Goal: Task Accomplishment & Management: Complete application form

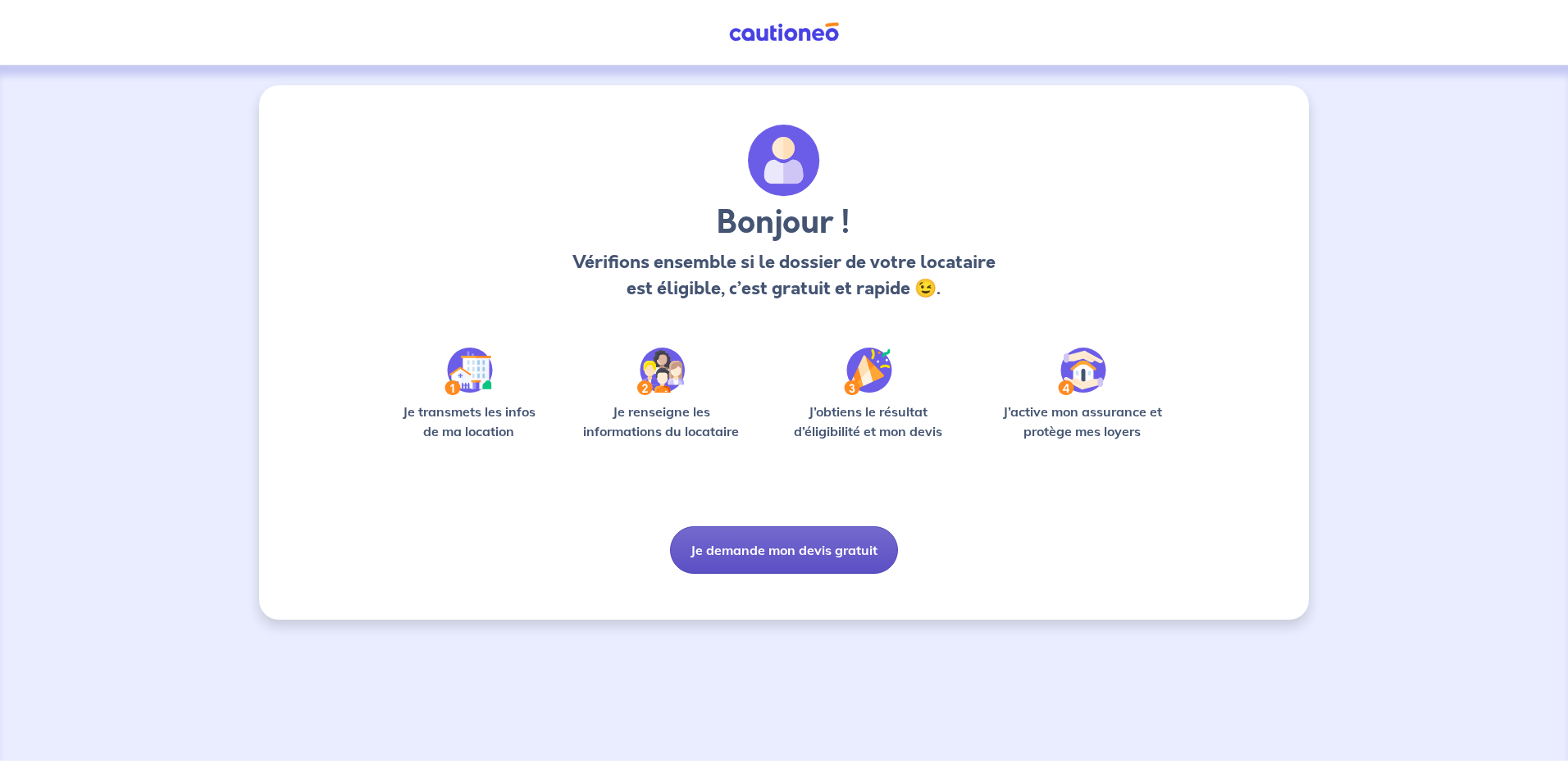
click at [787, 555] on button "Je demande mon devis gratuit" at bounding box center [784, 550] width 228 height 48
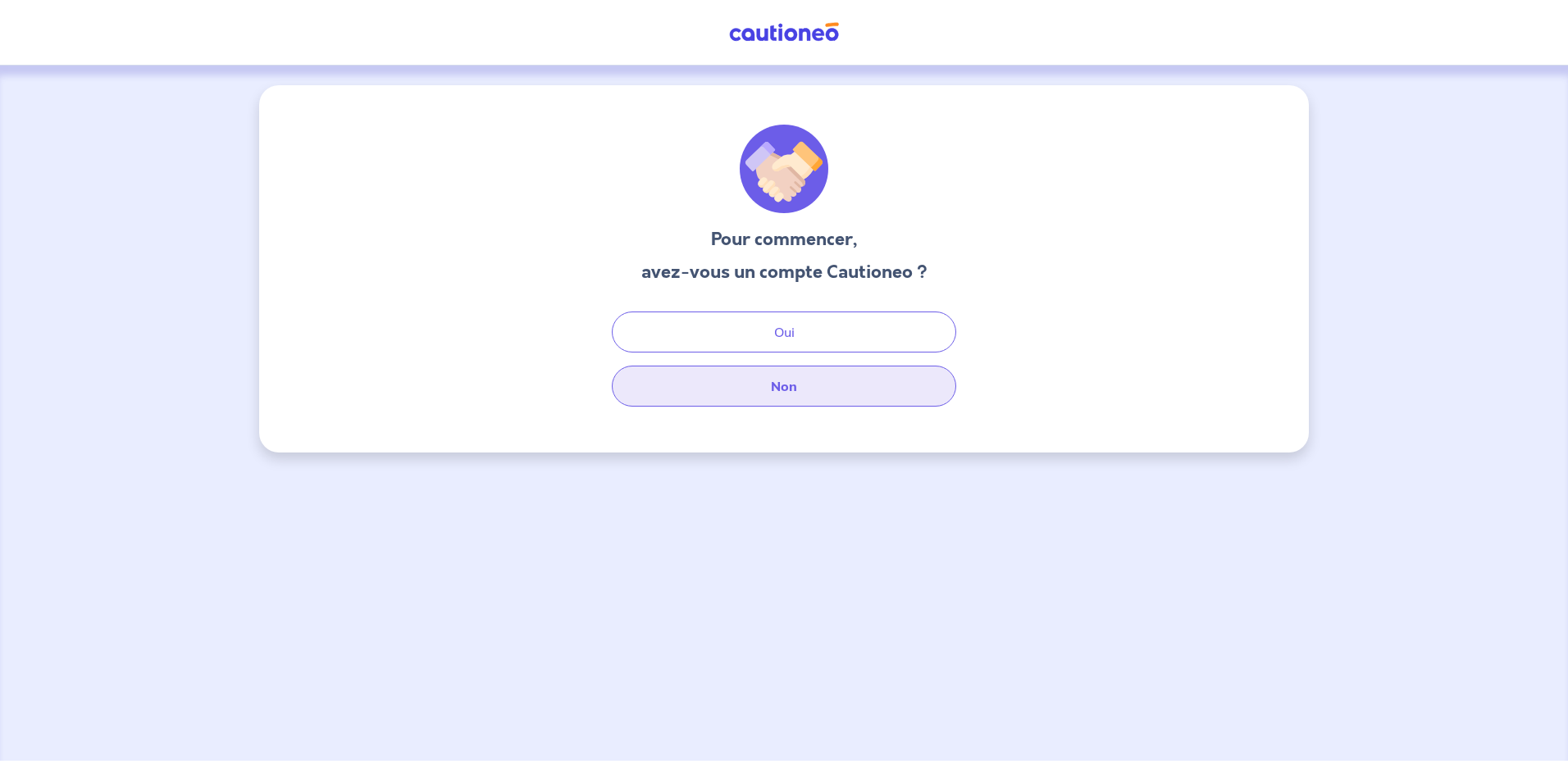
click at [800, 382] on button "Non" at bounding box center [784, 386] width 345 height 41
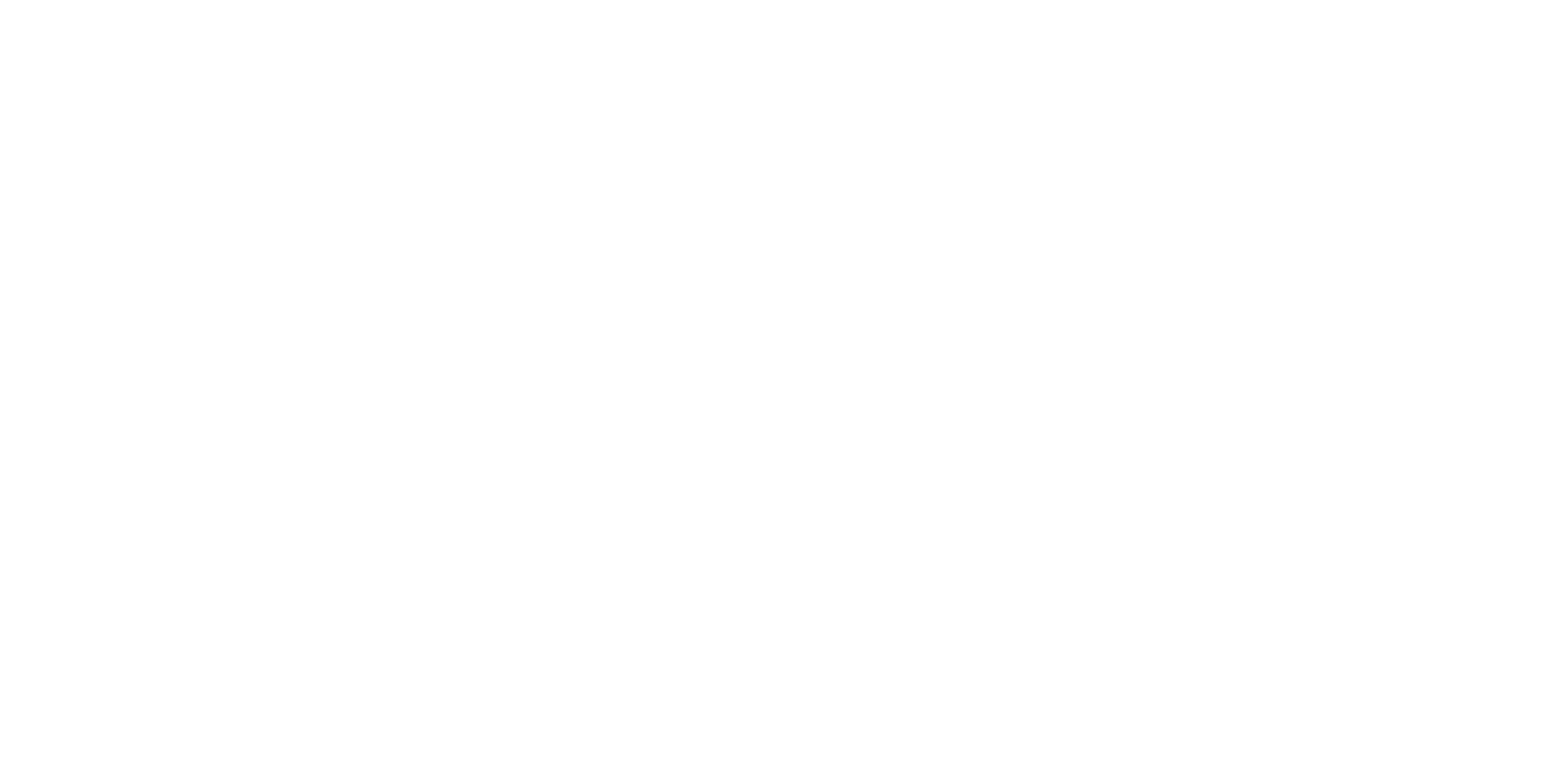
select select "FR"
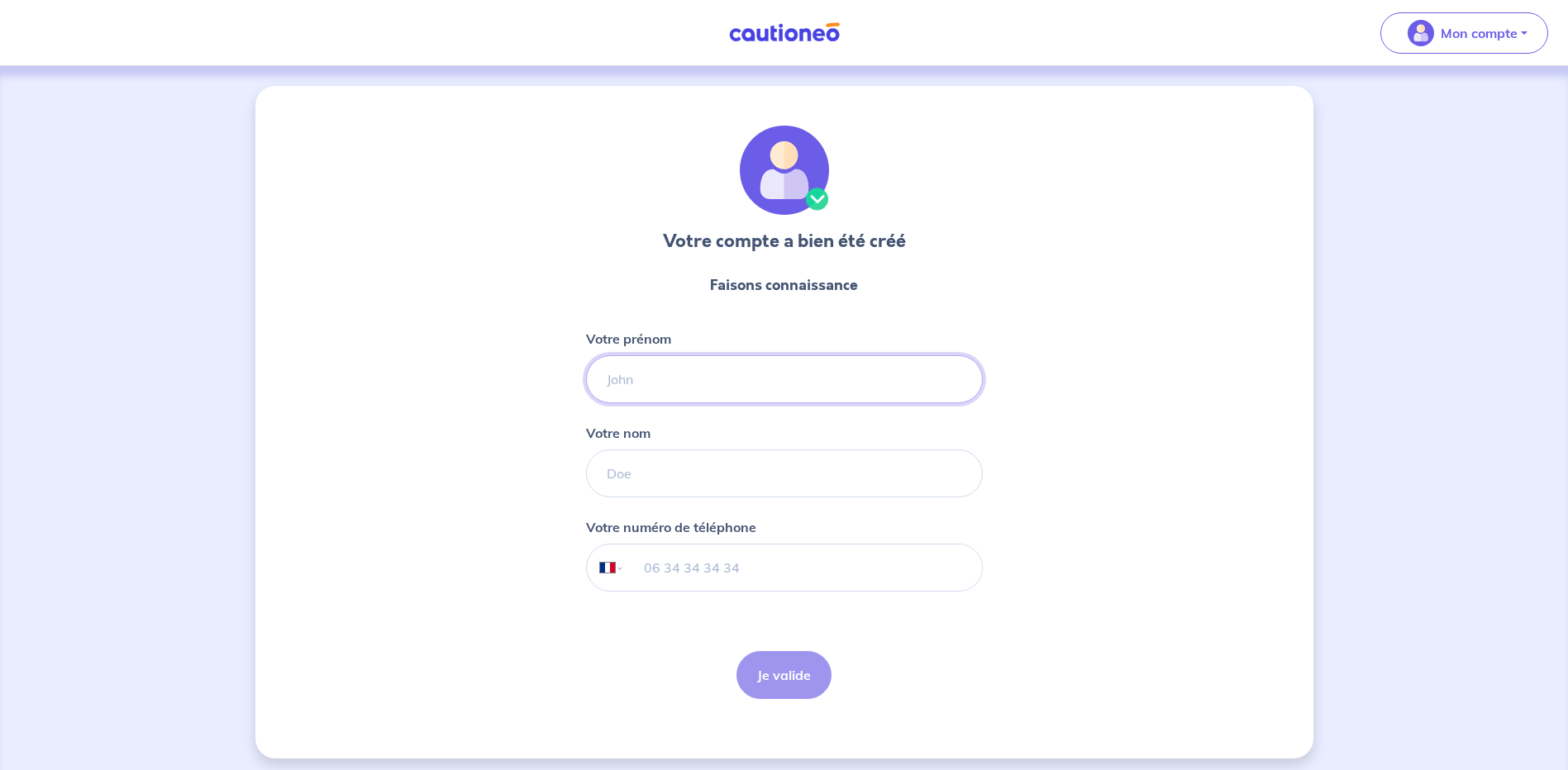
click at [671, 391] on input "Votre prénom" at bounding box center [784, 379] width 397 height 48
type input "[PERSON_NAME]"
type input "HACHAIR"
click at [738, 570] on input "tel" at bounding box center [802, 568] width 357 height 46
type input "06 28 58 29 15"
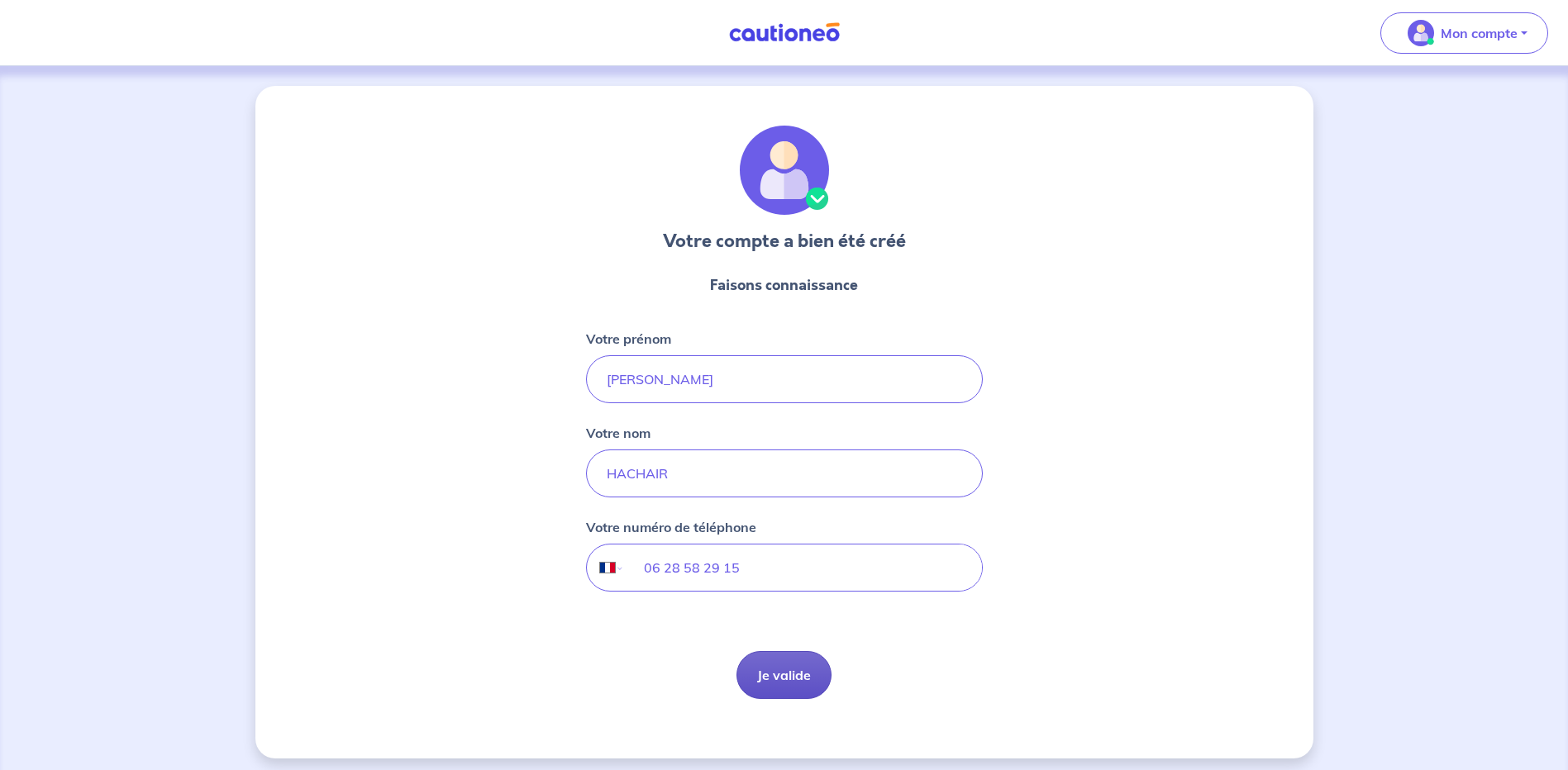
click at [793, 674] on button "Je valide" at bounding box center [784, 676] width 95 height 48
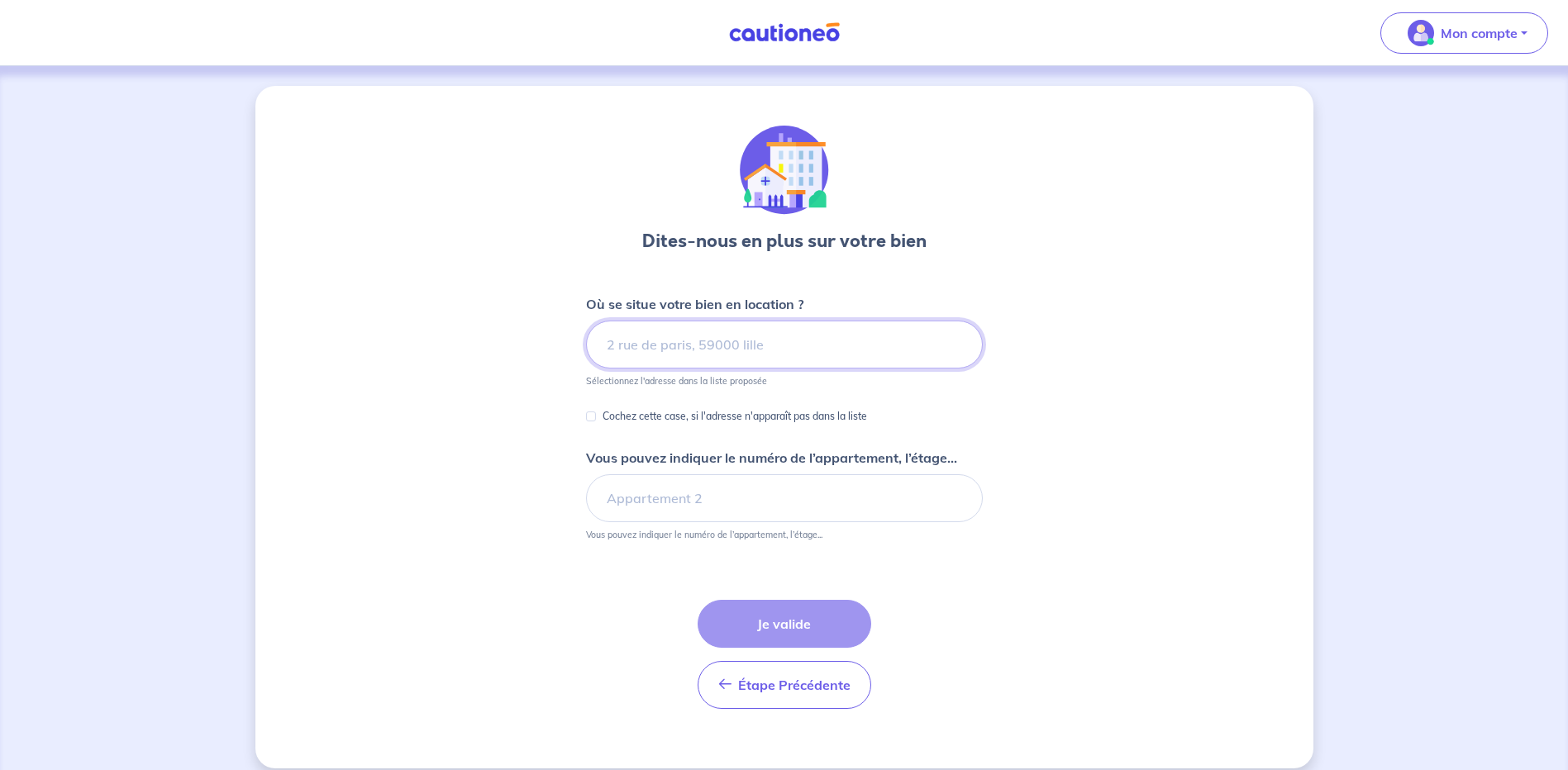
click at [645, 351] on input at bounding box center [784, 344] width 397 height 48
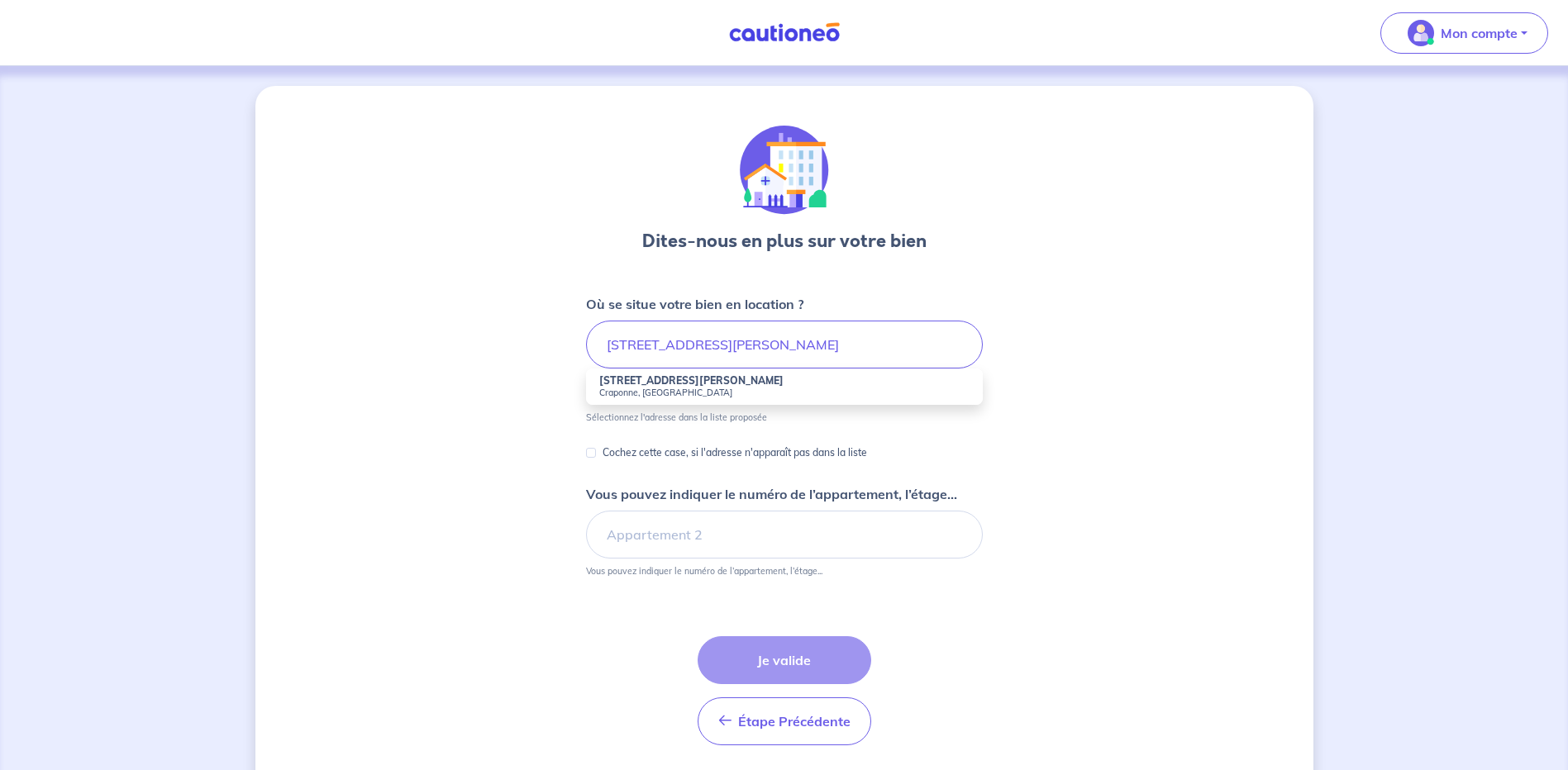
click at [618, 390] on small "Craponne, [GEOGRAPHIC_DATA]" at bounding box center [784, 393] width 370 height 12
type input "[STREET_ADDRESS][PERSON_NAME]"
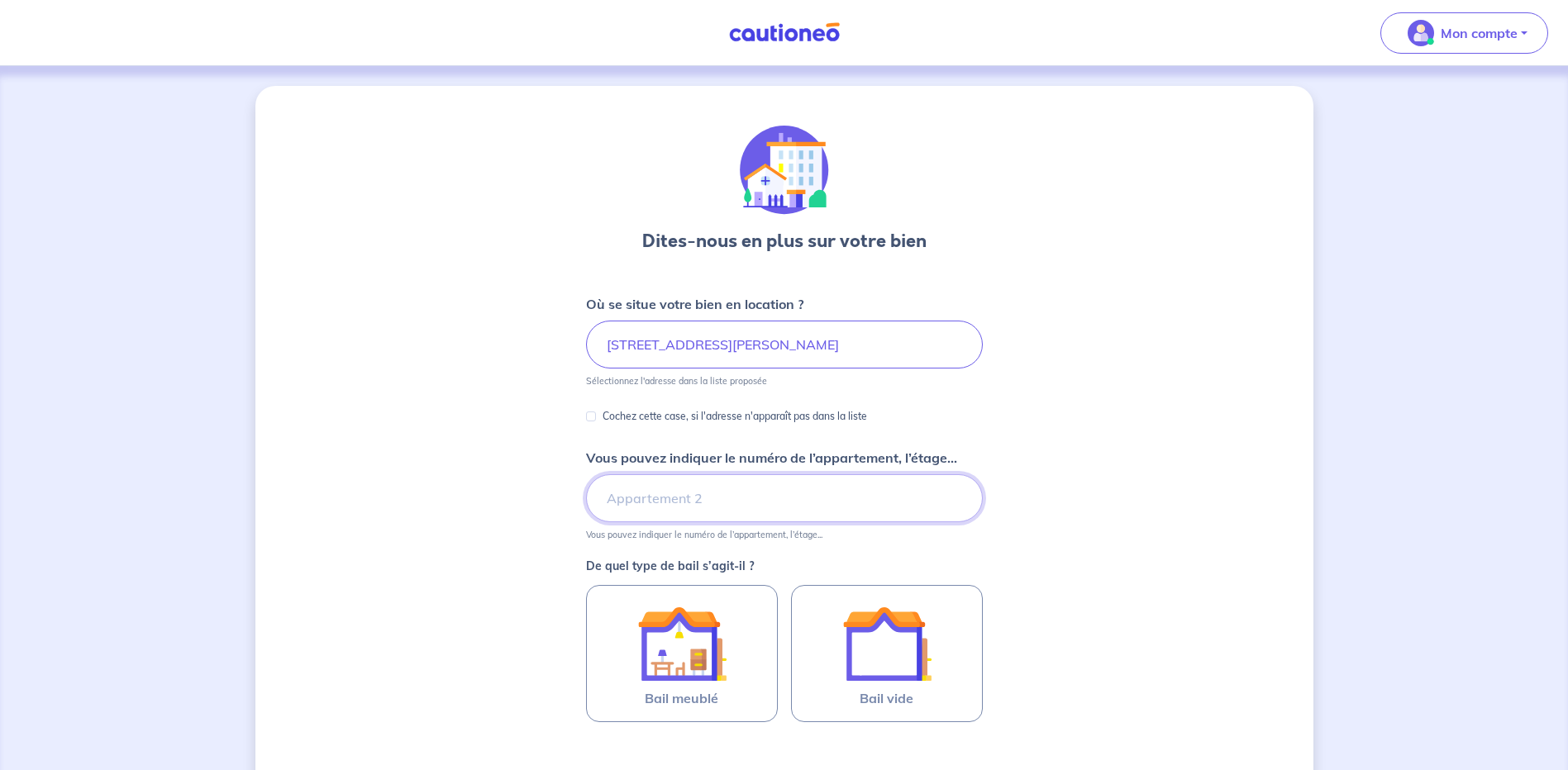
click at [667, 502] on input "Vous pouvez indiquer le numéro de l’appartement, l’étage..." at bounding box center [784, 498] width 397 height 48
type input "2eme étage"
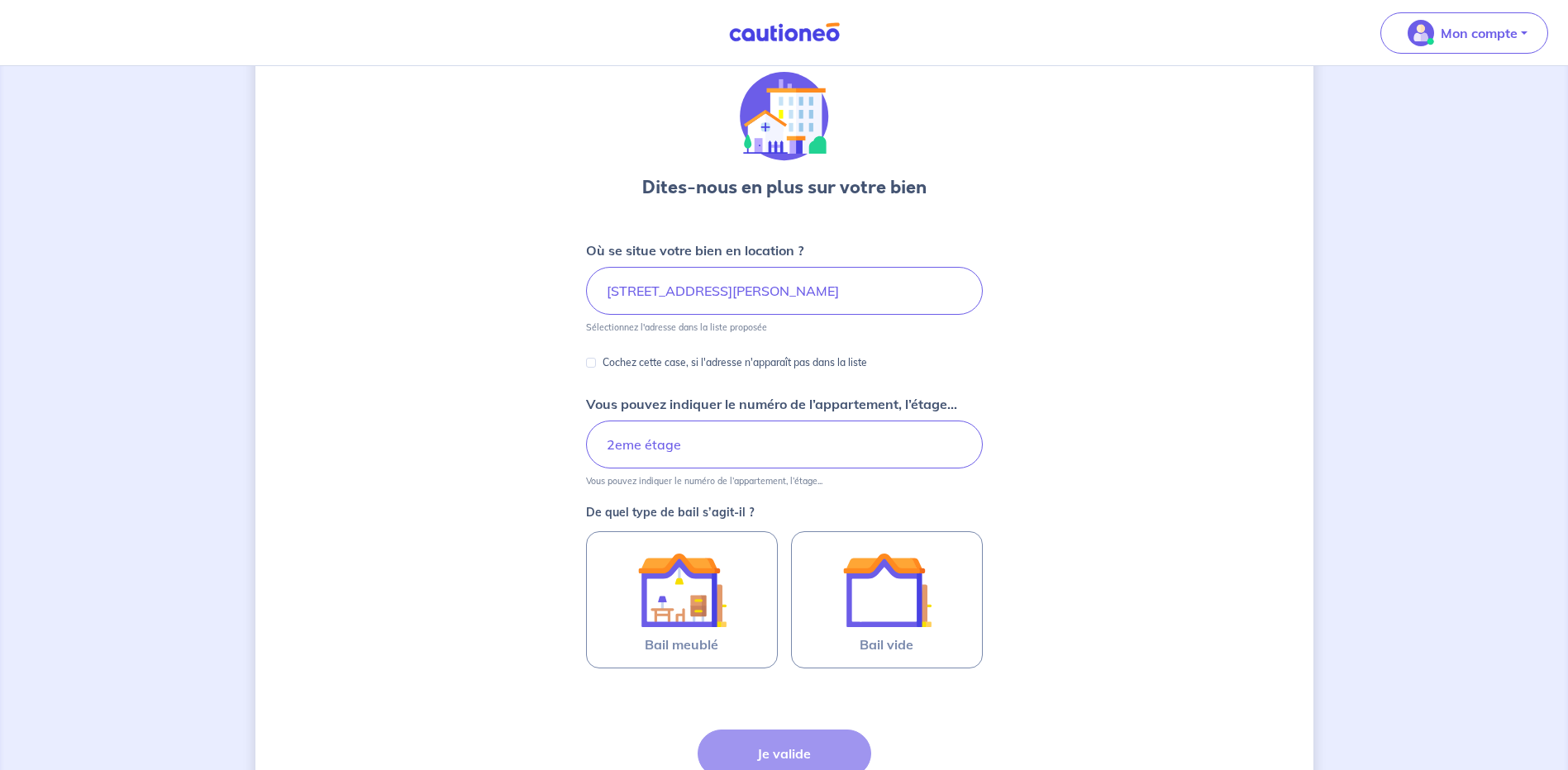
scroll to position [83, 0]
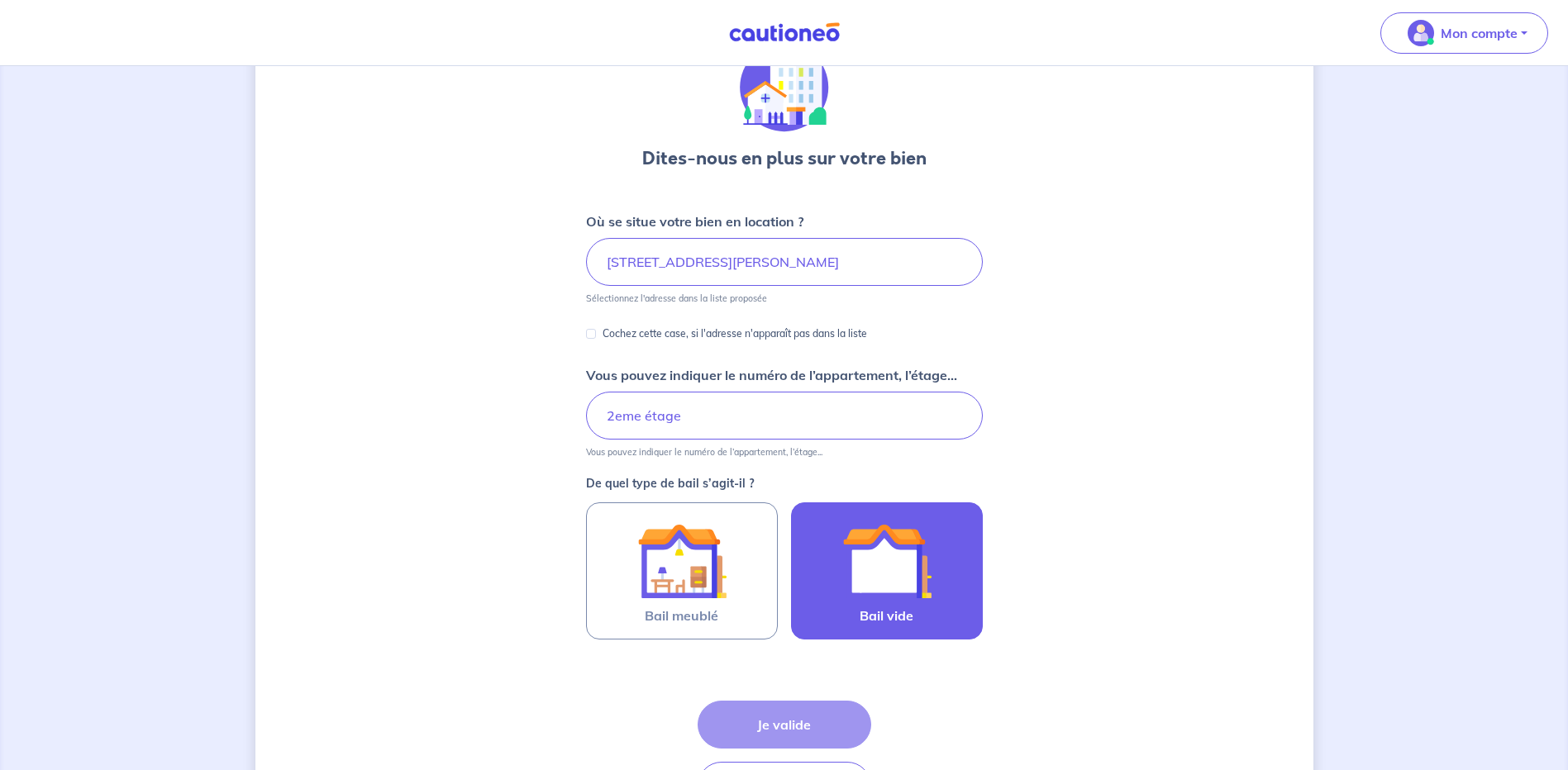
click at [870, 601] on img at bounding box center [887, 561] width 89 height 89
click at [0, 0] on input "Bail vide" at bounding box center [0, 0] width 0 height 0
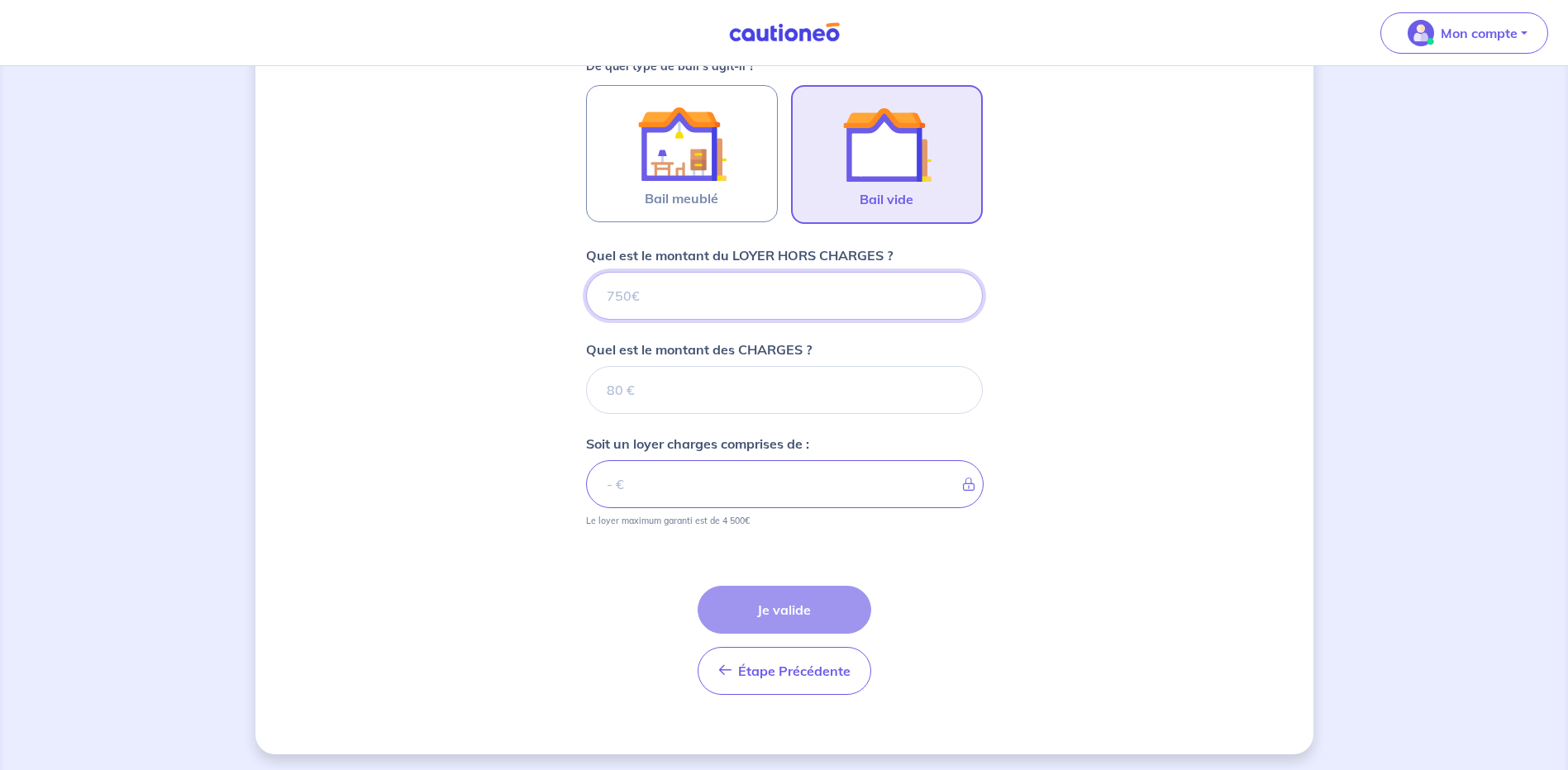
scroll to position [504, 0]
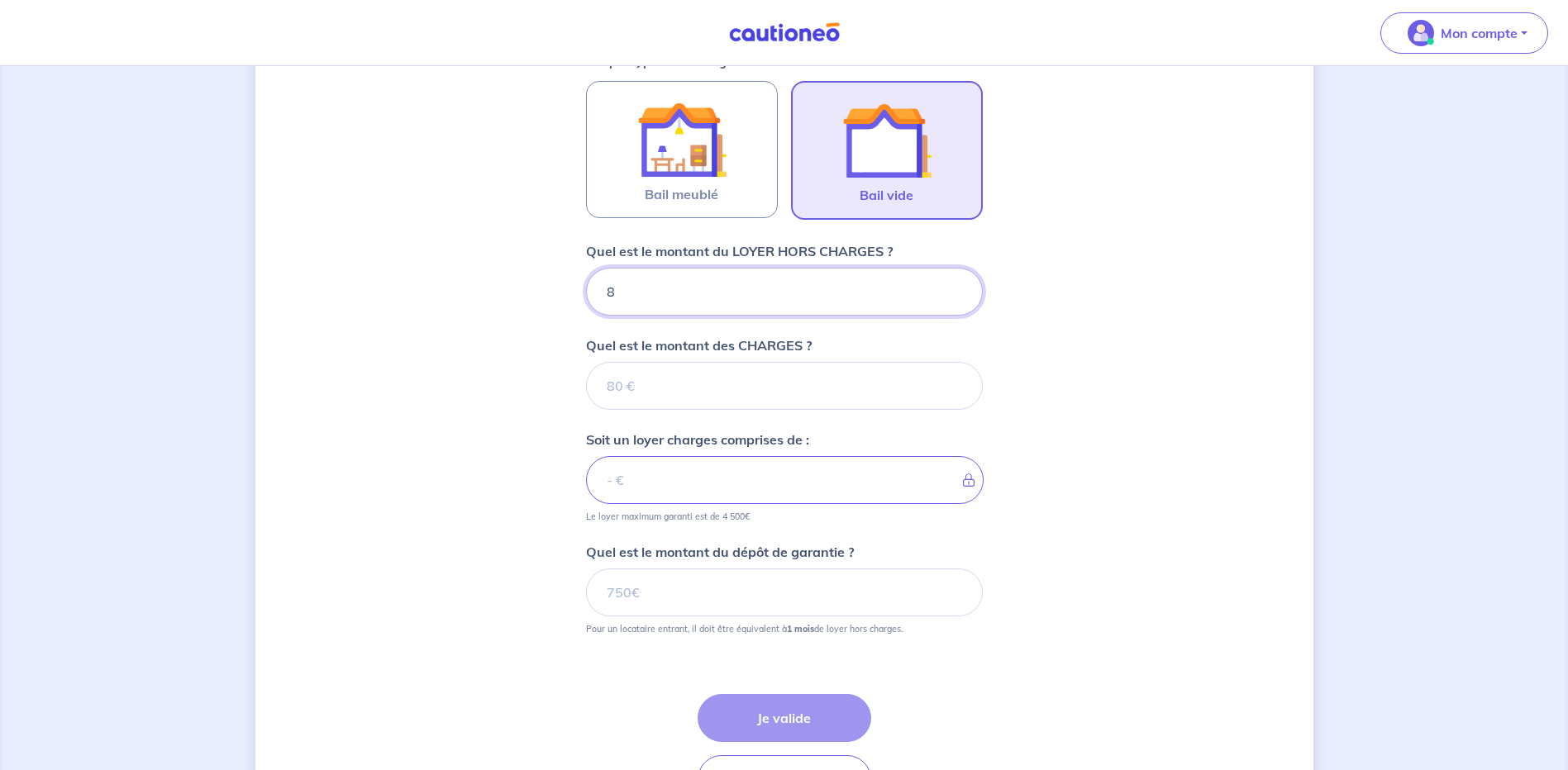
type input "88"
type input "880"
click at [685, 379] on input "Quel est le montant des CHARGES ?" at bounding box center [784, 386] width 397 height 48
type input "120"
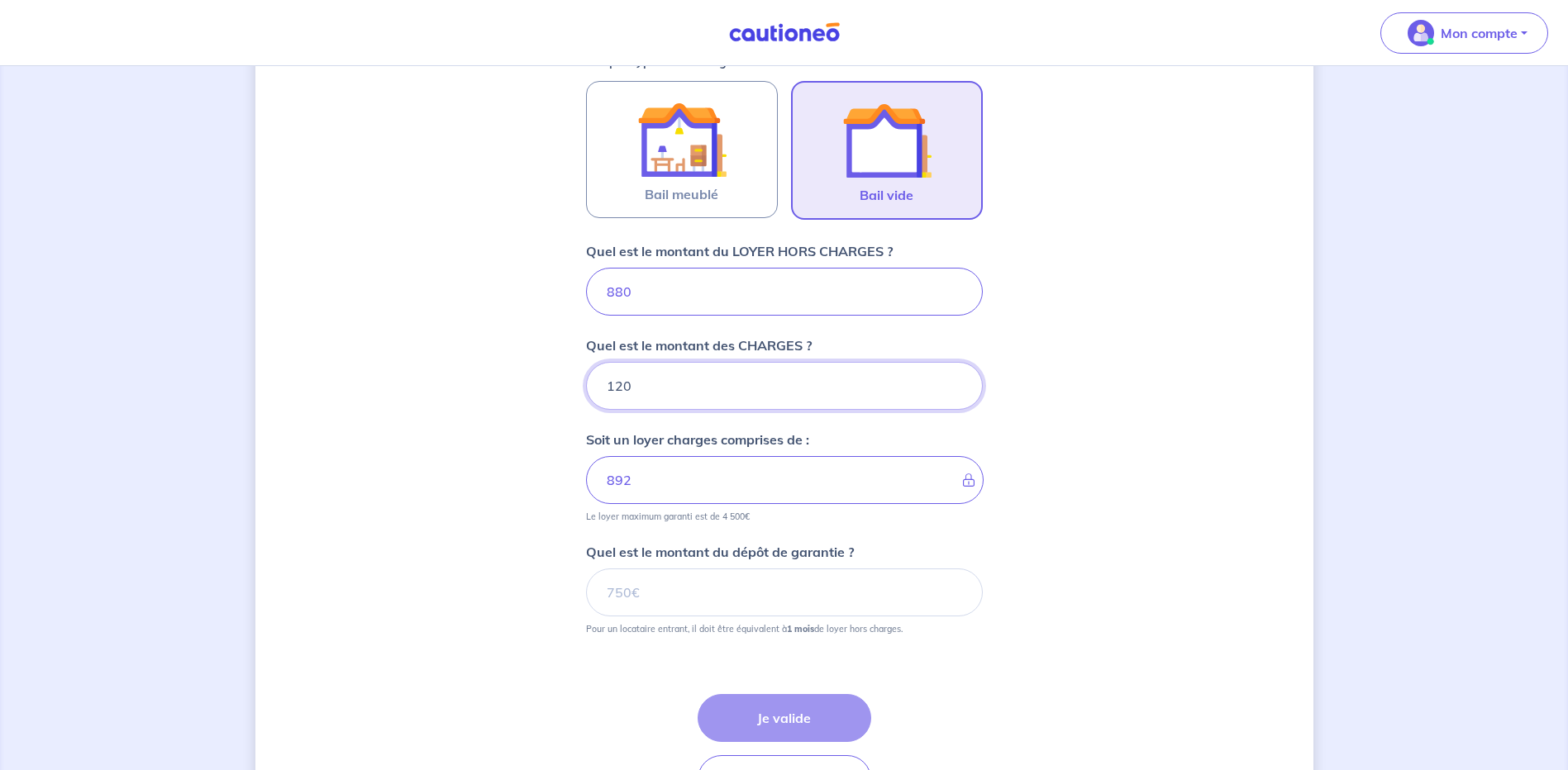
type input "1000"
type input "120"
click at [658, 607] on input "Quel est le montant du dépôt de garantie ?" at bounding box center [784, 593] width 397 height 48
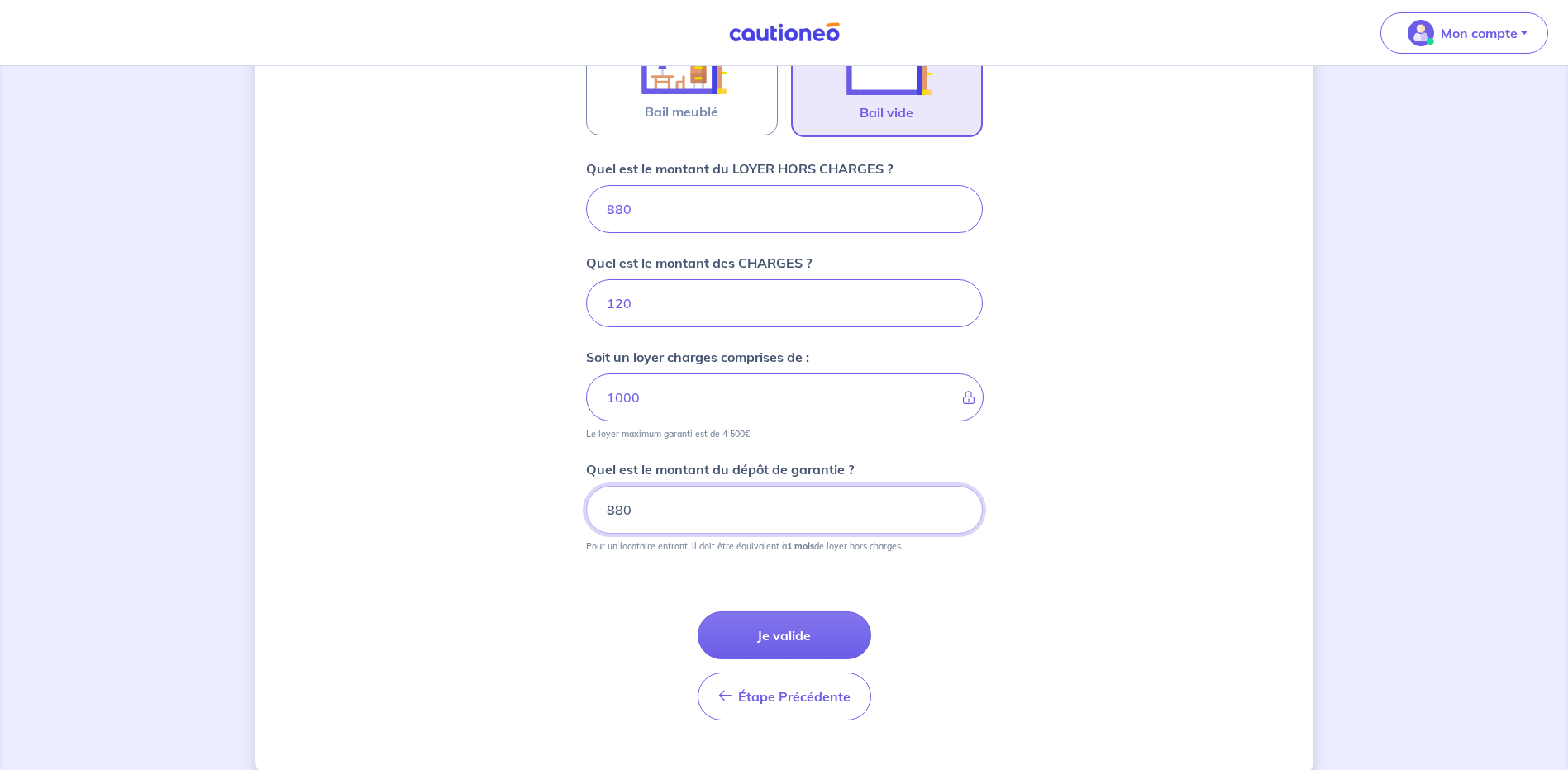
type input "880"
drag, startPoint x: 634, startPoint y: 208, endPoint x: 575, endPoint y: 208, distance: 59.0
click at [575, 208] on div "Dites-nous en plus sur votre bien Où se situe votre bien en location ? [STREET_…" at bounding box center [784, 139] width 1058 height 1281
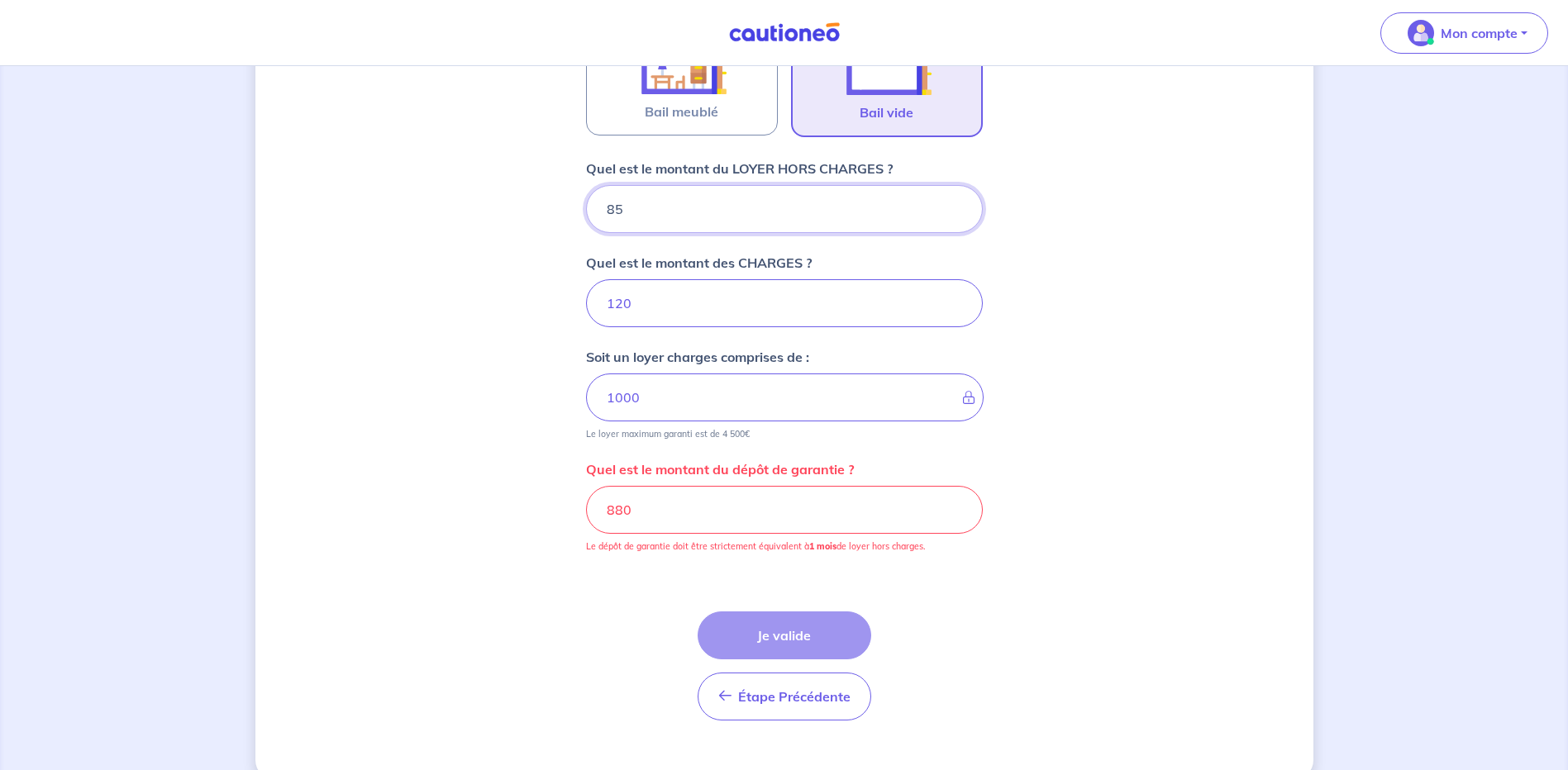
type input "850"
type input "970"
type input "850"
click at [681, 519] on input "880" at bounding box center [784, 510] width 397 height 48
drag, startPoint x: 567, startPoint y: 511, endPoint x: 541, endPoint y: 505, distance: 26.7
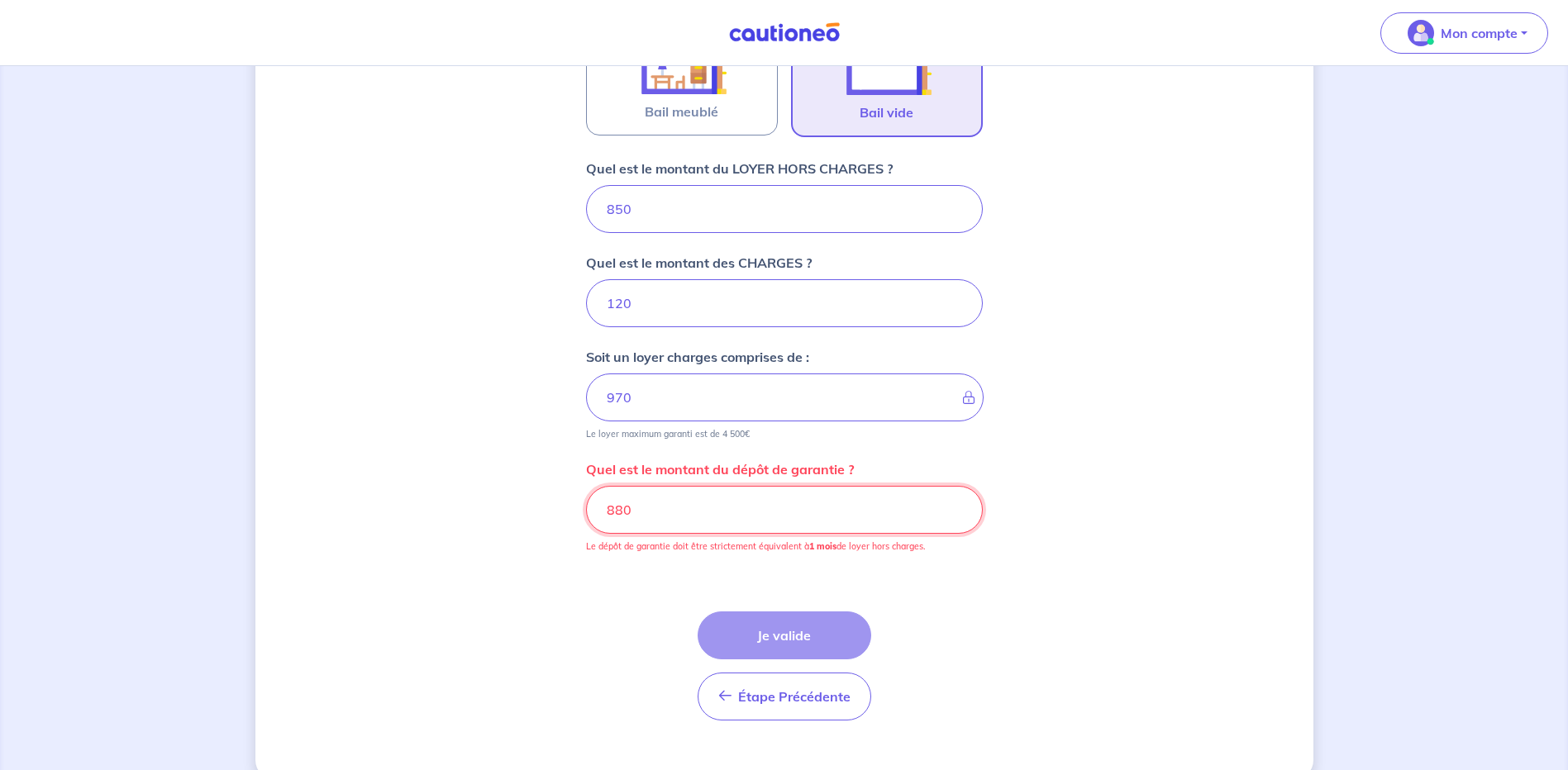
click at [541, 507] on div "Dites-nous en plus sur votre bien Où se situe votre bien en location ? [STREET_…" at bounding box center [784, 139] width 1058 height 1281
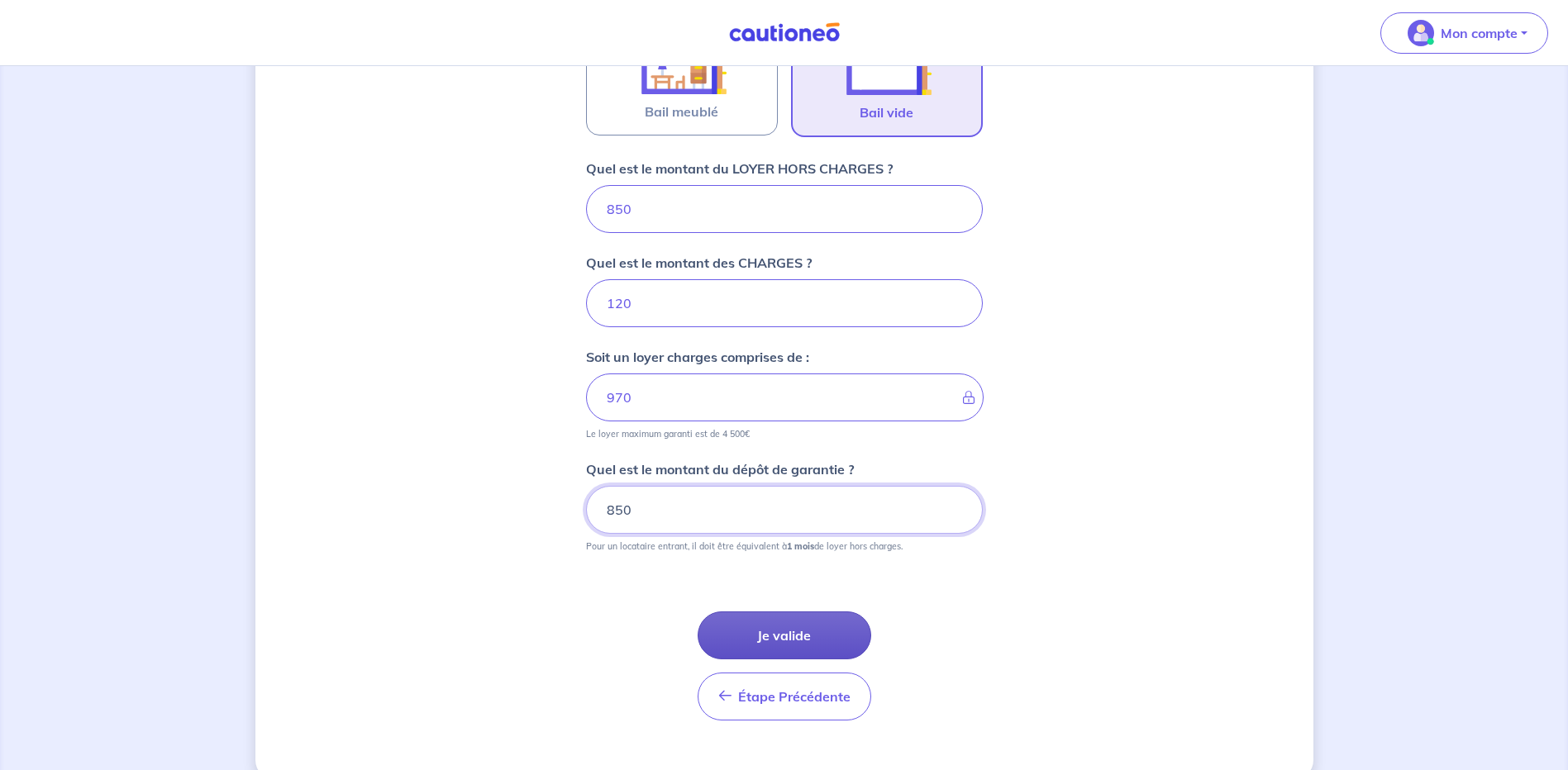
type input "850"
click at [811, 642] on button "Je valide" at bounding box center [784, 636] width 174 height 48
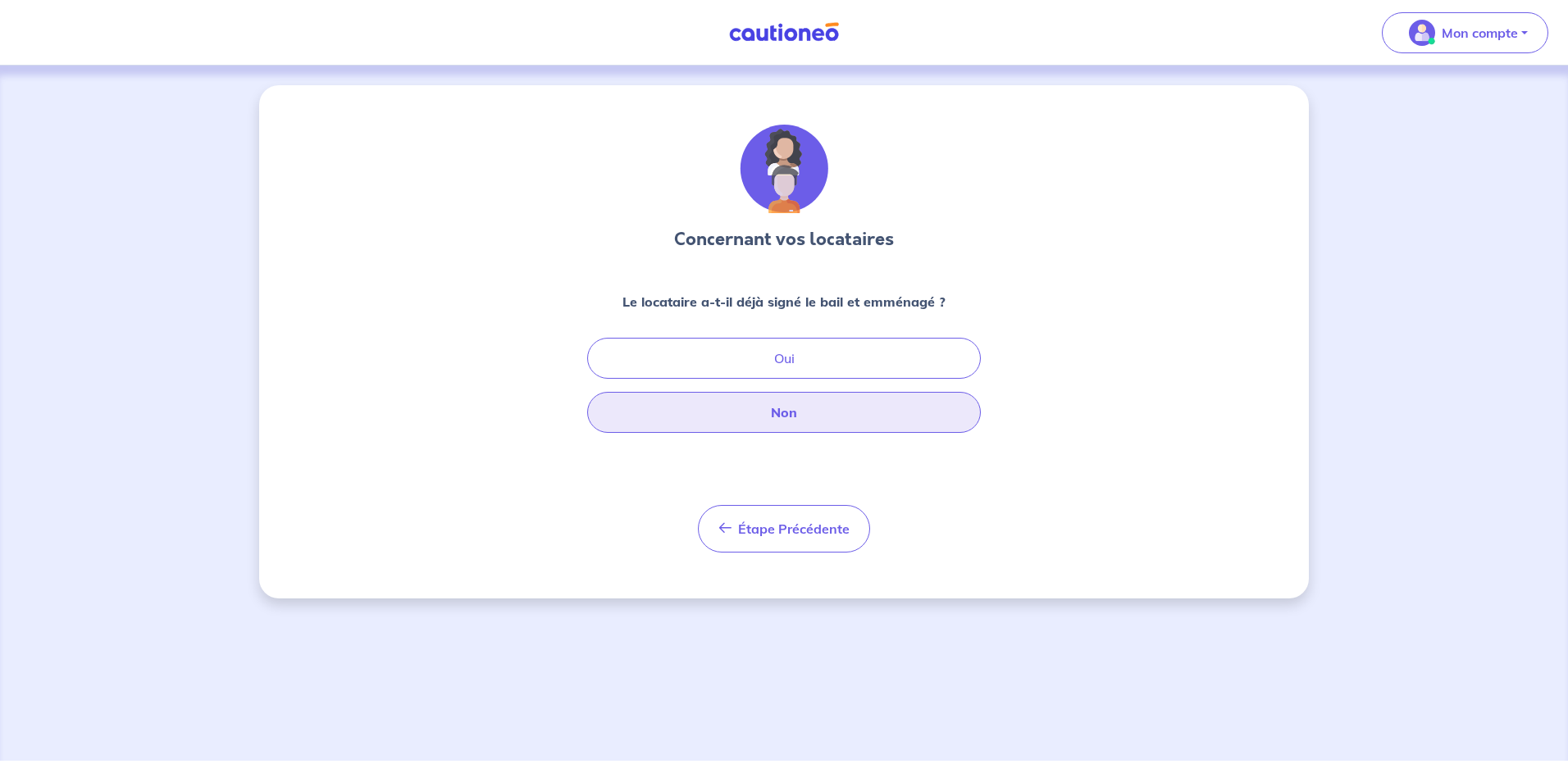
click at [808, 419] on button "Non" at bounding box center [784, 412] width 394 height 41
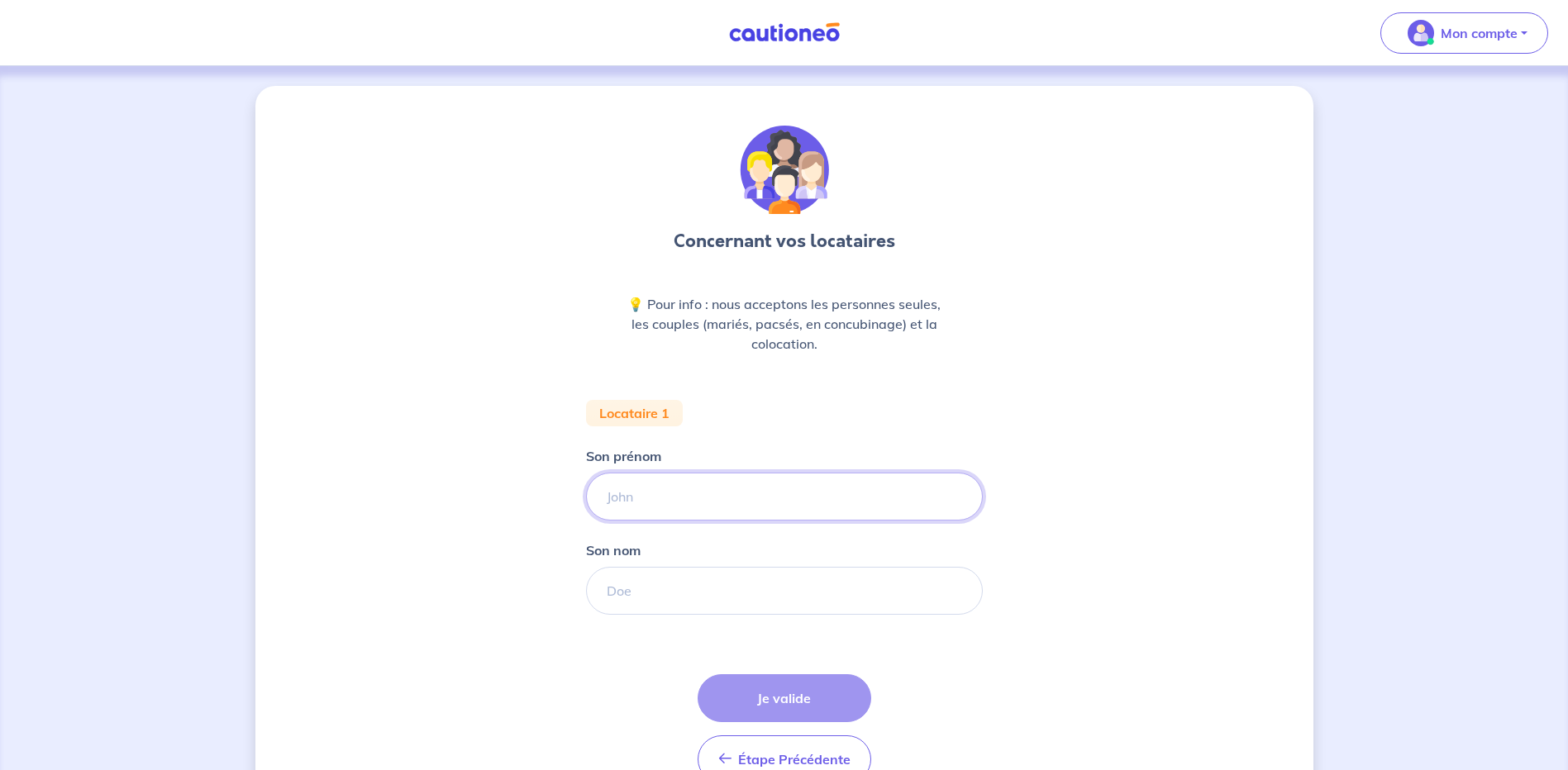
click at [654, 498] on input "Son prénom" at bounding box center [784, 497] width 397 height 48
type input "[PERSON_NAME]"
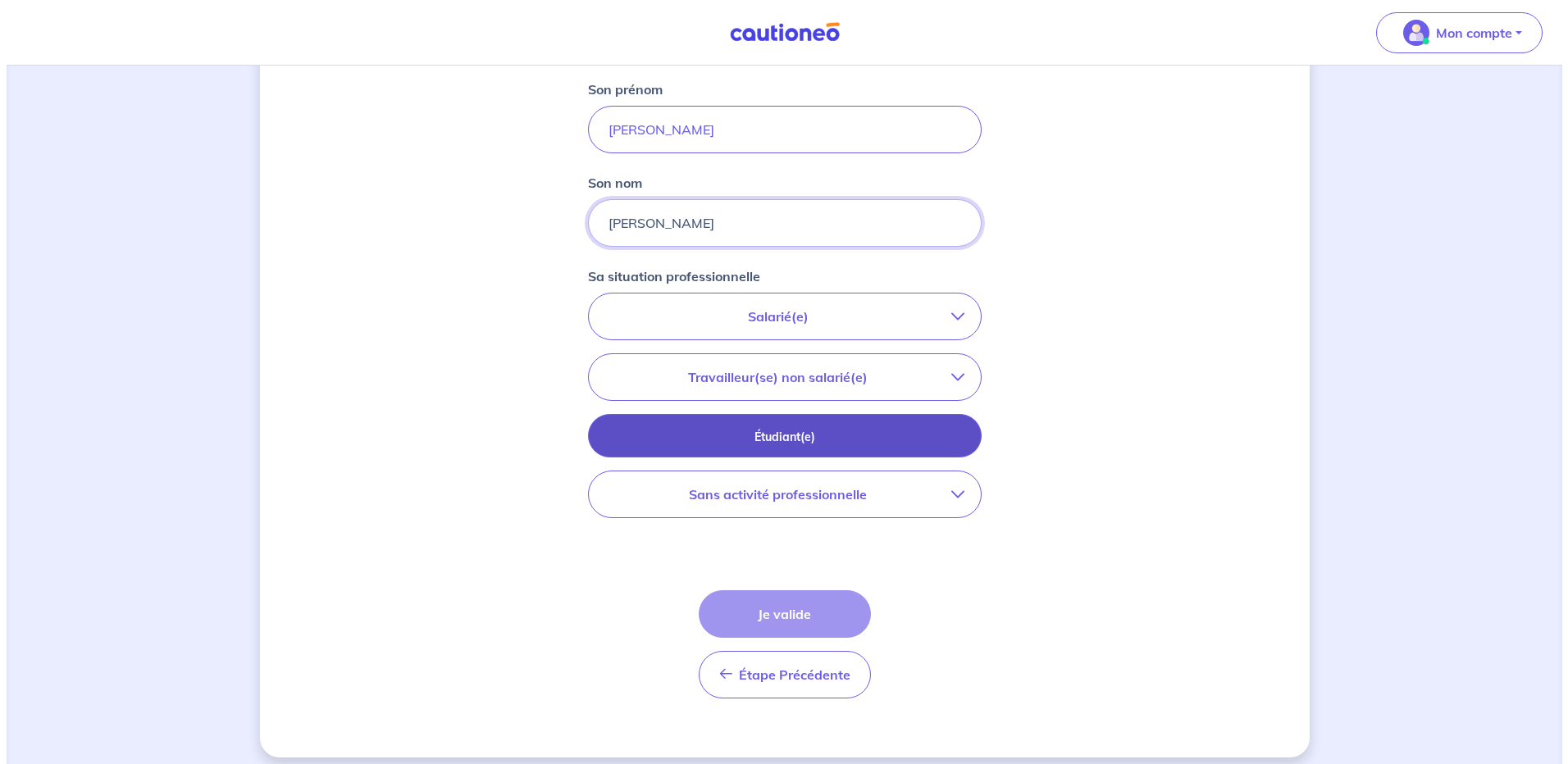
scroll to position [376, 0]
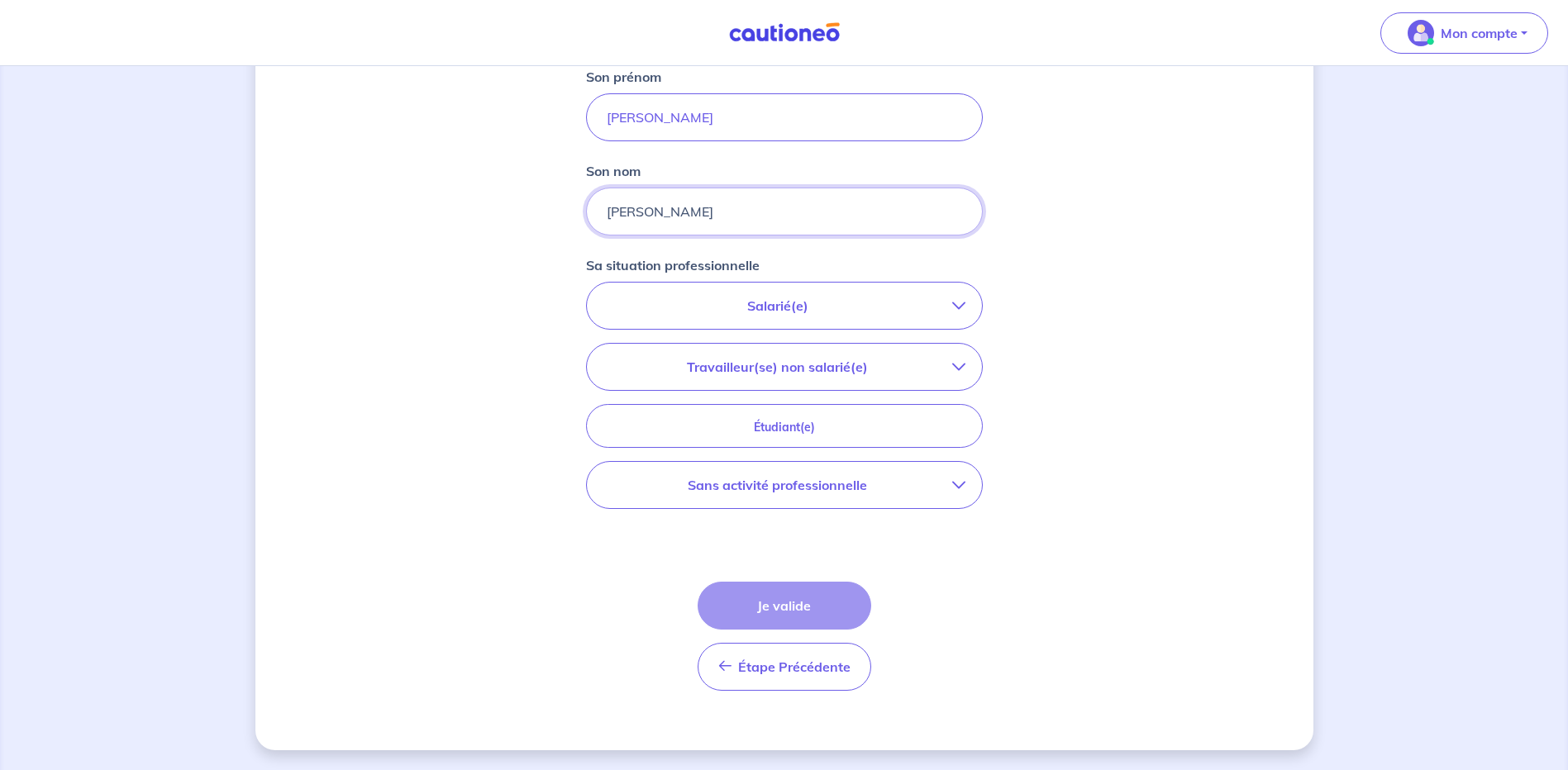
type input "[PERSON_NAME]"
click at [856, 498] on button "Sans activité professionnelle" at bounding box center [784, 485] width 395 height 46
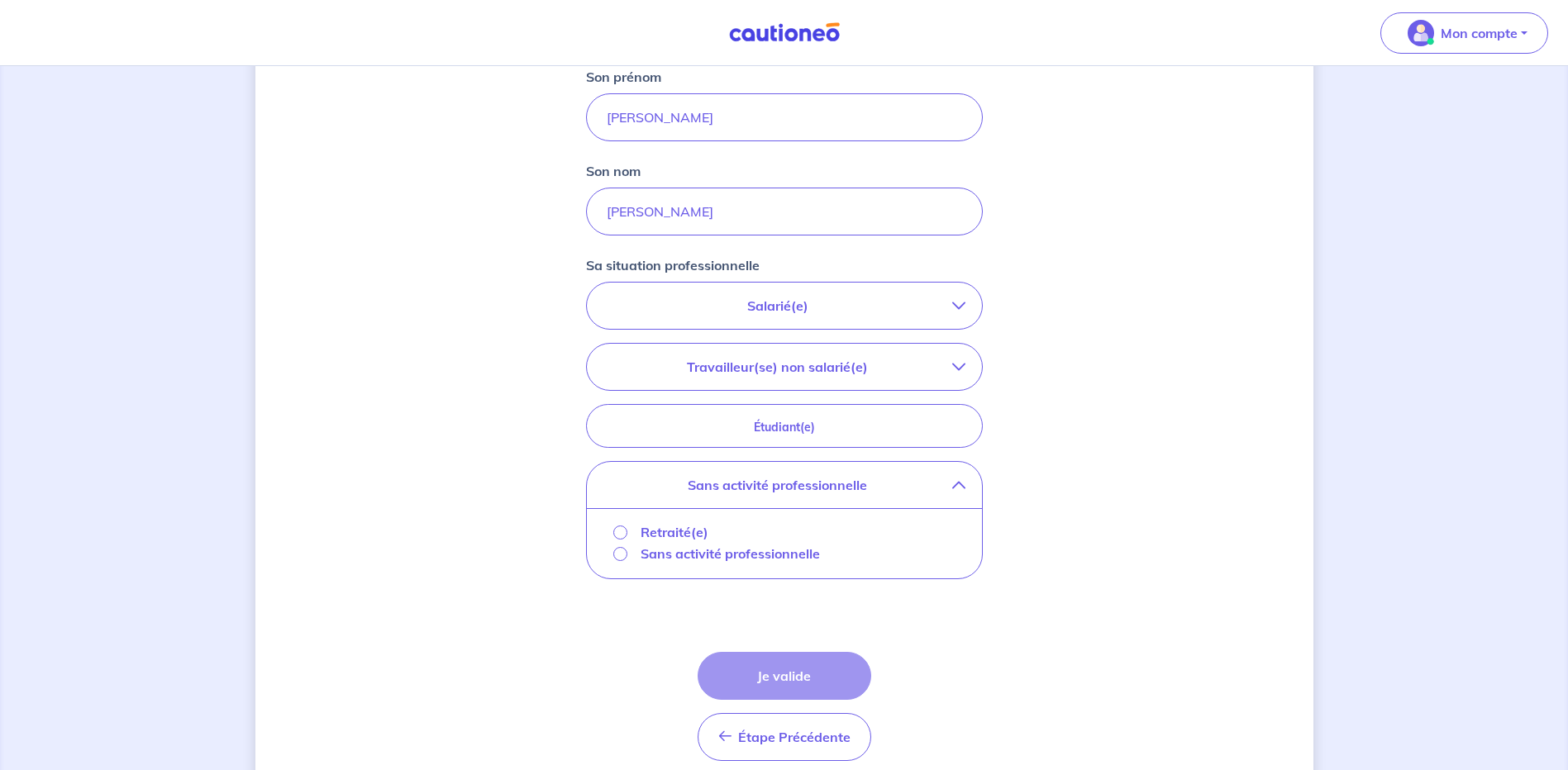
click at [661, 531] on p "Retraité(e)" at bounding box center [675, 532] width 68 height 20
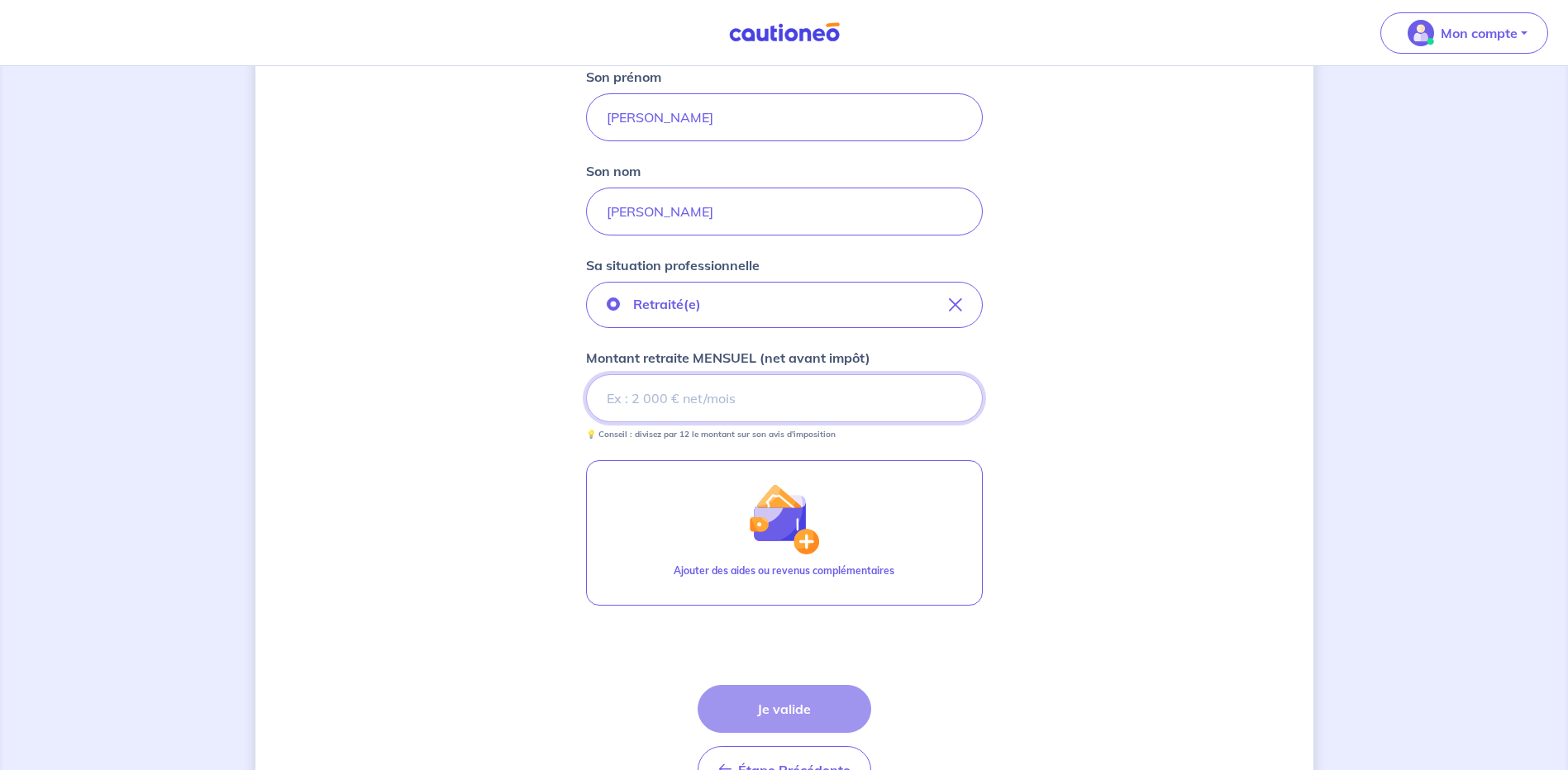
click at [702, 411] on input "Montant retraite MENSUEL (net avant impôt)" at bounding box center [784, 399] width 397 height 48
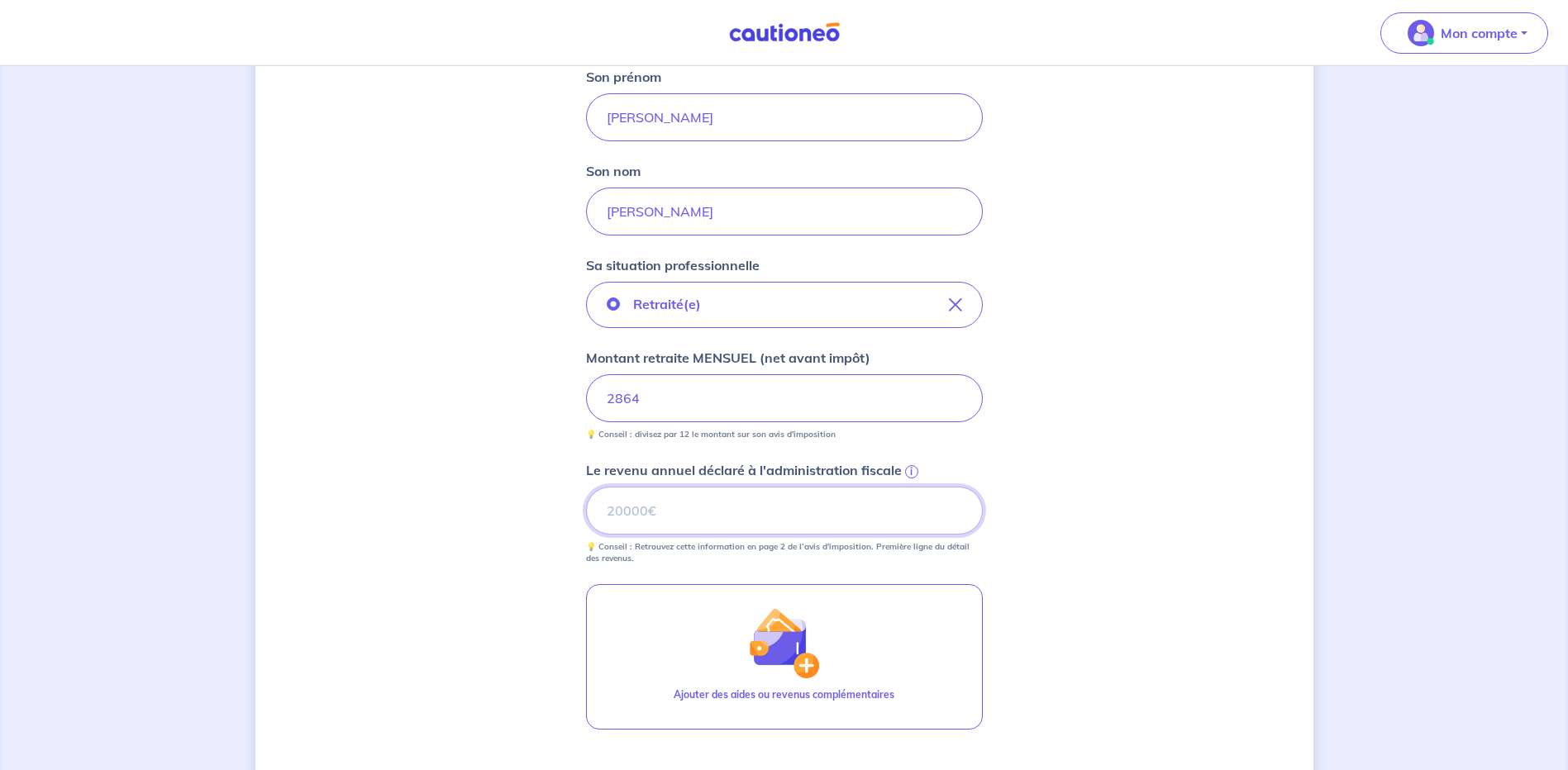
click at [702, 518] on input "Le revenu annuel déclaré à l'administration fiscale i" at bounding box center [784, 511] width 397 height 48
click at [908, 469] on span "i" at bounding box center [912, 472] width 13 height 13
click at [908, 487] on input "Le revenu annuel déclaré à l'administration fiscale i" at bounding box center [784, 511] width 397 height 48
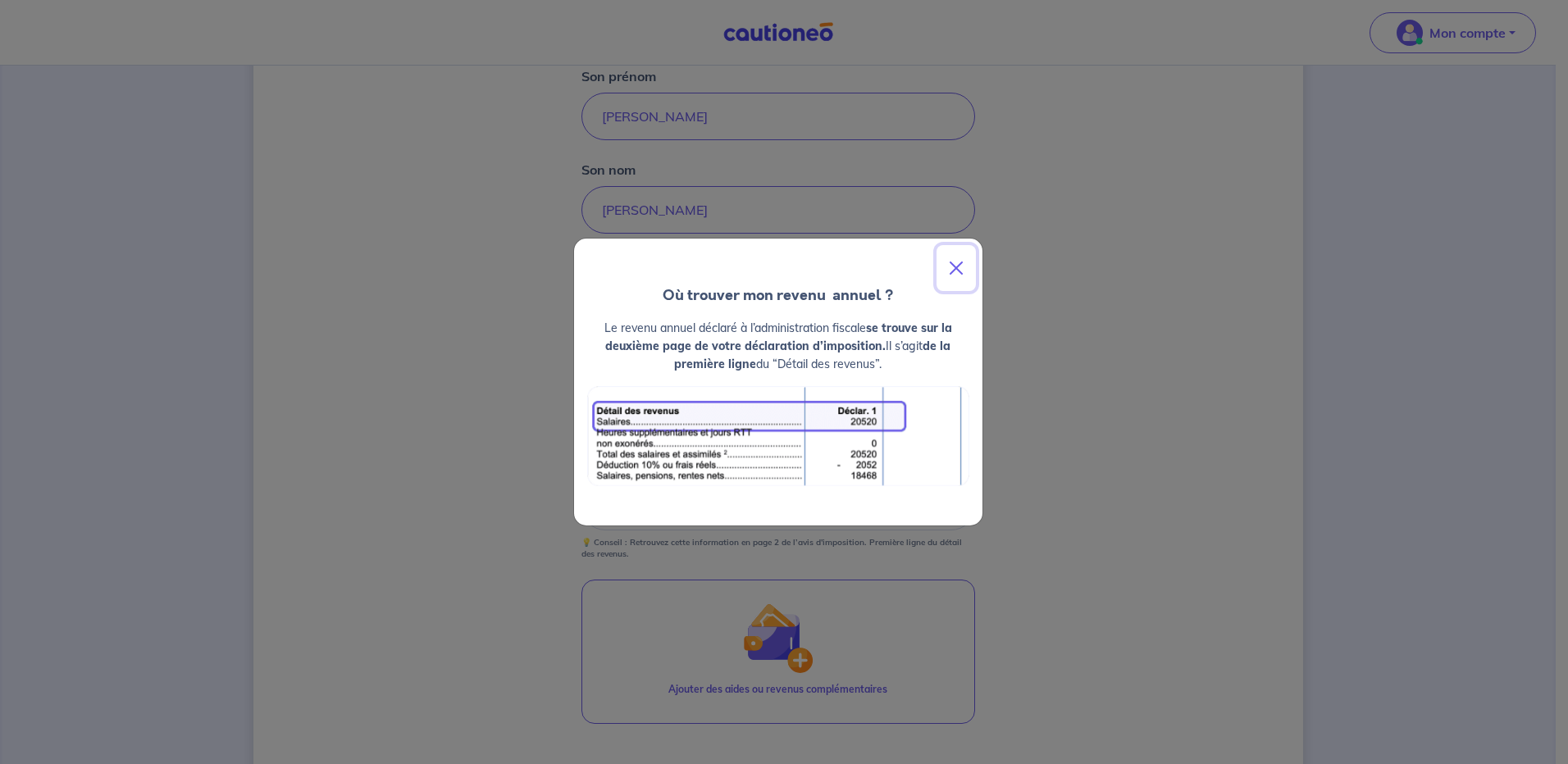
click at [958, 269] on button "Close" at bounding box center [956, 269] width 40 height 46
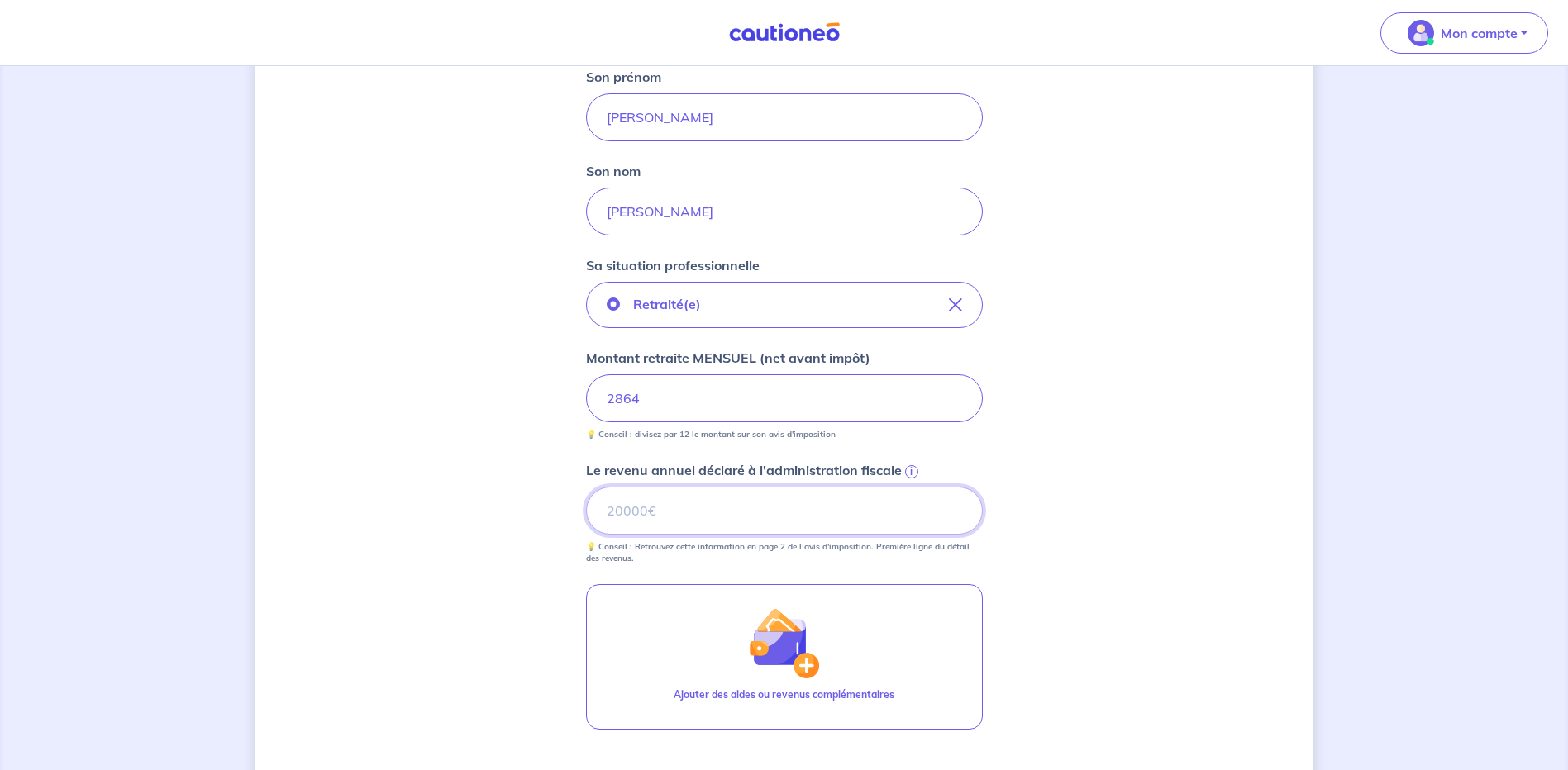
click at [702, 507] on input "Le revenu annuel déclaré à l'administration fiscale i" at bounding box center [784, 511] width 397 height 48
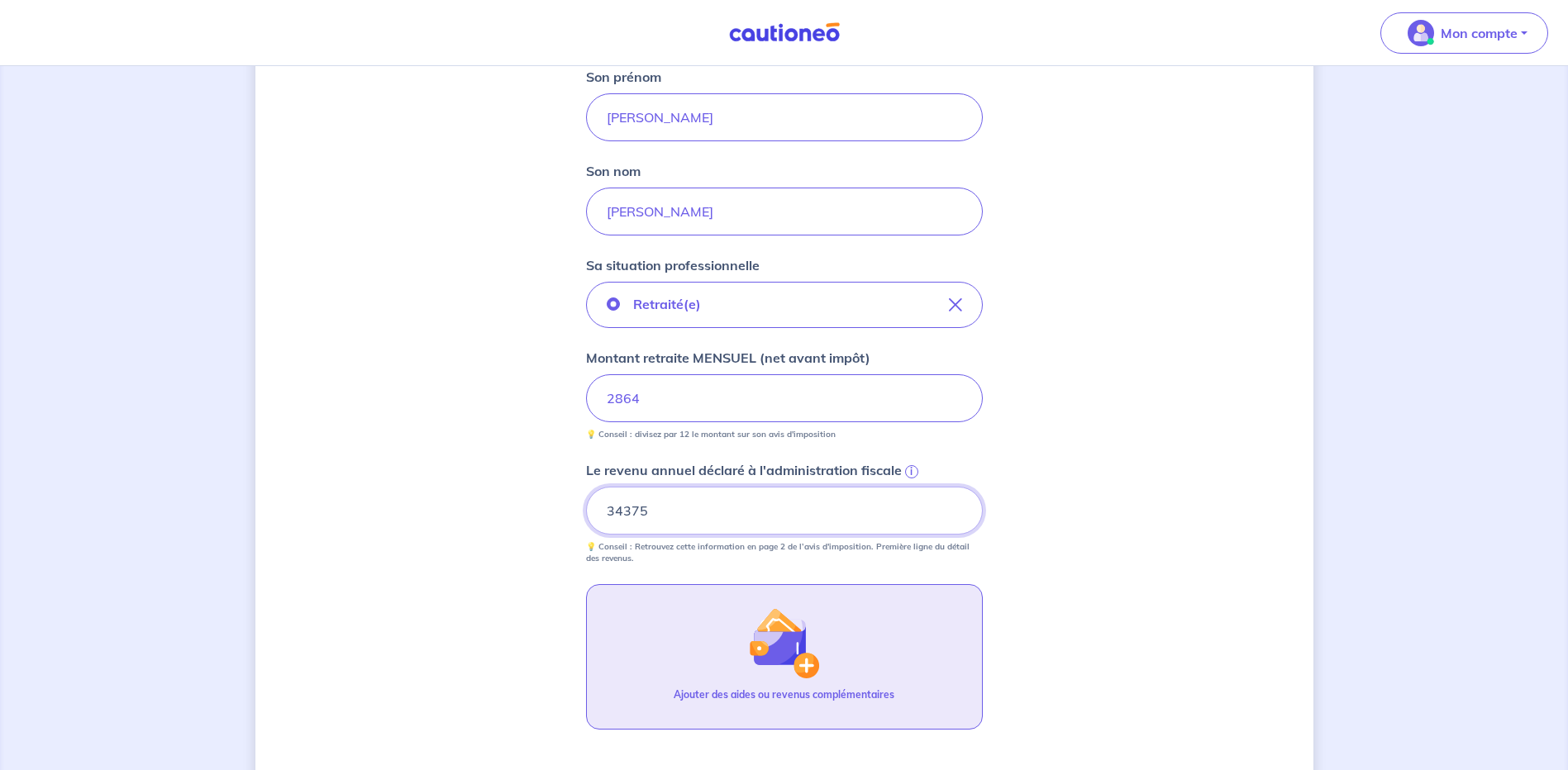
type input "34375"
click at [900, 666] on button "Ajouter des aides ou revenus complémentaires" at bounding box center [784, 656] width 397 height 145
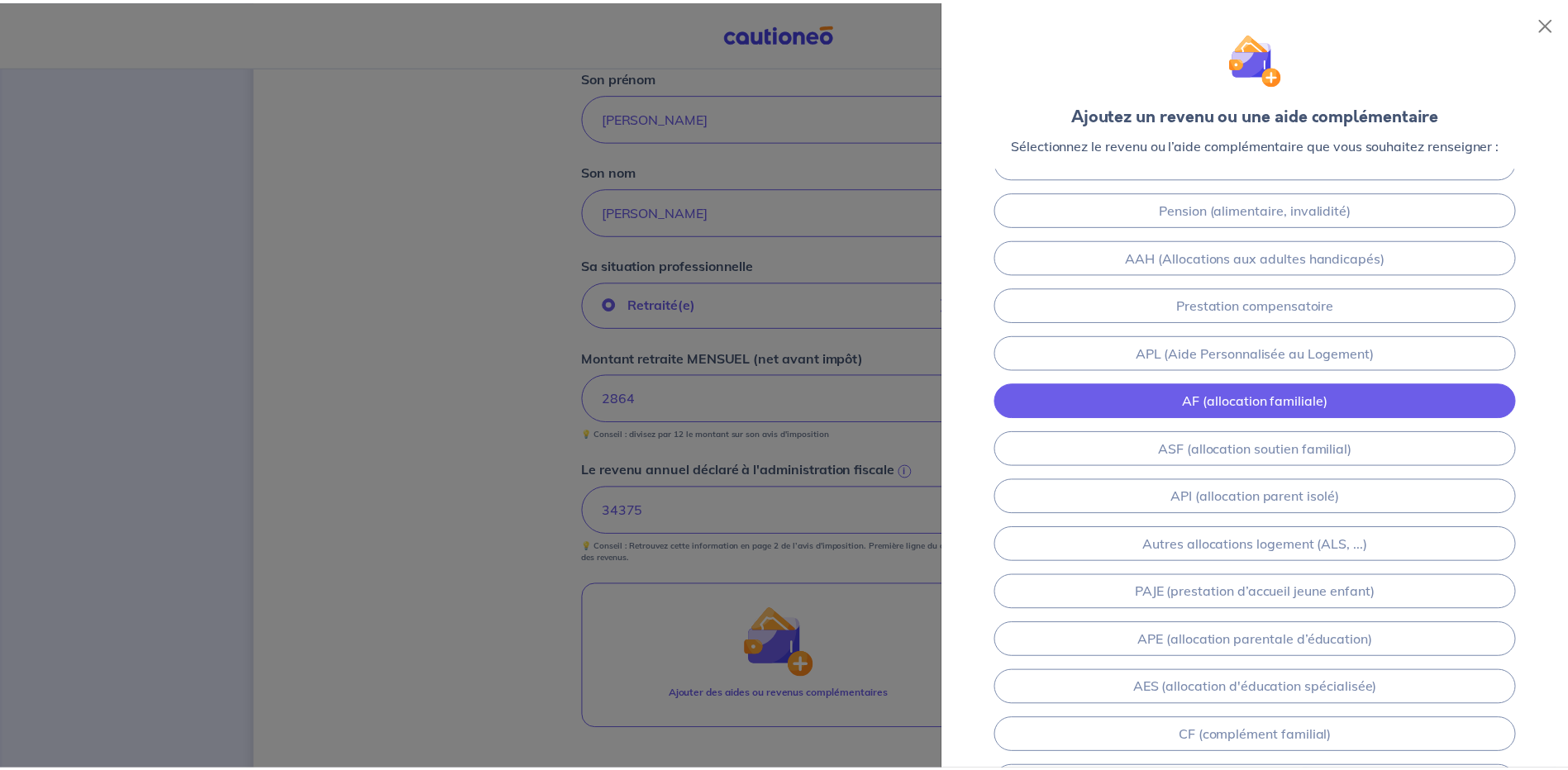
scroll to position [0, 0]
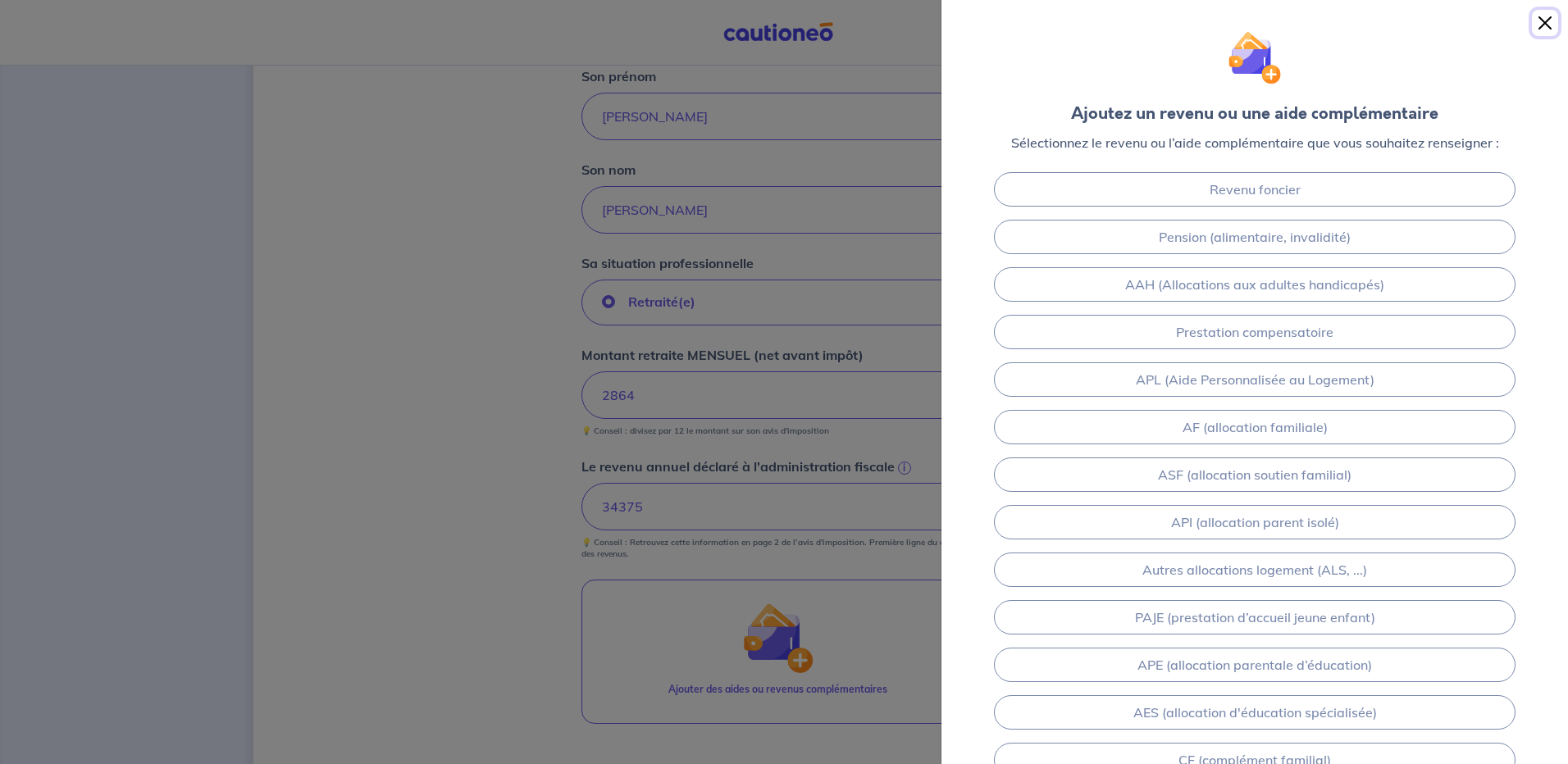
click at [1546, 20] on button "Close" at bounding box center [1545, 23] width 27 height 26
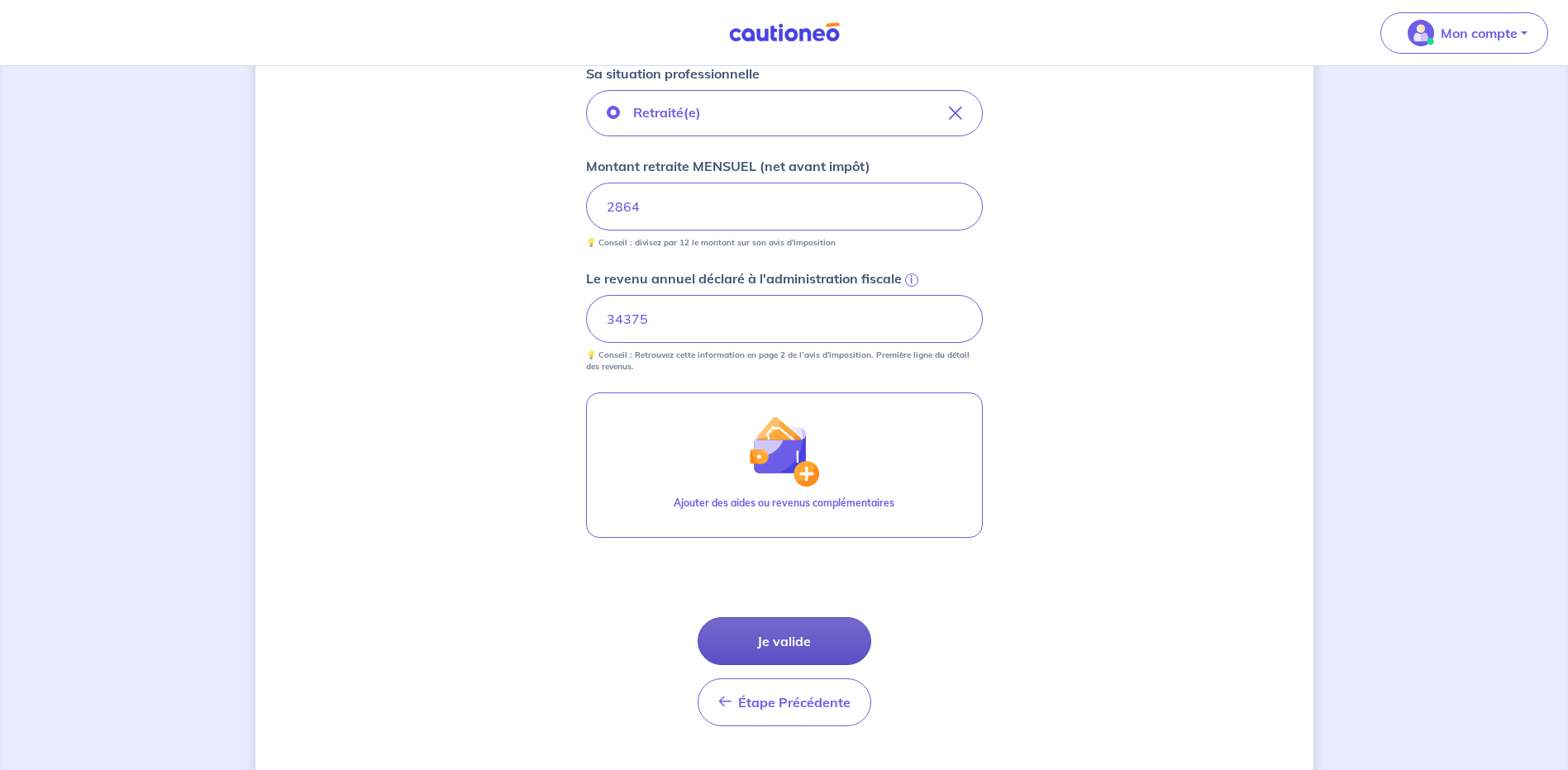
scroll to position [607, 0]
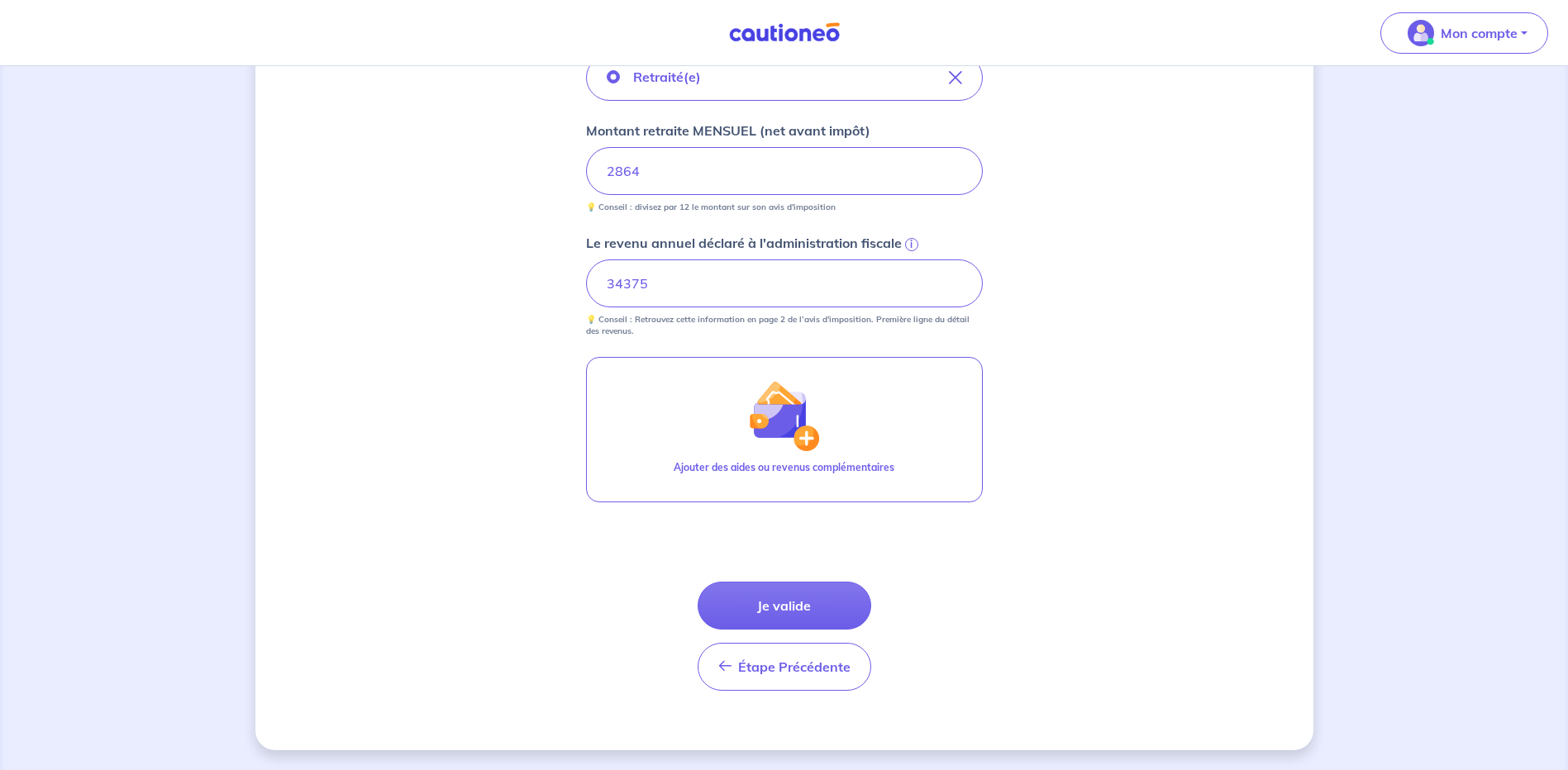
click at [813, 608] on button "Je valide" at bounding box center [784, 606] width 174 height 48
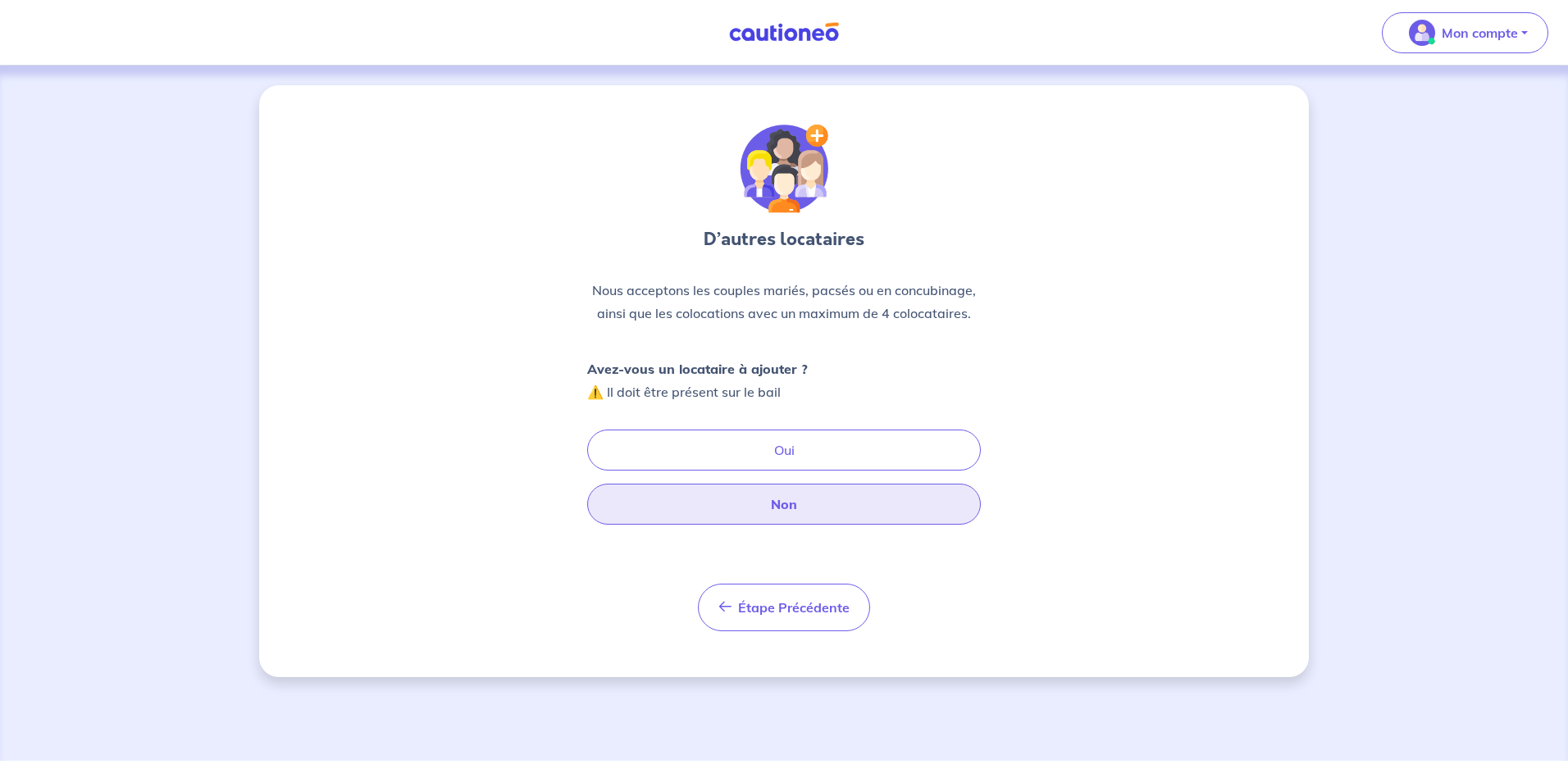
click at [819, 502] on button "Non" at bounding box center [784, 504] width 394 height 41
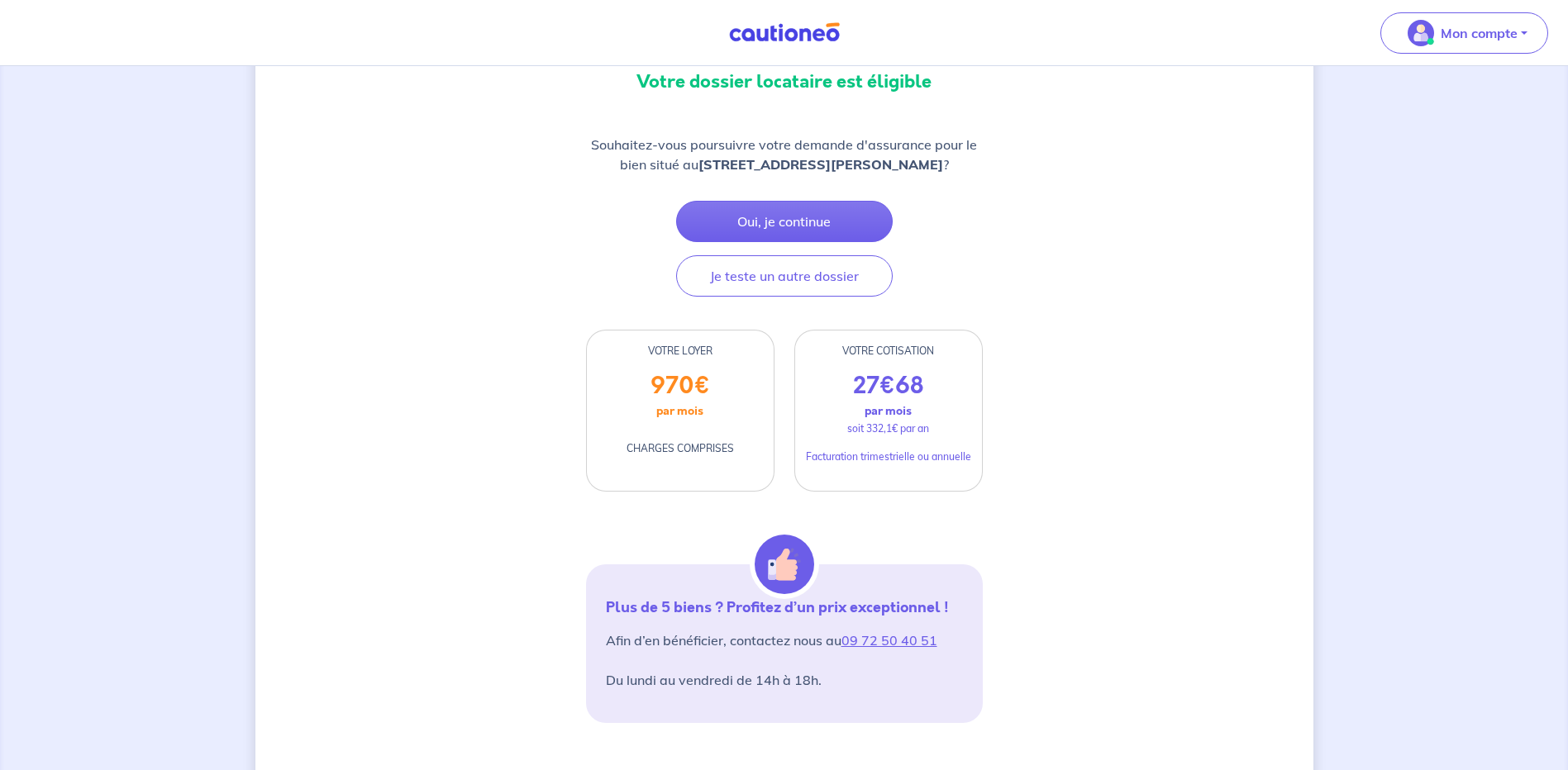
scroll to position [166, 0]
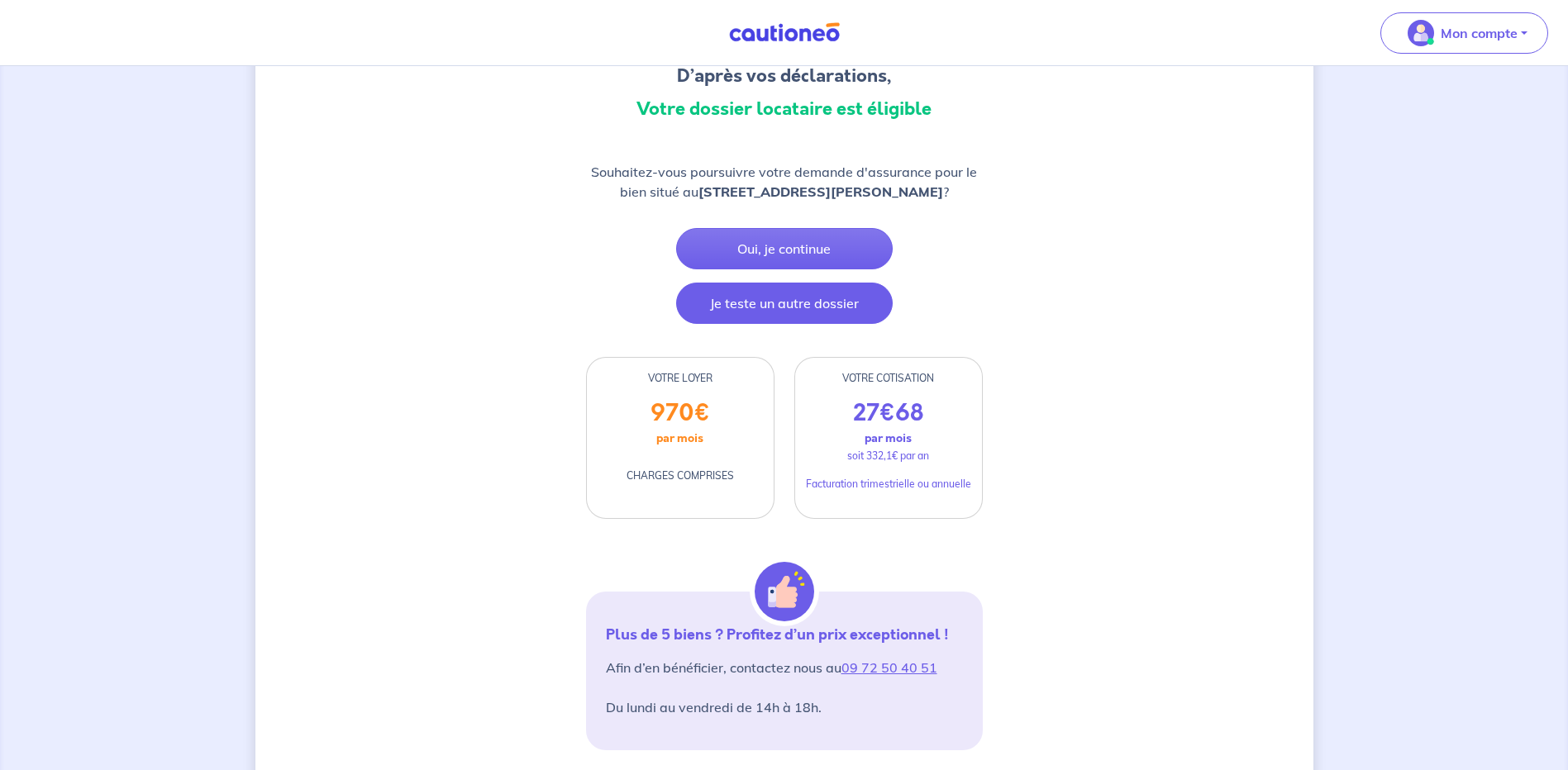
click at [793, 324] on button "Je teste un autre dossier" at bounding box center [784, 304] width 216 height 41
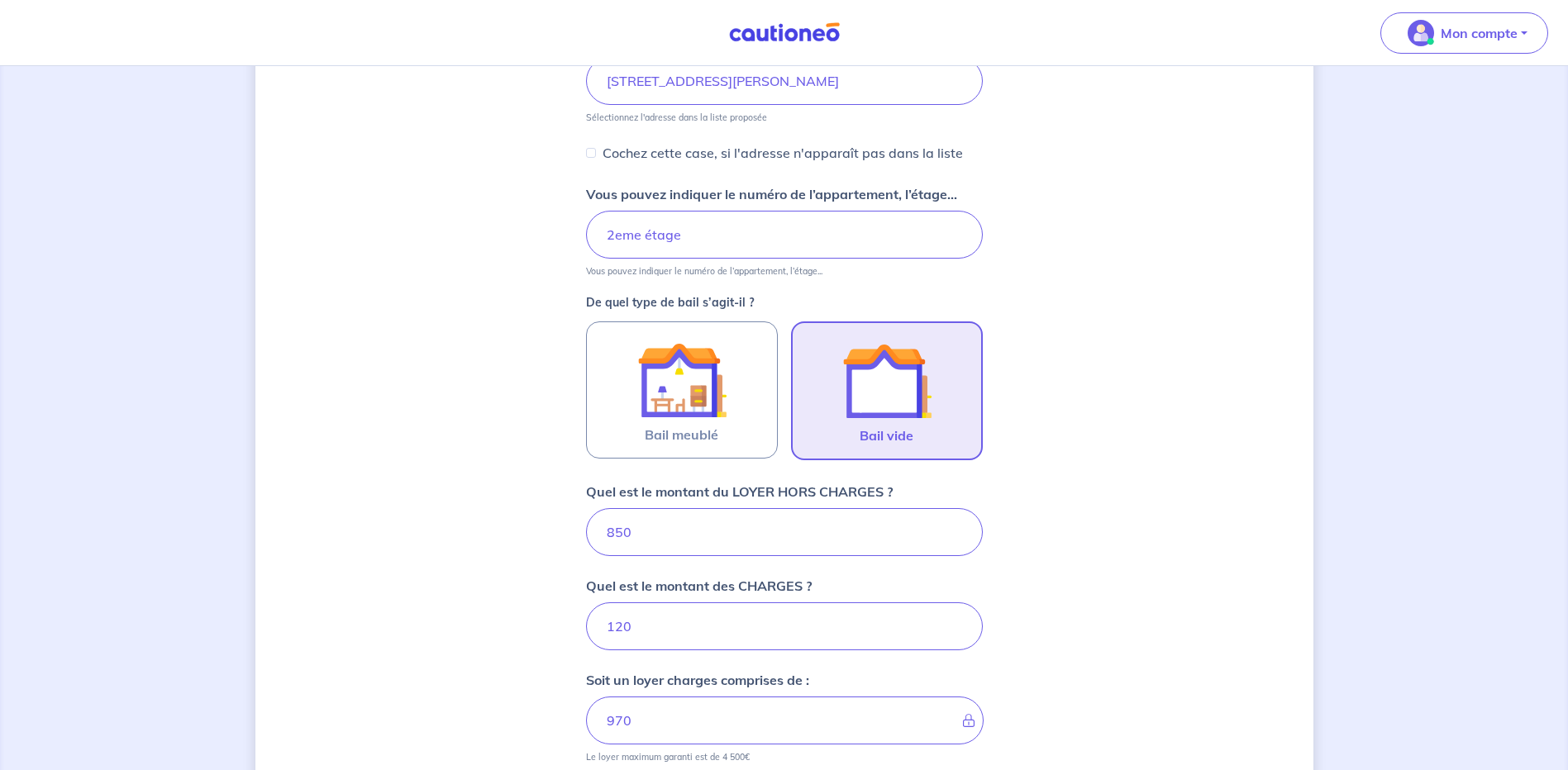
scroll to position [410, 0]
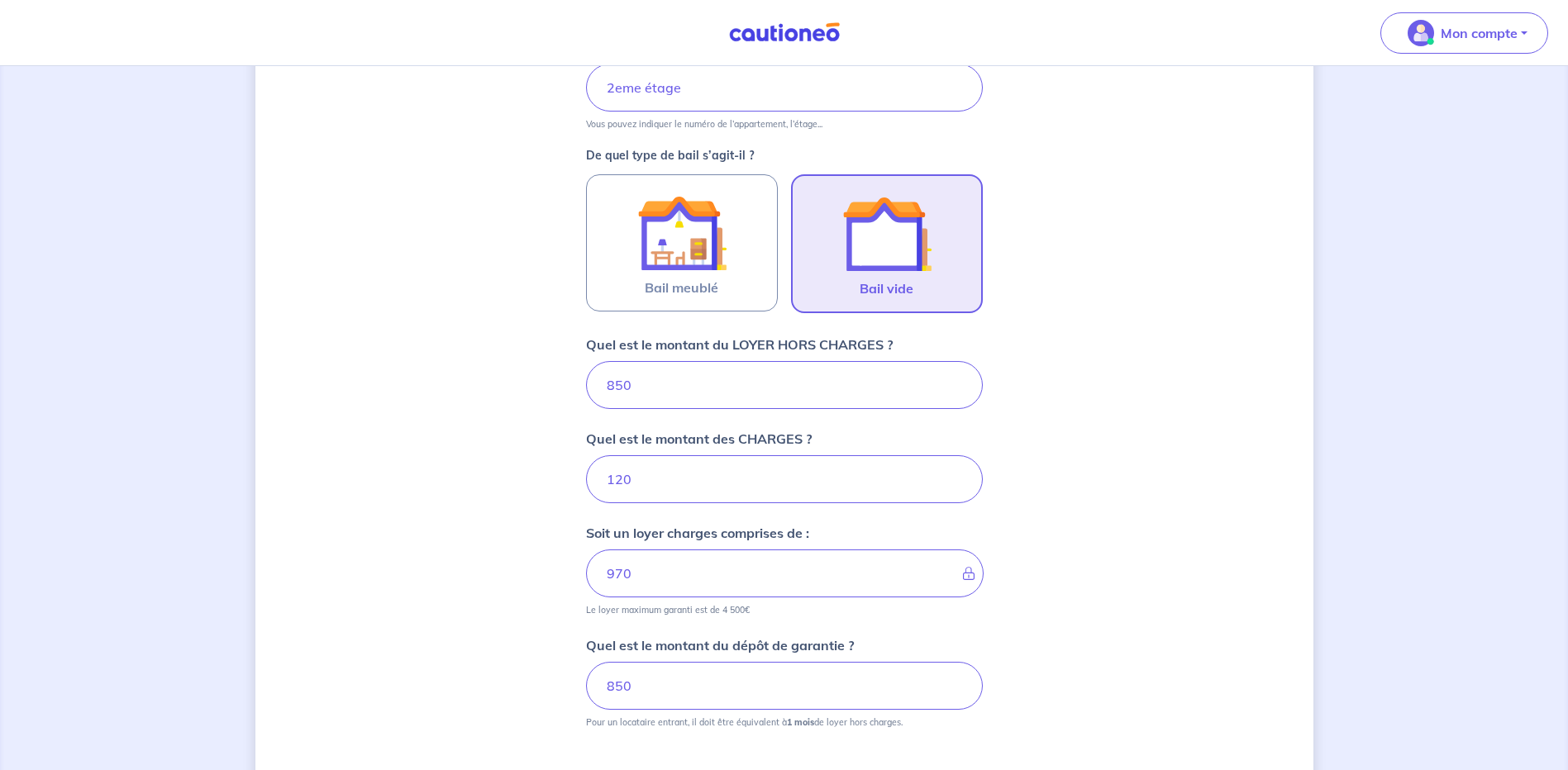
drag, startPoint x: 637, startPoint y: 394, endPoint x: 584, endPoint y: 396, distance: 53.0
click at [584, 396] on div "Dites-nous en plus sur votre bien Où se situe votre bien en location ? [STREET_…" at bounding box center [784, 315] width 1058 height 1281
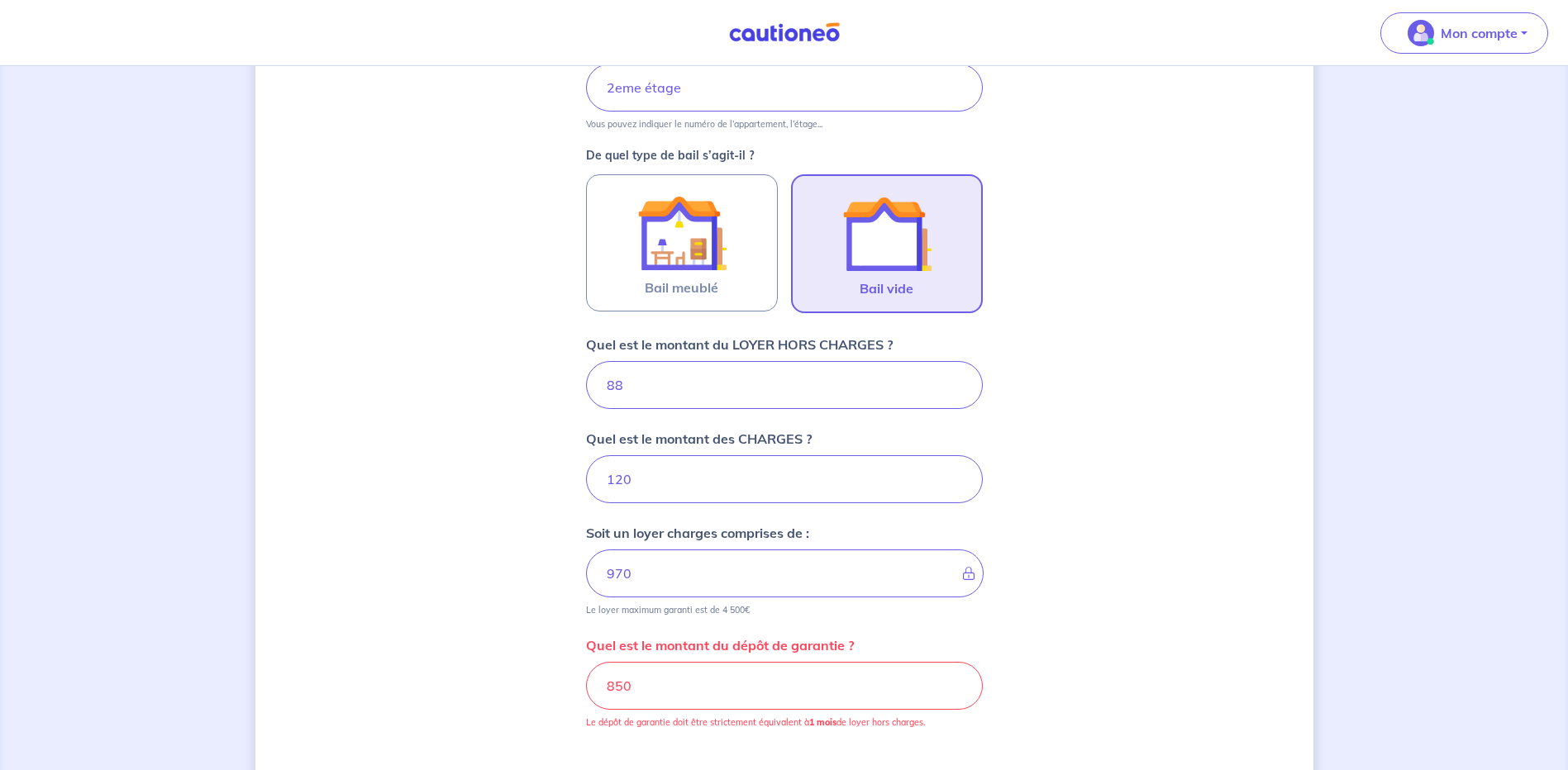
type input "880"
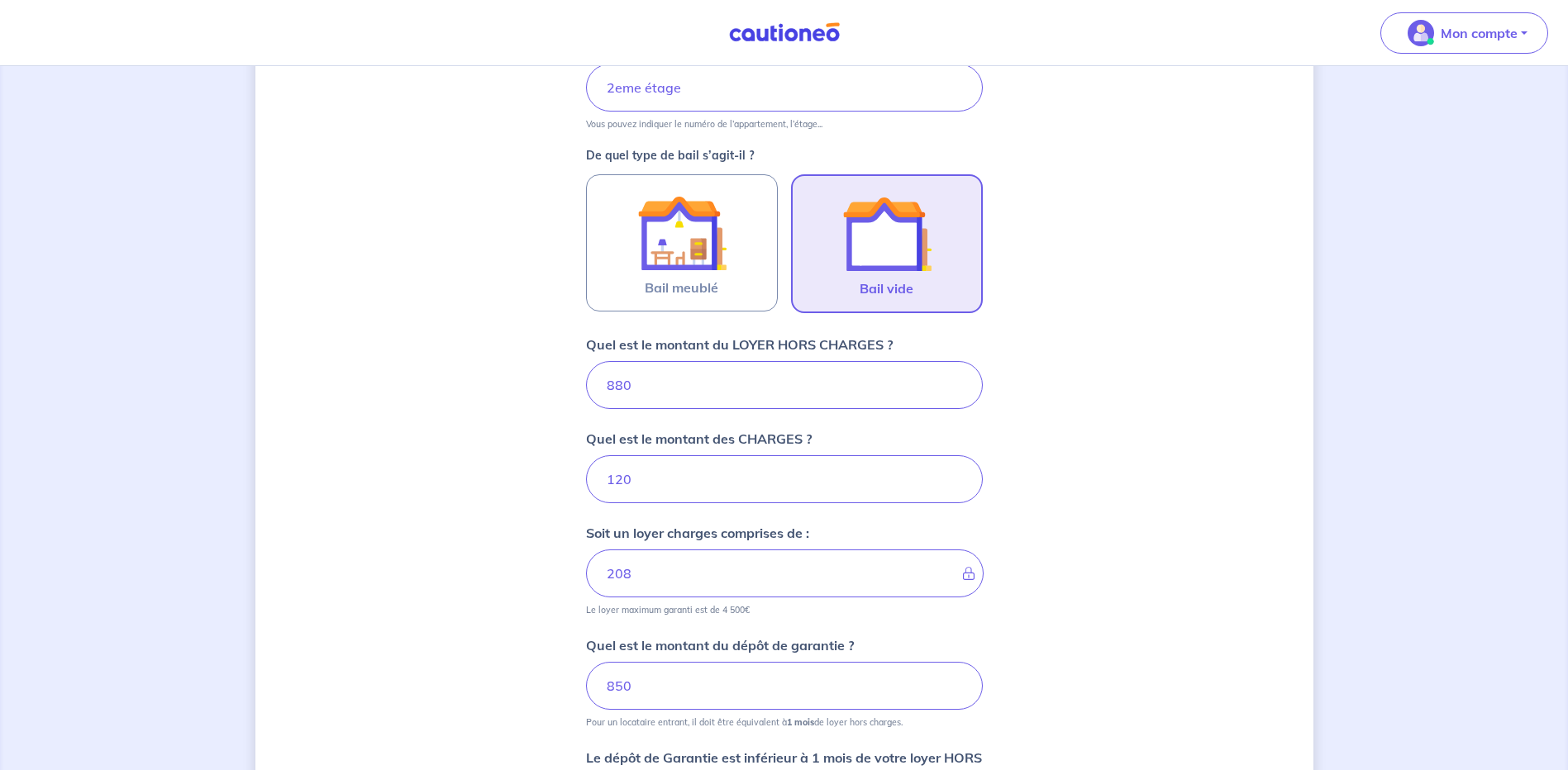
type input "1000"
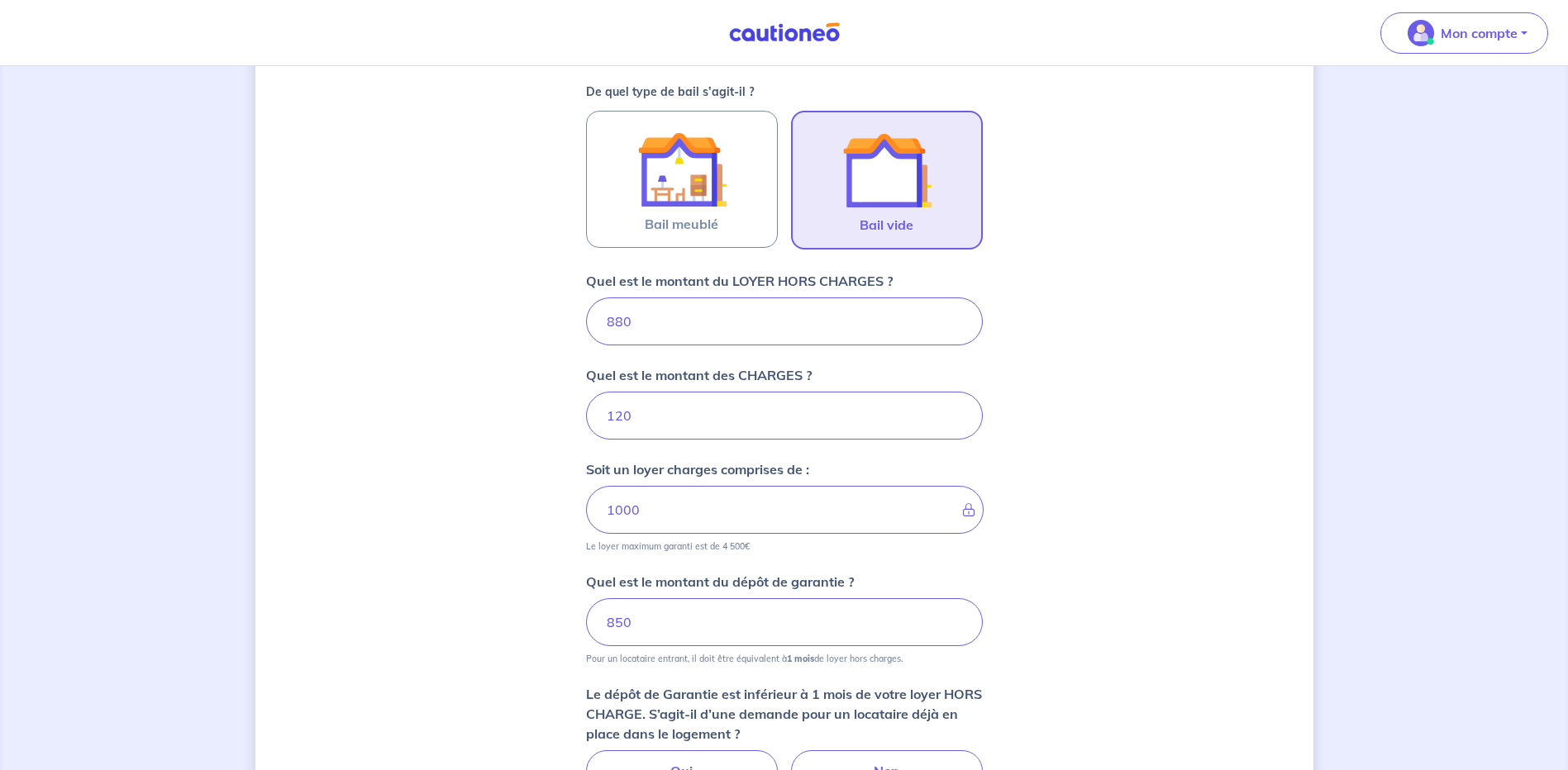
scroll to position [576, 0]
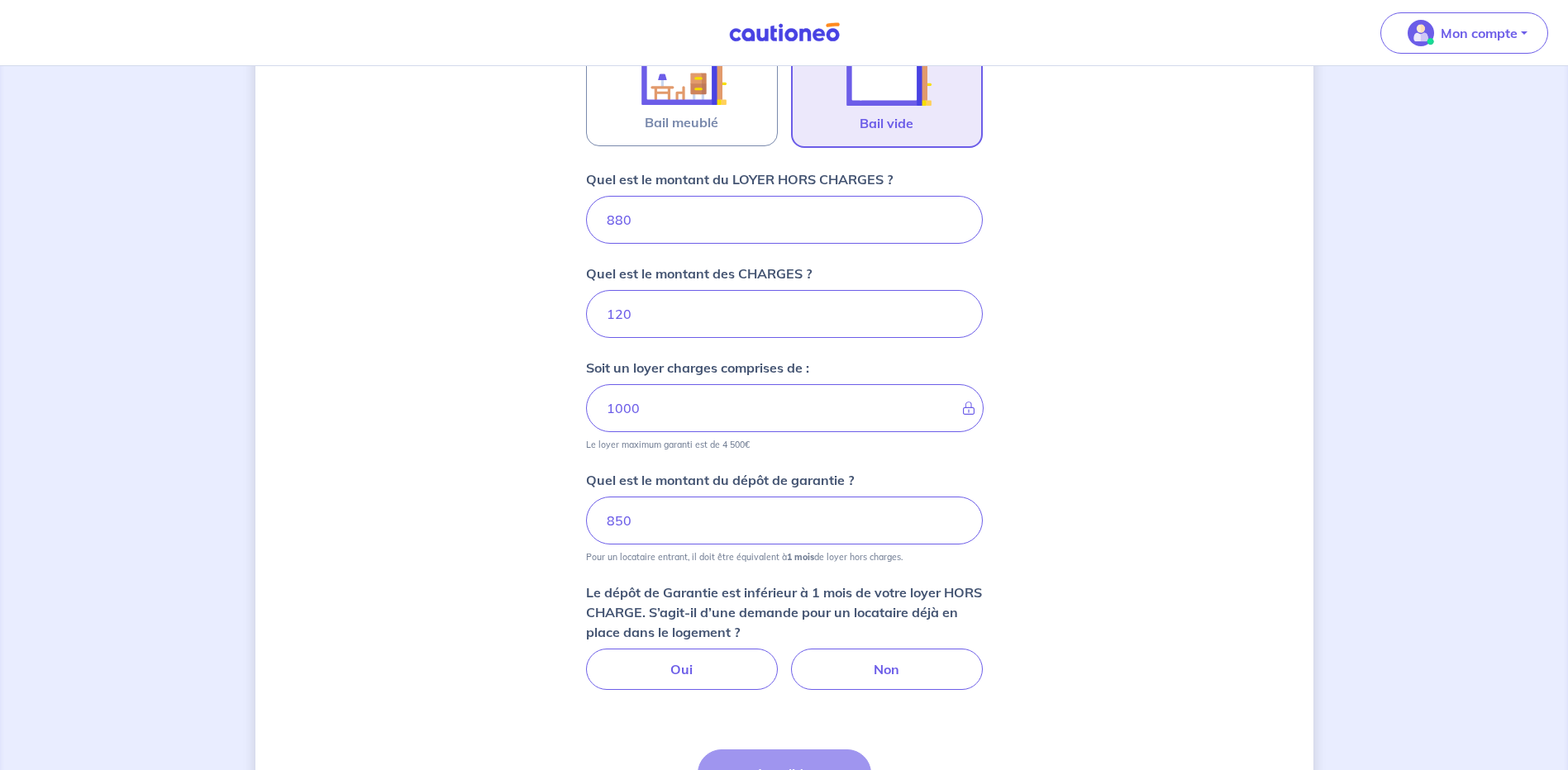
type input "880"
drag, startPoint x: 646, startPoint y: 528, endPoint x: 574, endPoint y: 531, distance: 72.1
click at [573, 531] on div "Dites-nous en plus sur votre bien Où se situe votre bien en location ? [STREET_…" at bounding box center [784, 214] width 1058 height 1408
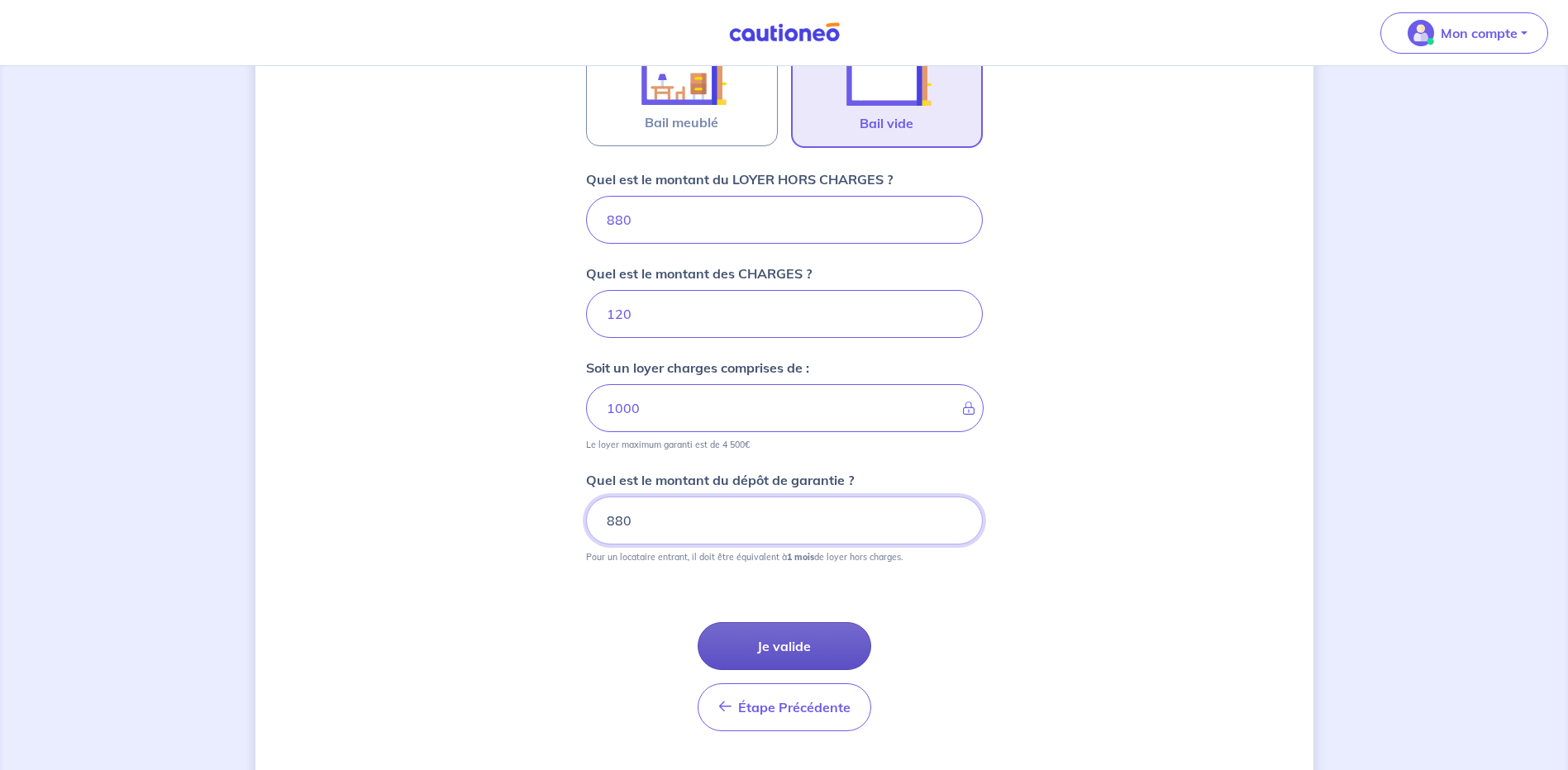
type input "880"
click at [798, 643] on button "Je valide" at bounding box center [784, 646] width 174 height 48
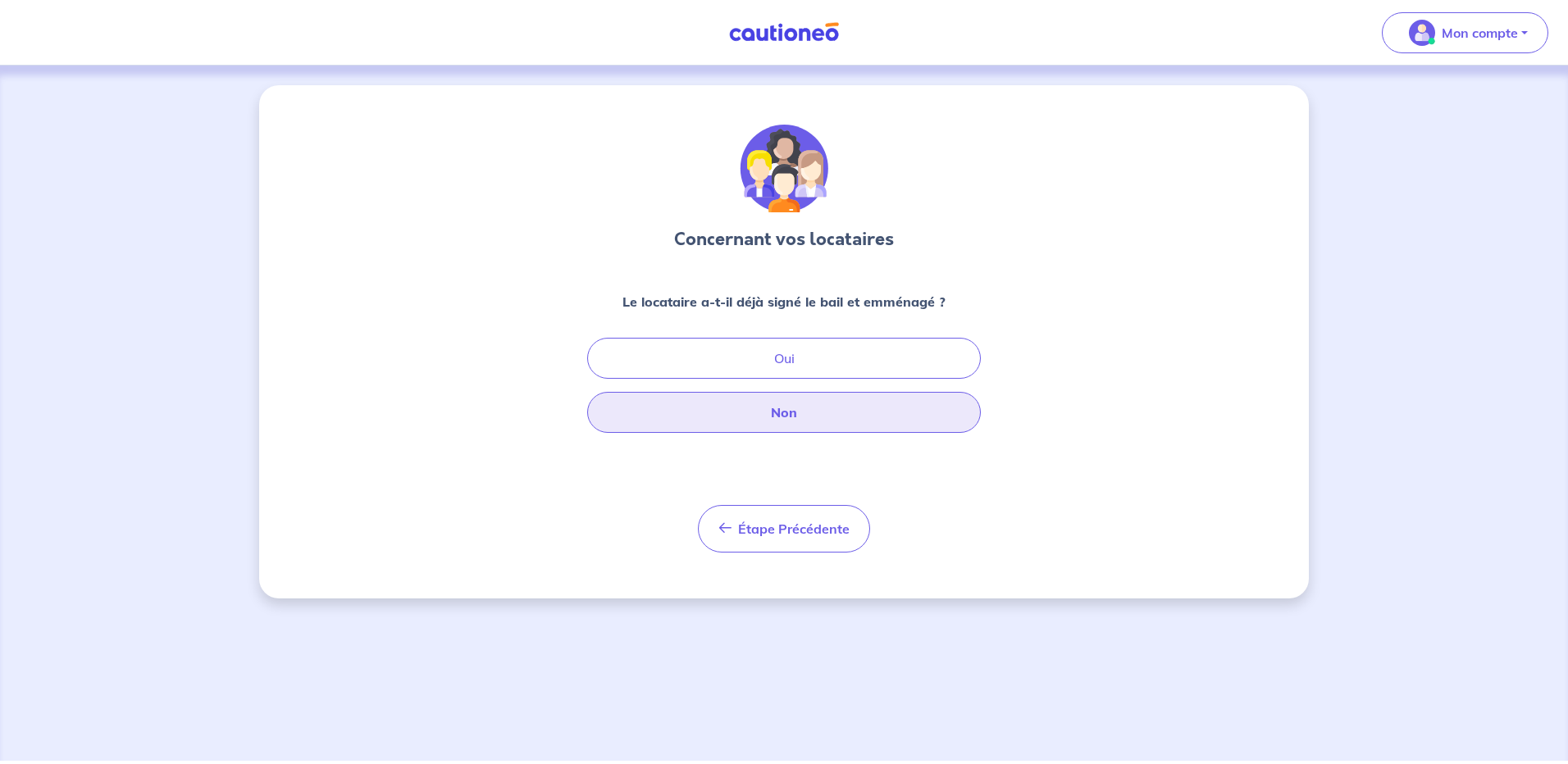
click at [839, 421] on button "Non" at bounding box center [784, 412] width 394 height 41
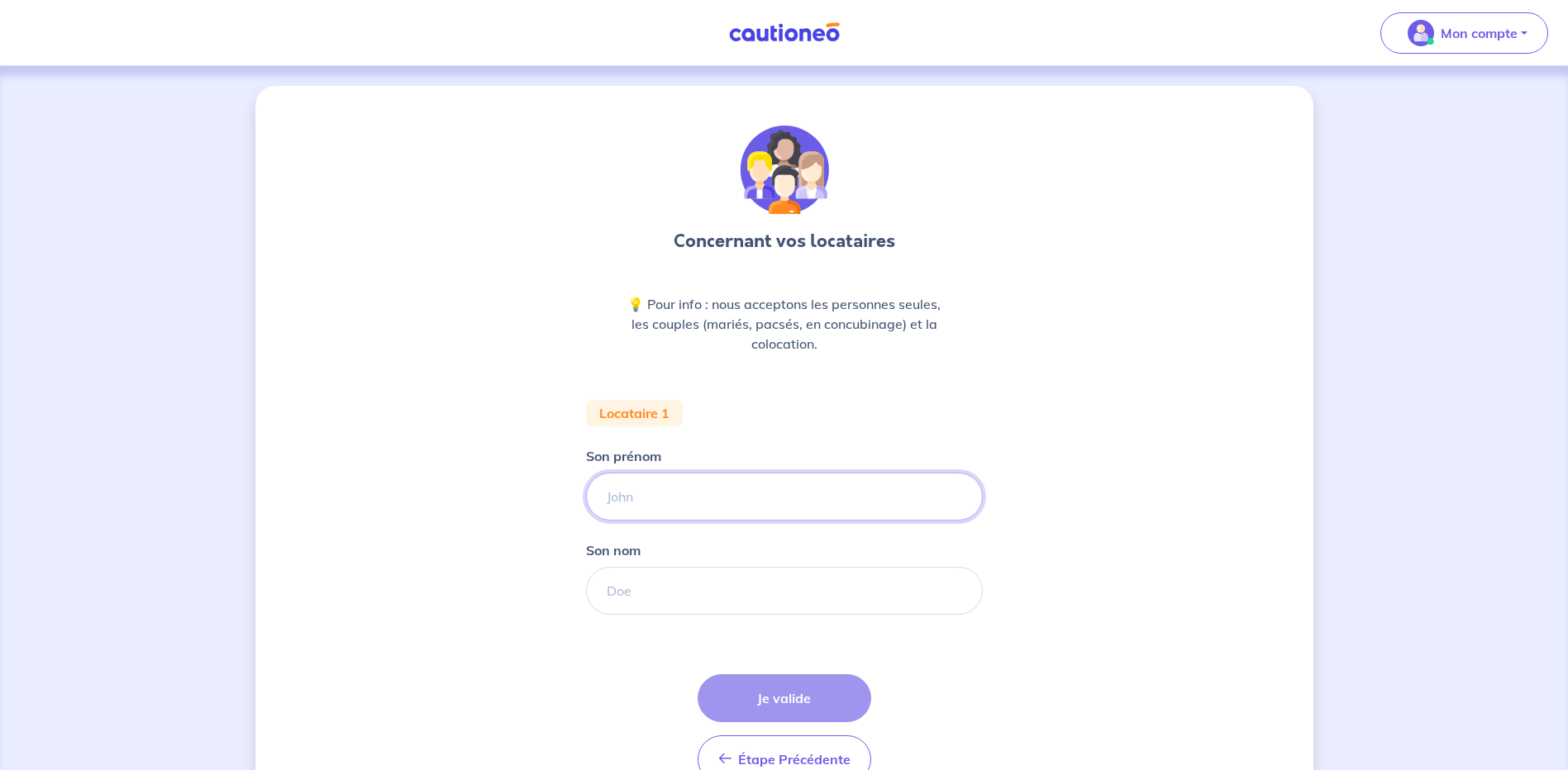
click at [693, 504] on input "Son prénom" at bounding box center [784, 497] width 397 height 48
type input "[PERSON_NAME]"
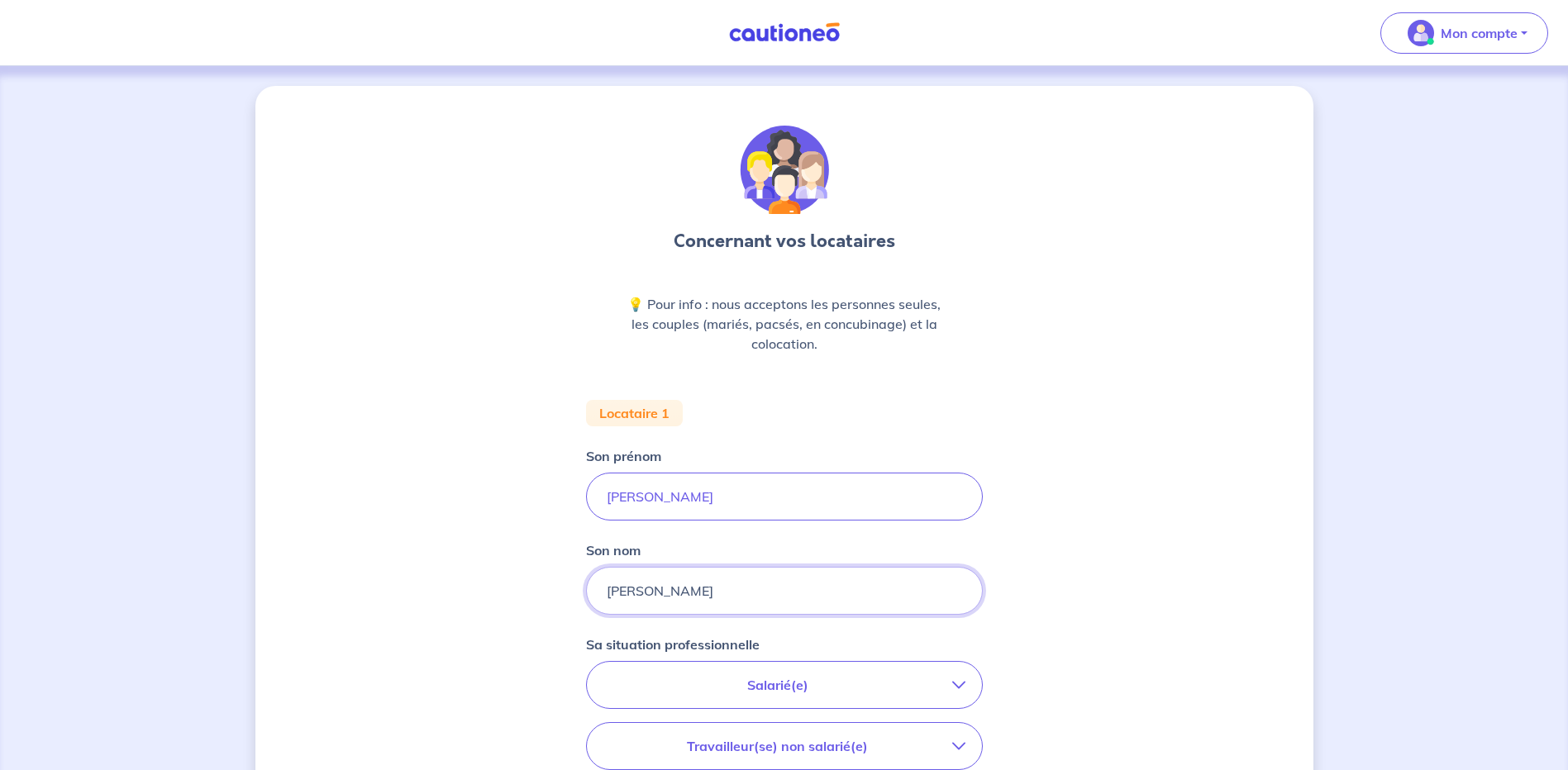
type input "[PERSON_NAME]"
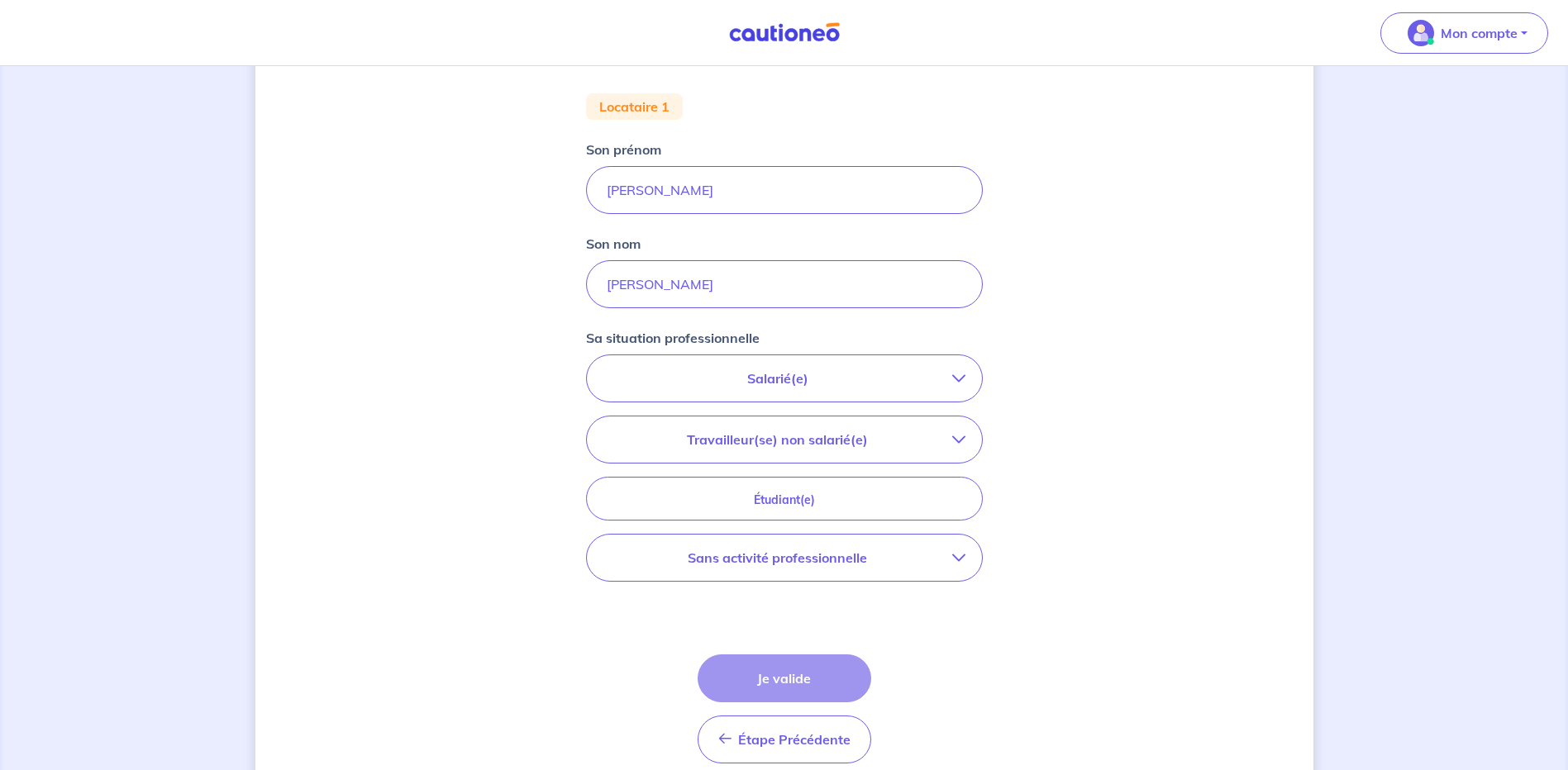
scroll to position [330, 0]
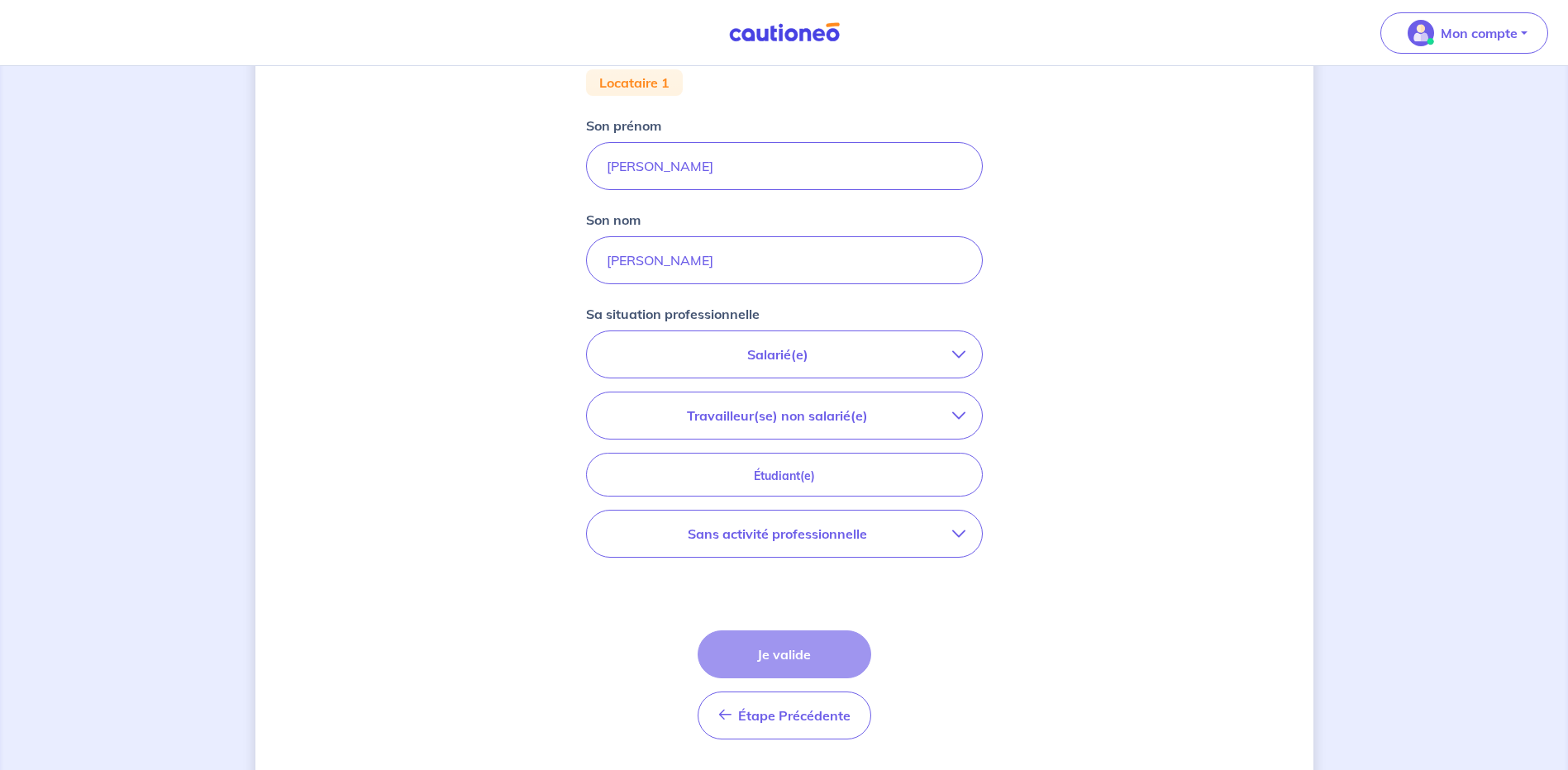
click at [832, 545] on button "Sans activité professionnelle" at bounding box center [784, 534] width 395 height 46
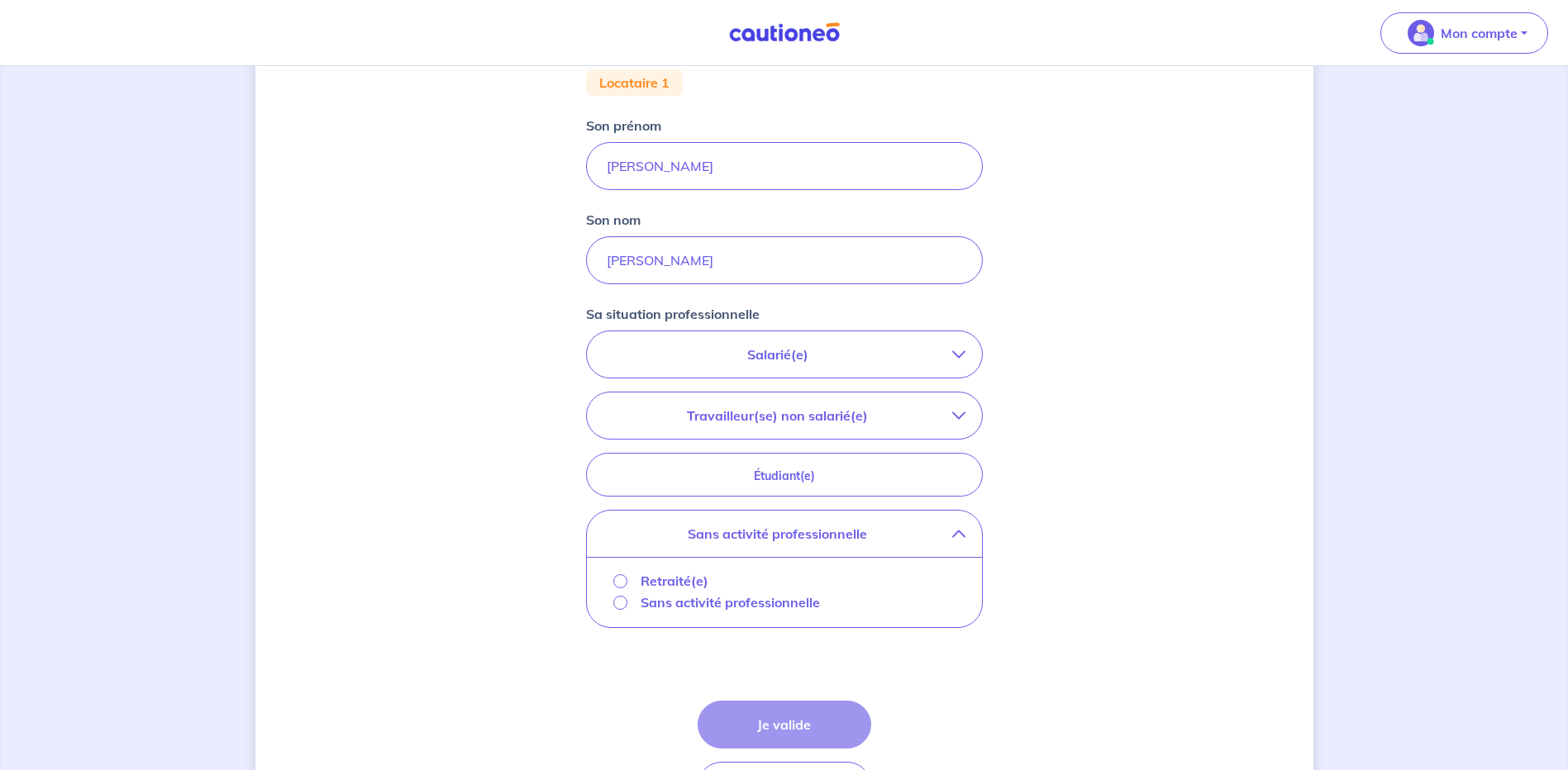
click at [673, 582] on p "Retraité(e)" at bounding box center [675, 581] width 68 height 20
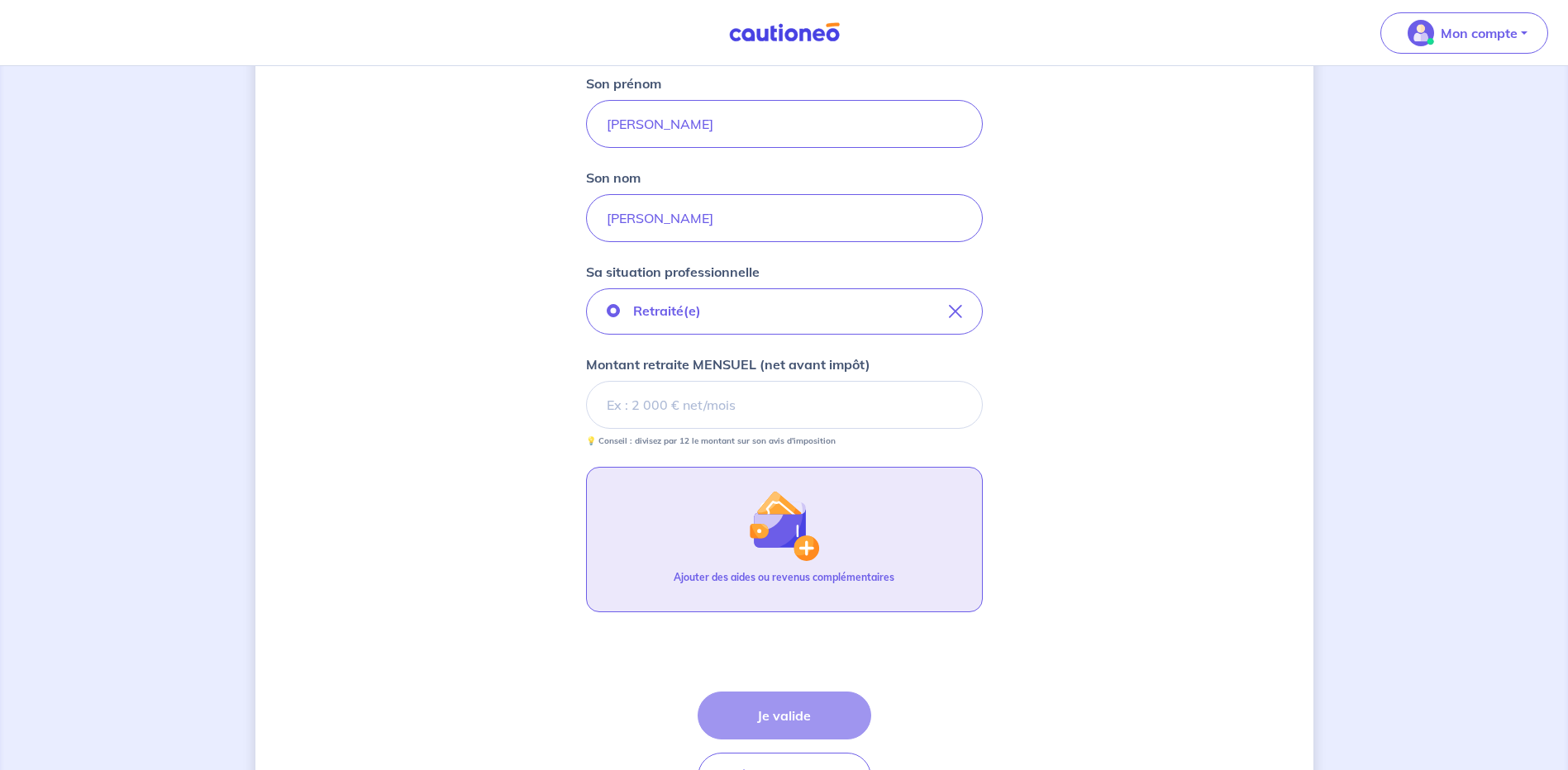
scroll to position [413, 0]
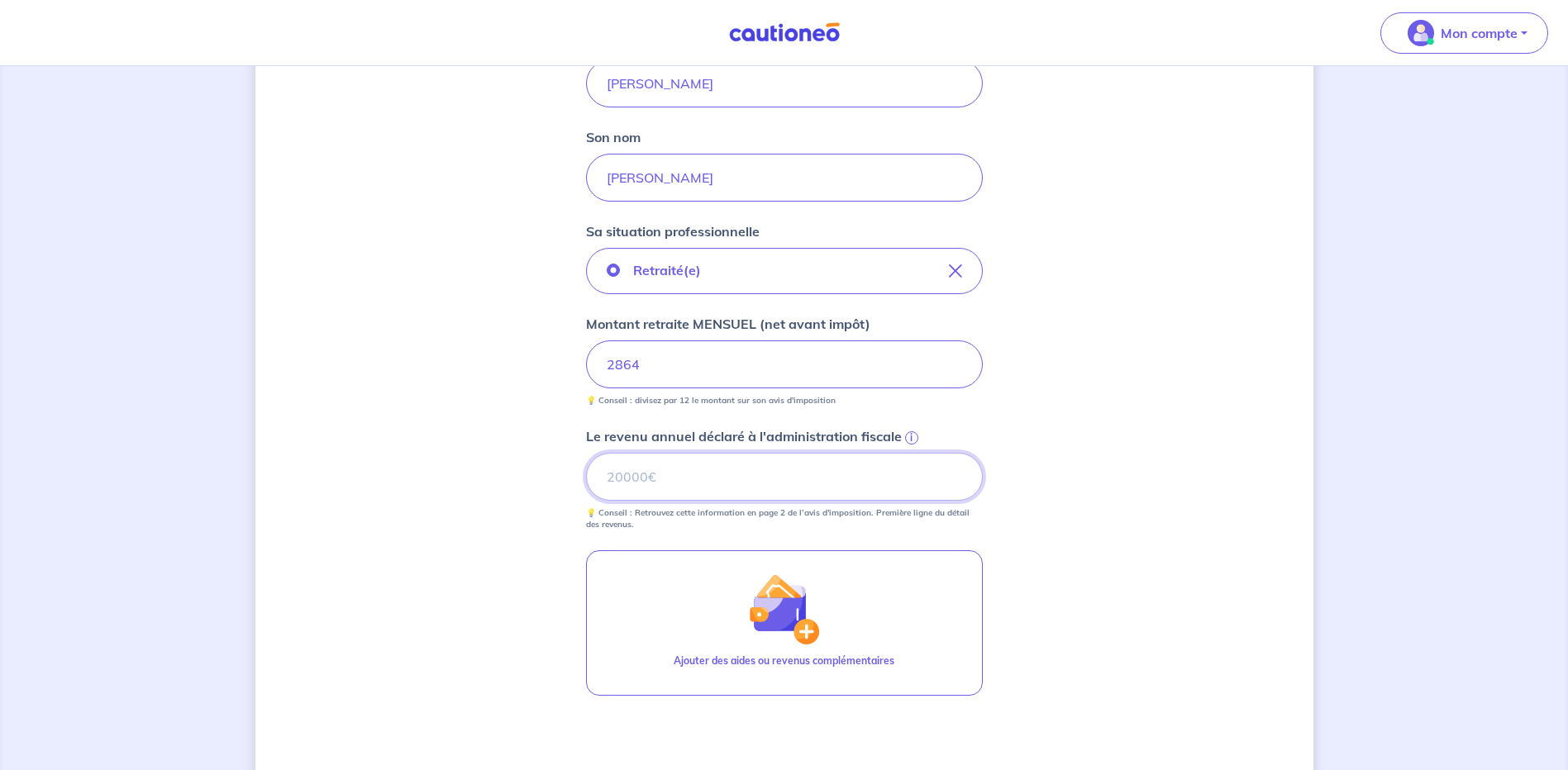
click at [673, 487] on input "Le revenu annuel déclaré à l'administration fiscale i" at bounding box center [784, 477] width 397 height 48
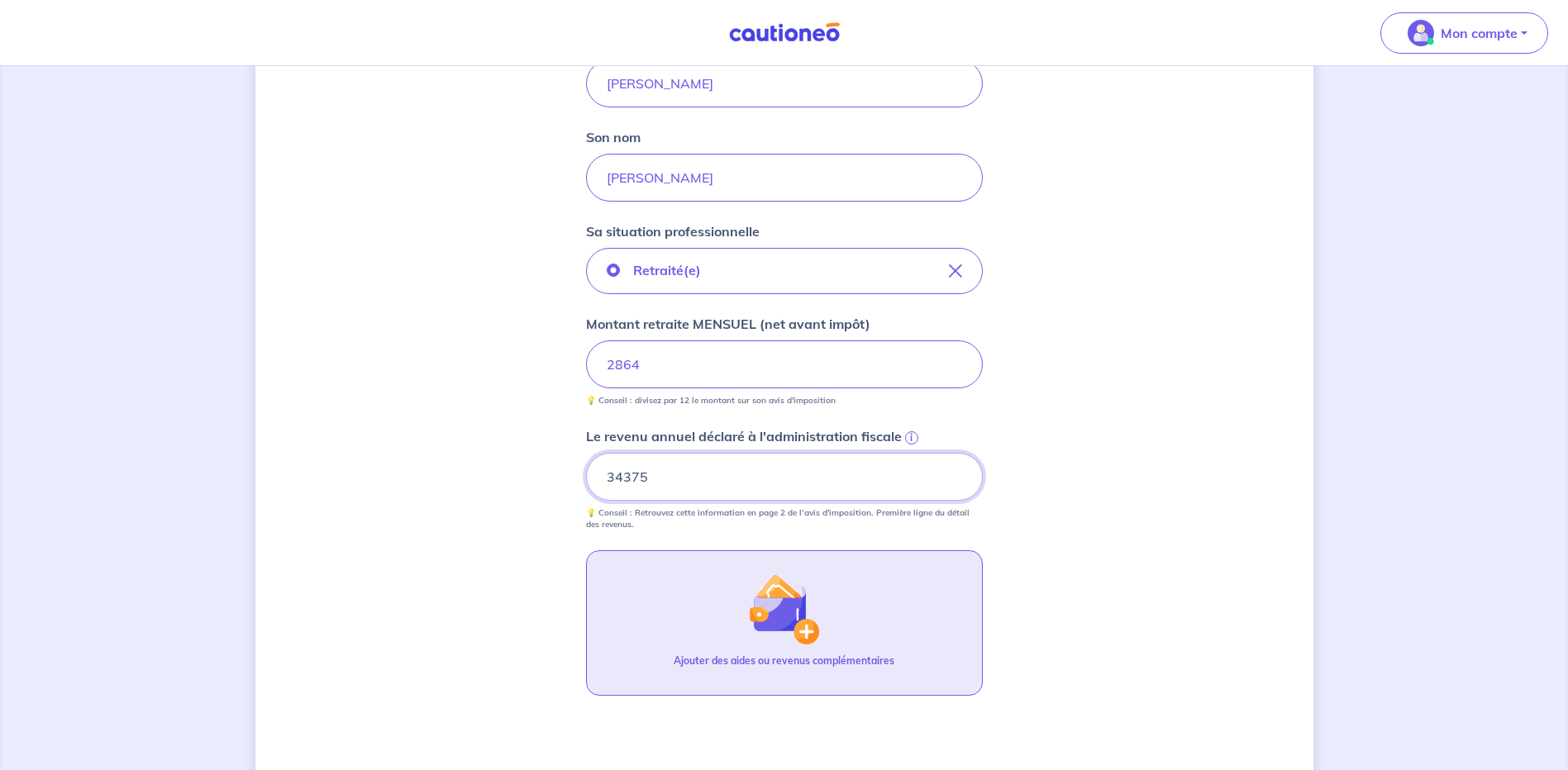
scroll to position [607, 0]
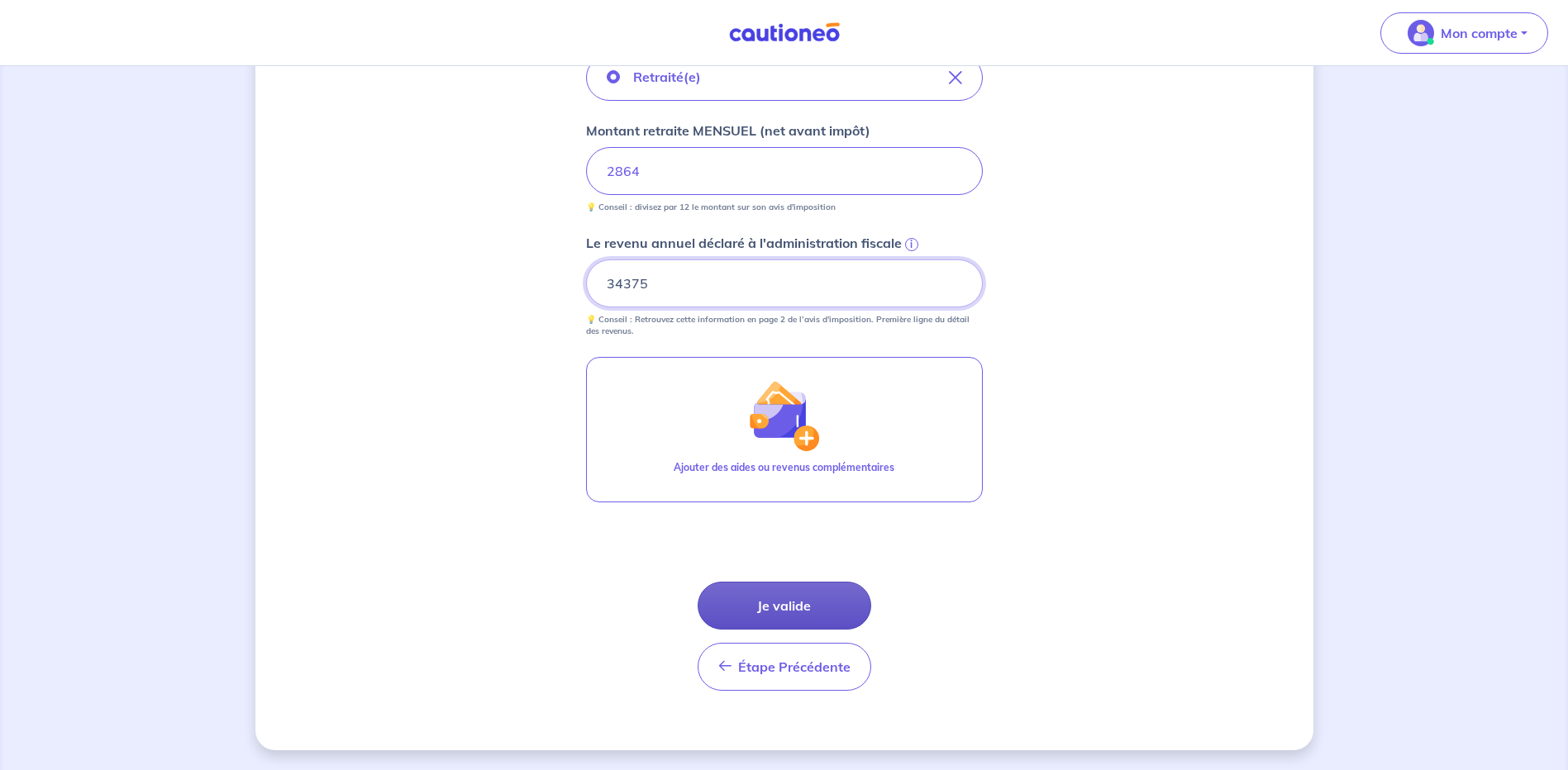
type input "34375"
click at [827, 612] on button "Je valide" at bounding box center [784, 606] width 174 height 48
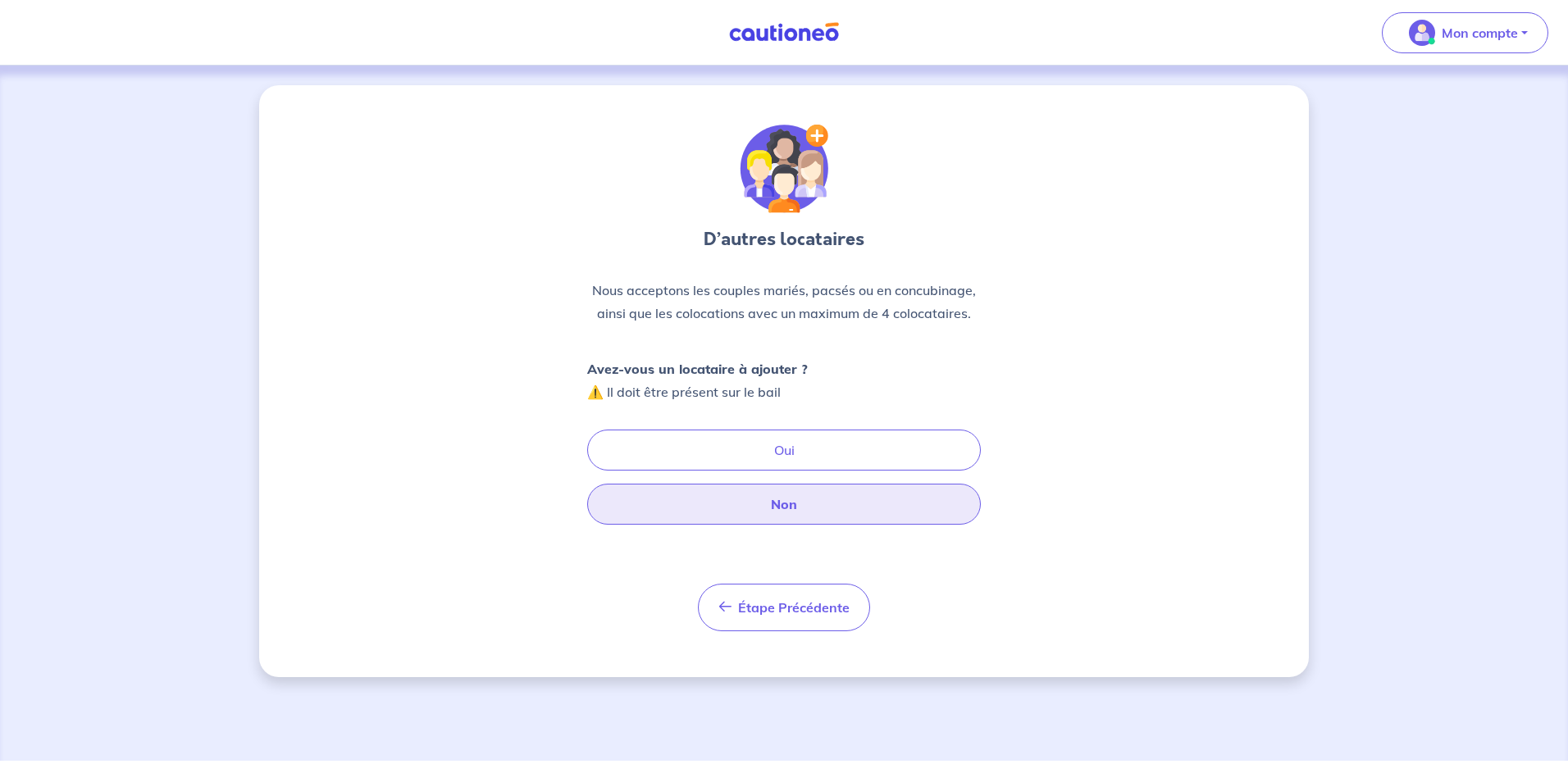
click at [837, 499] on button "Non" at bounding box center [784, 504] width 394 height 41
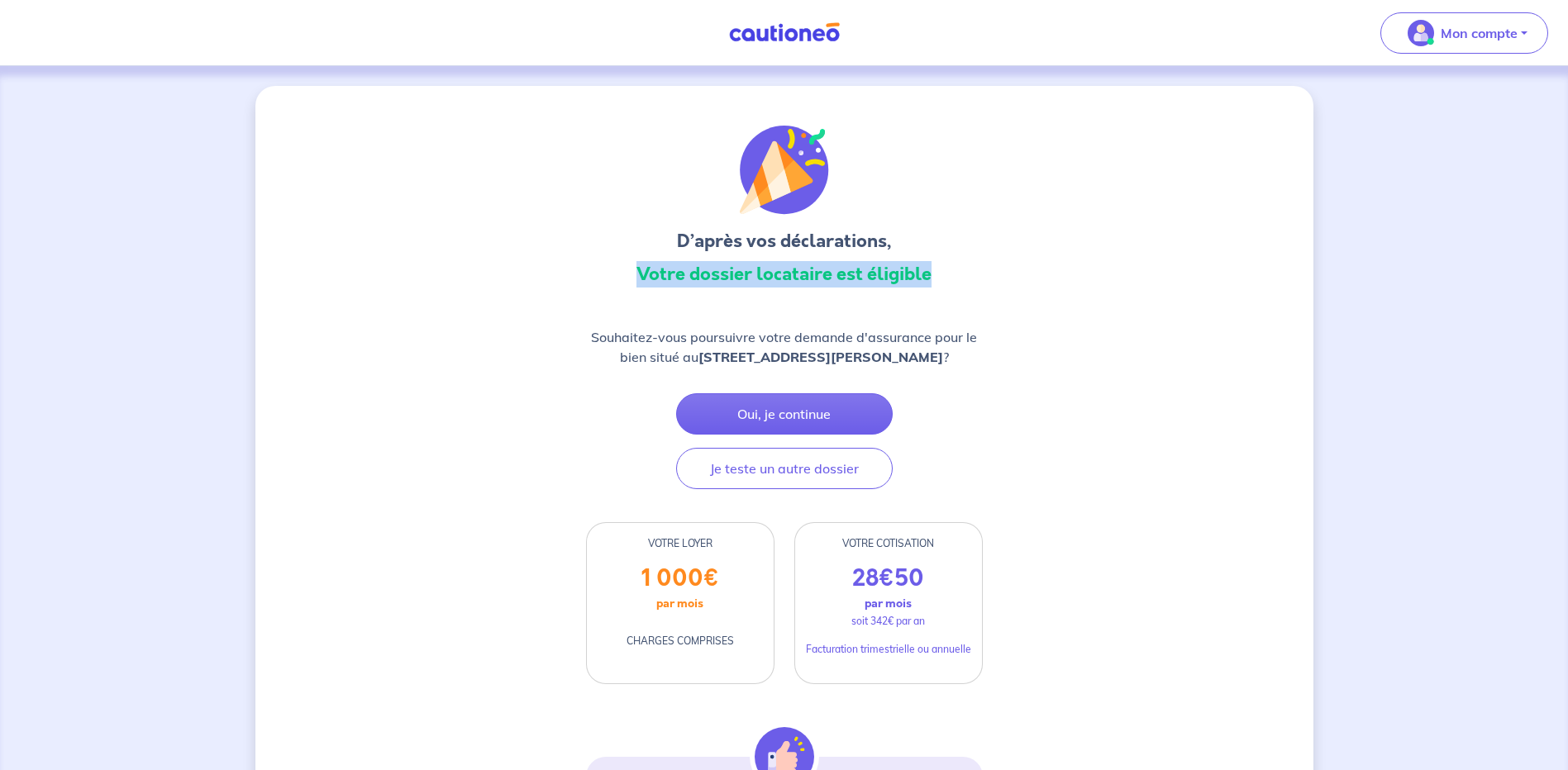
drag, startPoint x: 637, startPoint y: 273, endPoint x: 938, endPoint y: 287, distance: 301.3
click at [938, 287] on h3 "Votre dossier locataire est éligible" at bounding box center [784, 274] width 397 height 27
drag, startPoint x: 938, startPoint y: 287, endPoint x: 943, endPoint y: 339, distance: 52.2
click at [943, 339] on p "Souhaitez-vous poursuivre votre demande d'assurance pour le bien situé au [STRE…" at bounding box center [784, 347] width 397 height 40
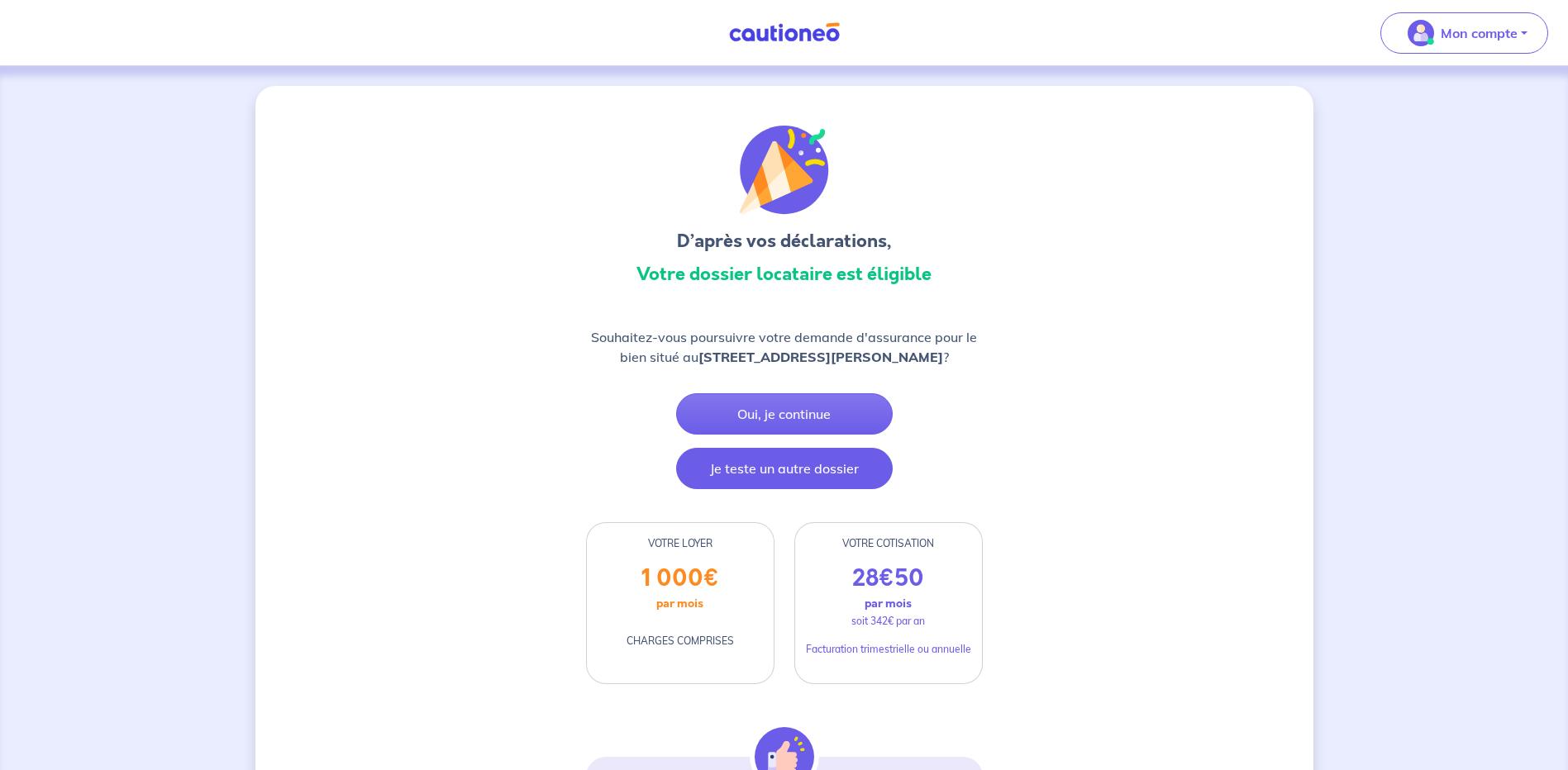
click at [835, 485] on button "Je teste un autre dossier" at bounding box center [784, 468] width 216 height 41
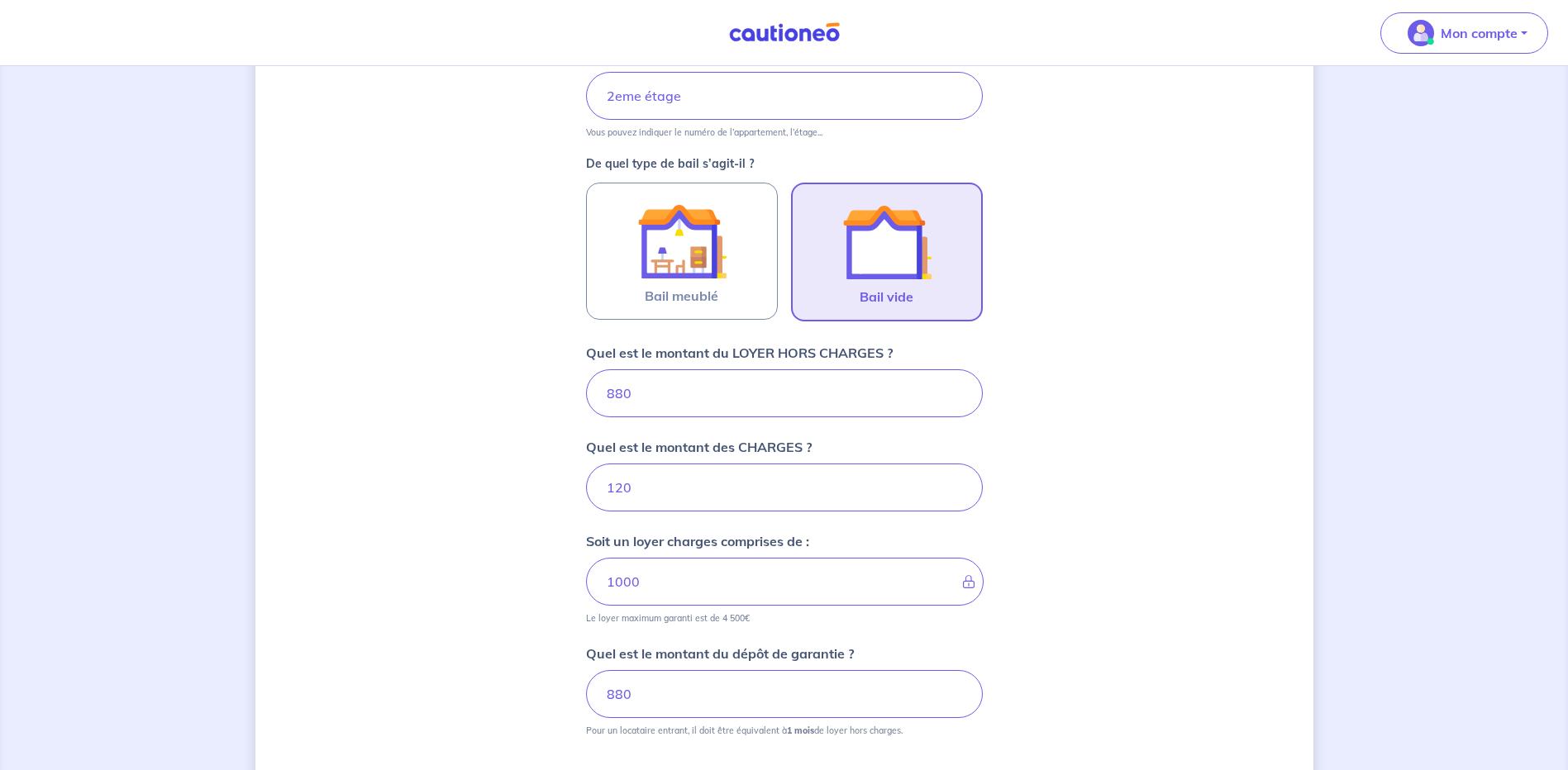
scroll to position [410, 0]
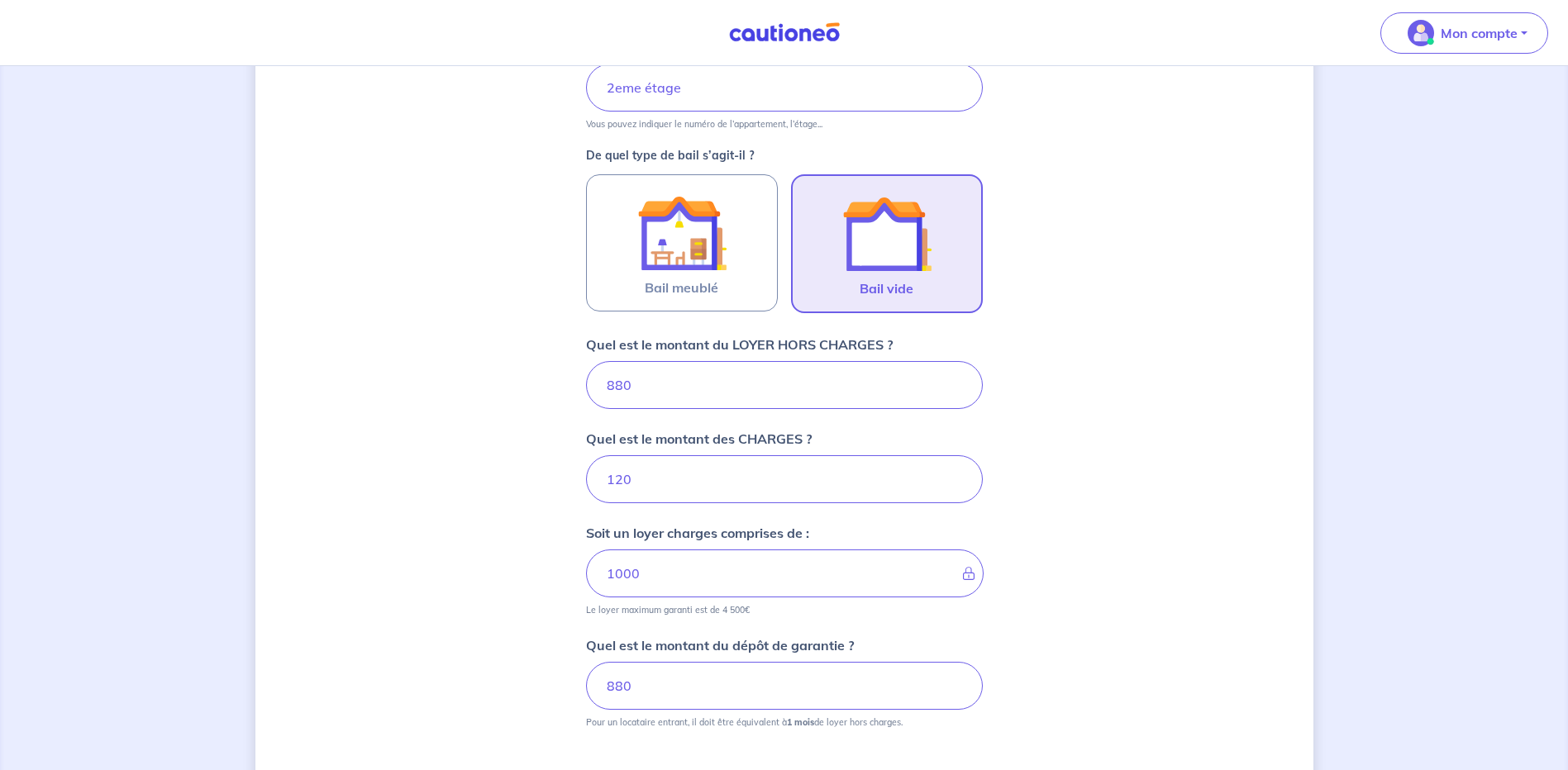
click at [1177, 421] on div "Dites-nous en plus sur votre bien Où se situe votre bien en location ? [STREET_…" at bounding box center [784, 315] width 1058 height 1281
click at [653, 389] on input "880" at bounding box center [784, 385] width 397 height 48
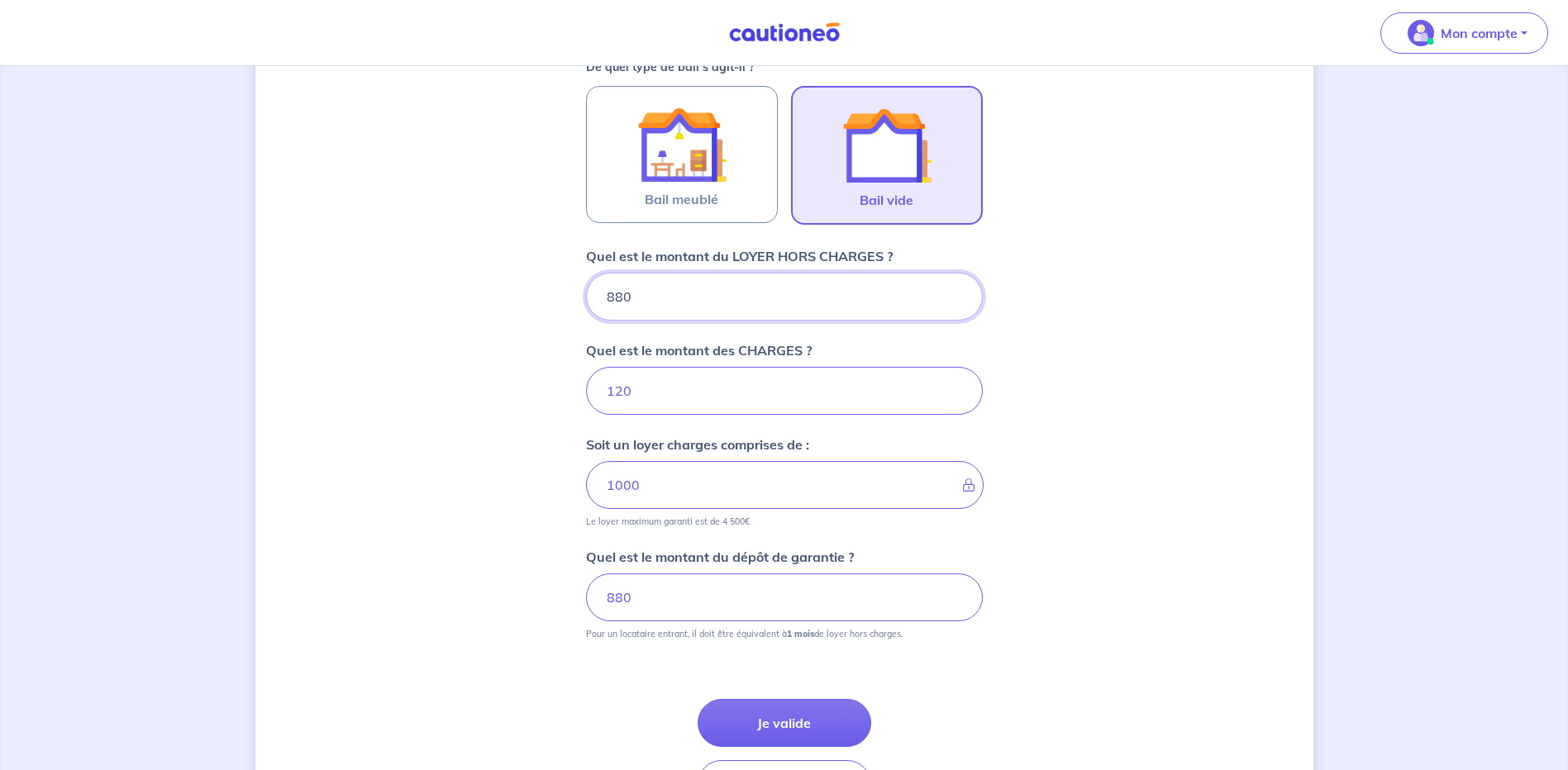
scroll to position [493, 0]
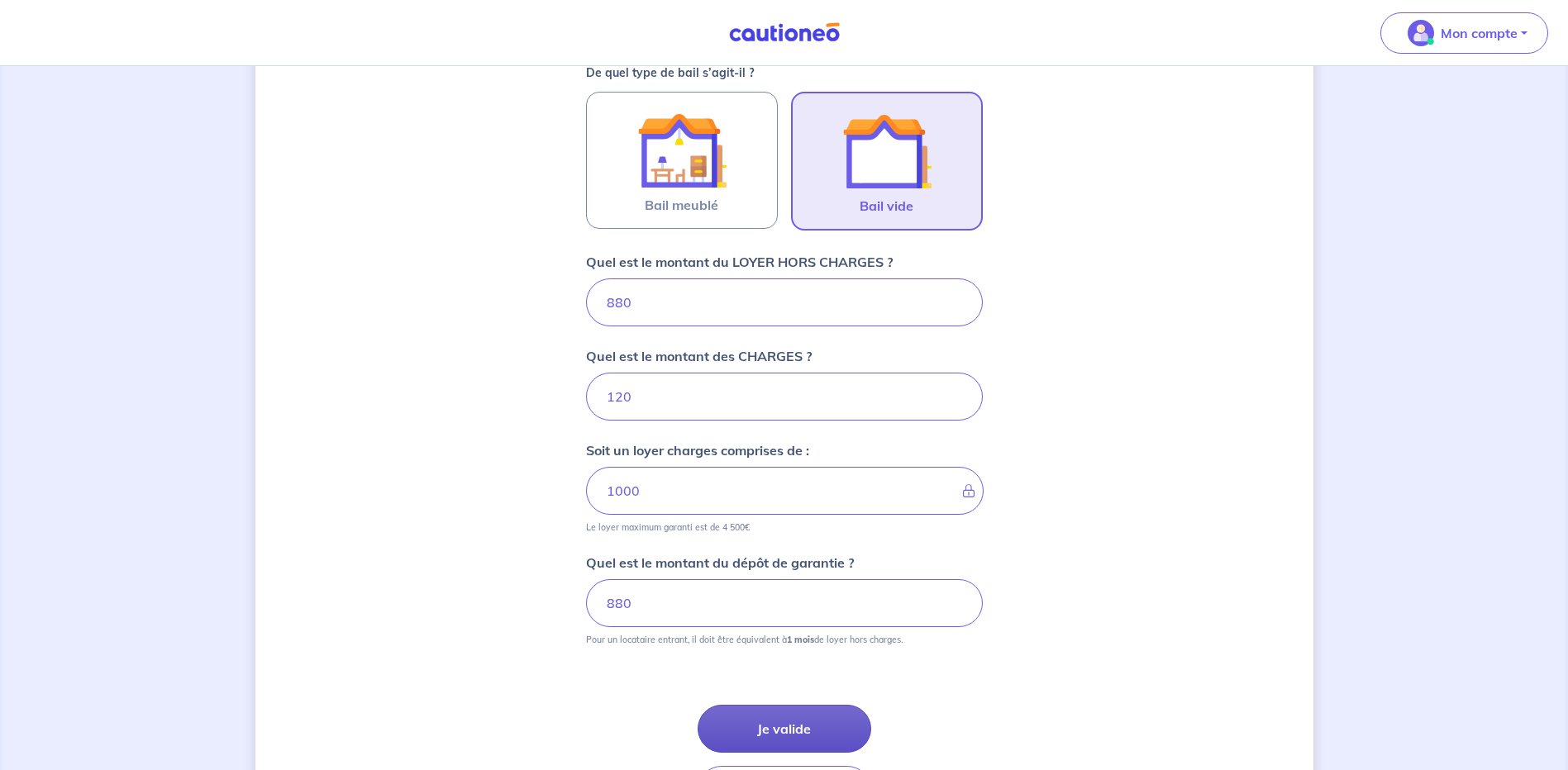
click at [810, 734] on button "Je valide" at bounding box center [784, 729] width 174 height 48
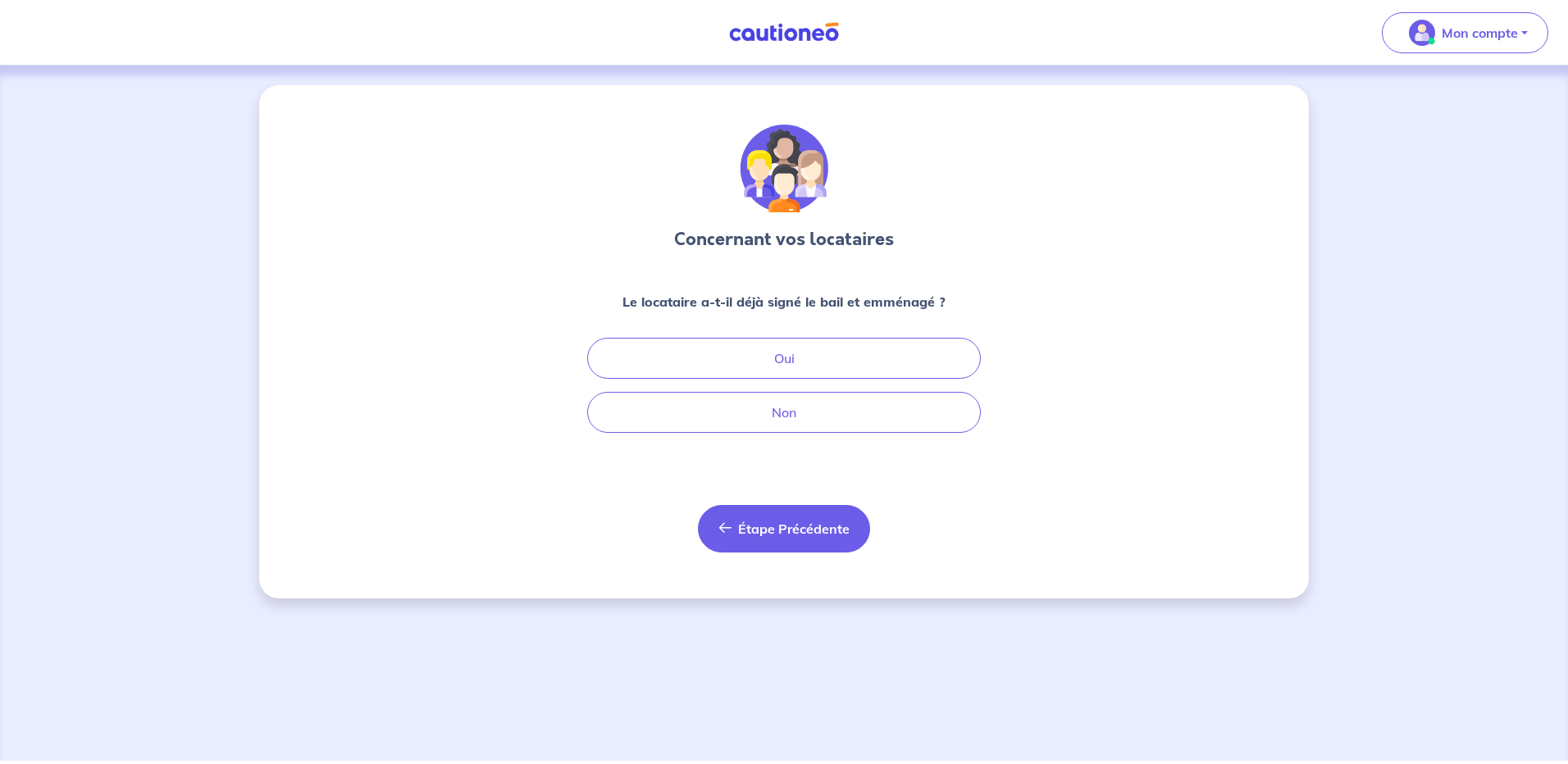
click at [786, 526] on span "Étape Précédente" at bounding box center [794, 529] width 111 height 17
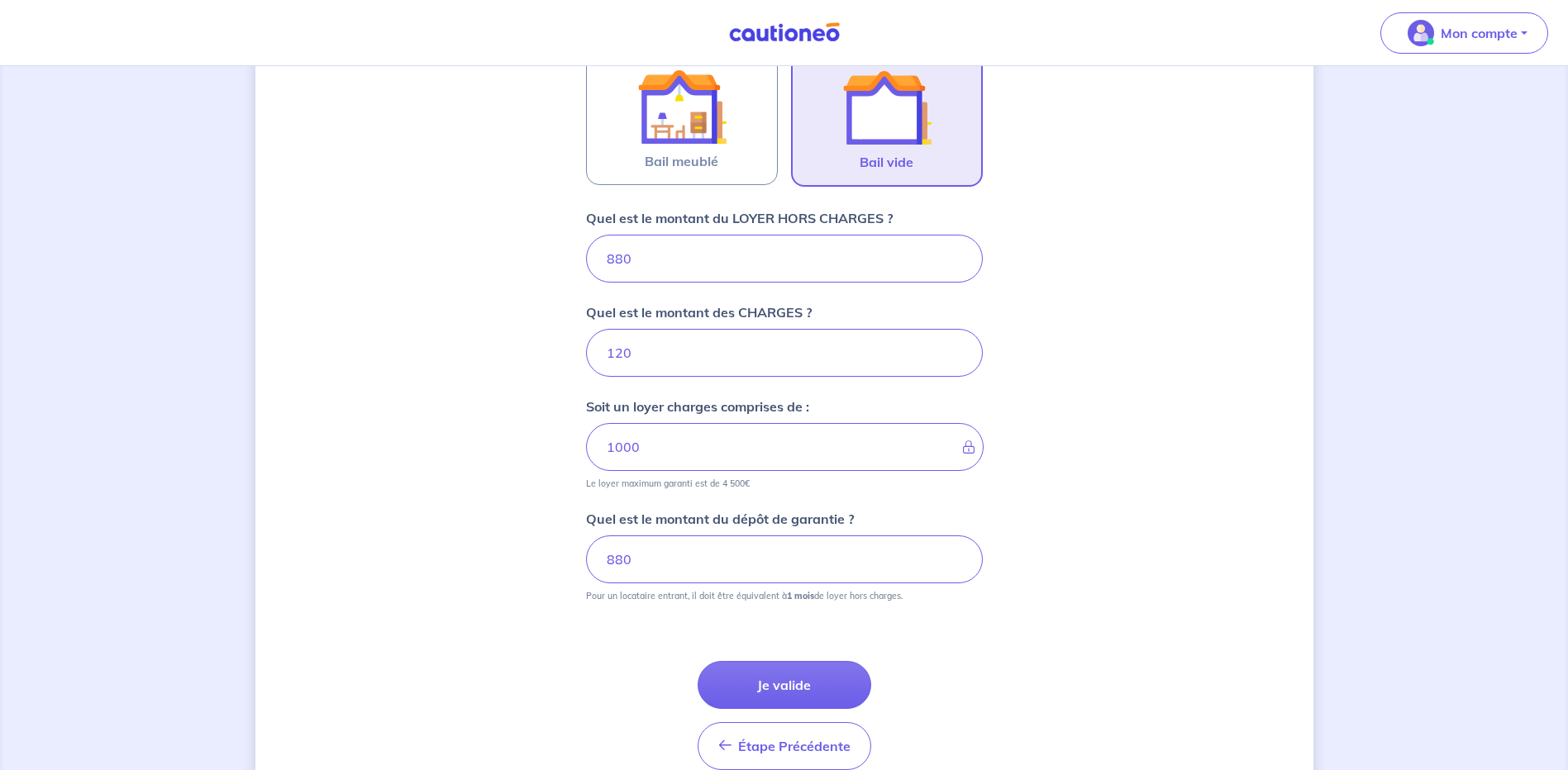
scroll to position [576, 0]
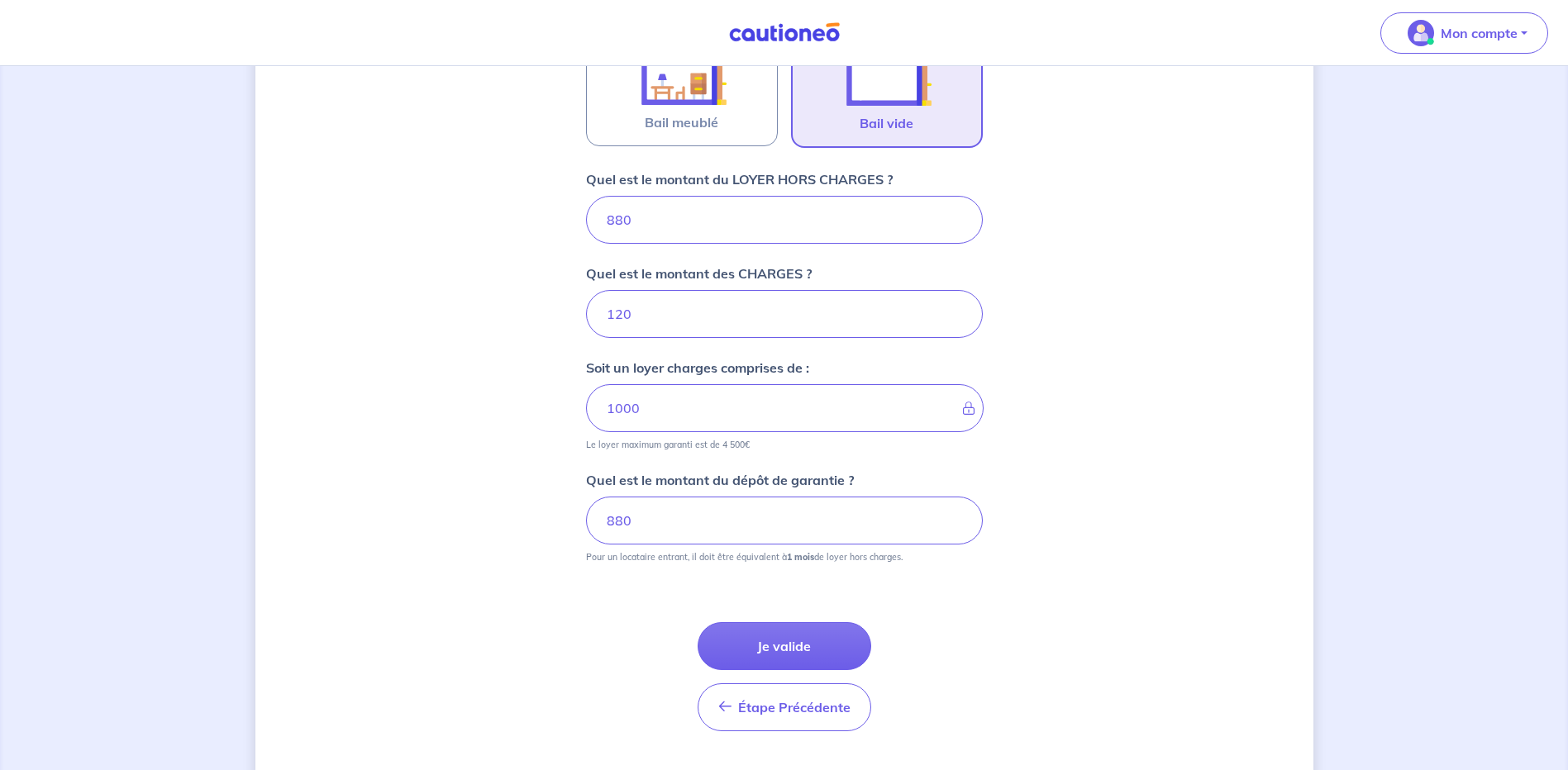
drag, startPoint x: 655, startPoint y: 229, endPoint x: 579, endPoint y: 242, distance: 77.1
click at [579, 242] on div "Dites-nous en plus sur votre bien Où se situe votre bien en location ? [STREET_…" at bounding box center [784, 150] width 1058 height 1281
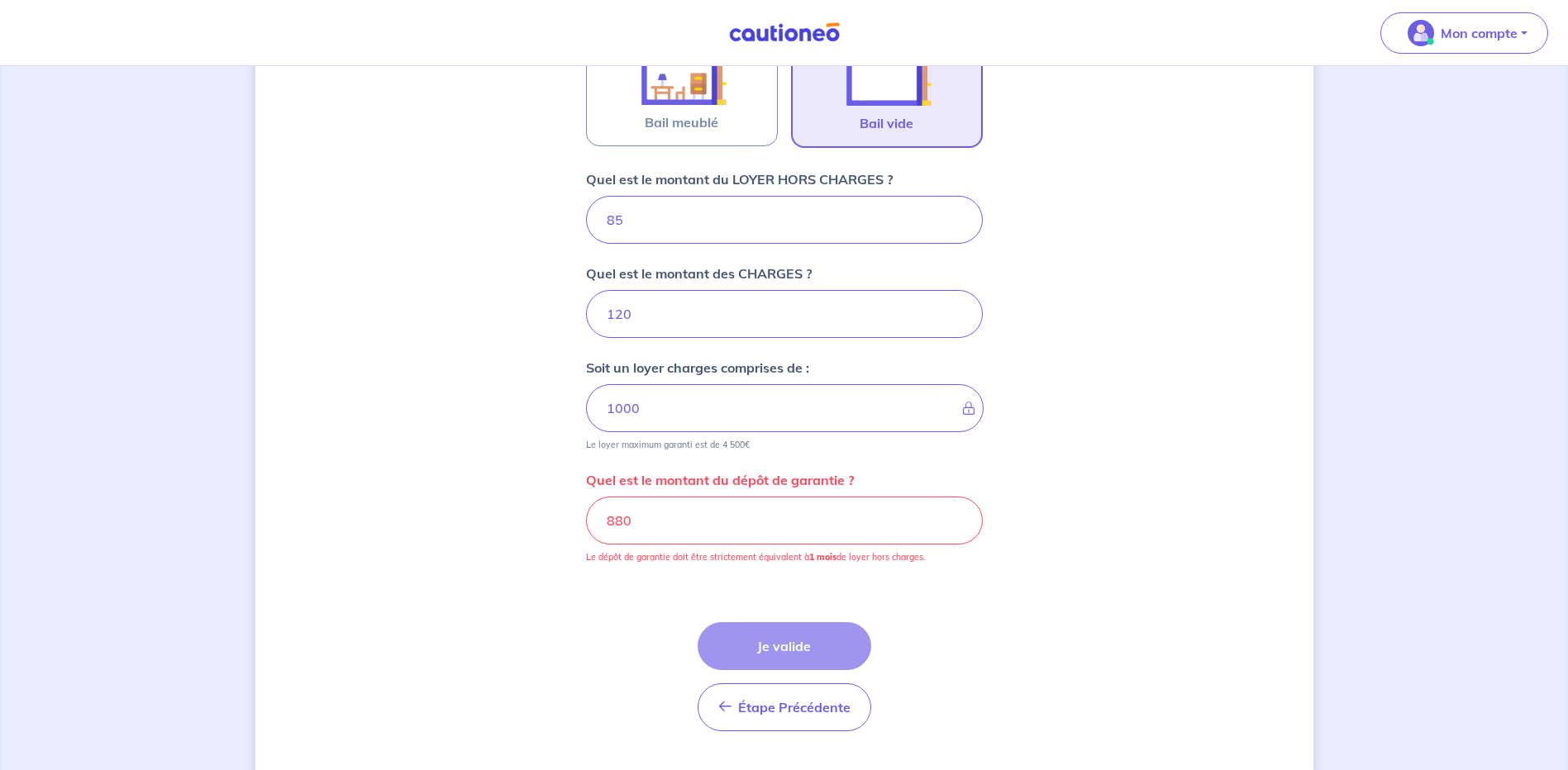
type input "850"
type input "970"
type input "850"
drag, startPoint x: 674, startPoint y: 313, endPoint x: 538, endPoint y: 319, distance: 136.1
click at [538, 319] on div "Dites-nous en plus sur votre bien Où se situe votre bien en location ? [STREET_…" at bounding box center [784, 150] width 1058 height 1281
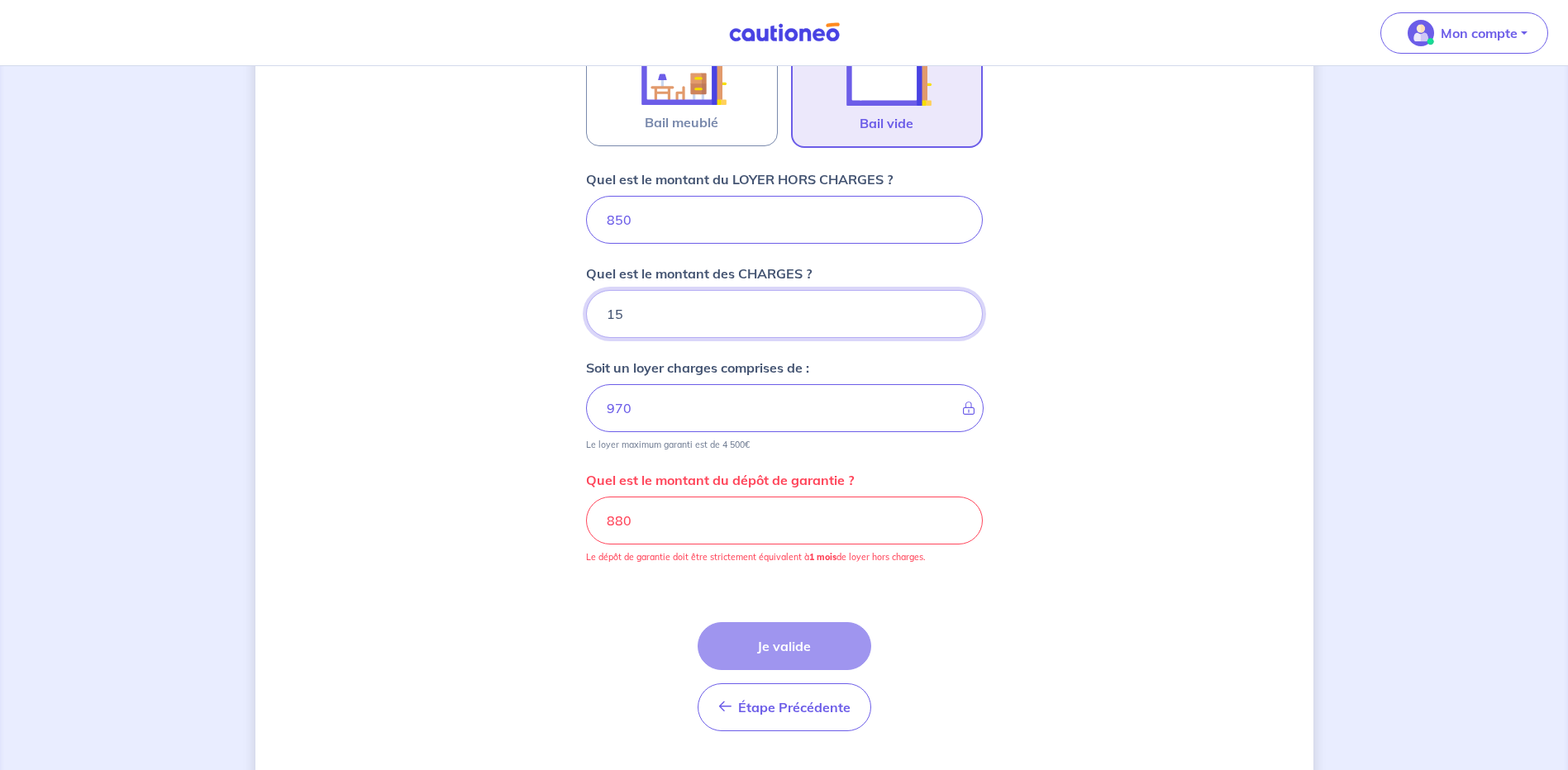
type input "150"
type input "1000"
type input "150"
drag, startPoint x: 654, startPoint y: 527, endPoint x: 664, endPoint y: 526, distance: 10.0
click at [654, 526] on input "880" at bounding box center [784, 521] width 397 height 48
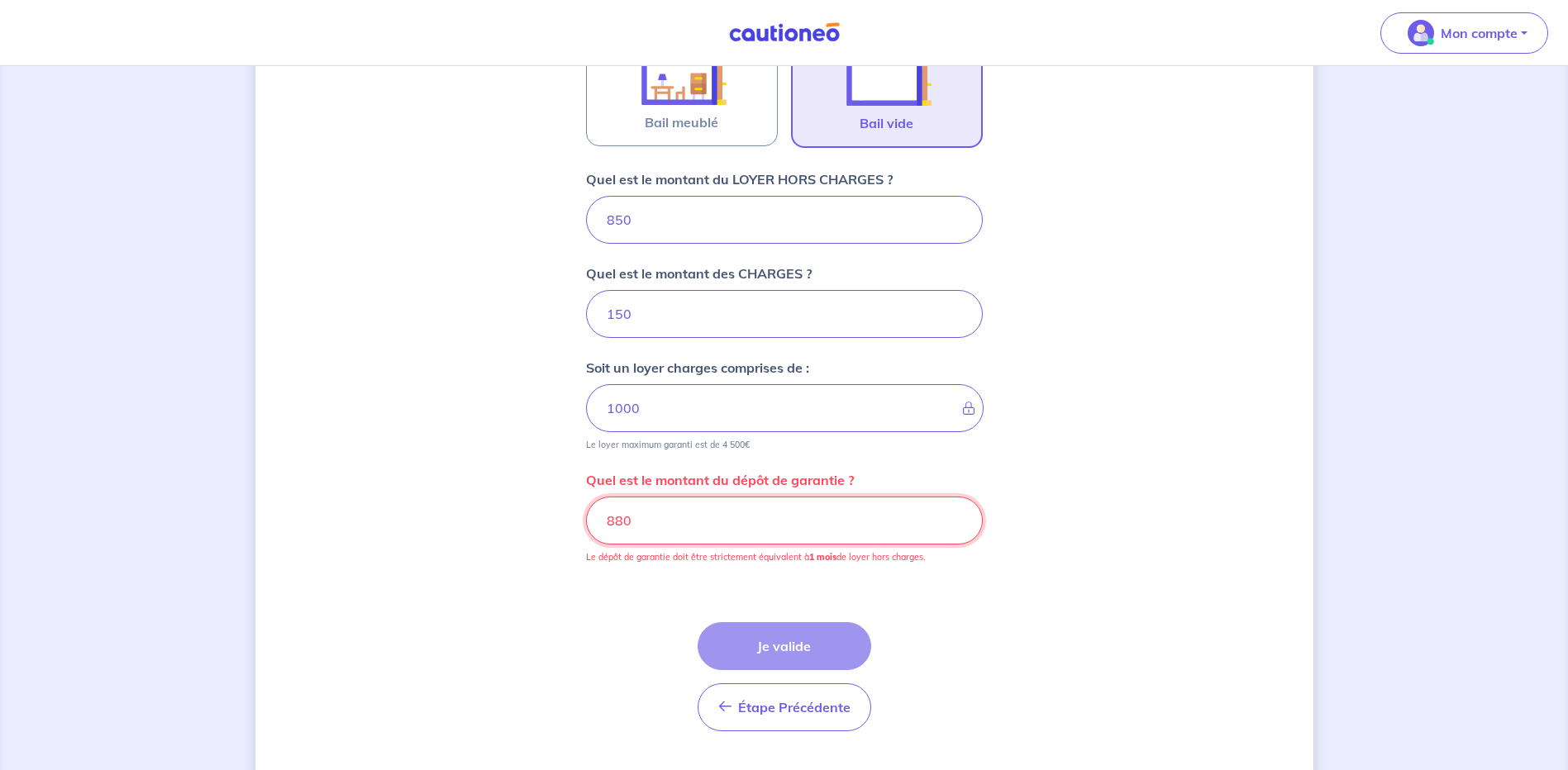
drag, startPoint x: 671, startPoint y: 525, endPoint x: 540, endPoint y: 519, distance: 131.1
click at [540, 519] on div "Dites-nous en plus sur votre bien Où se situe votre bien en location ? [STREET_…" at bounding box center [784, 150] width 1058 height 1281
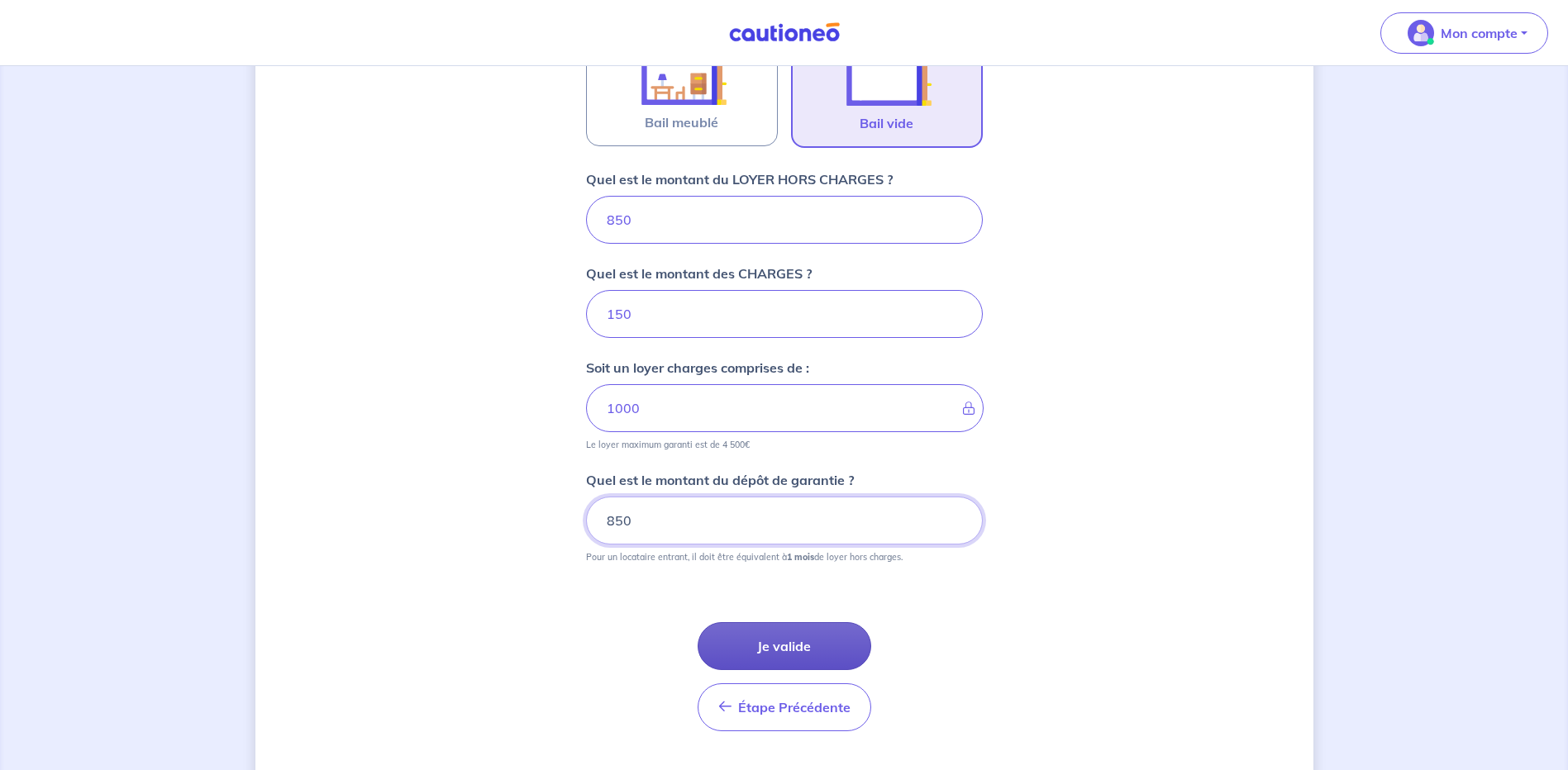
type input "850"
click at [820, 651] on button "Je valide" at bounding box center [784, 646] width 174 height 48
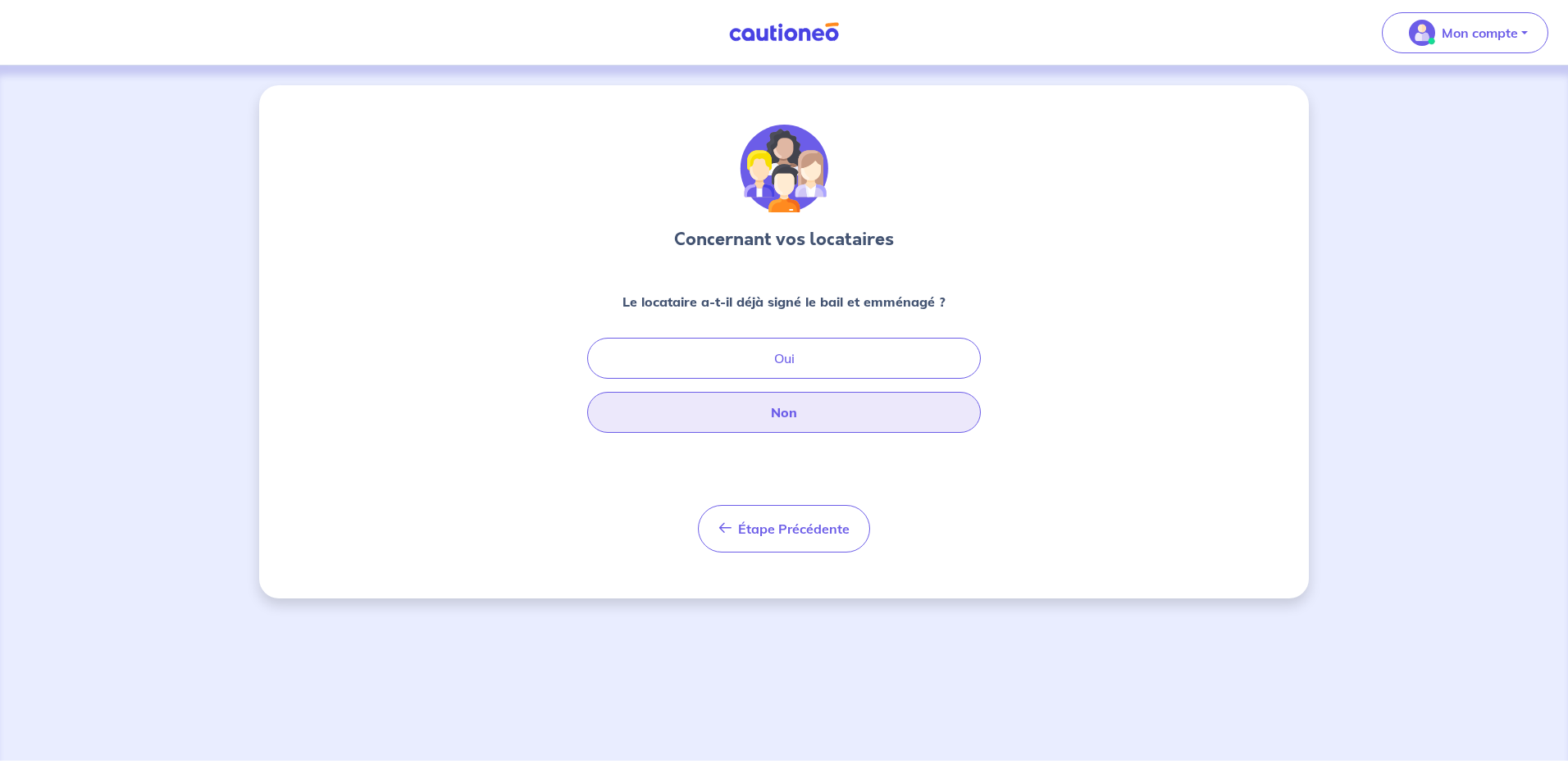
click at [820, 431] on button "Non" at bounding box center [784, 412] width 394 height 41
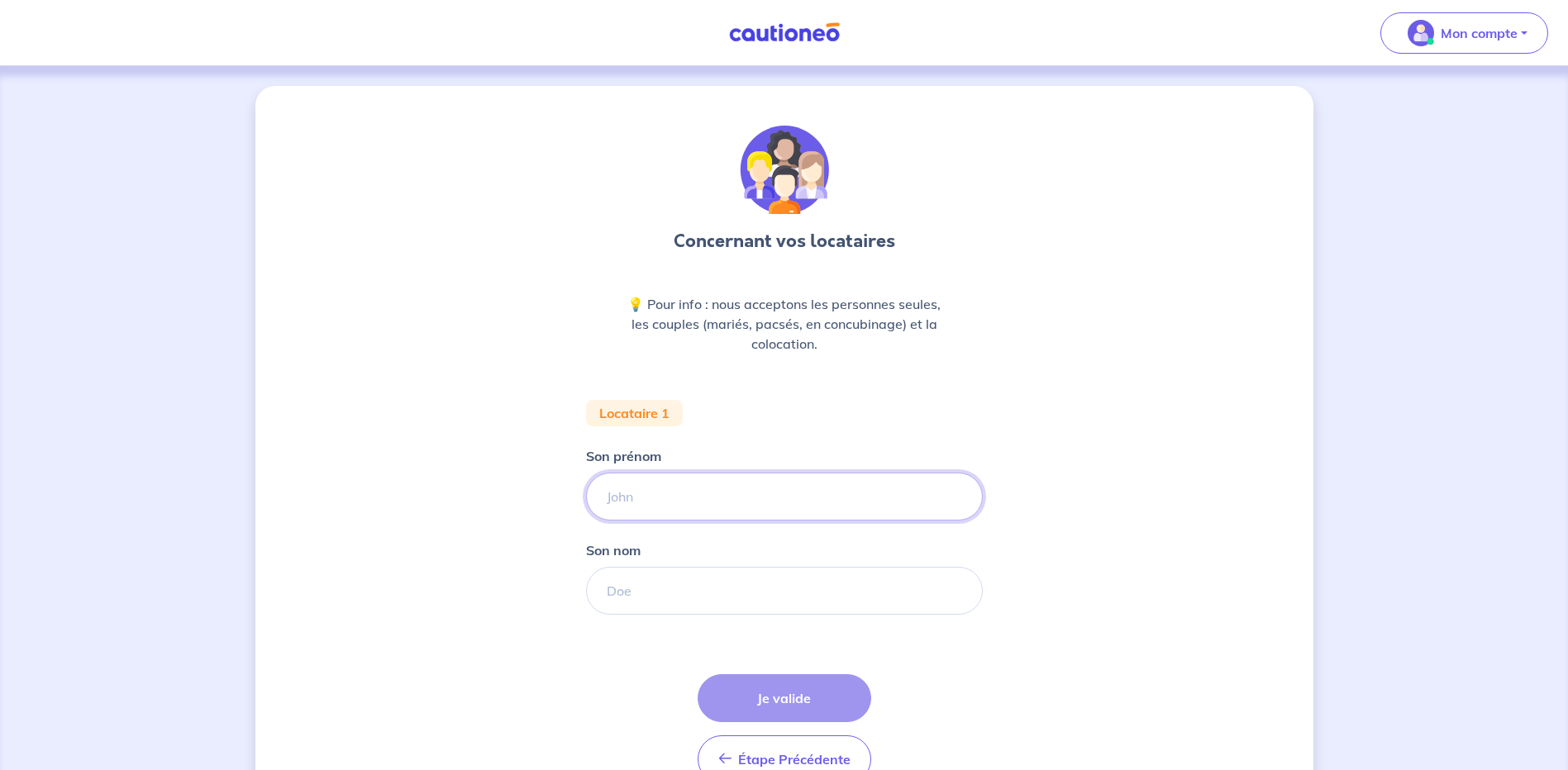
click at [648, 505] on input "Son prénom" at bounding box center [784, 497] width 397 height 48
type input "[PERSON_NAME]"
click at [830, 759] on span "Étape Précédente" at bounding box center [794, 759] width 112 height 17
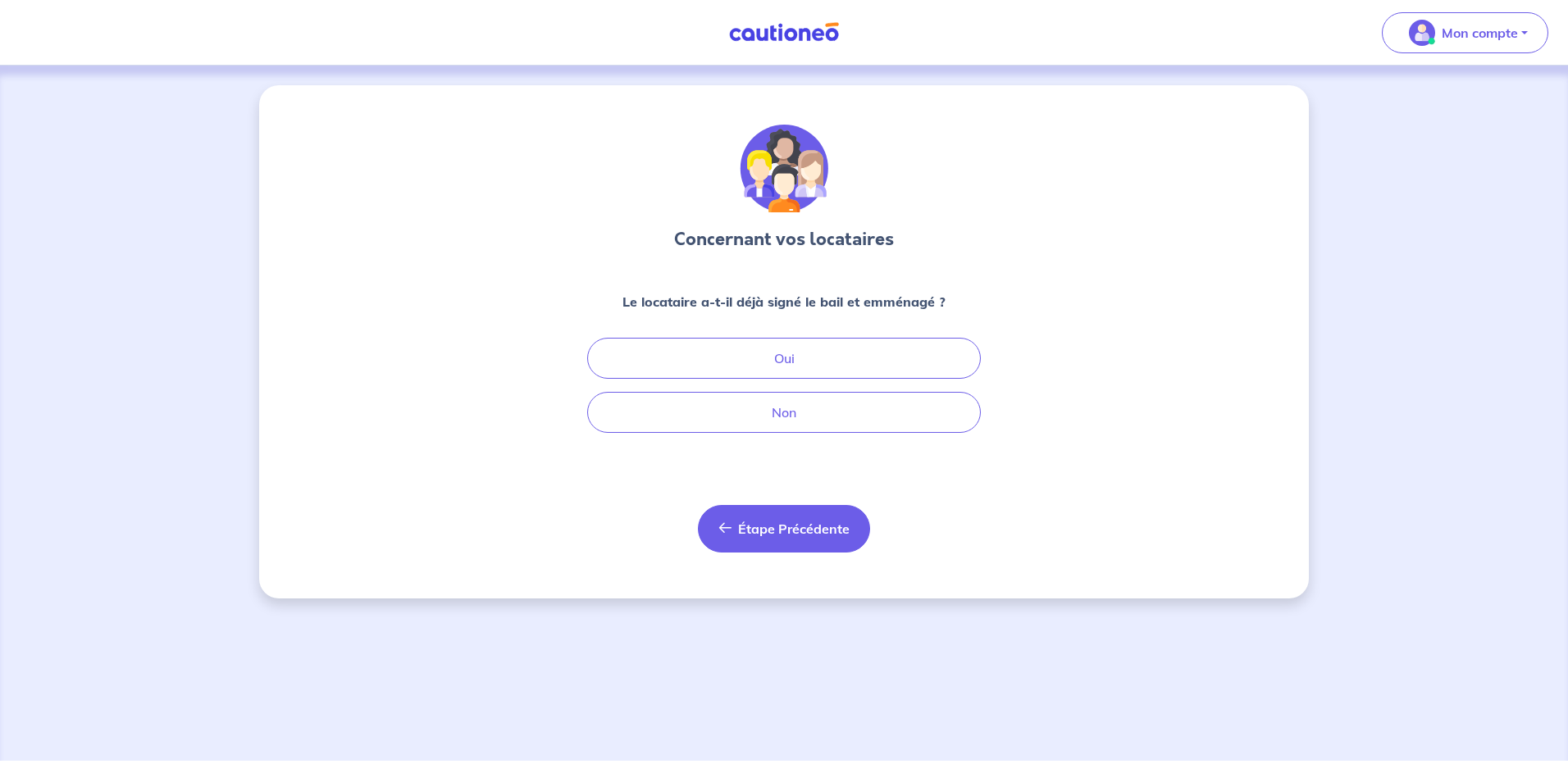
click at [819, 533] on span "Étape Précédente" at bounding box center [794, 529] width 111 height 17
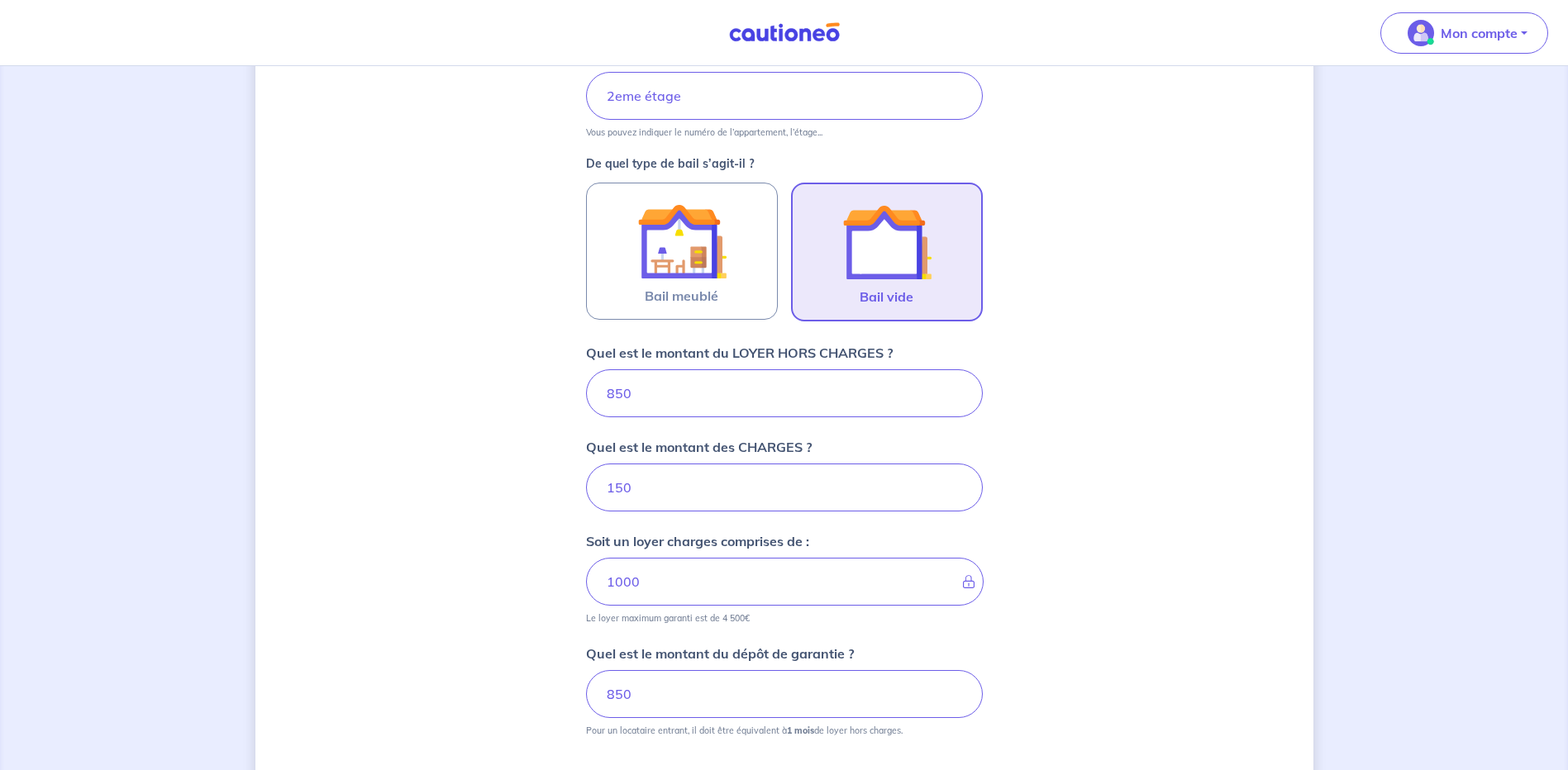
scroll to position [410, 0]
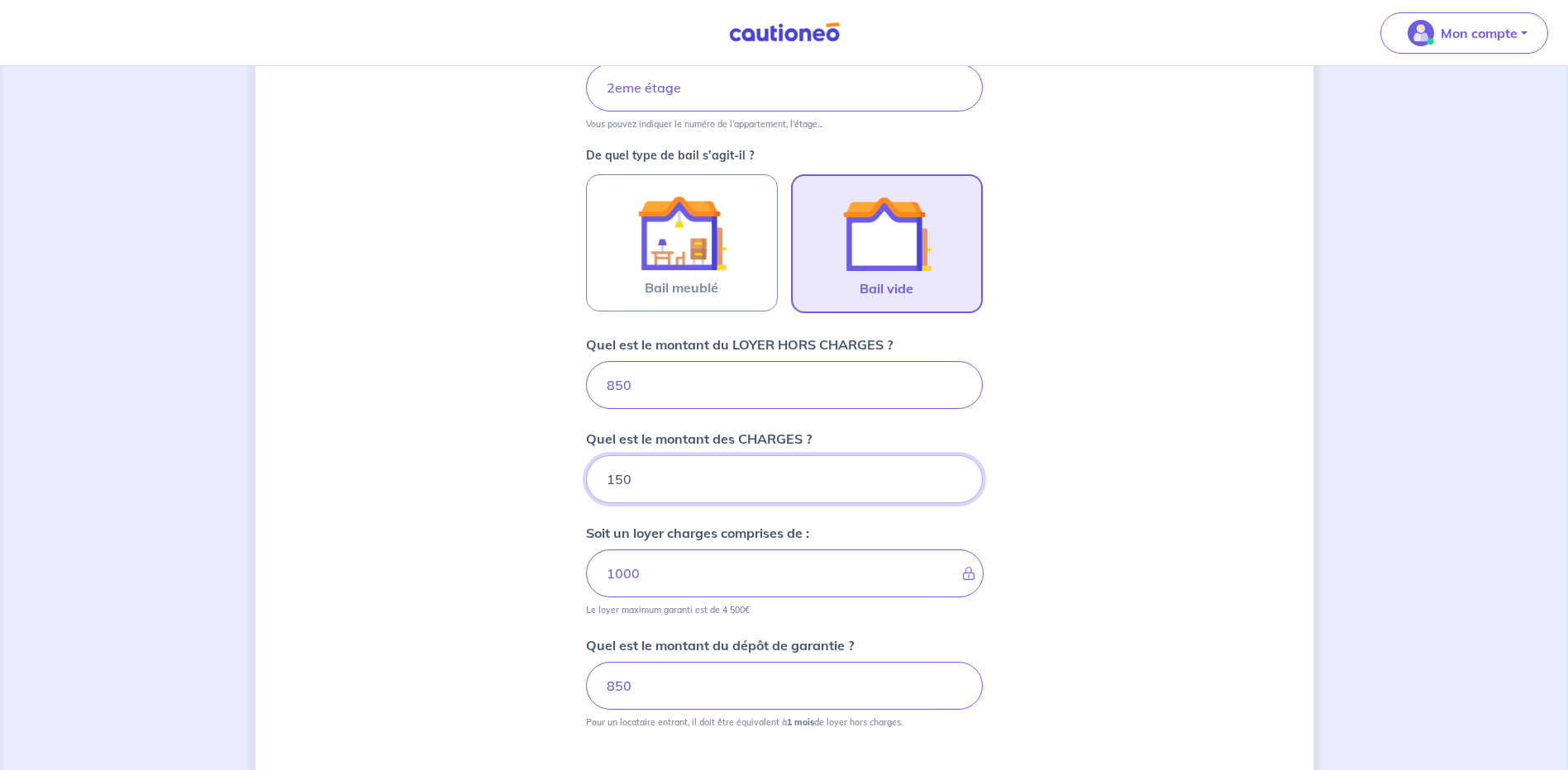
drag, startPoint x: 640, startPoint y: 479, endPoint x: 532, endPoint y: 481, distance: 108.0
click at [532, 481] on div "Dites-nous en plus sur votre bien Où se situe votre bien en location ? [STREET_…" at bounding box center [784, 315] width 1058 height 1281
type input "120"
type input "970"
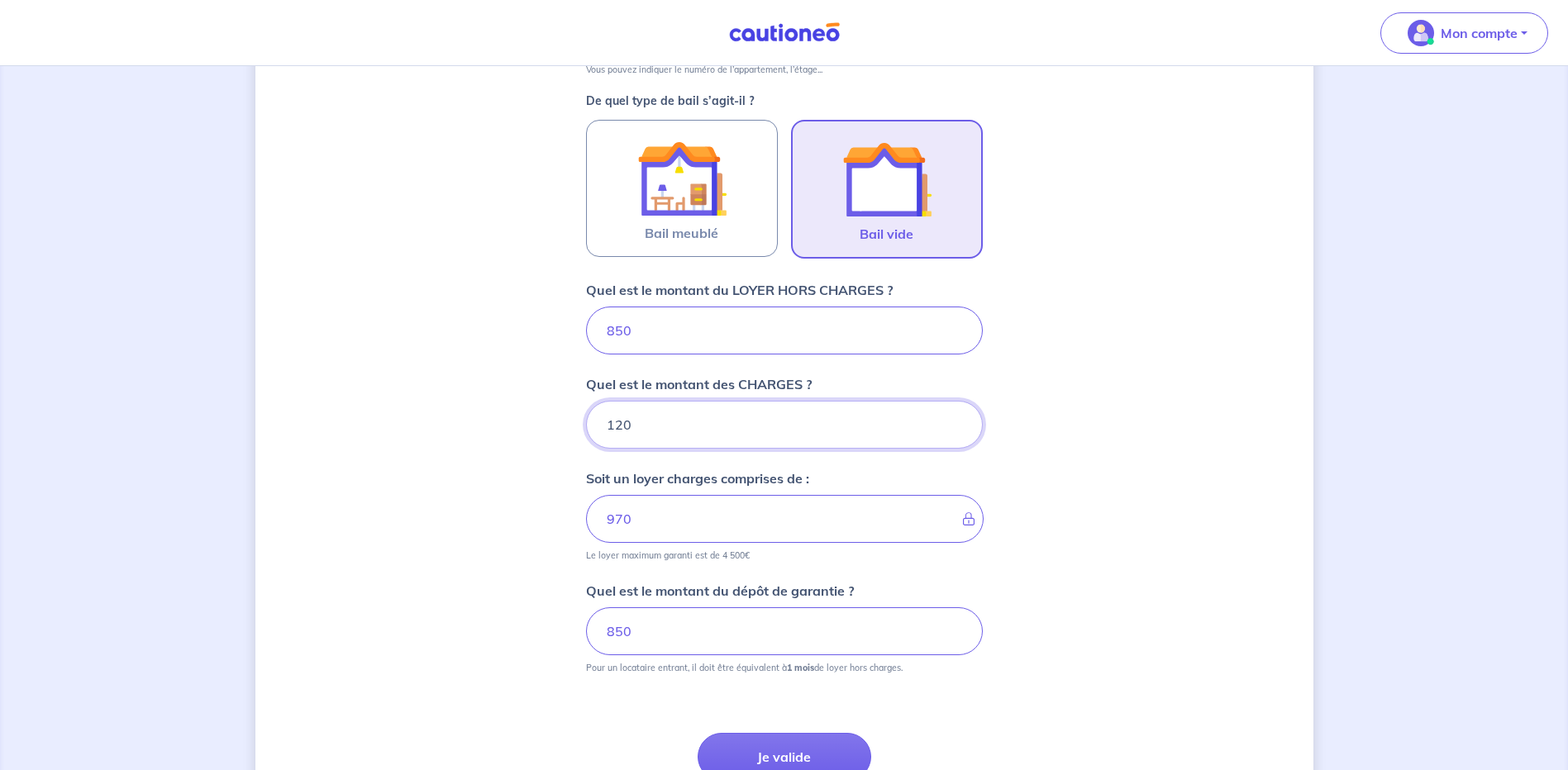
scroll to position [493, 0]
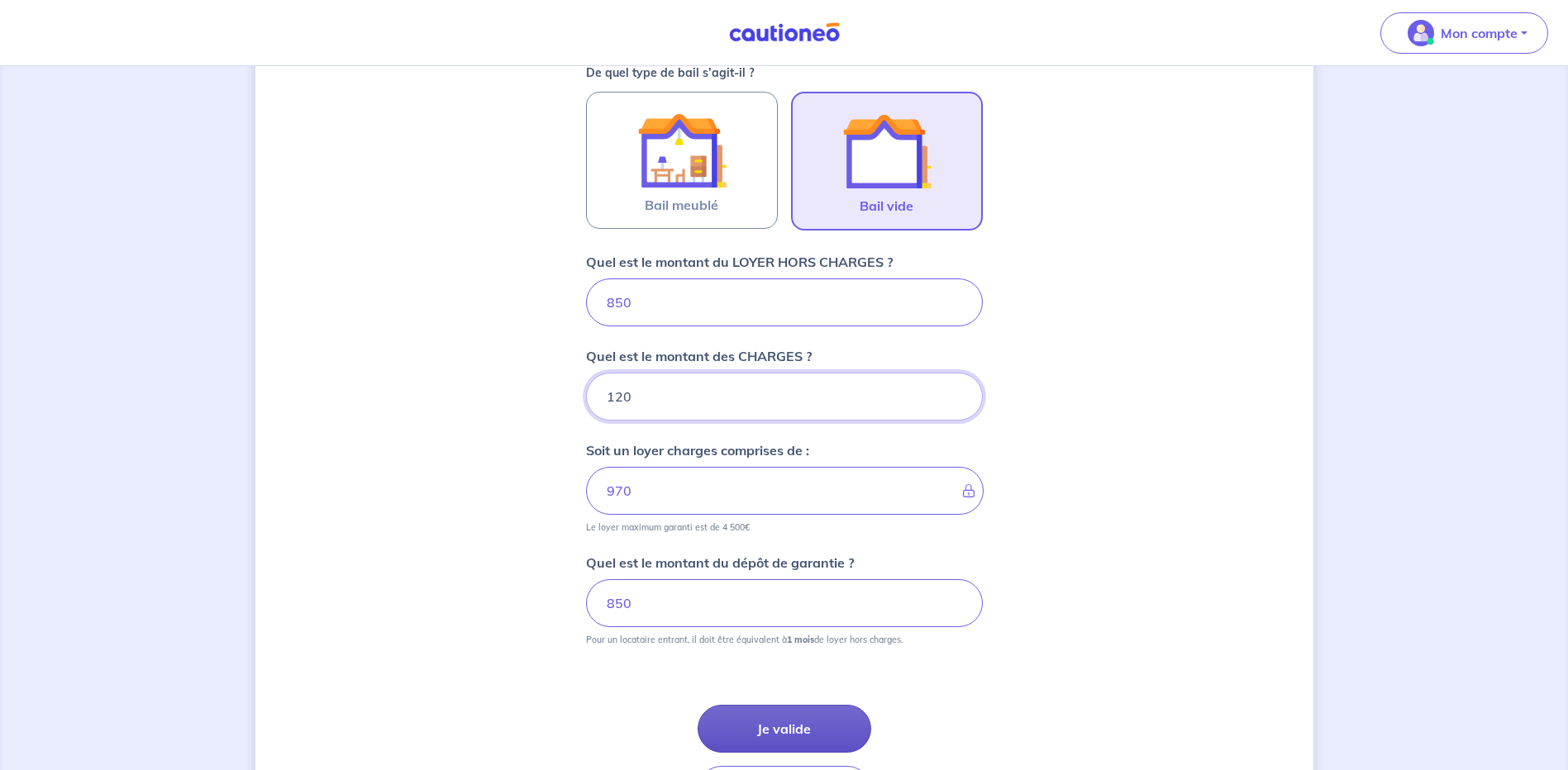
type input "120"
click at [783, 734] on button "Je valide" at bounding box center [784, 729] width 174 height 48
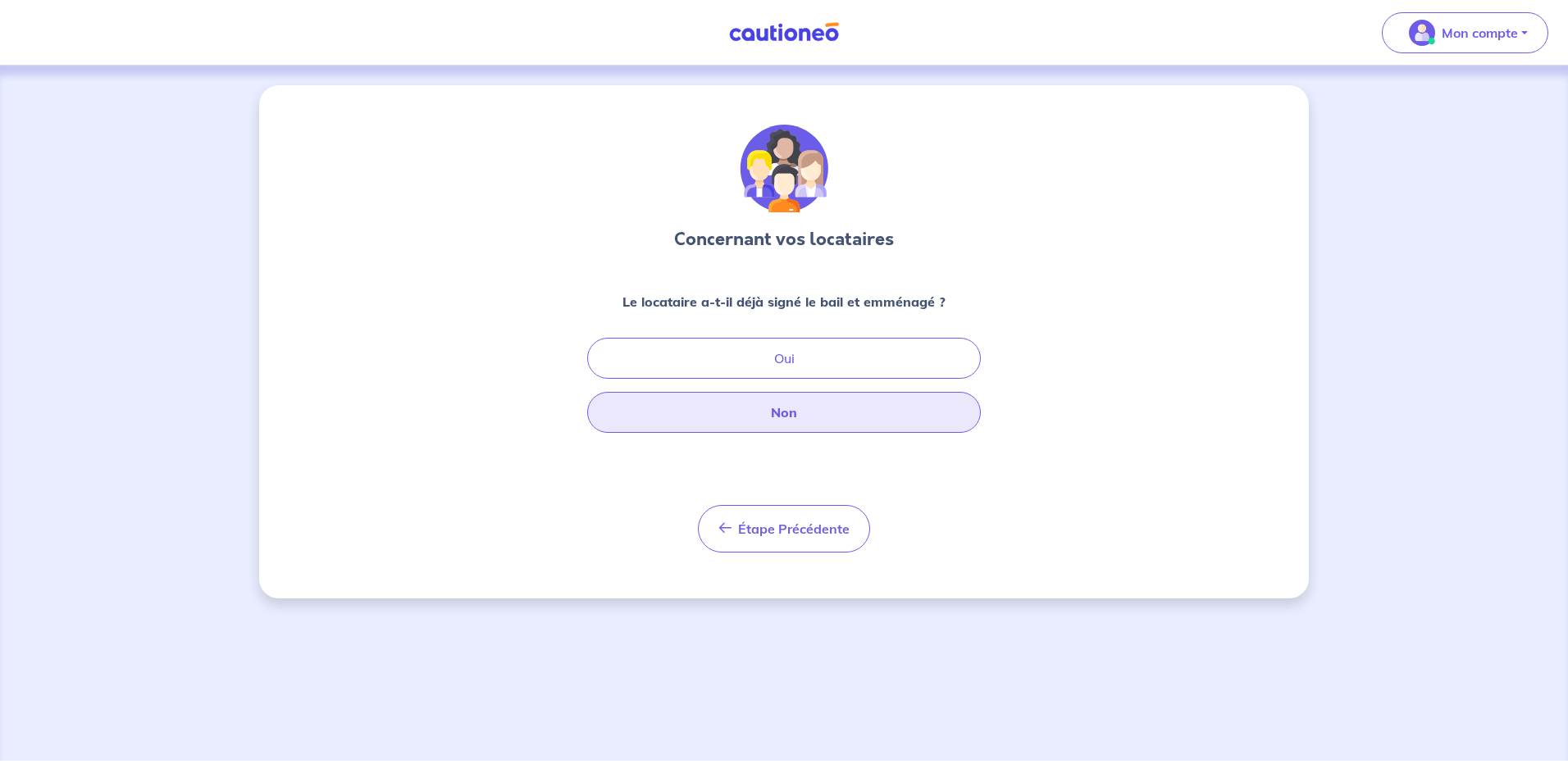
click at [831, 419] on button "Non" at bounding box center [784, 412] width 394 height 41
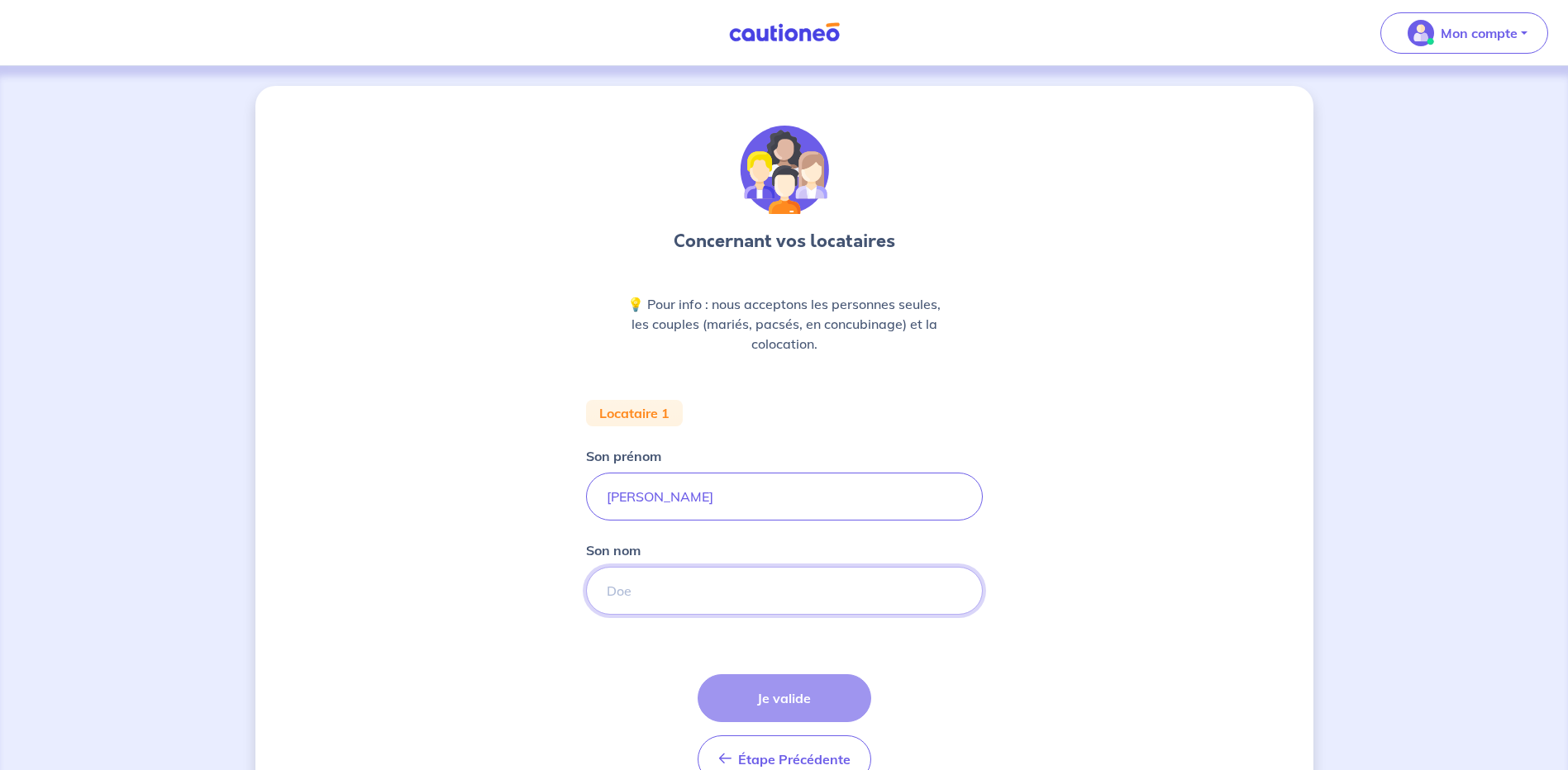
click at [678, 599] on input "Son nom" at bounding box center [784, 591] width 397 height 48
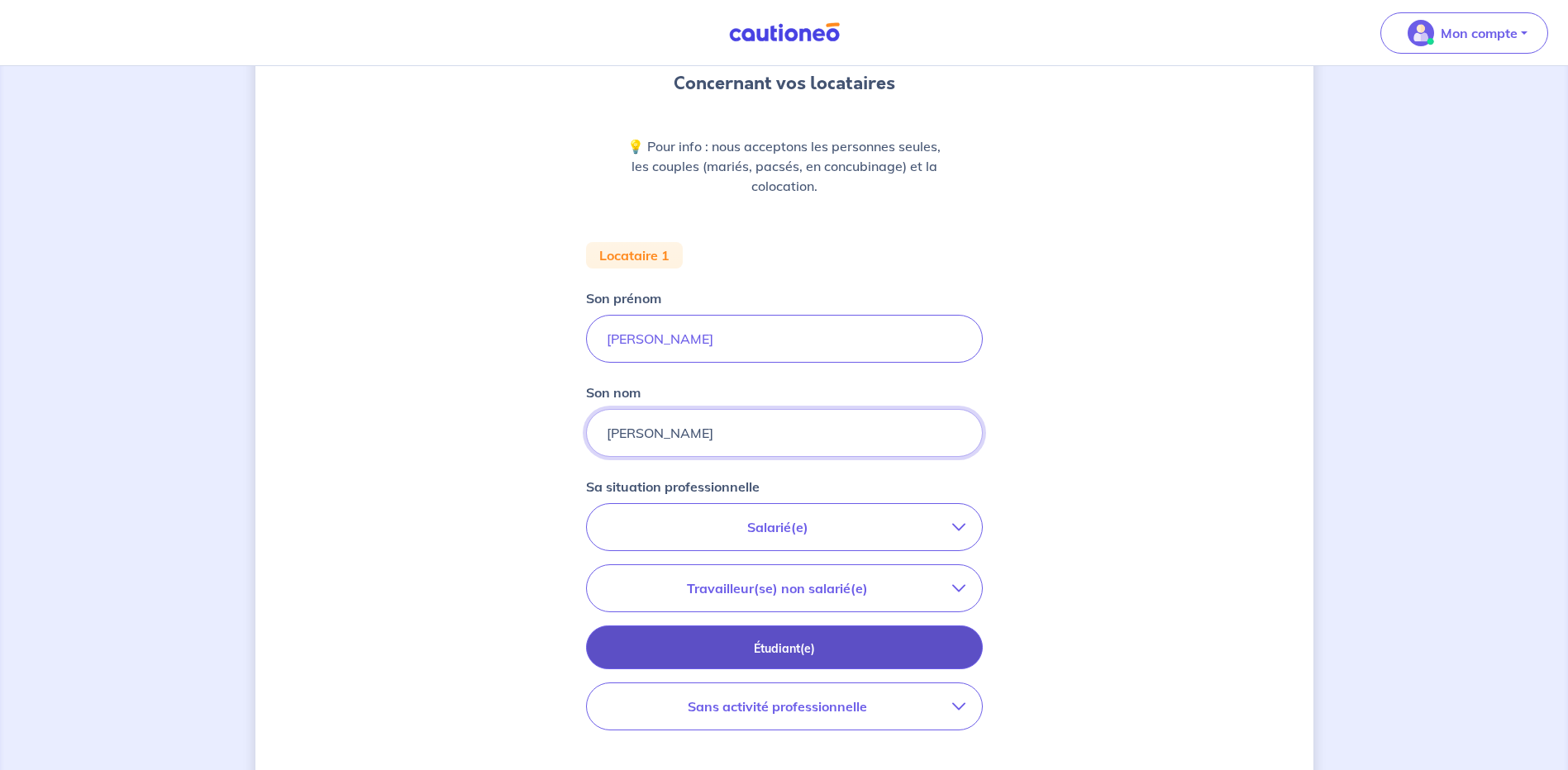
scroll to position [248, 0]
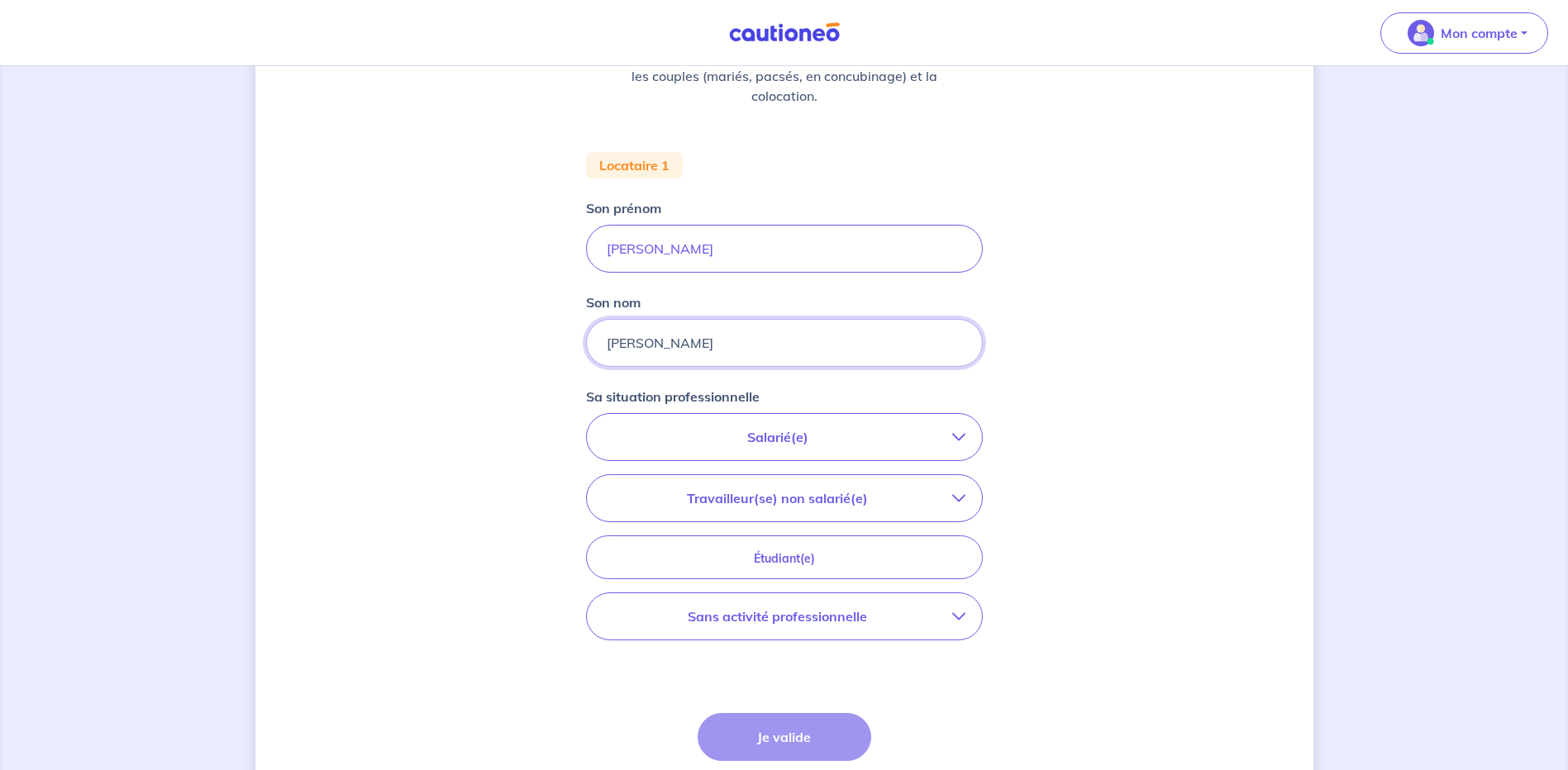
type input "[PERSON_NAME]"
click at [870, 622] on p "Sans activité professionnelle" at bounding box center [778, 617] width 349 height 20
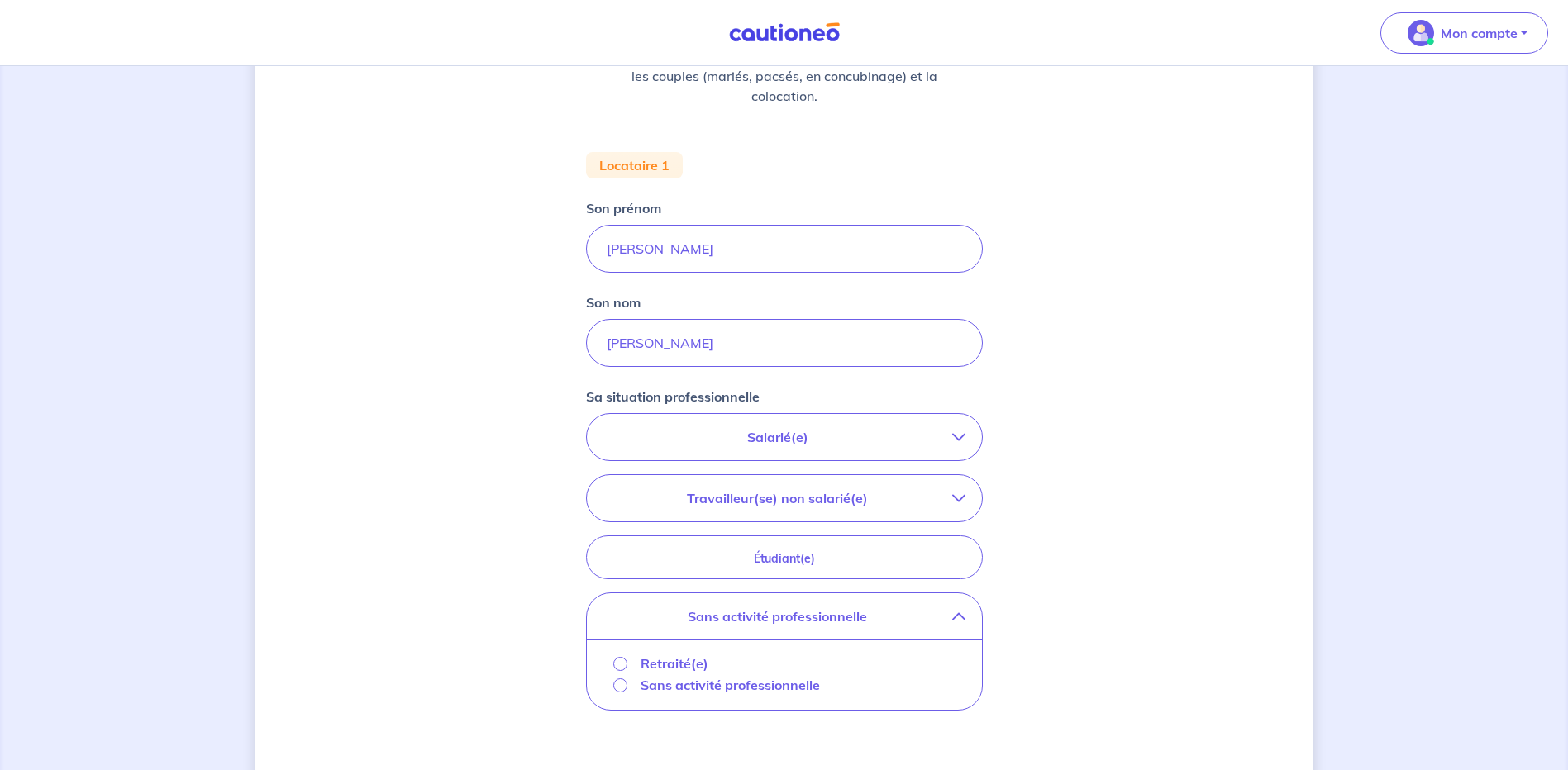
click at [685, 661] on p "Retraité(e)" at bounding box center [675, 663] width 68 height 20
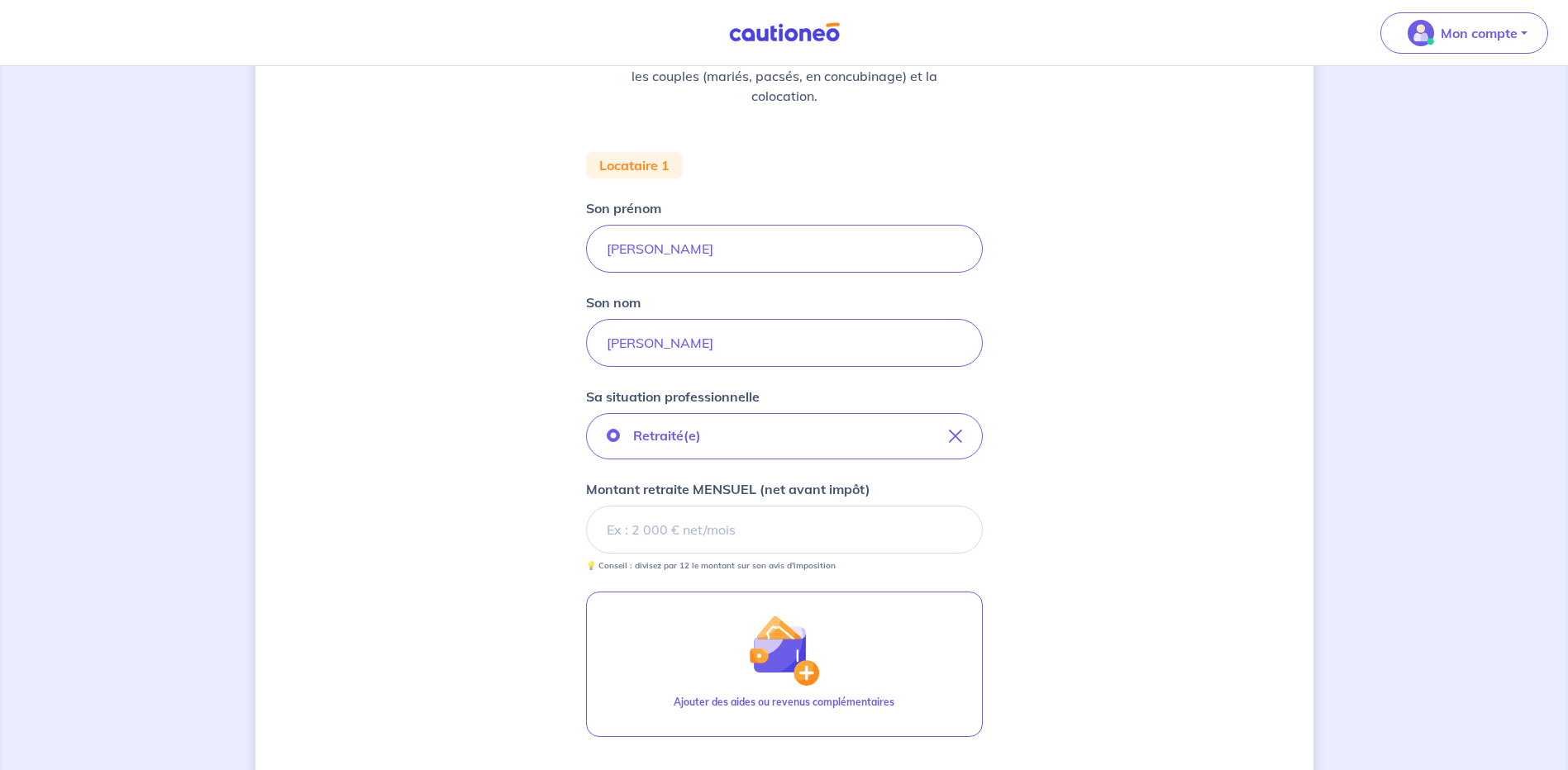
click at [711, 535] on input "Montant retraite MENSUEL (net avant impôt)" at bounding box center [784, 530] width 397 height 48
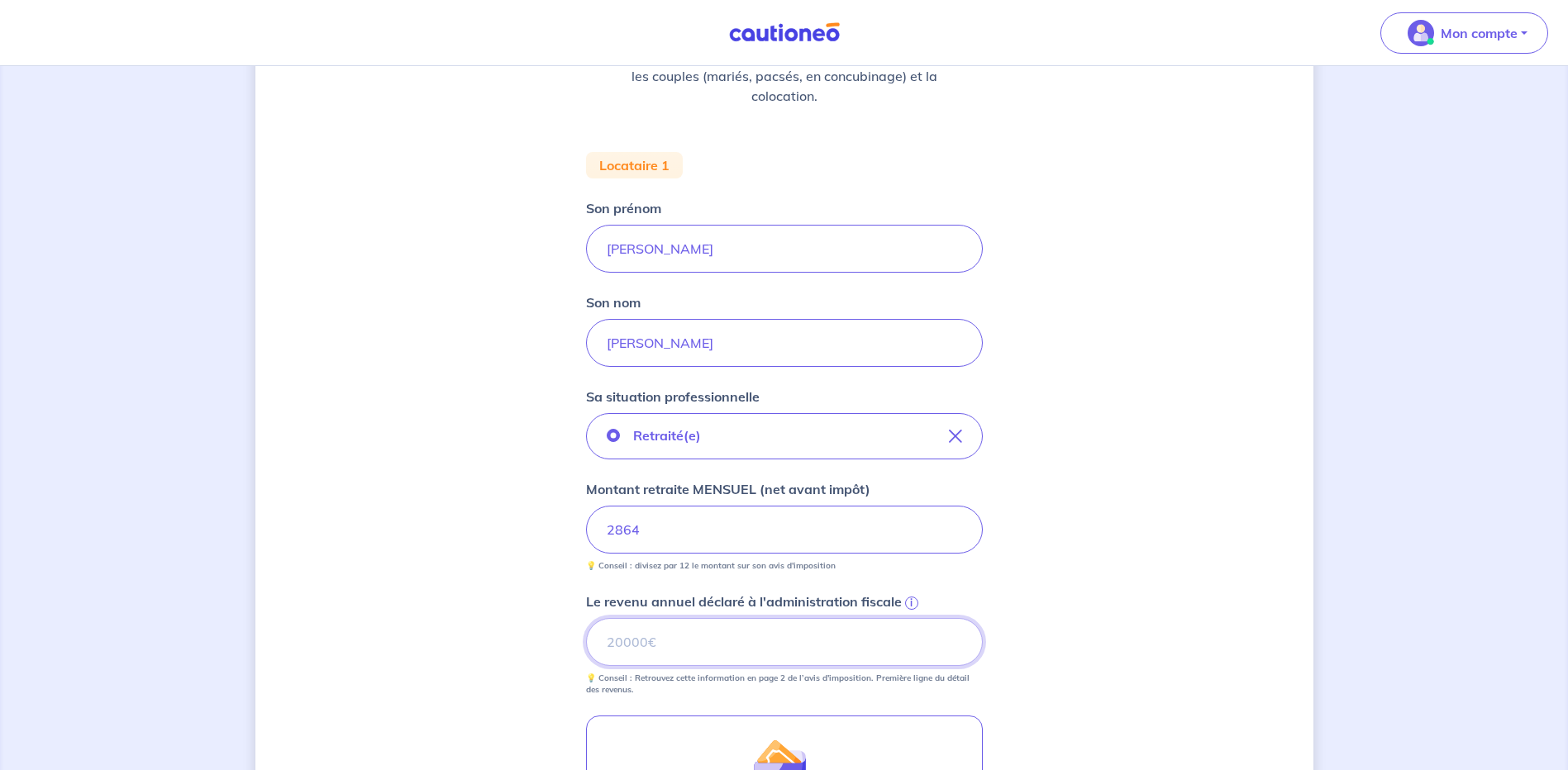
click at [686, 644] on input "Le revenu annuel déclaré à l'administration fiscale i" at bounding box center [784, 643] width 397 height 48
type input "34375"
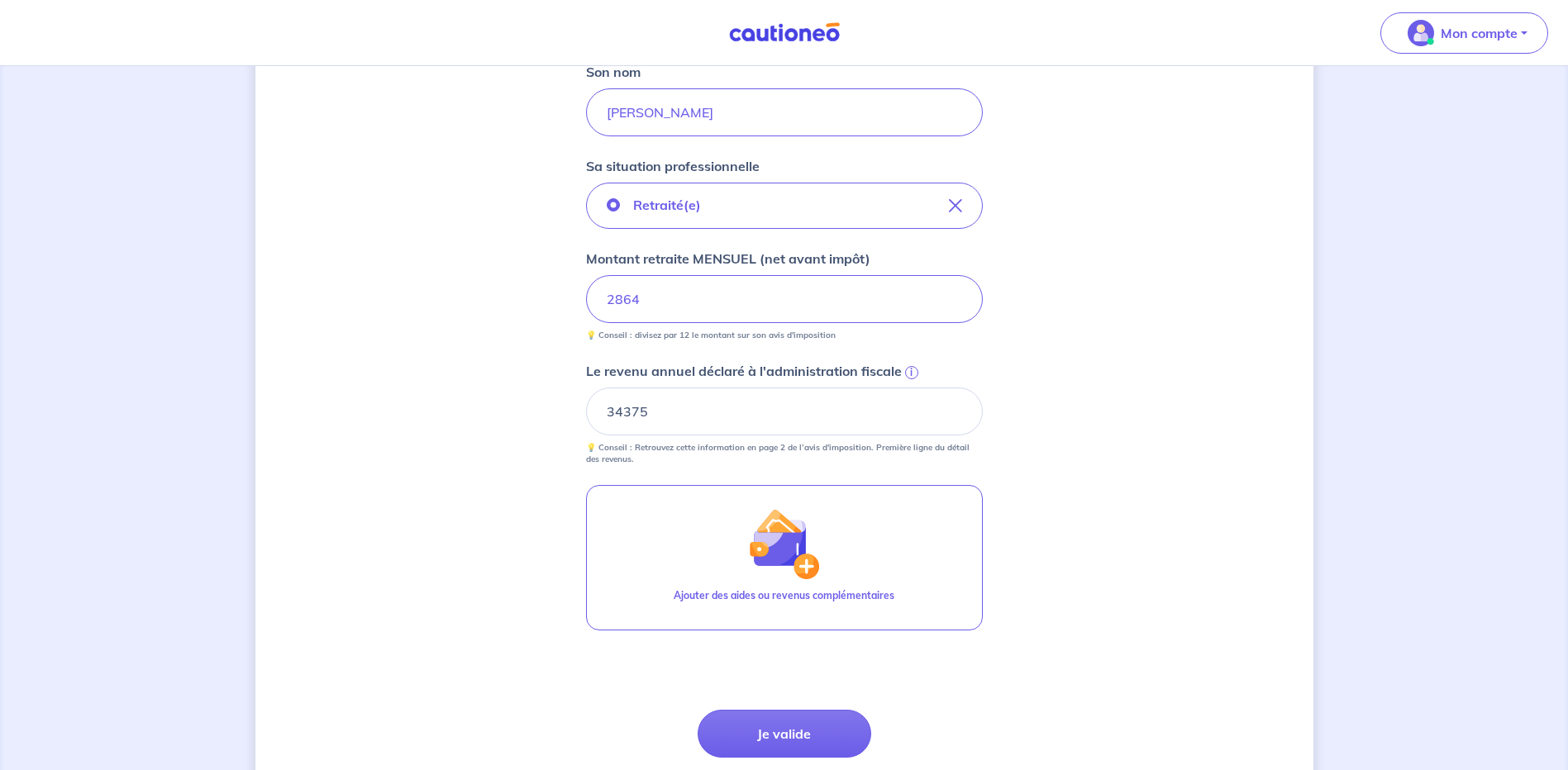
scroll to position [579, 0]
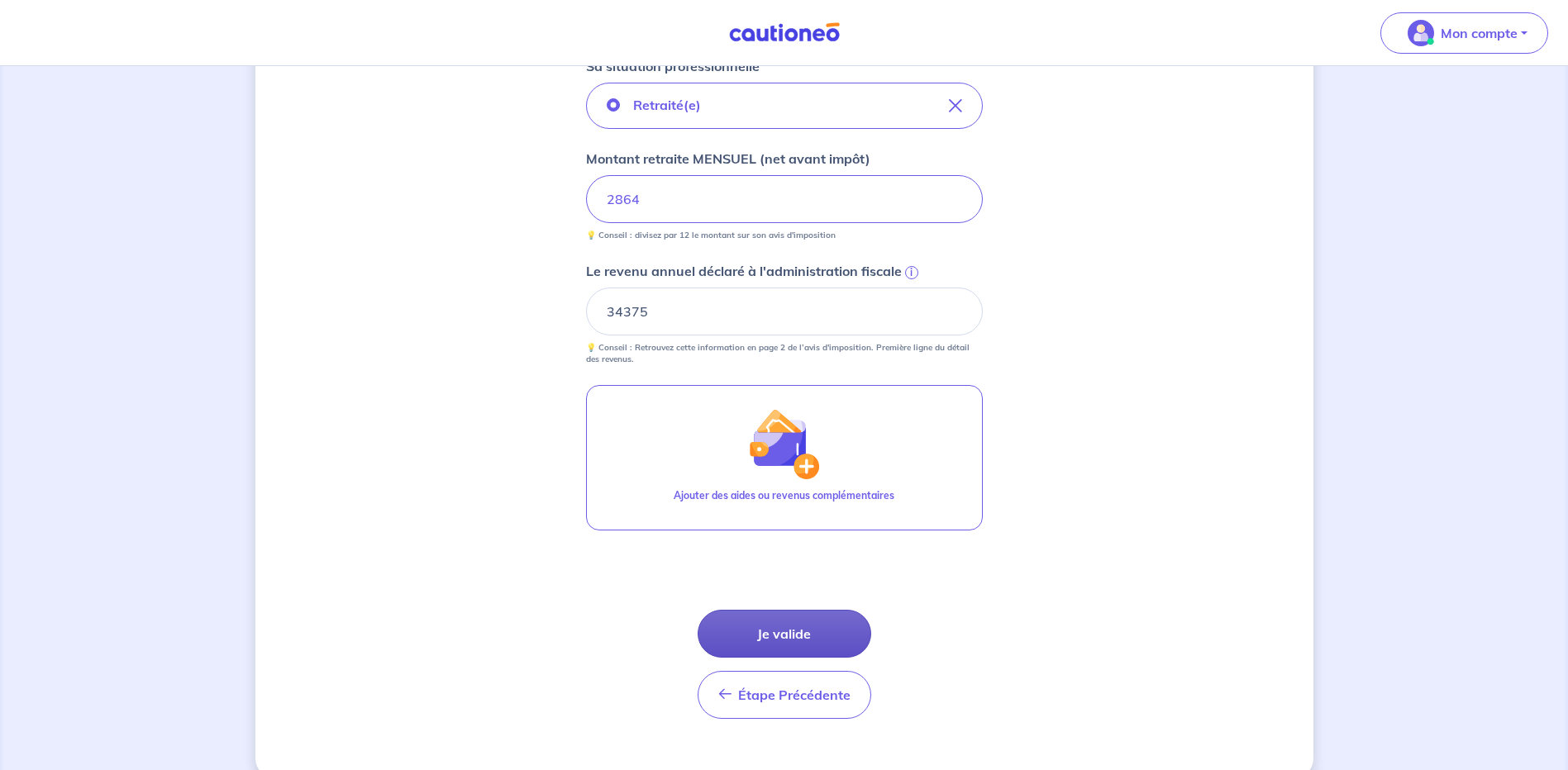
click at [815, 642] on button "Je valide" at bounding box center [784, 634] width 174 height 48
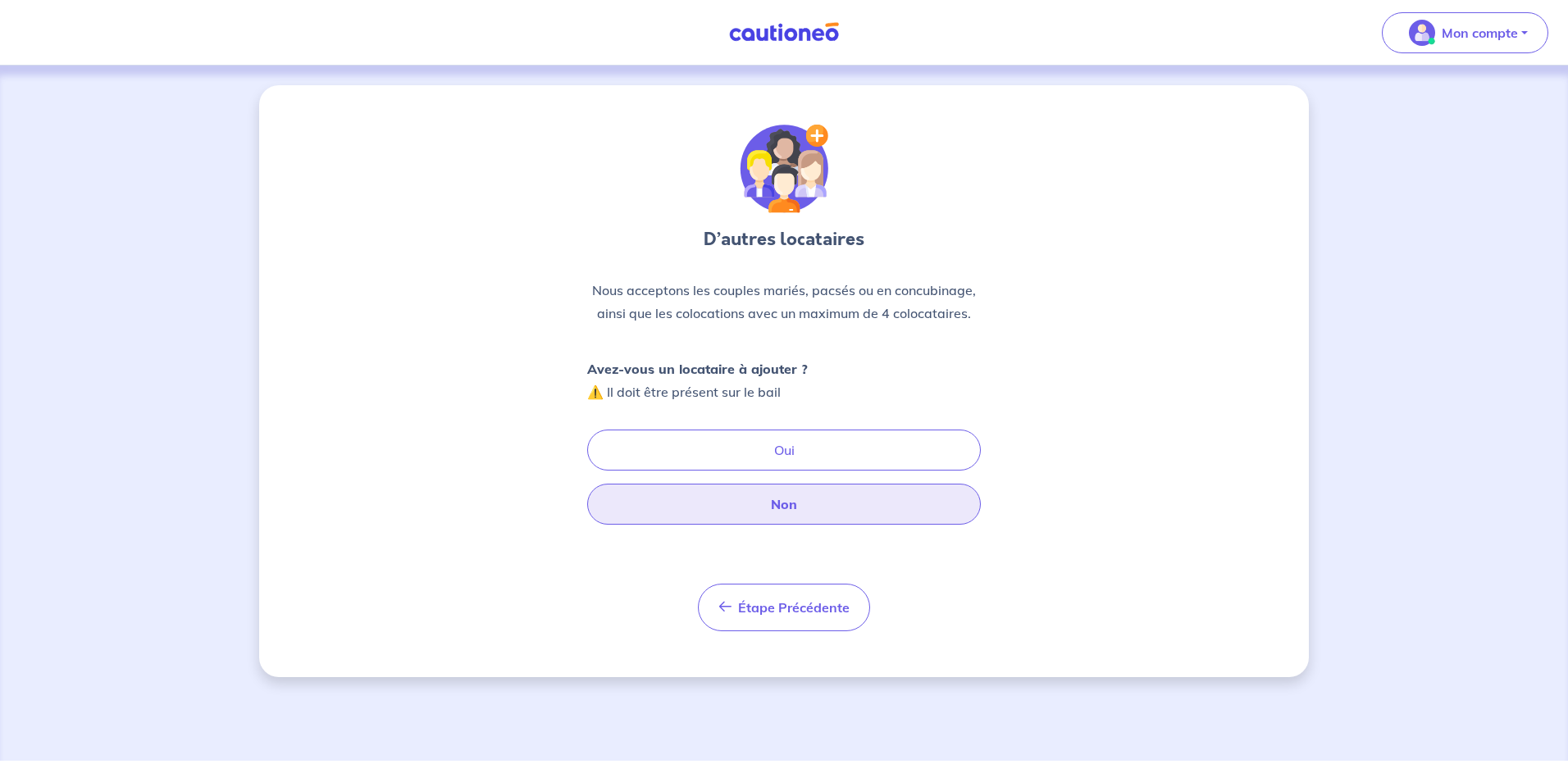
click at [797, 509] on button "Non" at bounding box center [784, 504] width 394 height 41
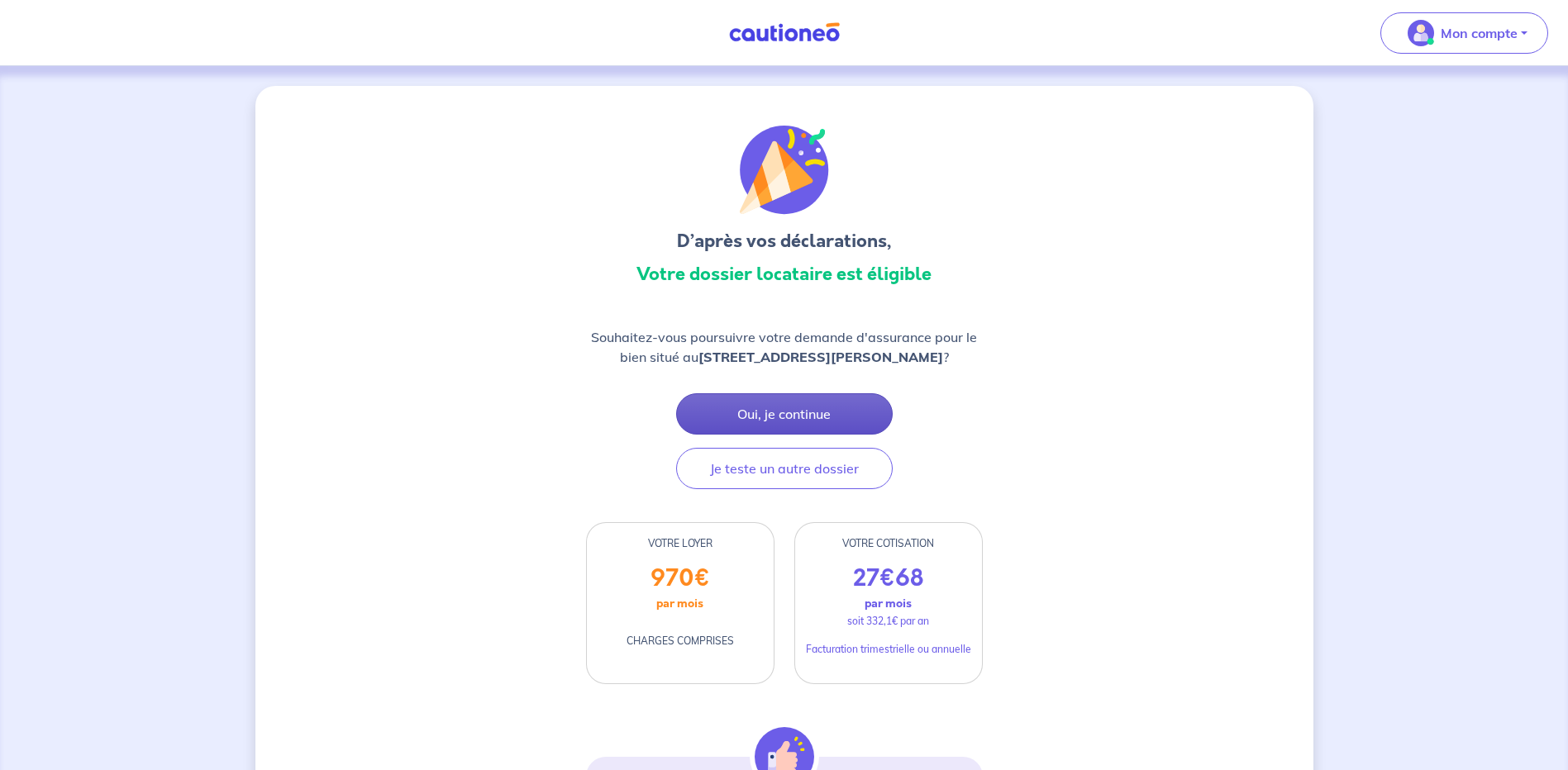
click at [815, 434] on button "Oui, je continue" at bounding box center [784, 414] width 216 height 41
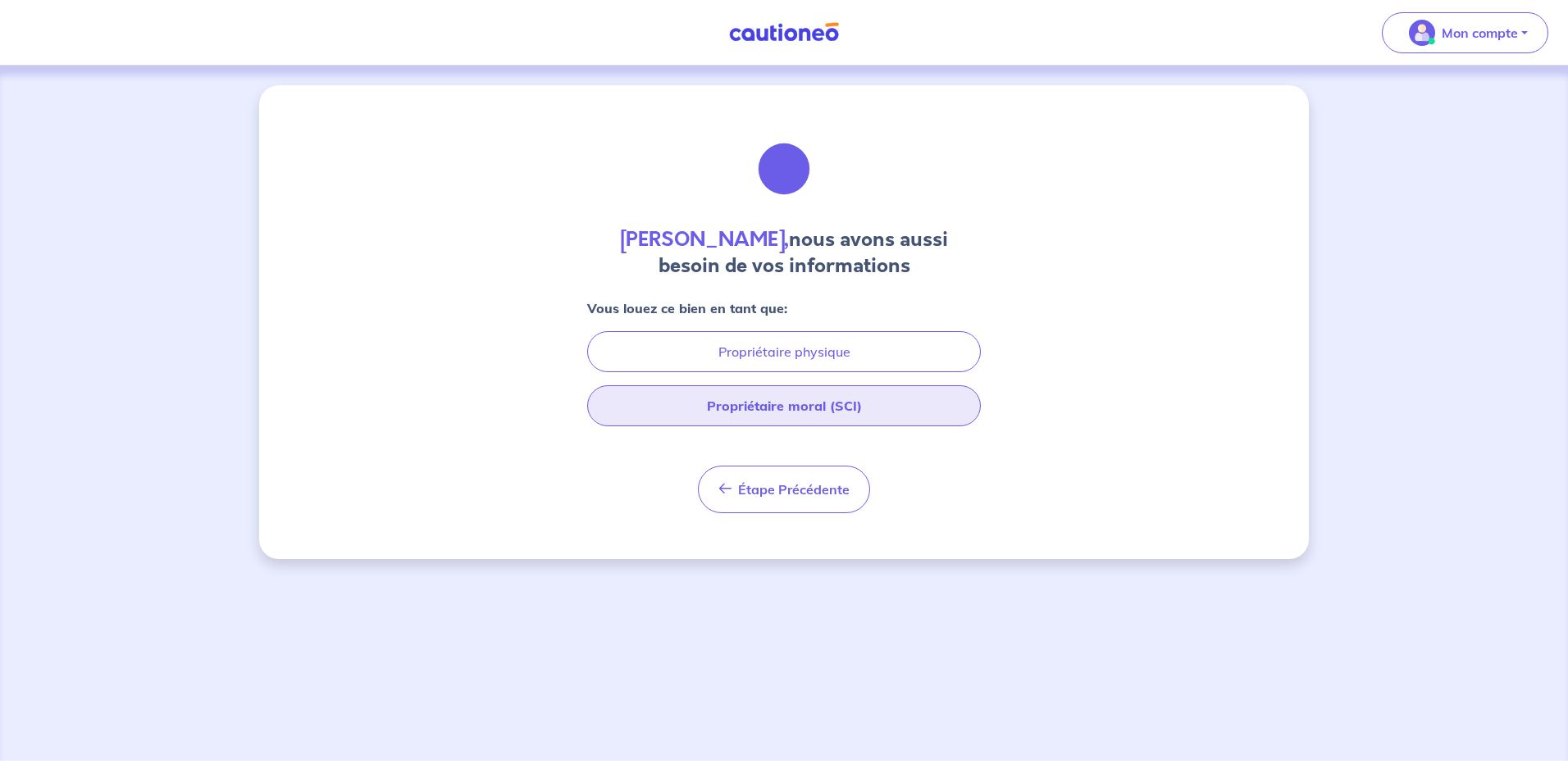
click at [814, 415] on button "Propriétaire moral (SCI)" at bounding box center [784, 405] width 394 height 41
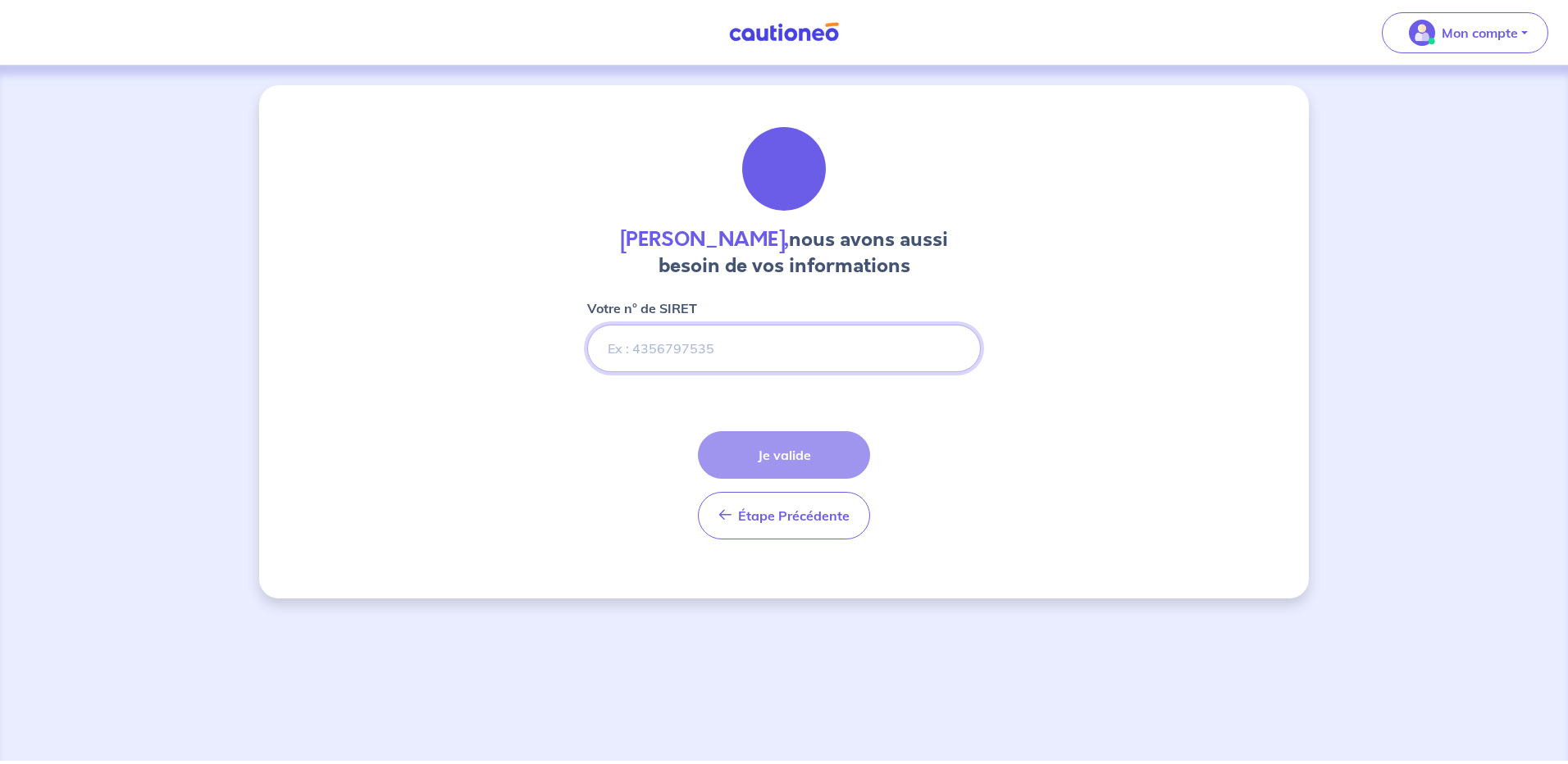
click at [660, 351] on input "Votre n° de SIRET" at bounding box center [784, 349] width 394 height 48
click at [658, 344] on input "Votre n° de SIRET" at bounding box center [784, 349] width 394 height 48
drag, startPoint x: 707, startPoint y: 338, endPoint x: 706, endPoint y: 352, distance: 14.0
click at [706, 339] on input "Votre n° de SIRET" at bounding box center [784, 349] width 394 height 48
paste input "941 690 133 00017"
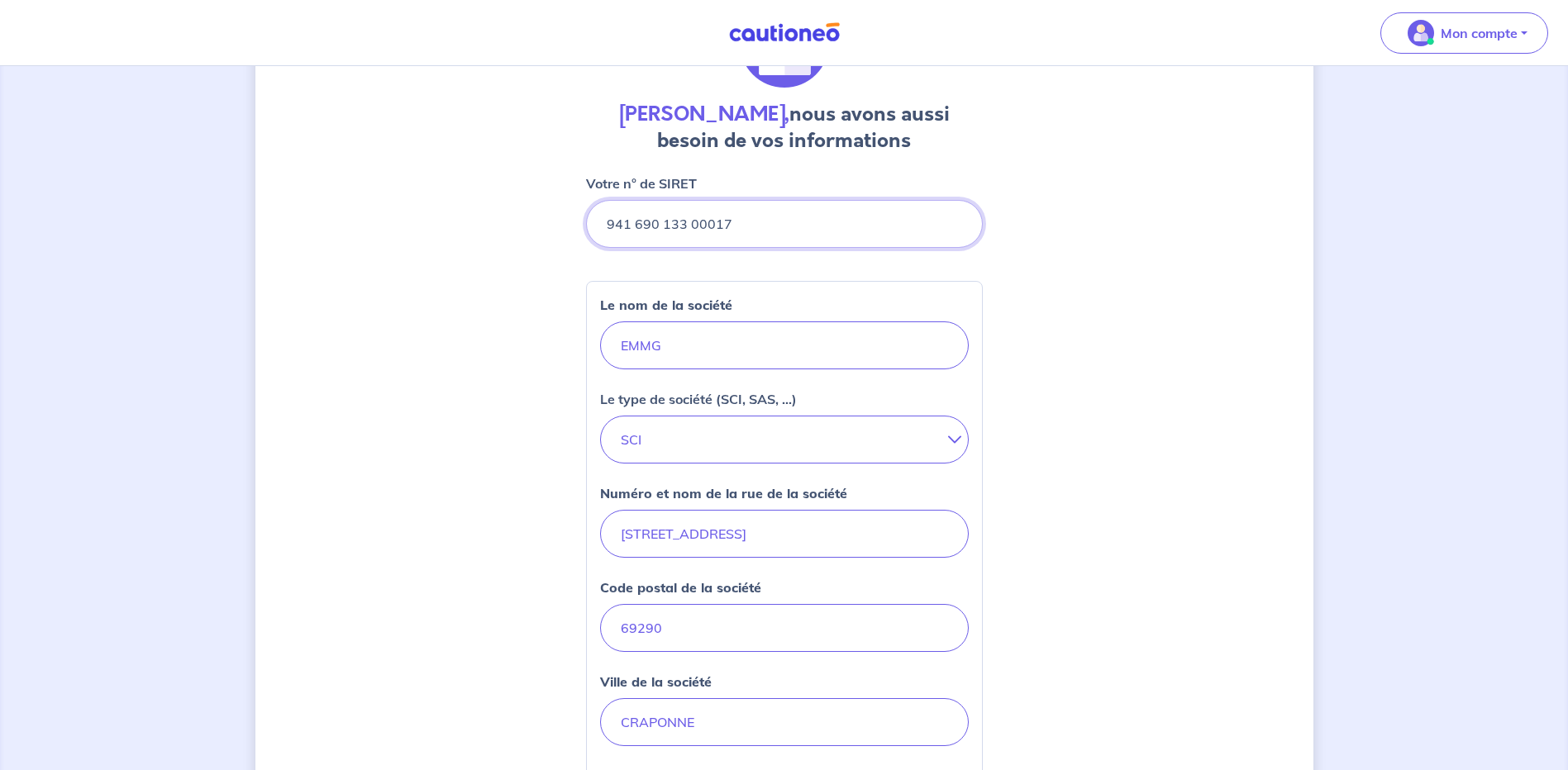
scroll to position [166, 0]
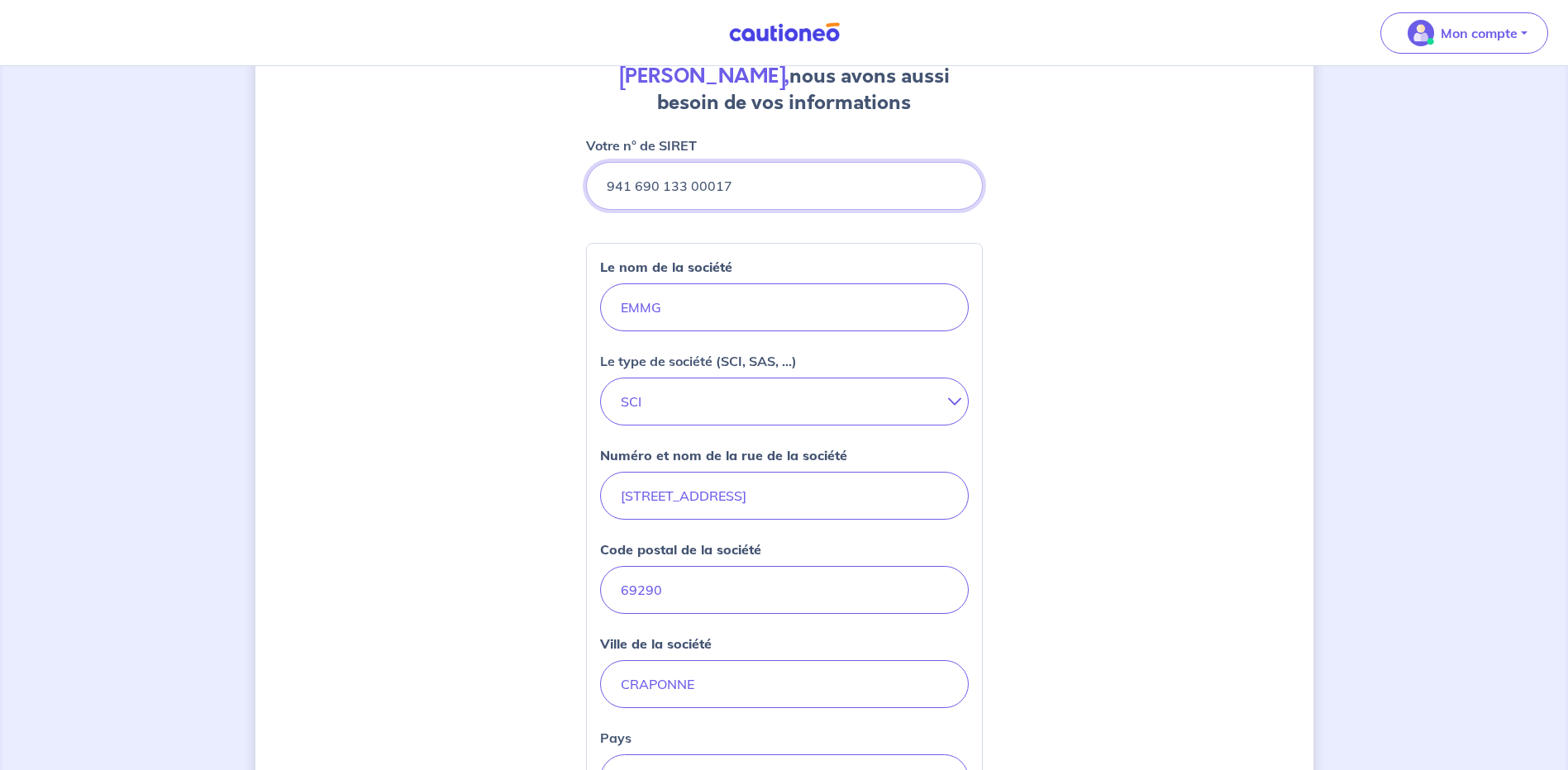
type input "941 690 133 00017"
click at [946, 411] on button "SCI" at bounding box center [784, 401] width 369 height 48
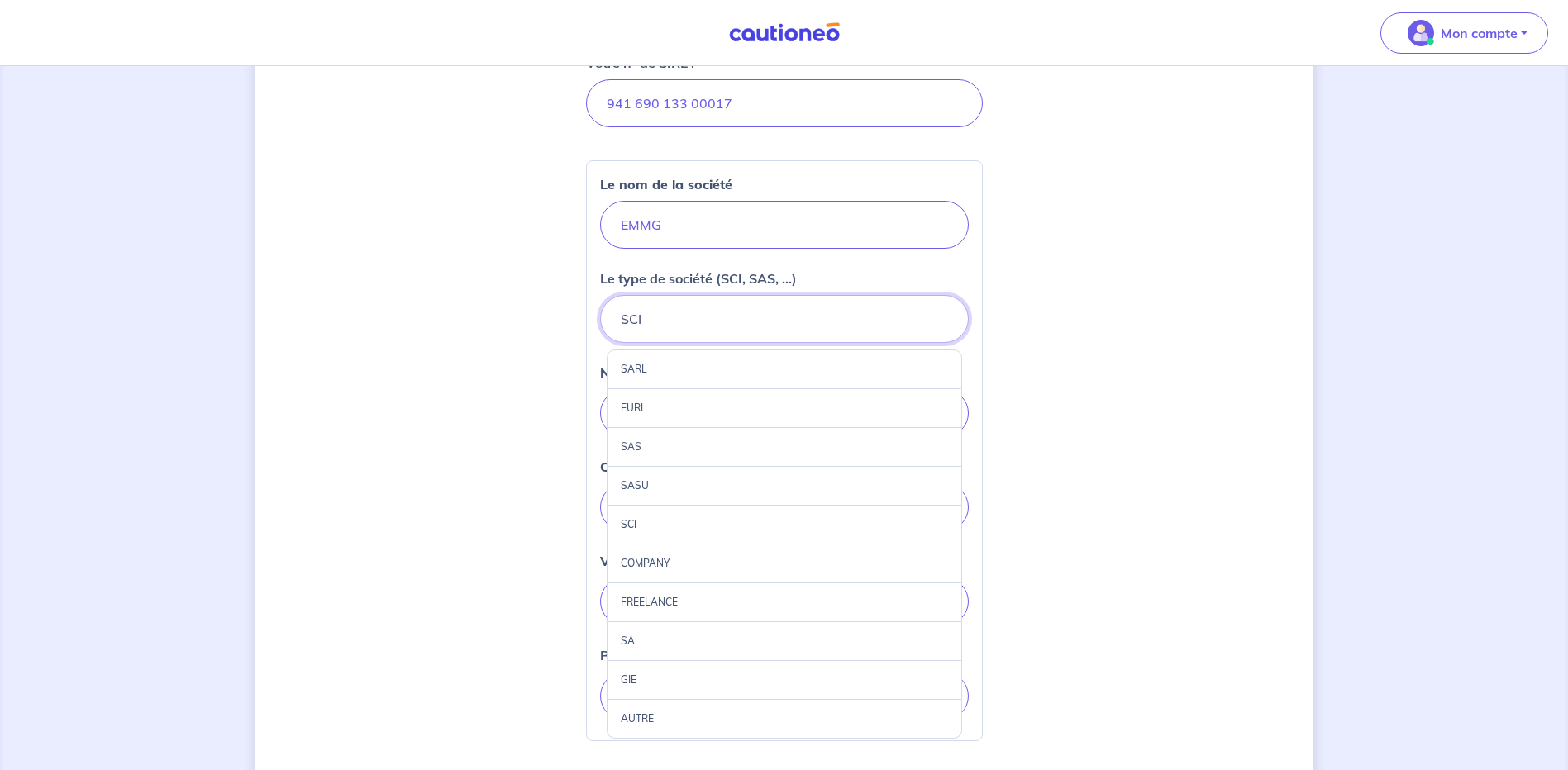
scroll to position [330, 0]
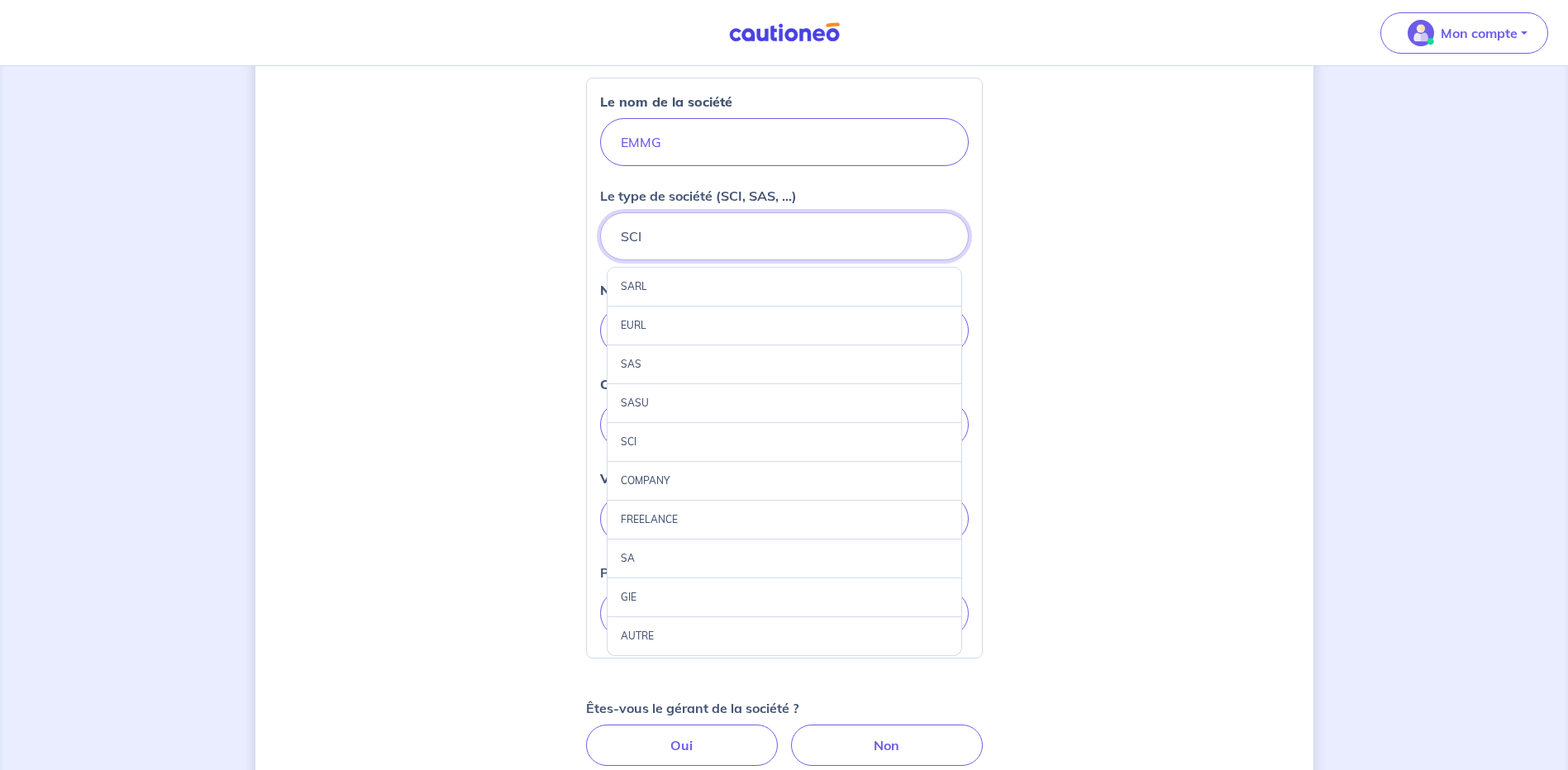
click at [662, 239] on button "SCI" at bounding box center [784, 237] width 369 height 48
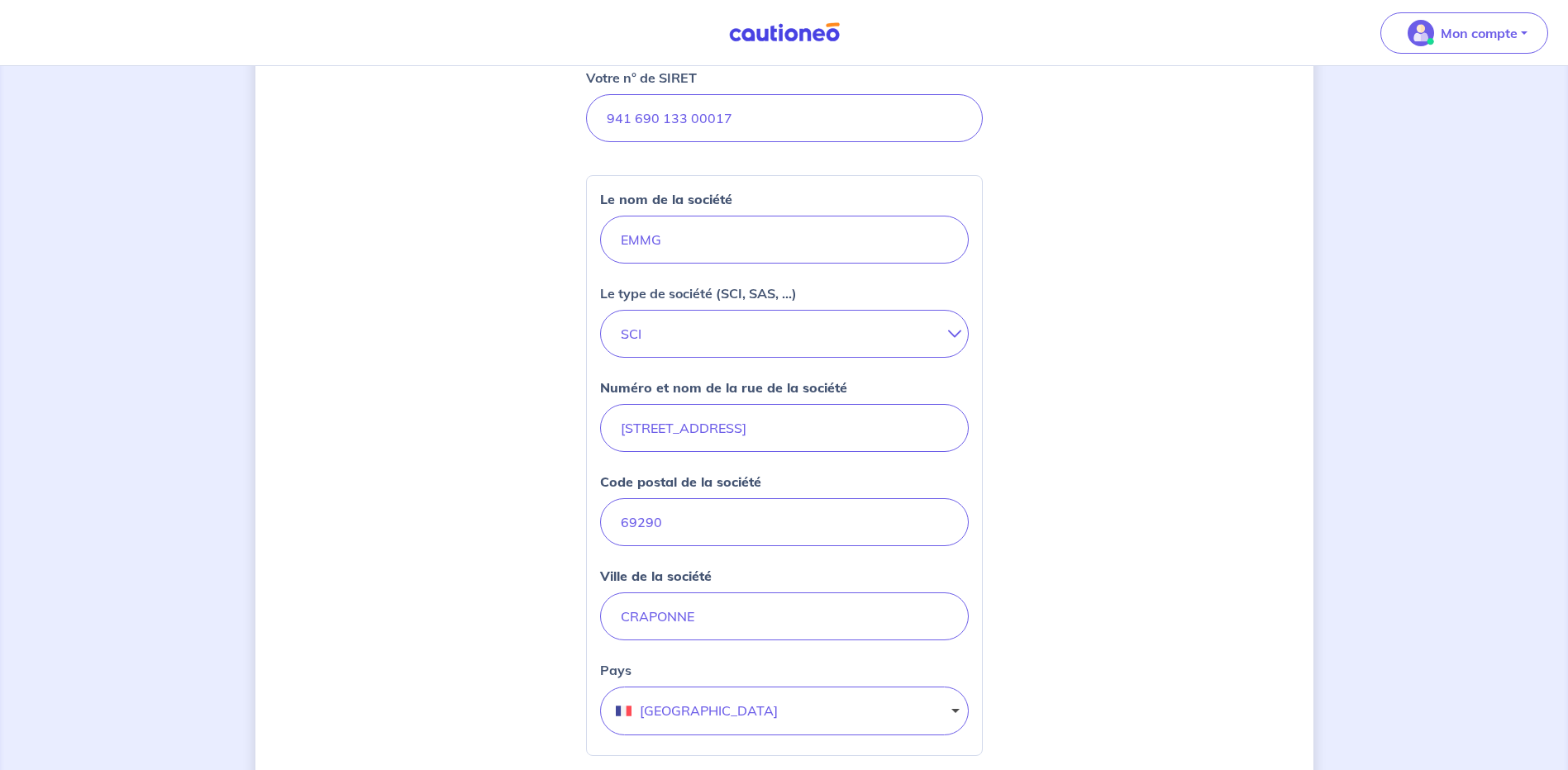
scroll to position [166, 0]
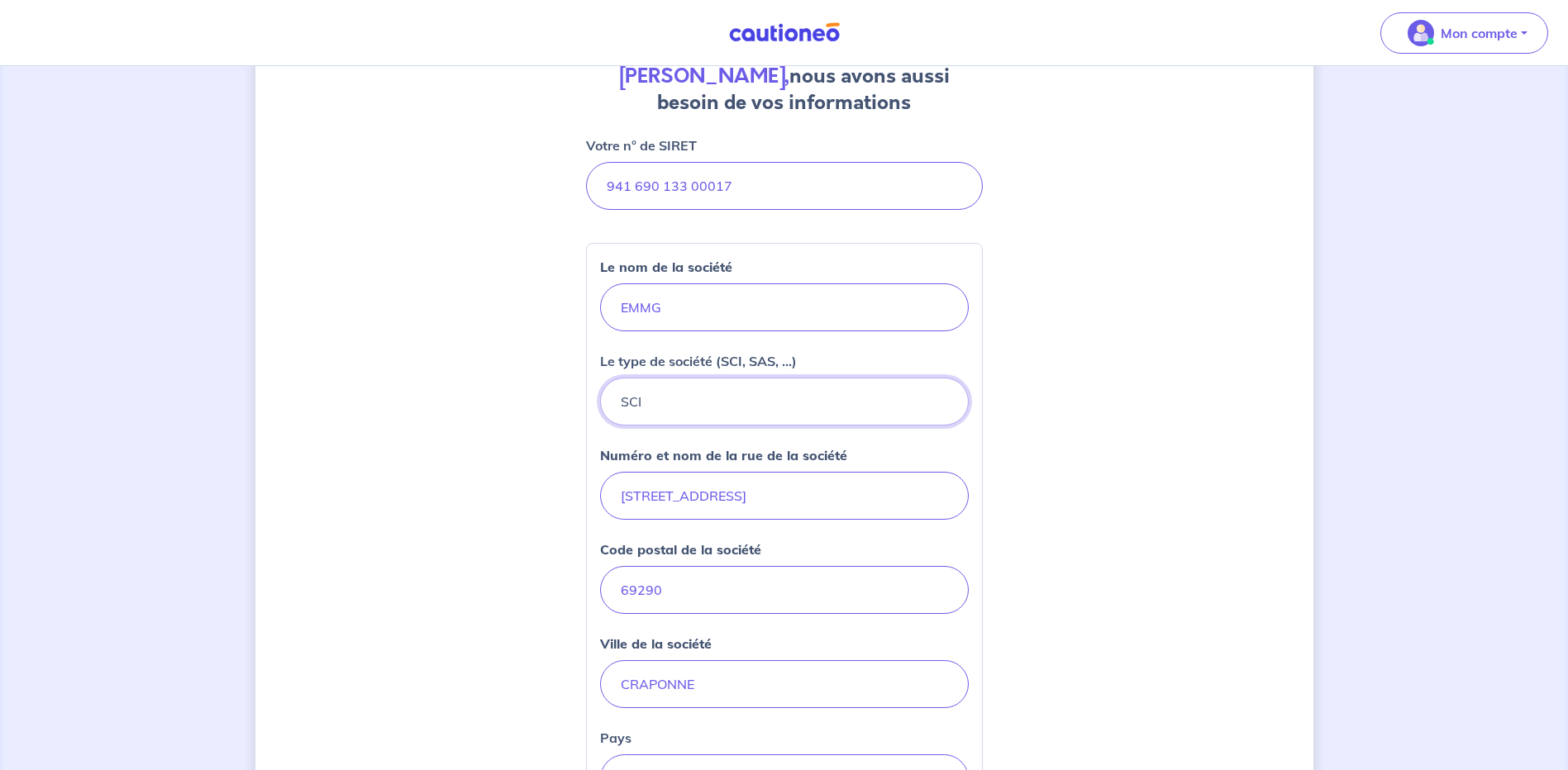
click at [832, 403] on button "SCI" at bounding box center [784, 401] width 369 height 48
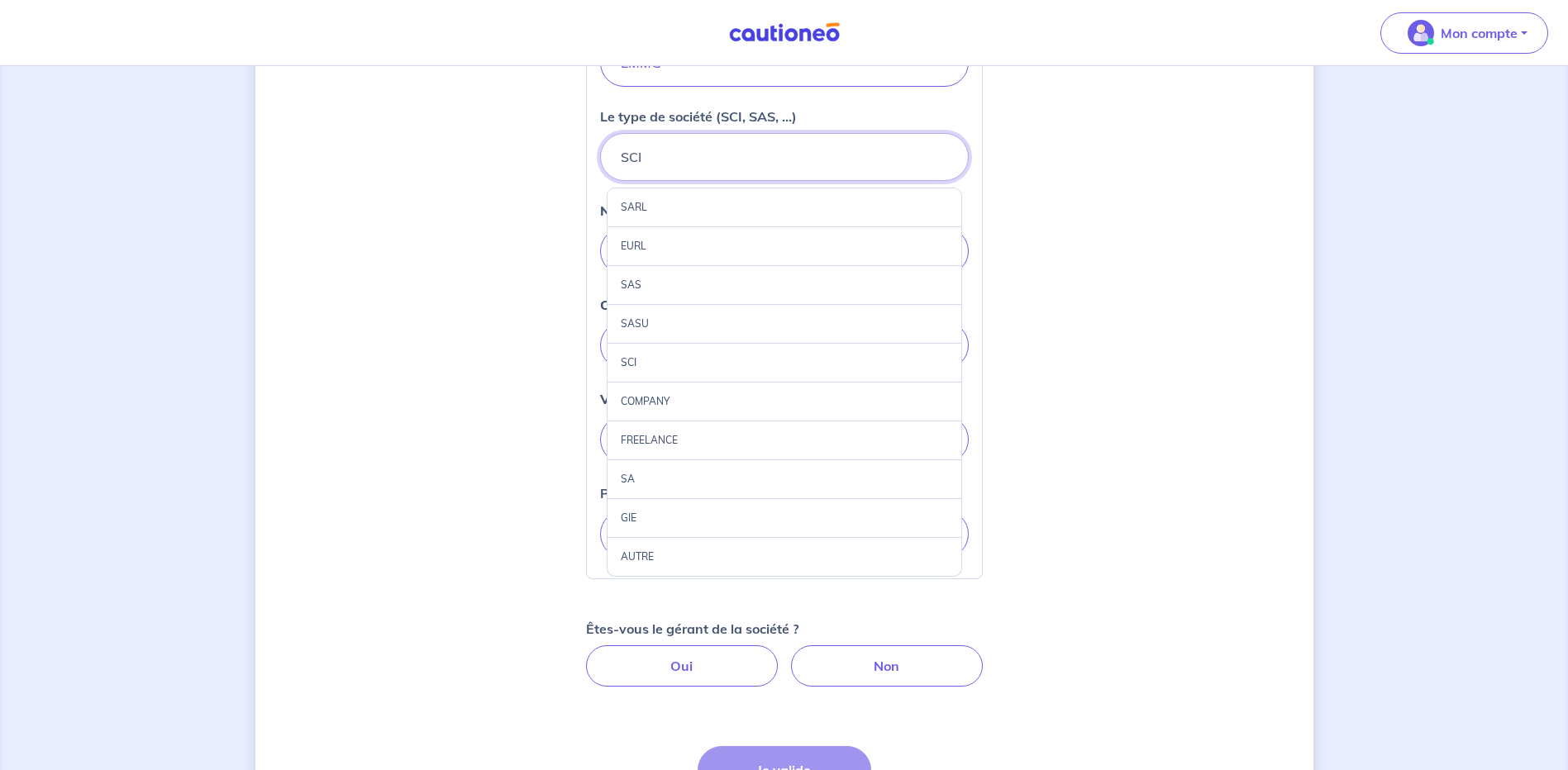
scroll to position [413, 0]
click at [656, 551] on div "AUTRE" at bounding box center [784, 555] width 355 height 39
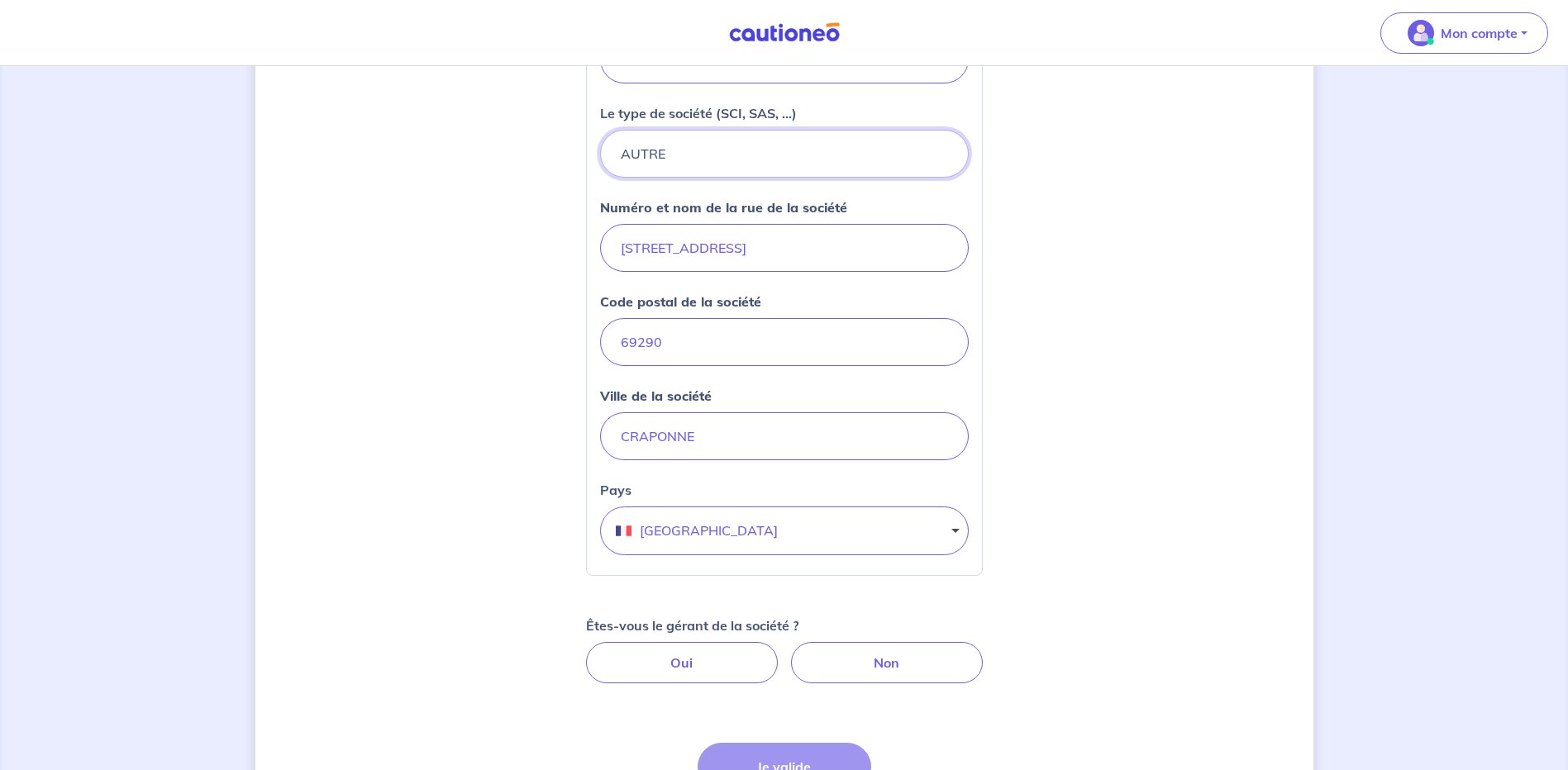
click at [708, 156] on button "AUTRE" at bounding box center [784, 154] width 369 height 48
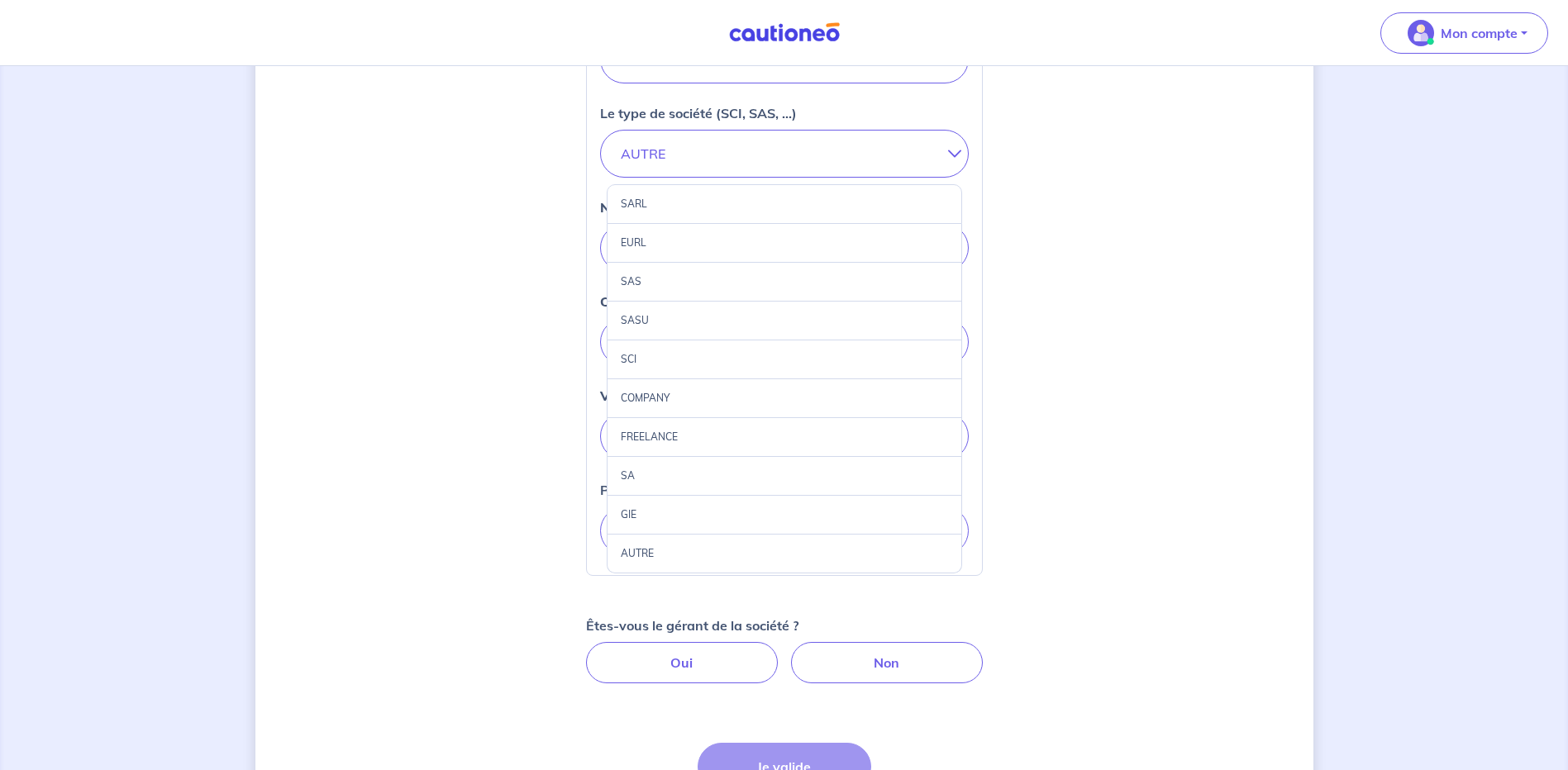
click at [652, 555] on div "AUTRE" at bounding box center [784, 555] width 355 height 39
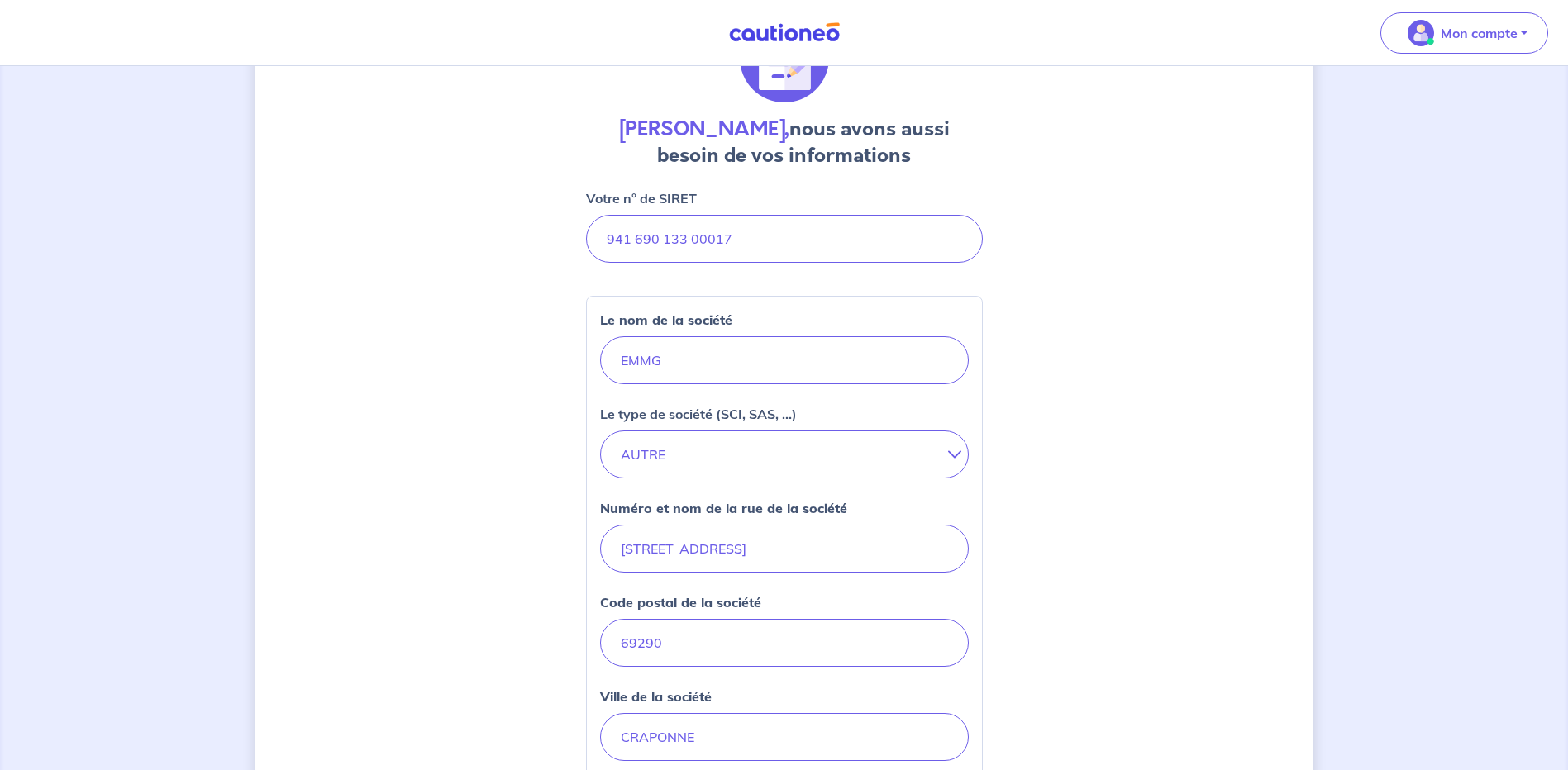
scroll to position [83, 0]
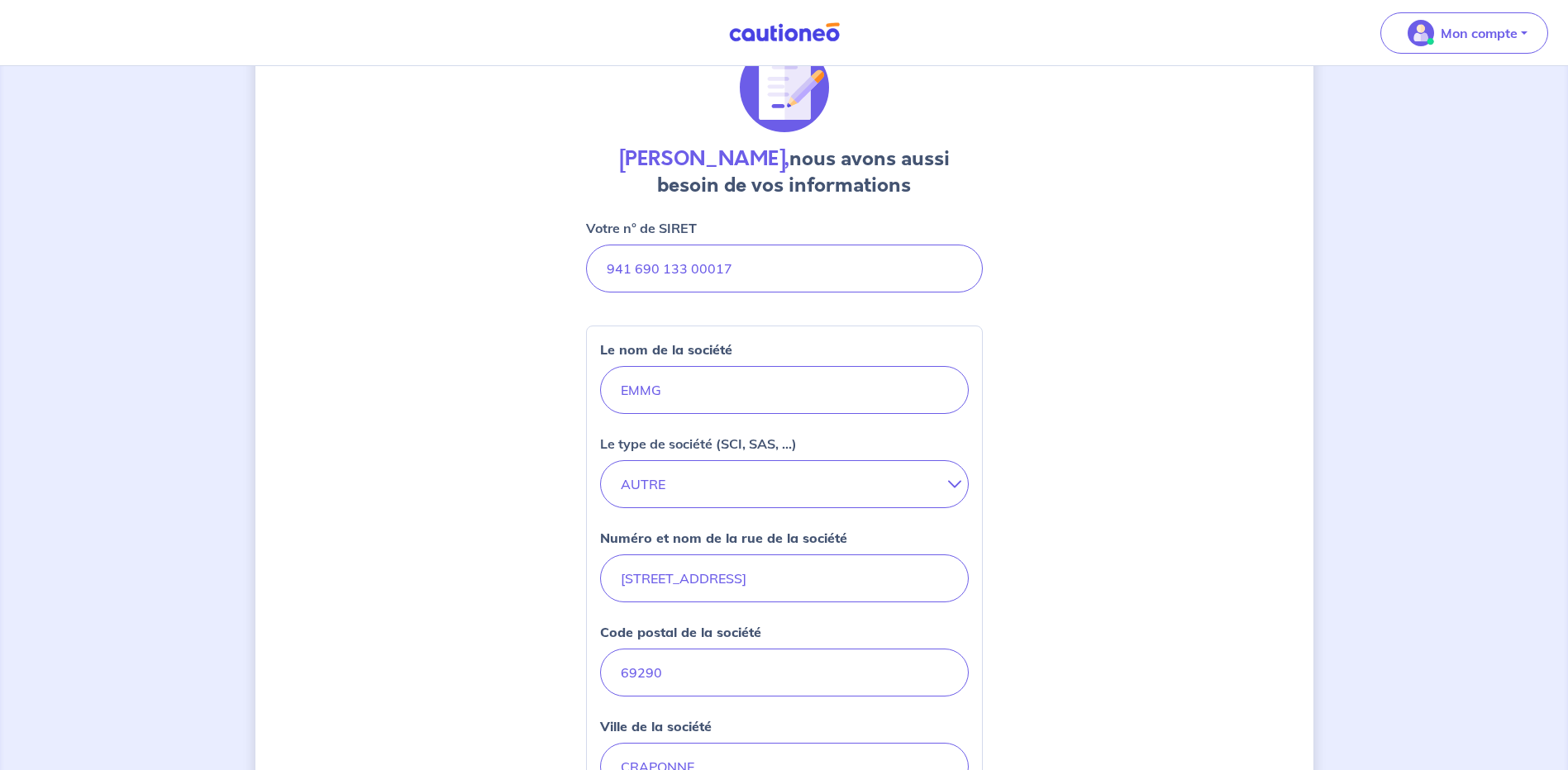
click at [948, 485] on icon at bounding box center [948, 484] width 0 height 13
click at [948, 484] on icon at bounding box center [948, 484] width 0 height 13
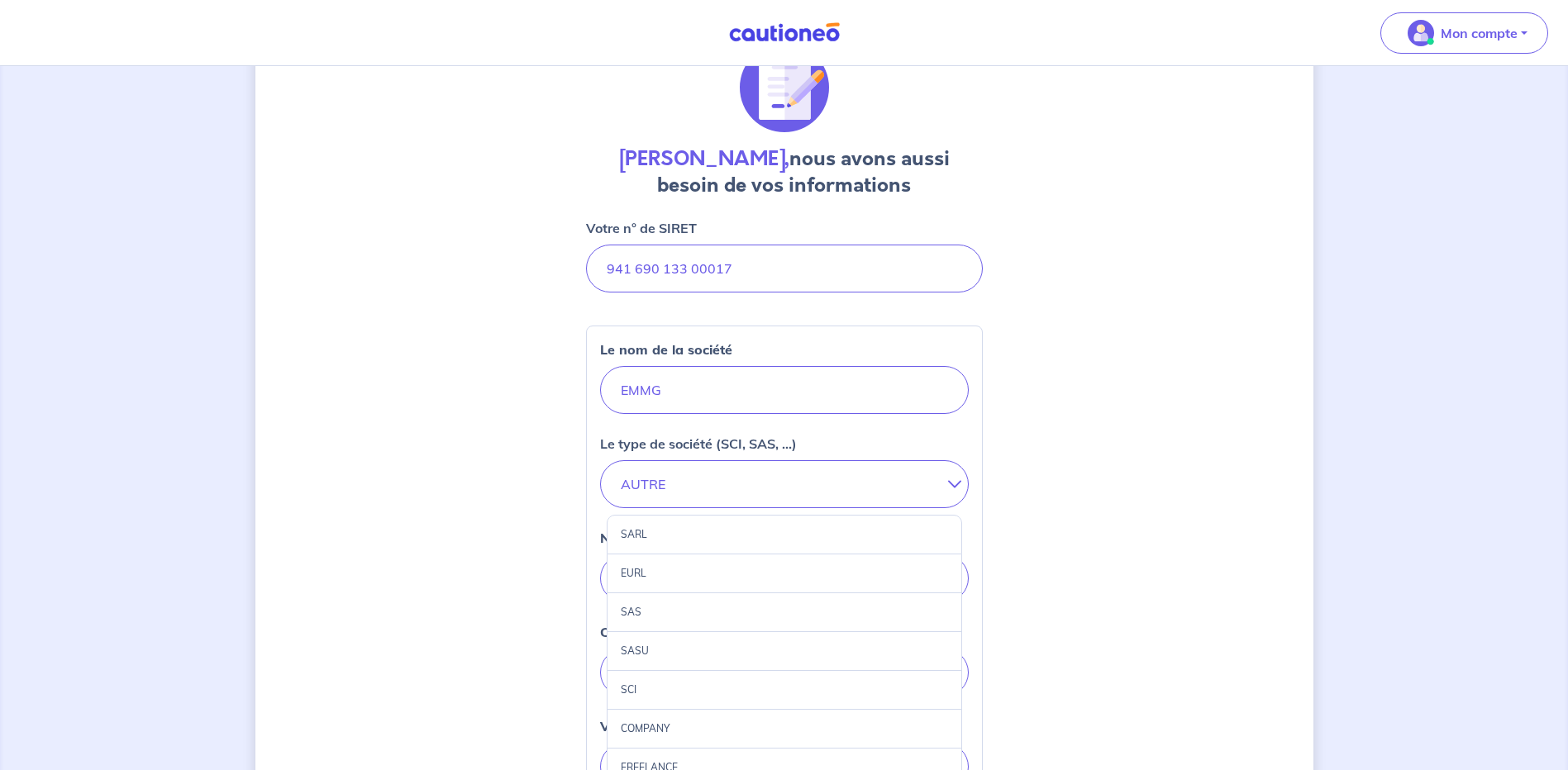
click at [1122, 572] on div "[PERSON_NAME], nous avons aussi besoin de vos informations Votre n° de SIRET Le…" at bounding box center [784, 623] width 1058 height 1239
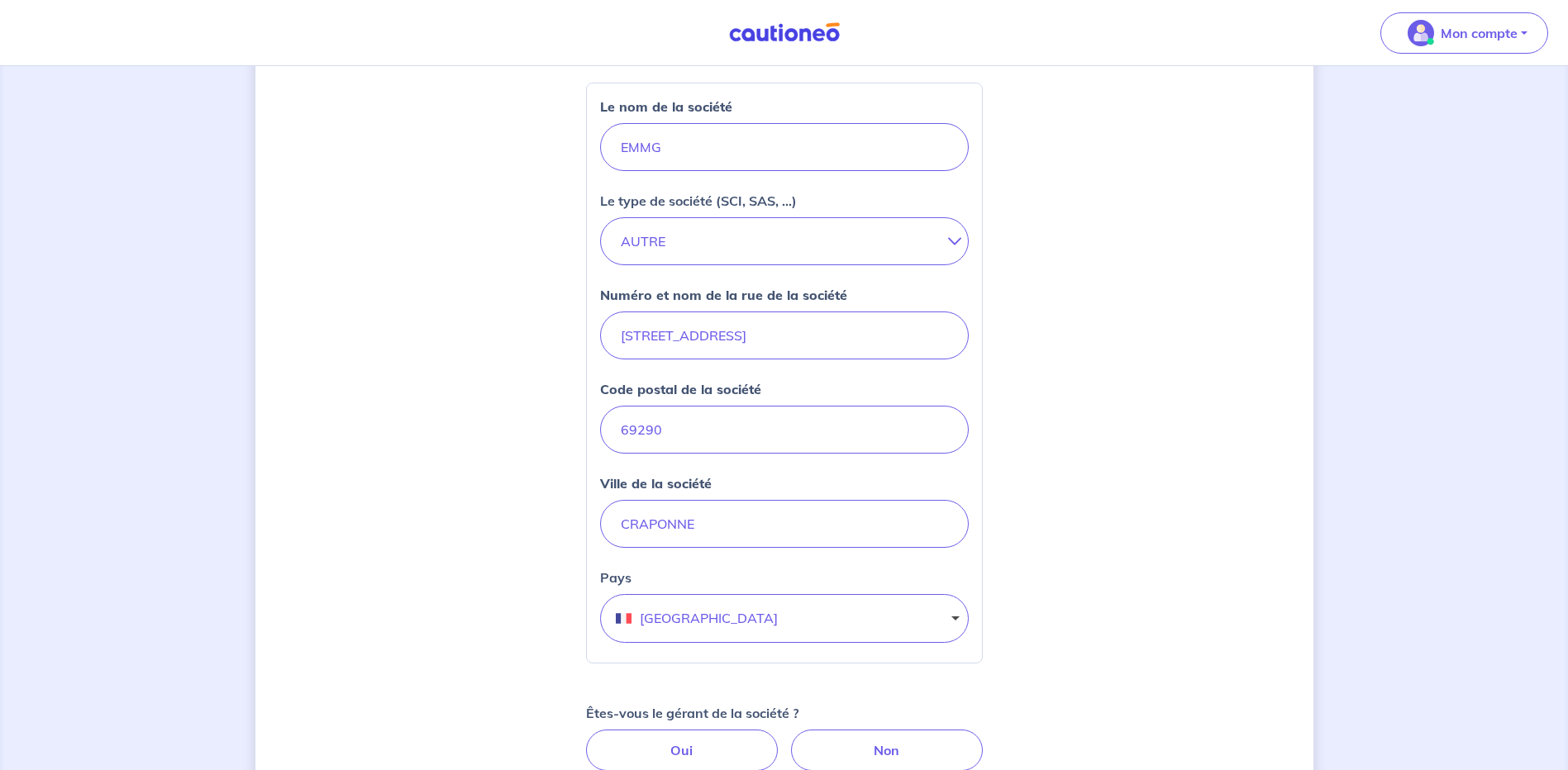
scroll to position [413, 0]
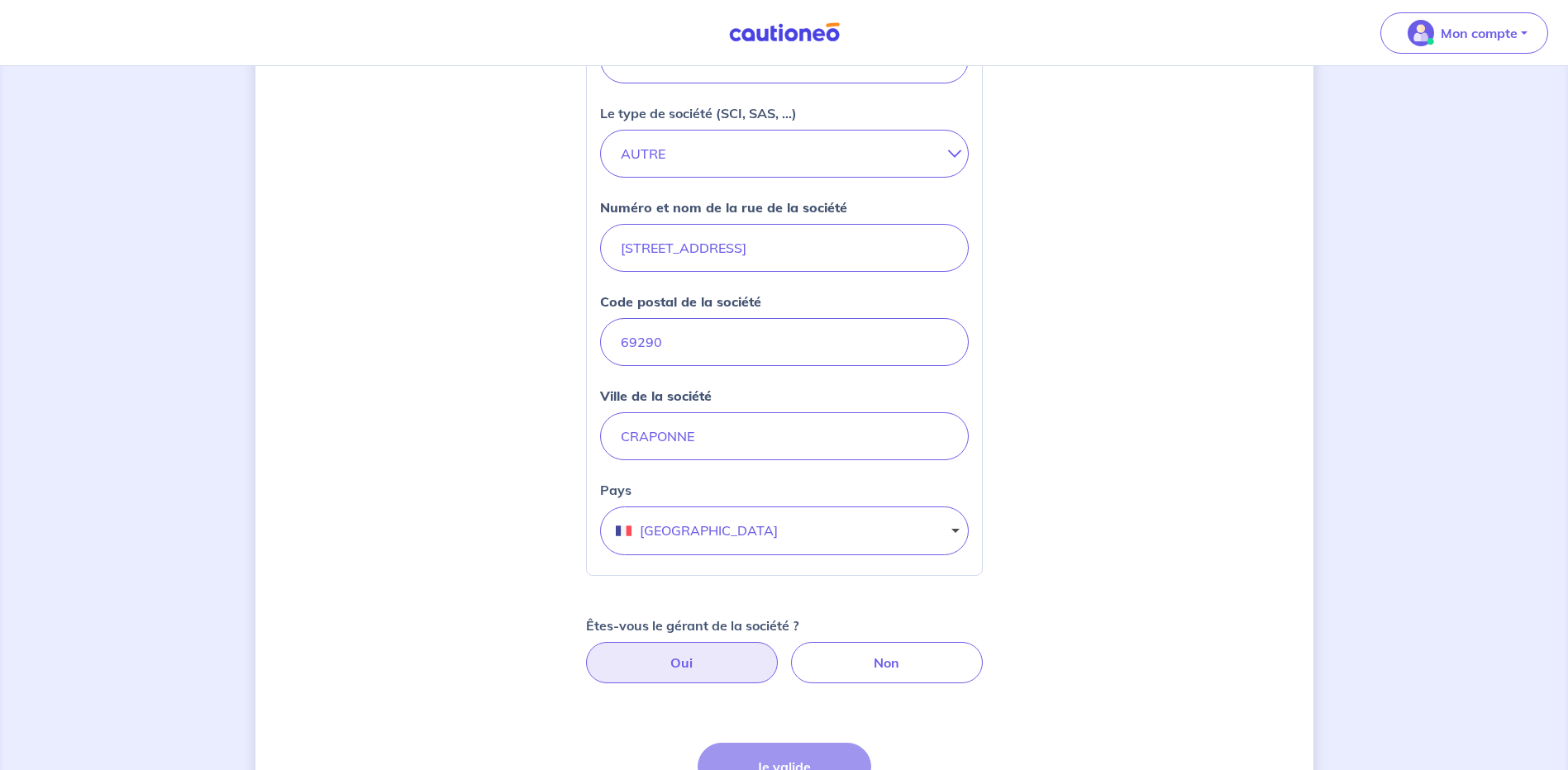
click at [694, 664] on label "Oui" at bounding box center [681, 662] width 191 height 41
click at [779, 653] on input "Oui" at bounding box center [784, 647] width 11 height 11
radio input "true"
select select "FR"
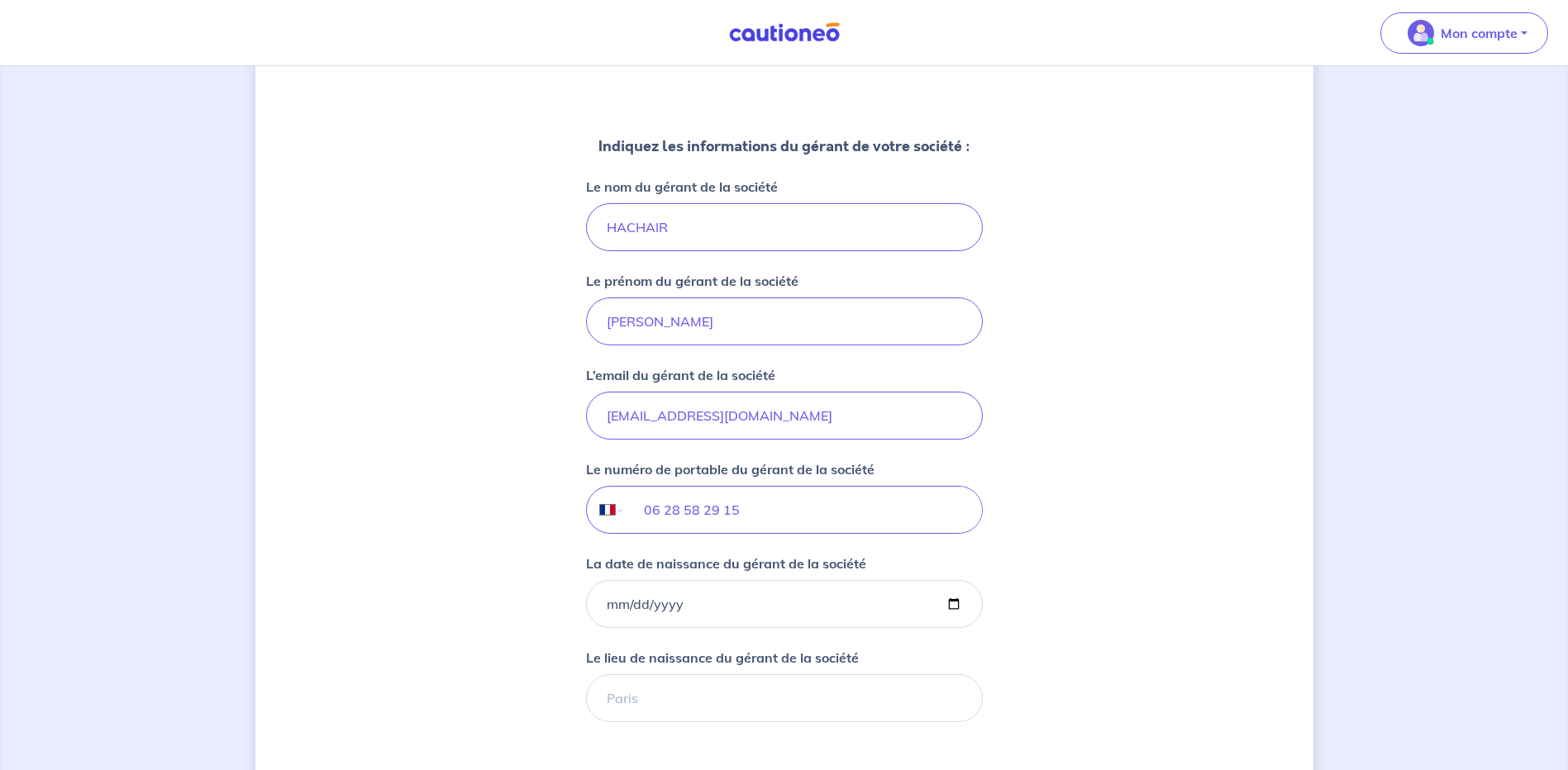
scroll to position [1074, 0]
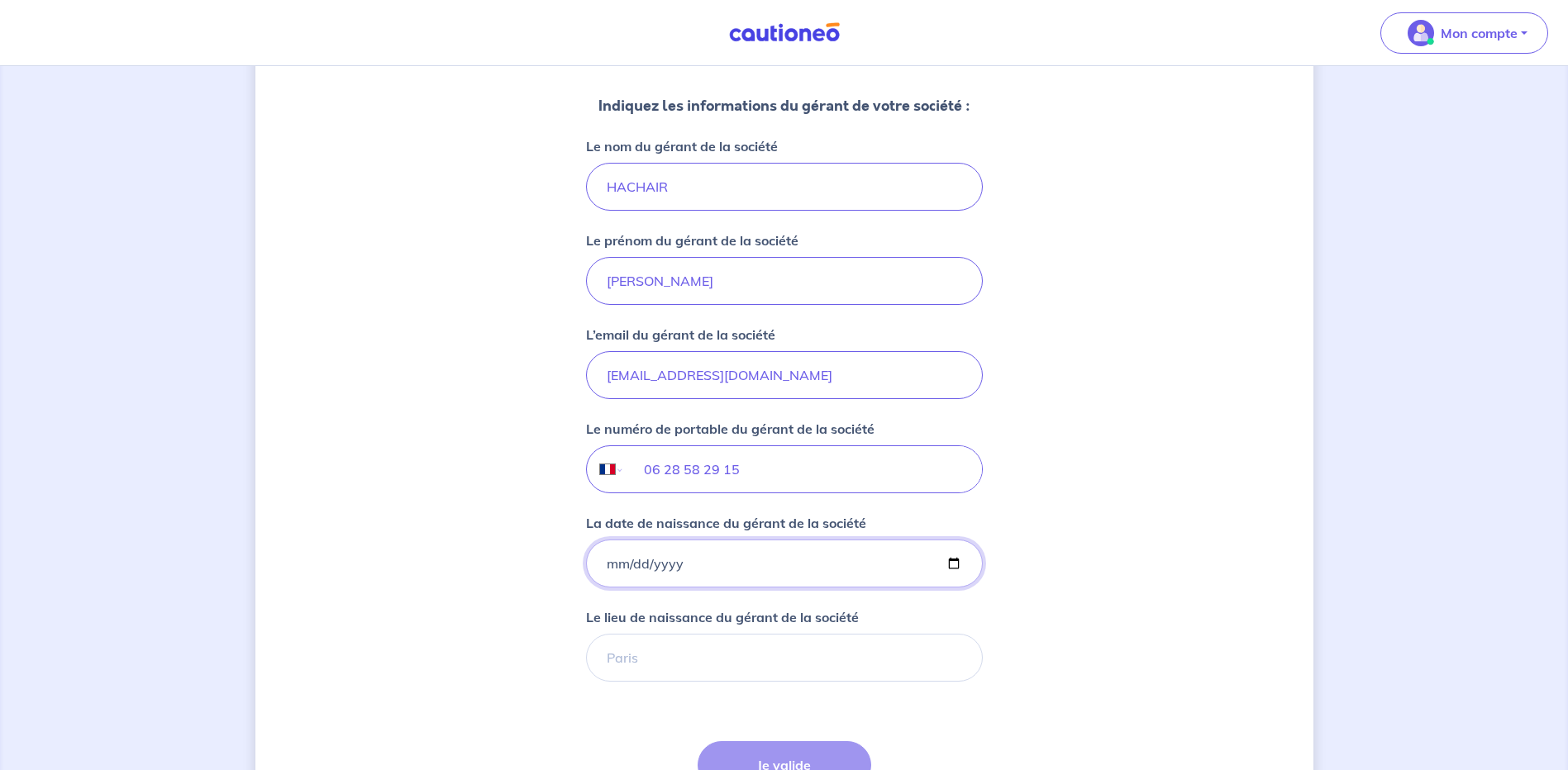
click at [677, 573] on input "La date de naissance du gérant de la société" at bounding box center [784, 563] width 397 height 48
drag, startPoint x: 653, startPoint y: 571, endPoint x: 642, endPoint y: 568, distance: 11.4
click at [648, 570] on input "La date de naissance du gérant de la société" at bounding box center [784, 563] width 397 height 48
click at [642, 566] on input "La date de naissance du gérant de la société" at bounding box center [784, 563] width 397 height 48
click at [895, 574] on input "La date de naissance du gérant de la société" at bounding box center [784, 563] width 397 height 48
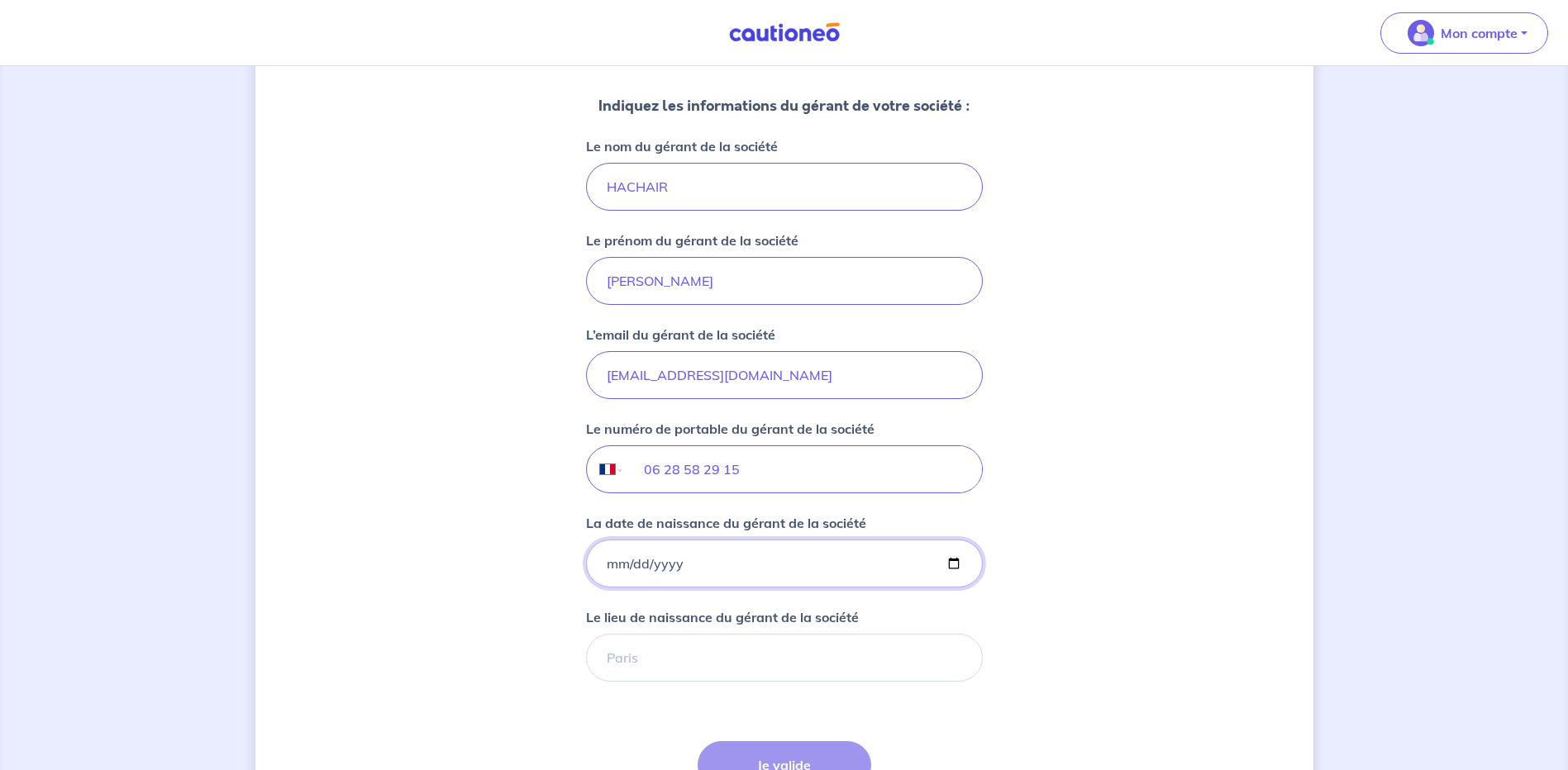
click at [605, 564] on input "La date de naissance du gérant de la société" at bounding box center [784, 563] width 397 height 48
click at [611, 566] on input "La date de naissance du gérant de la société" at bounding box center [784, 563] width 397 height 48
type input "[DATE]"
click at [682, 661] on input "Le lieu de naissance du gérant de la société" at bounding box center [784, 658] width 397 height 48
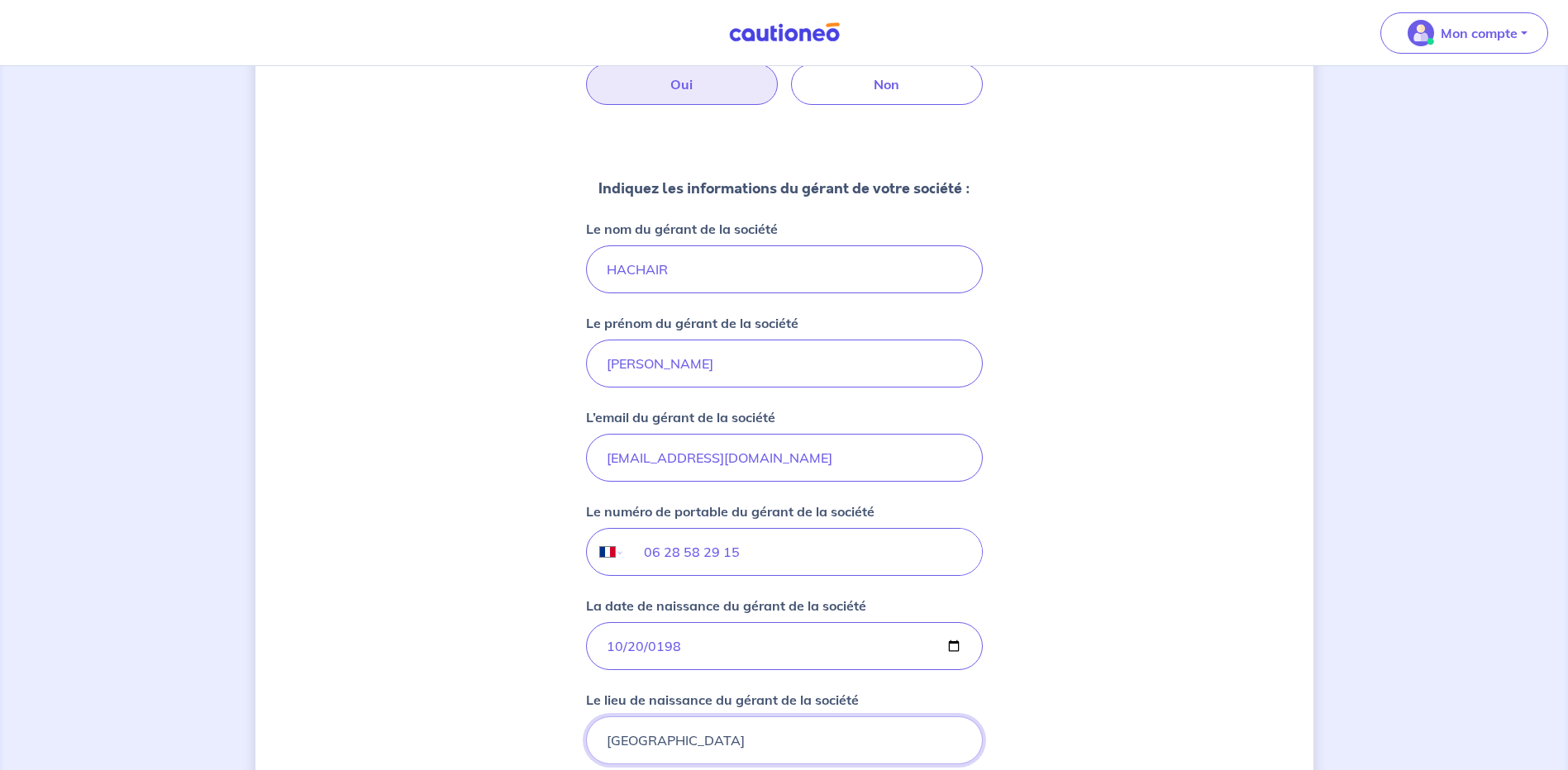
scroll to position [1234, 0]
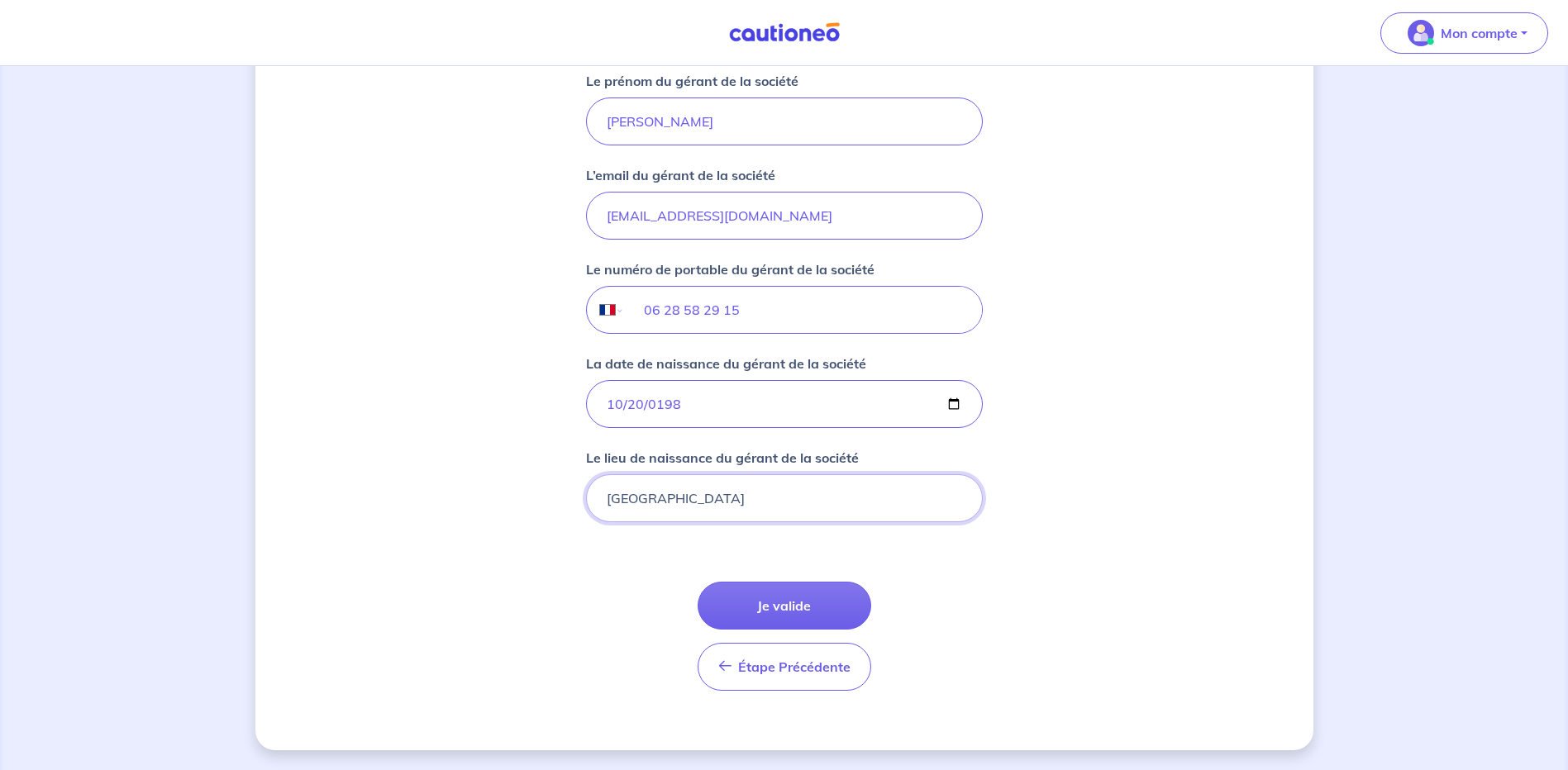
type input "[GEOGRAPHIC_DATA]"
click at [793, 619] on button "Je valide" at bounding box center [784, 606] width 174 height 48
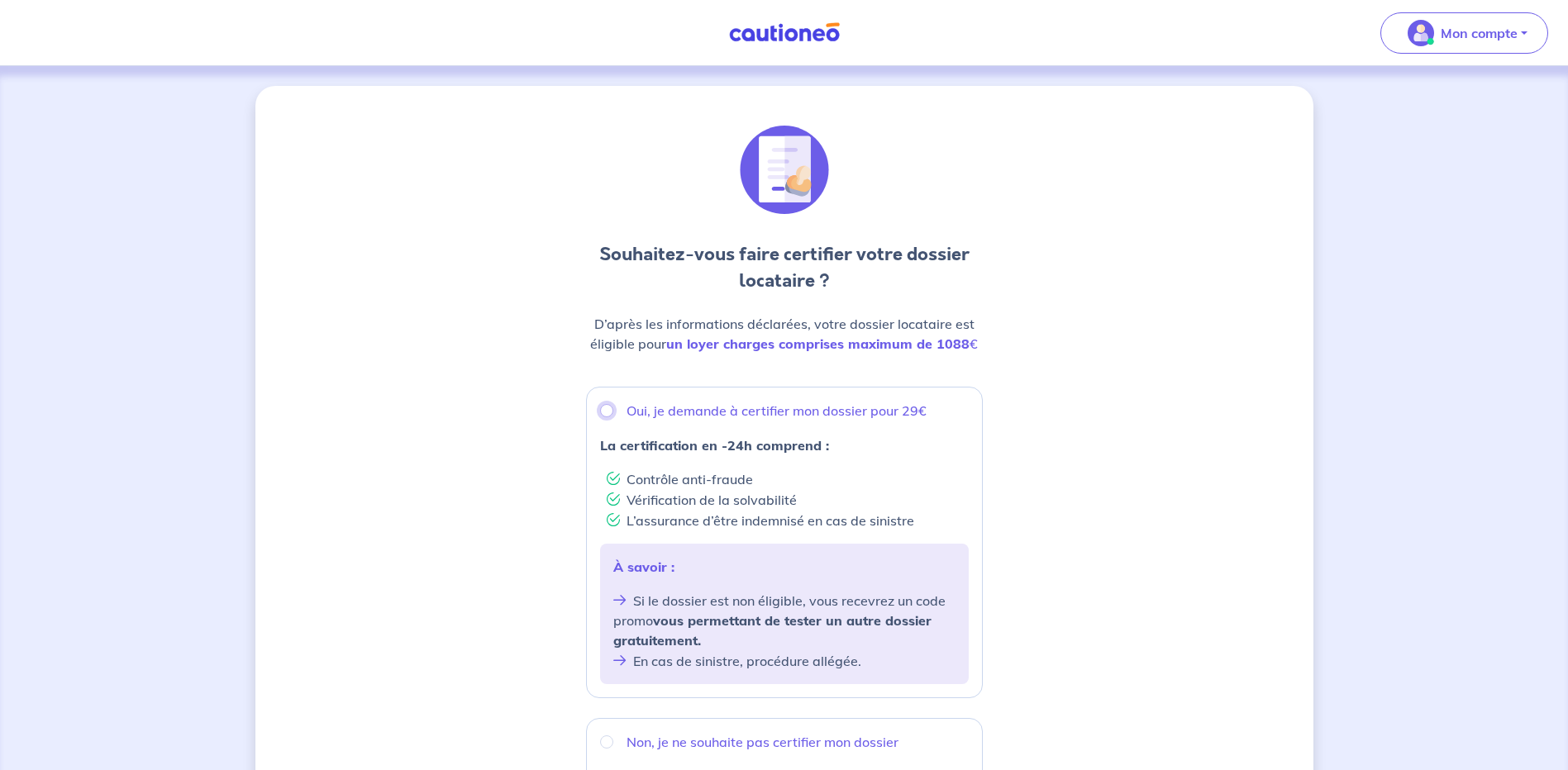
drag, startPoint x: 610, startPoint y: 413, endPoint x: 636, endPoint y: 423, distance: 27.9
click at [612, 413] on input "Oui, je demande à certifier mon dossier pour 29€" at bounding box center [606, 410] width 13 height 13
radio input "true"
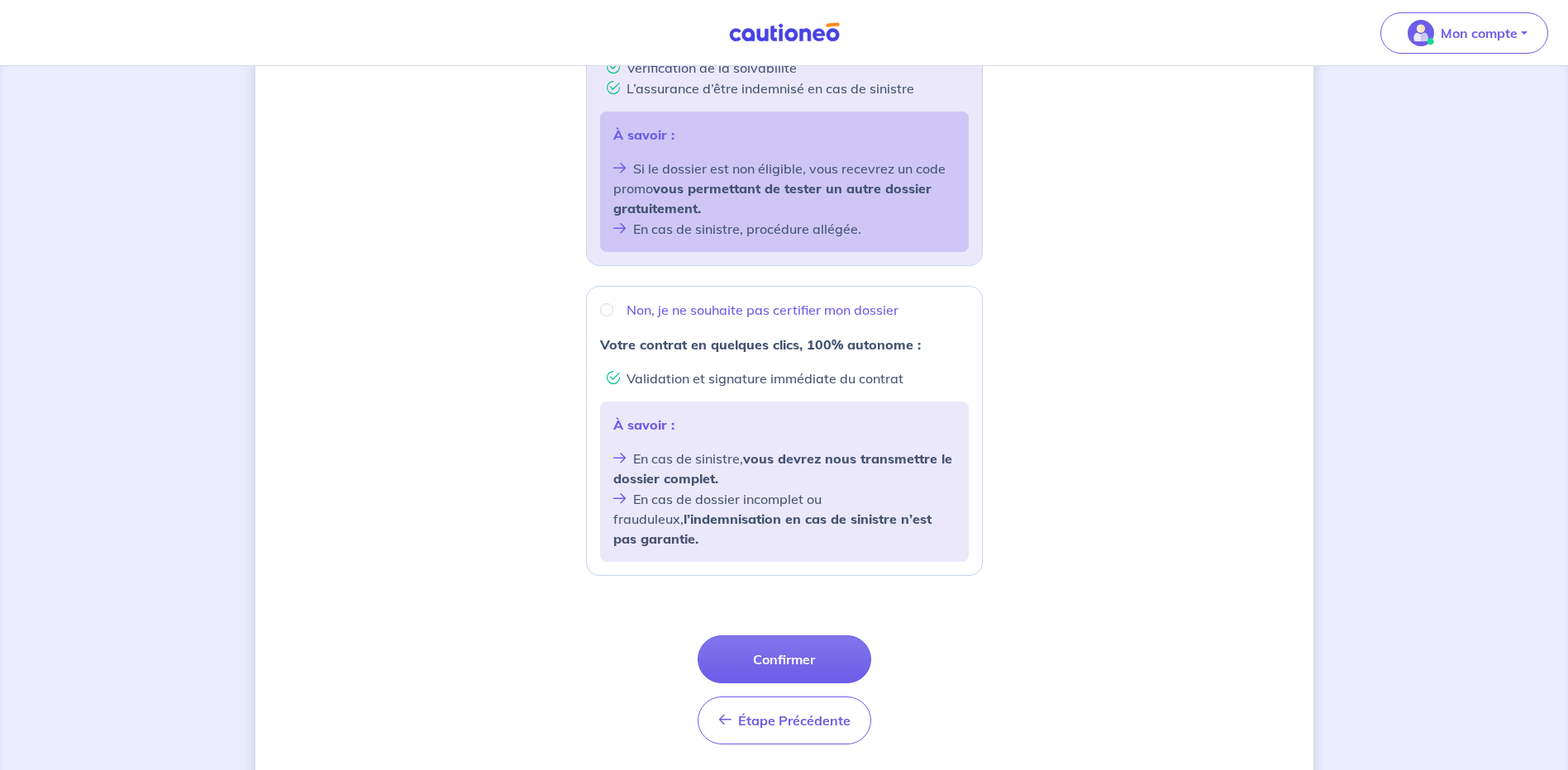
scroll to position [466, 0]
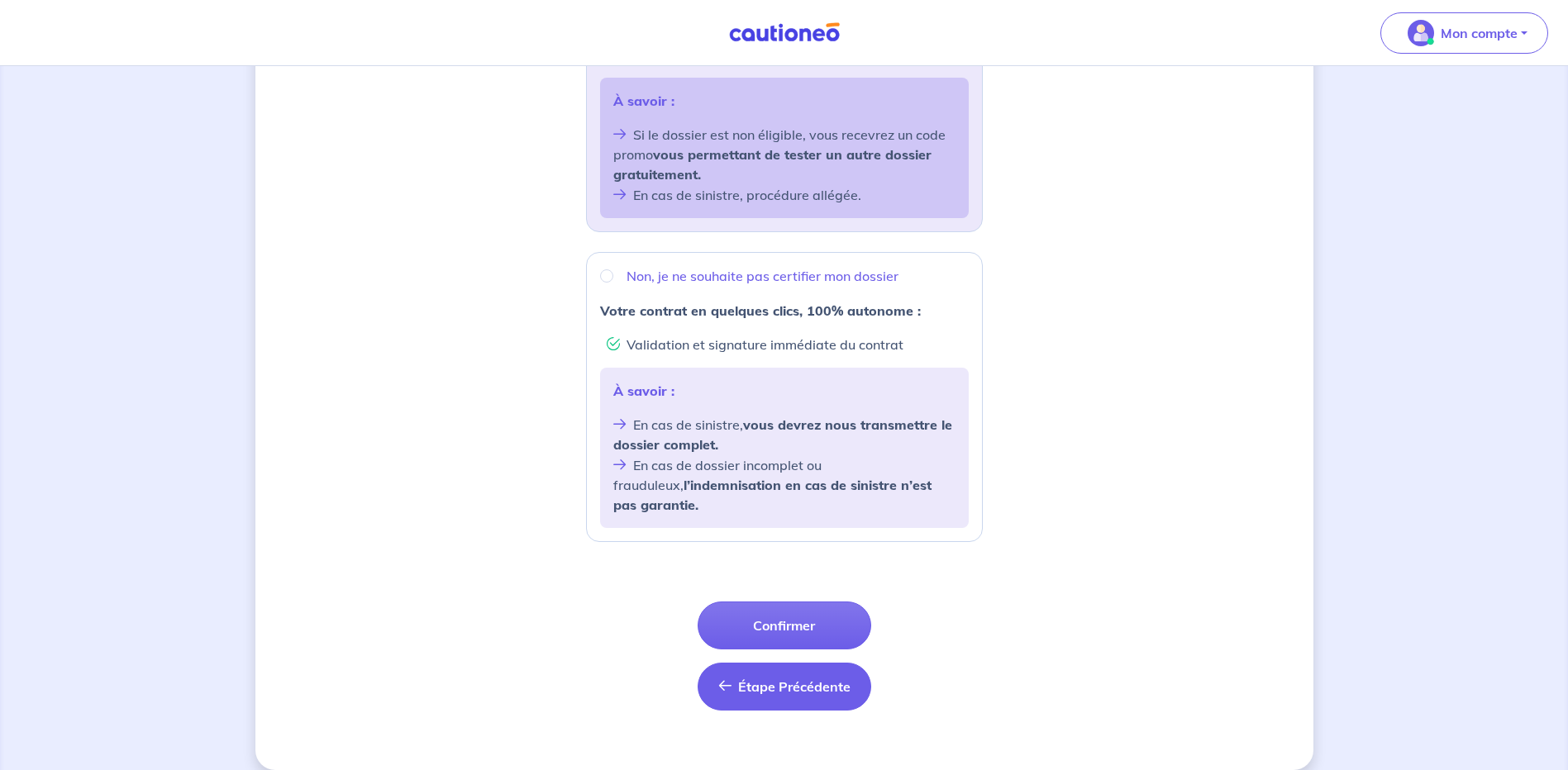
click at [821, 678] on span "Étape Précédente" at bounding box center [794, 686] width 112 height 17
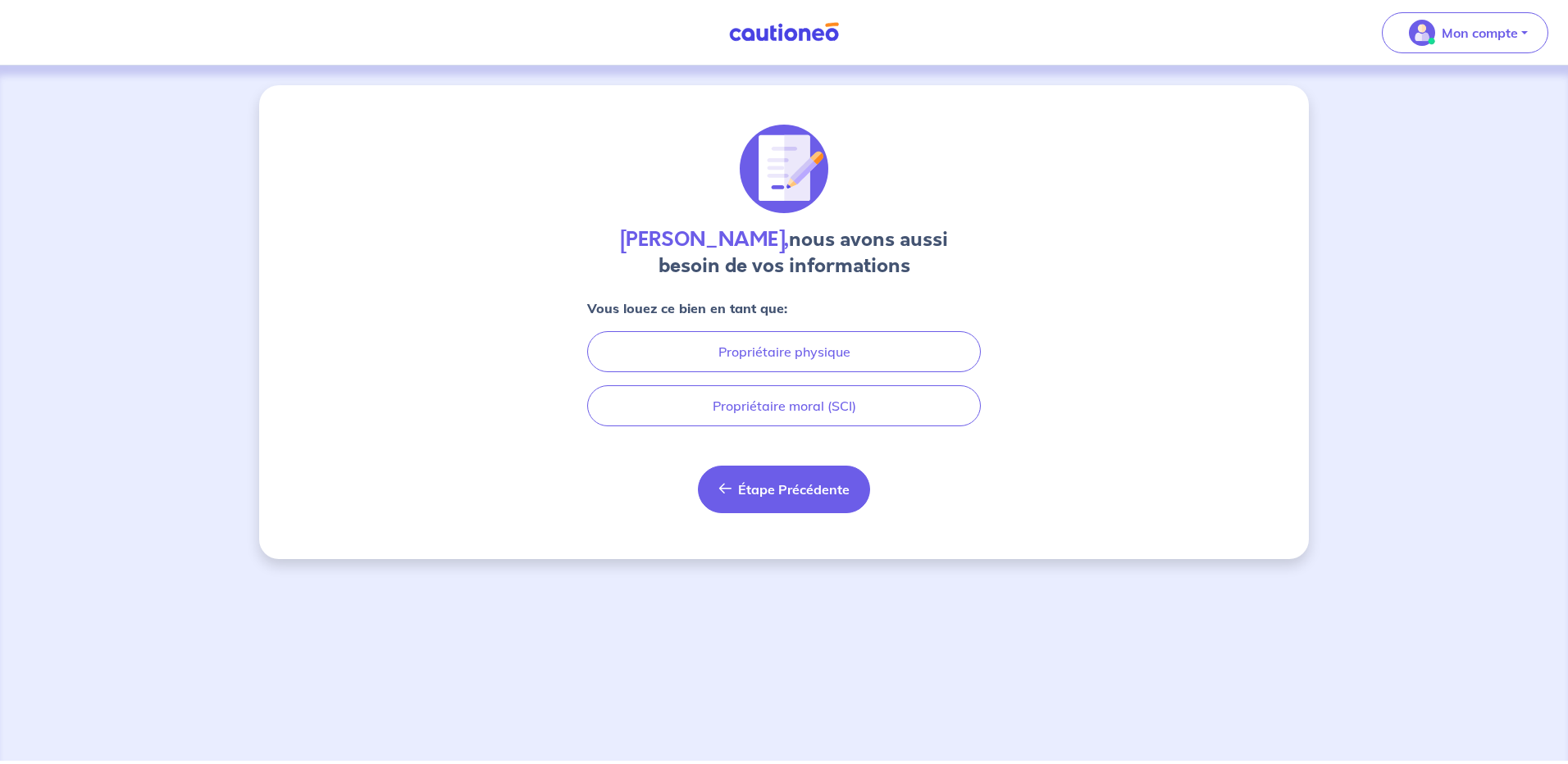
click at [801, 485] on span "Étape Précédente" at bounding box center [794, 489] width 111 height 17
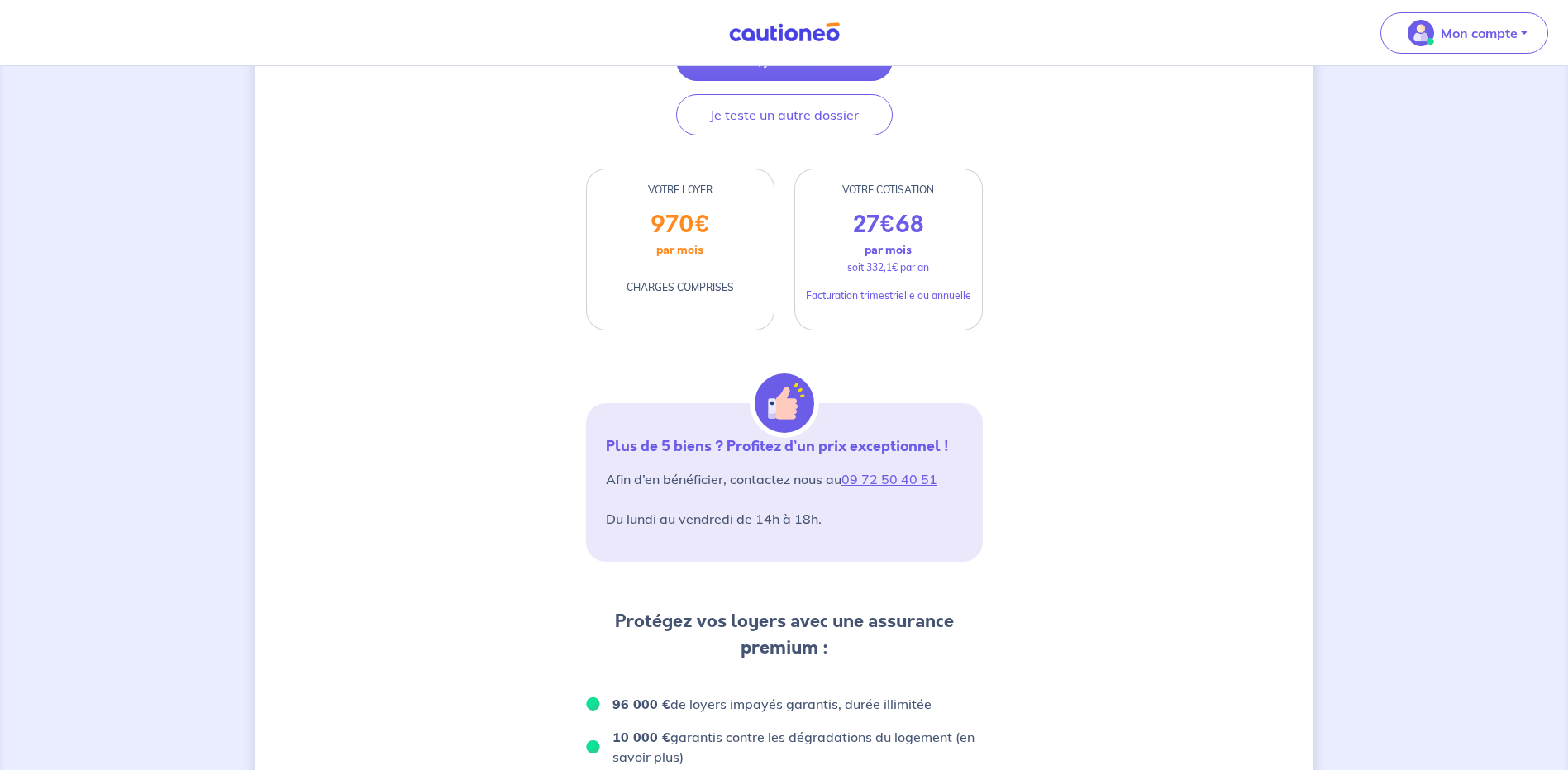
scroll to position [83, 0]
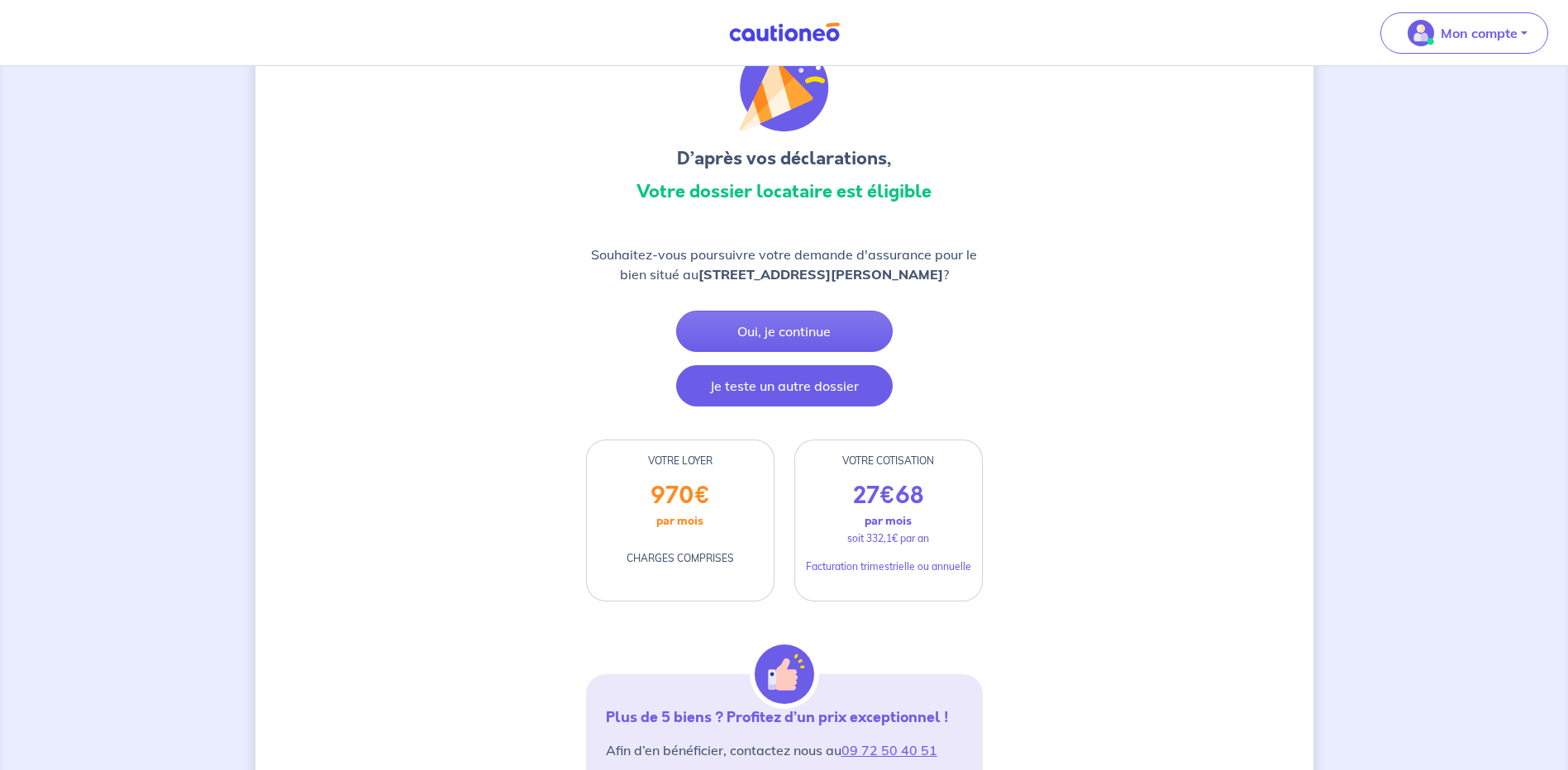
click at [826, 407] on button "Je teste un autre dossier" at bounding box center [784, 385] width 216 height 41
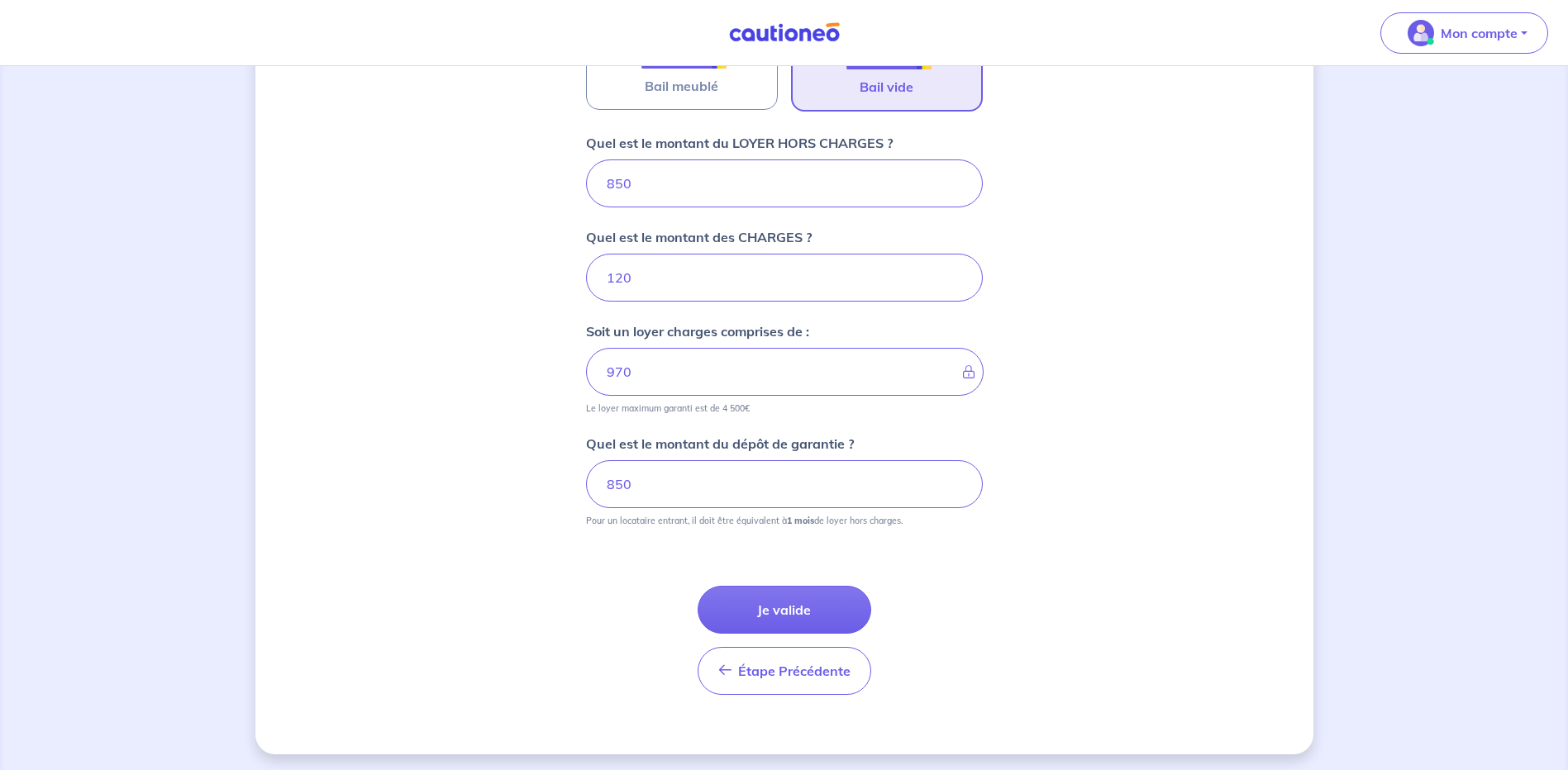
scroll to position [617, 0]
click at [638, 280] on input "120" at bounding box center [784, 273] width 397 height 48
drag, startPoint x: 603, startPoint y: 280, endPoint x: 516, endPoint y: 280, distance: 87.0
click at [497, 283] on div "Dites-nous en plus sur votre bien Où se situe votre bien en location ? [STREET_…" at bounding box center [784, 109] width 1058 height 1281
type input "150"
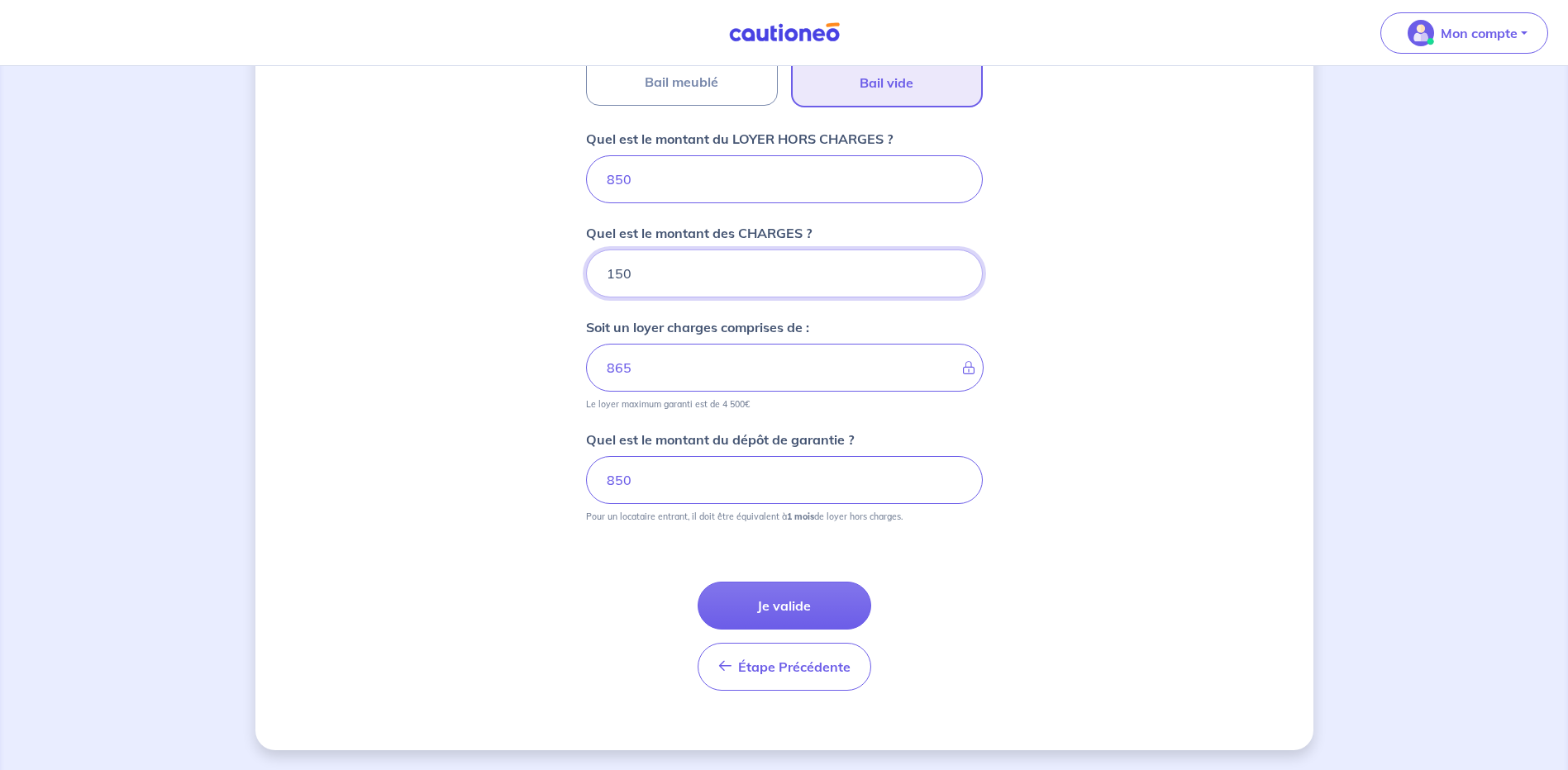
type input "1000"
type input "150"
click at [813, 607] on button "Je valide" at bounding box center [784, 606] width 174 height 48
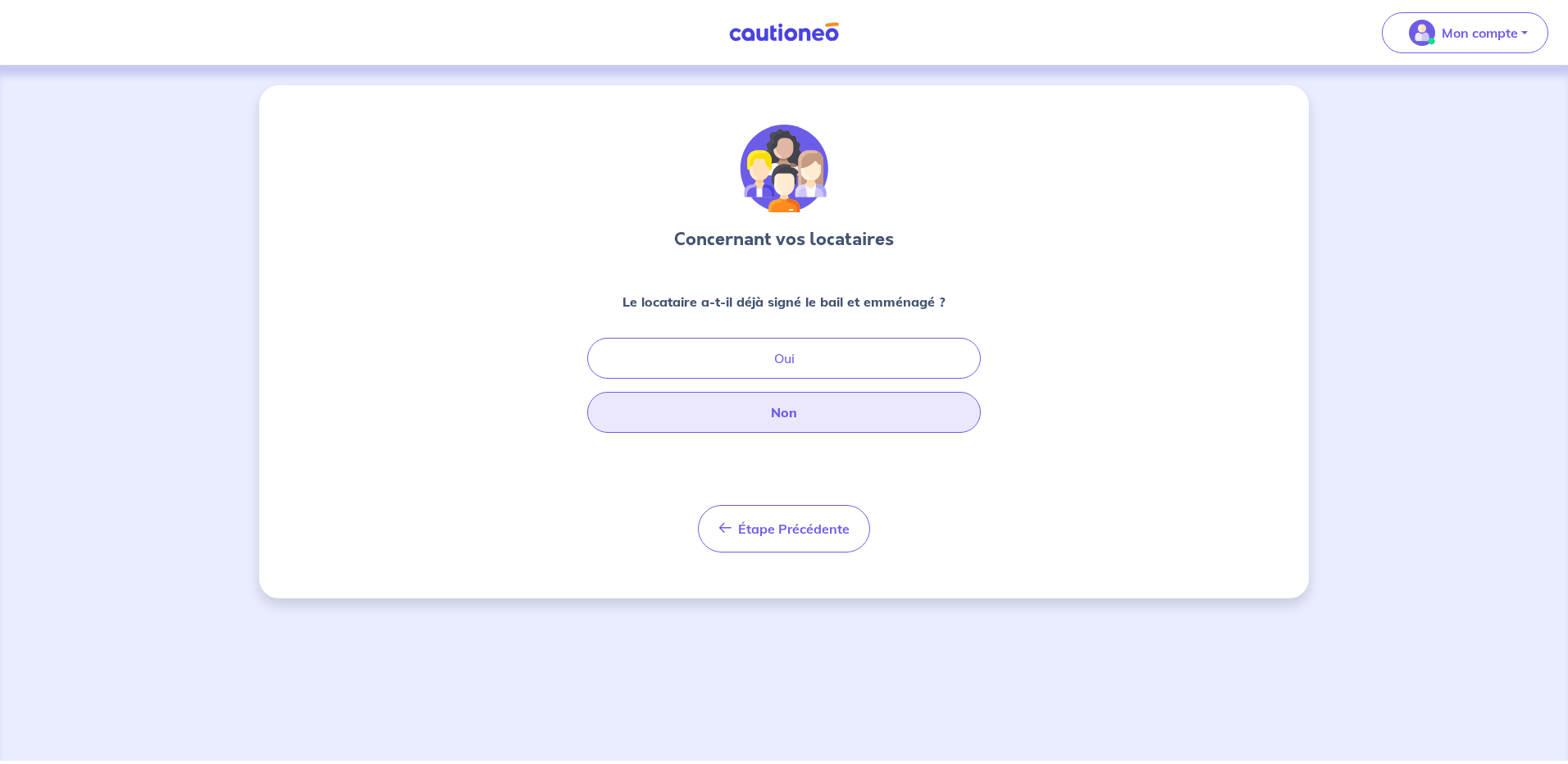
click at [799, 413] on button "Non" at bounding box center [784, 412] width 394 height 41
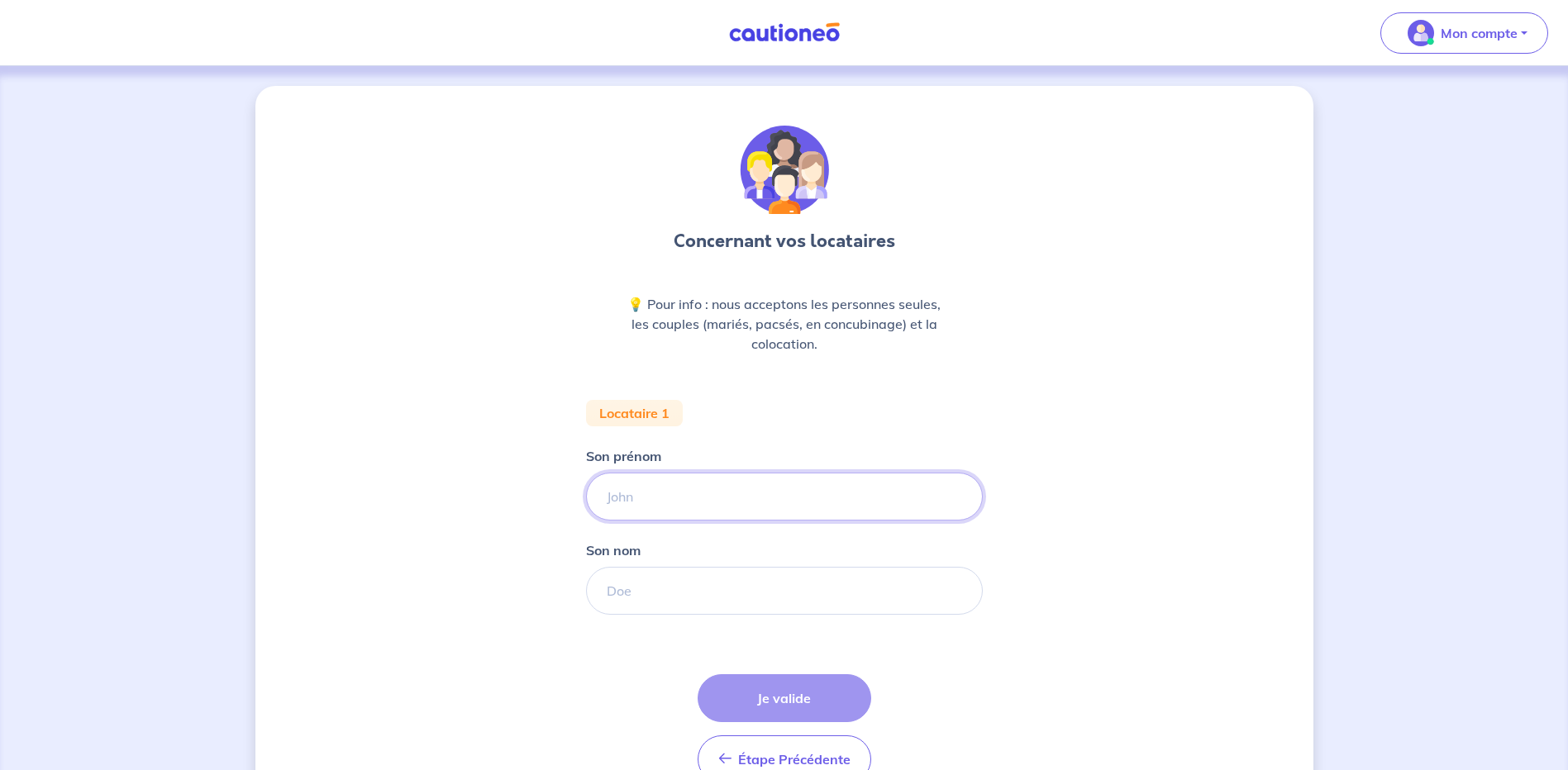
click at [679, 505] on input "Son prénom" at bounding box center [784, 497] width 397 height 48
type input "F"
type input "[PERSON_NAME]"
click at [640, 604] on input "Son nom" at bounding box center [784, 591] width 397 height 48
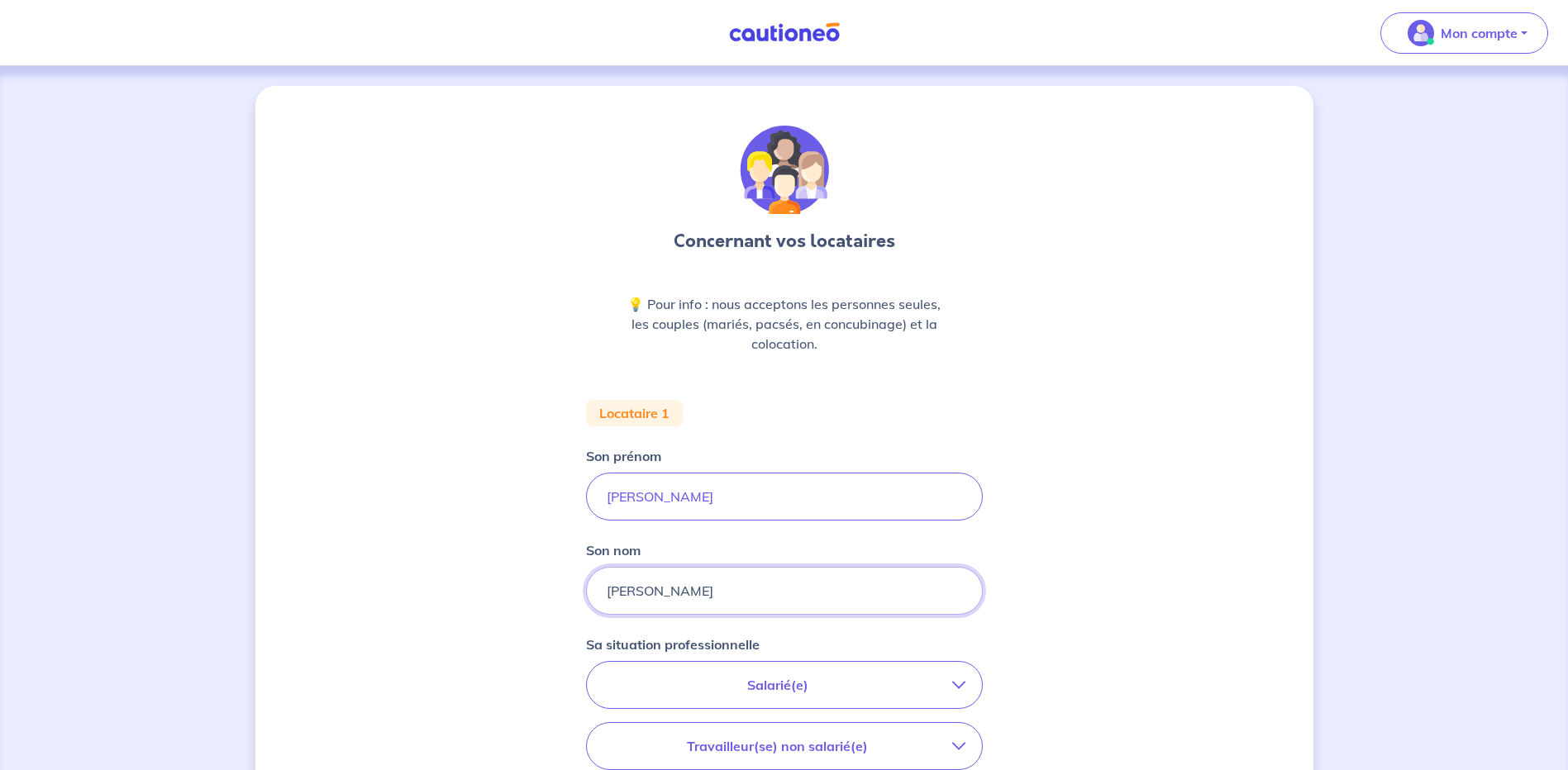
type input "[PERSON_NAME]"
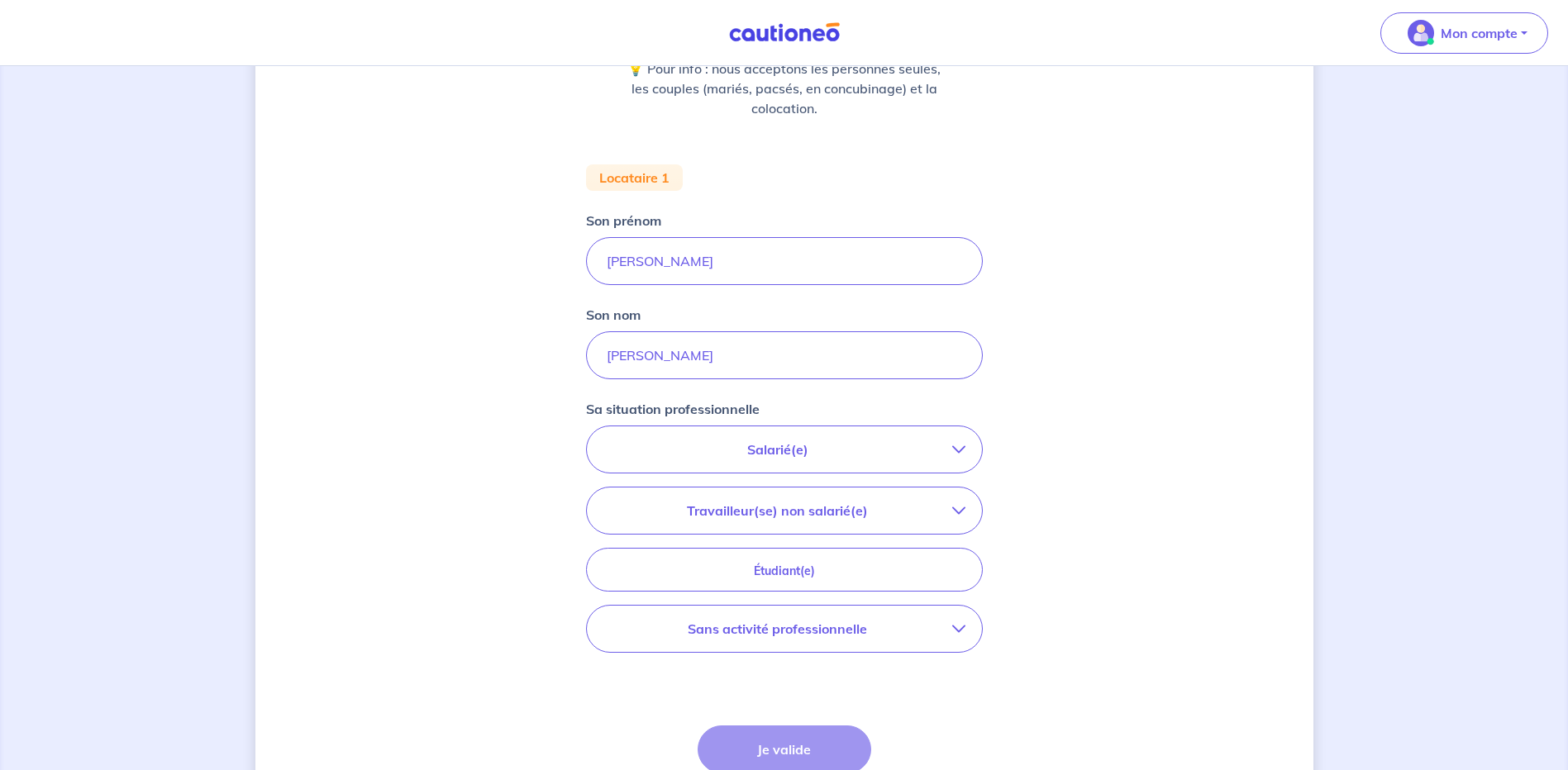
scroll to position [330, 0]
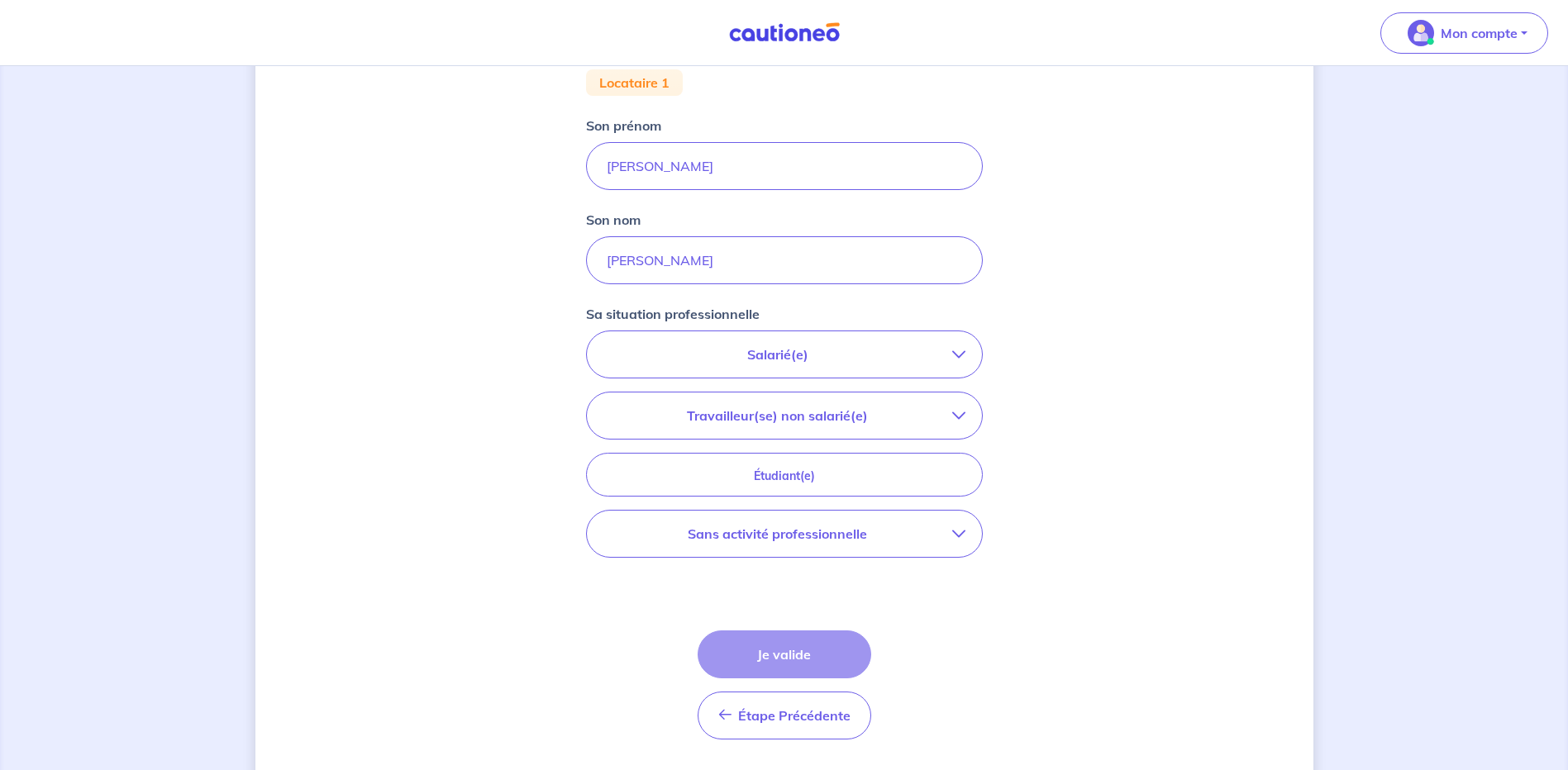
click at [802, 540] on p "Sans activité professionnelle" at bounding box center [778, 534] width 349 height 20
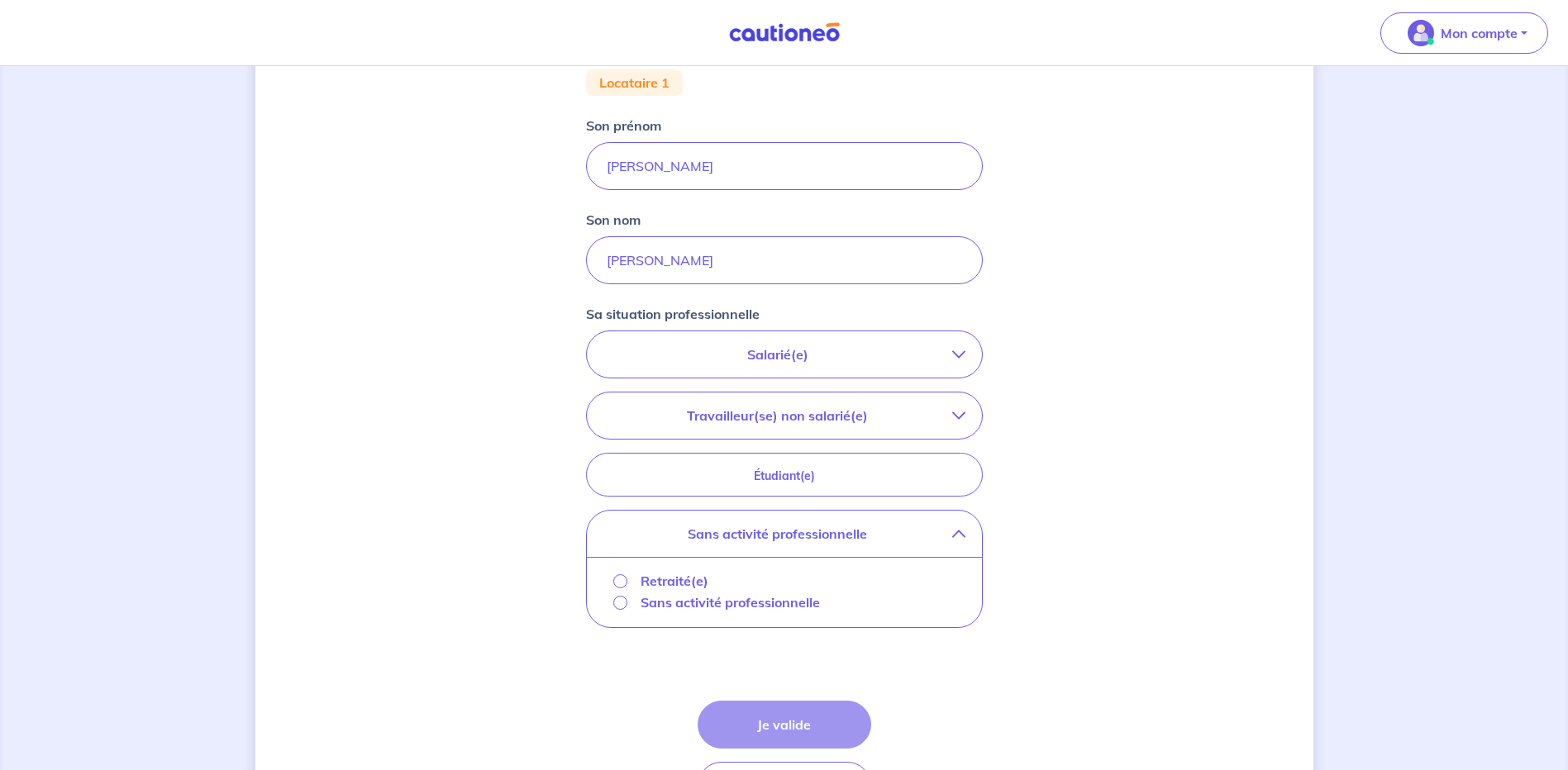
click at [683, 586] on p "Retraité(e)" at bounding box center [675, 581] width 68 height 20
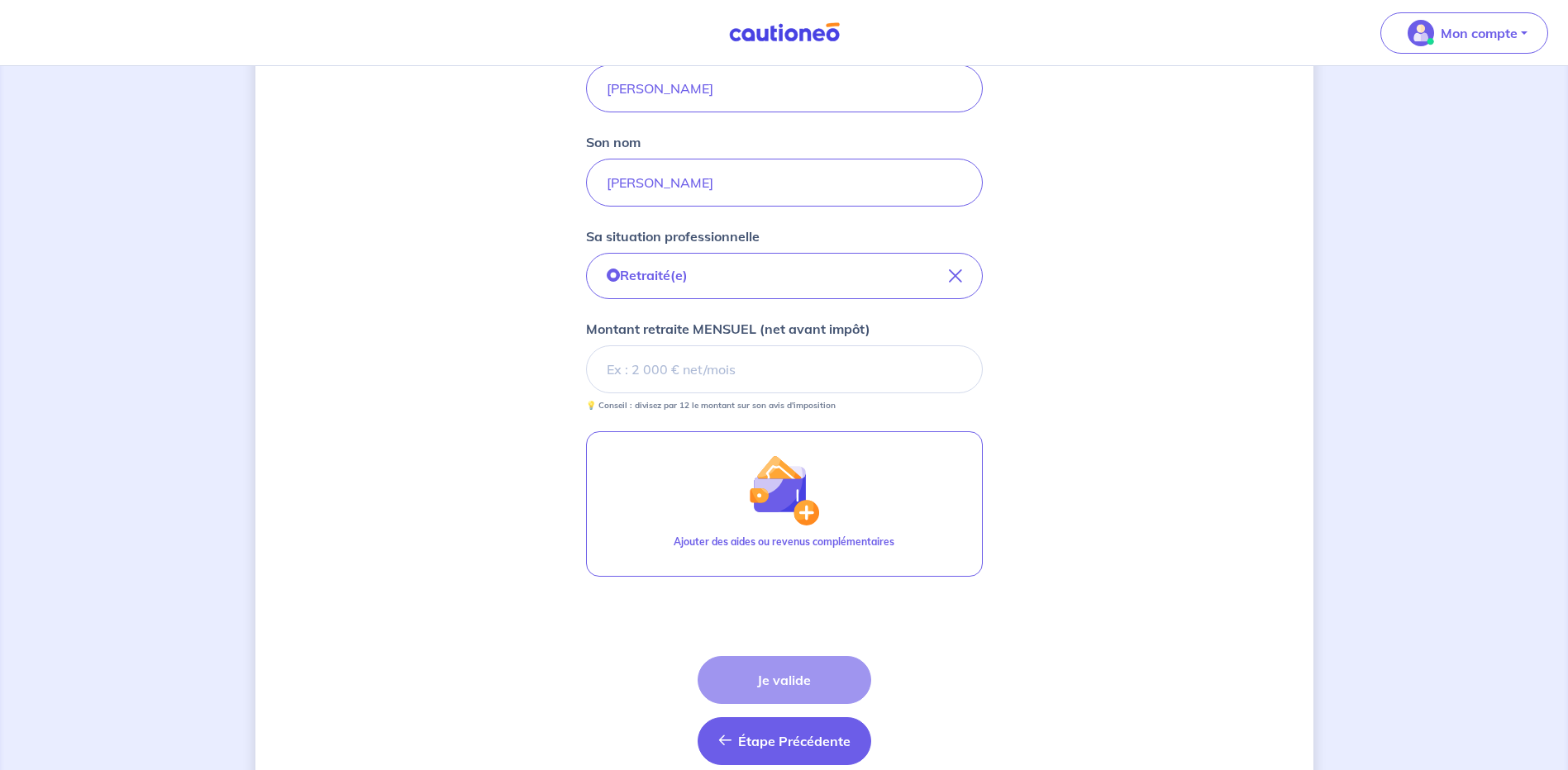
scroll to position [482, 0]
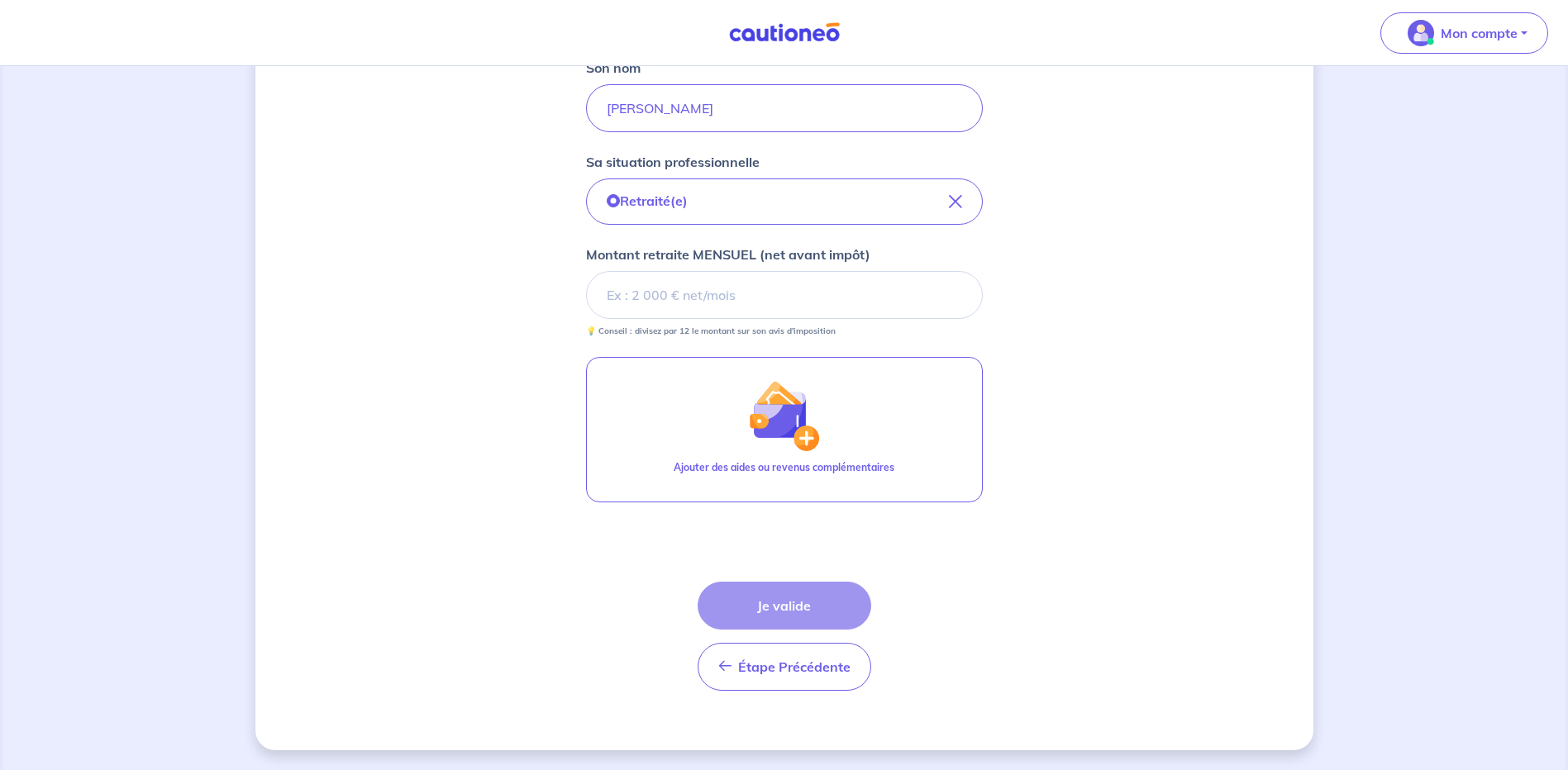
click at [818, 615] on div "Étape Précédente Précédent Je valide Je valide" at bounding box center [784, 636] width 174 height 109
click at [680, 290] on input "Montant retraite MENSUEL (net avant impôt)" at bounding box center [784, 296] width 397 height 48
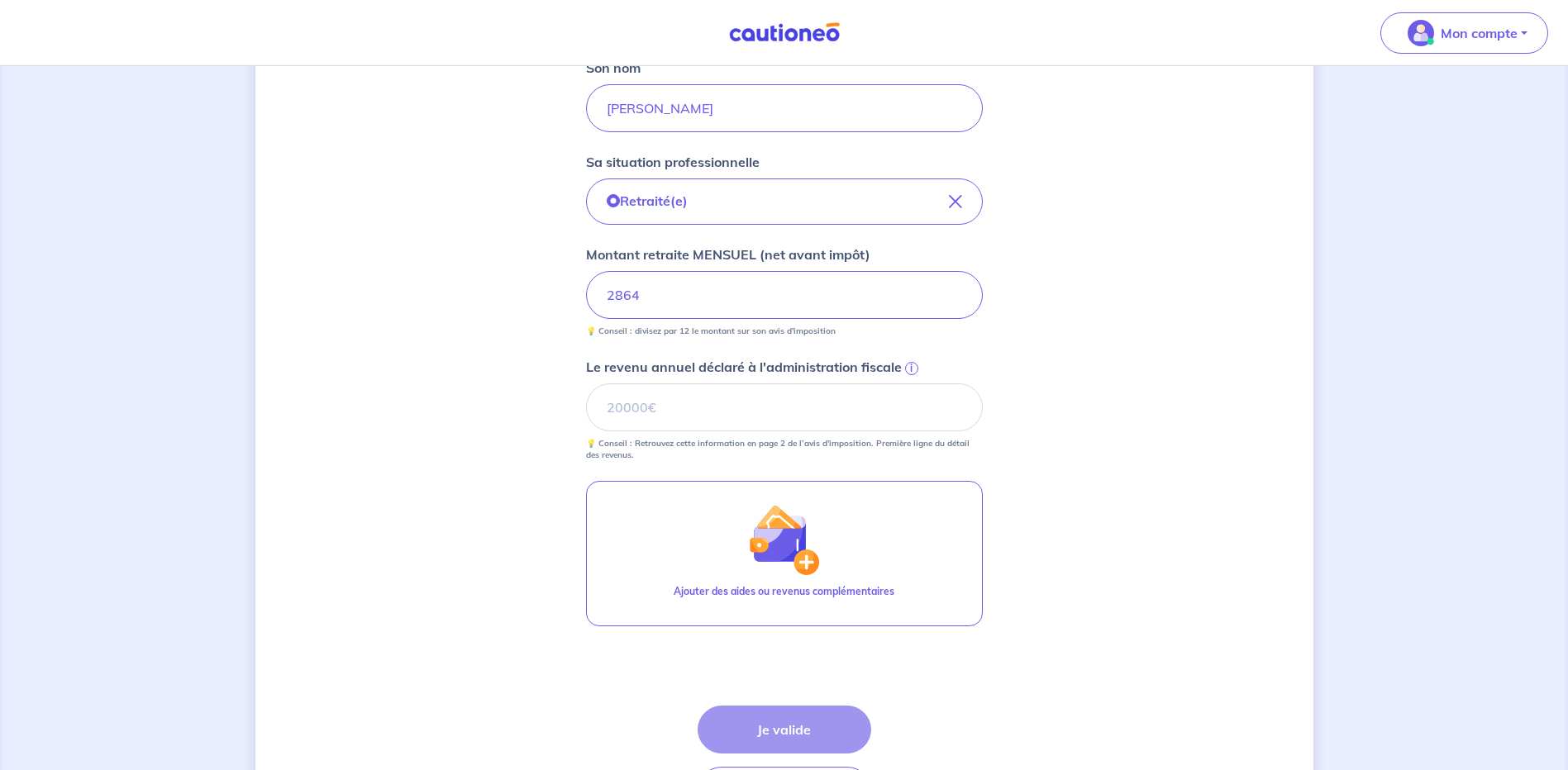
click at [720, 385] on div "Le revenu annuel déclaré à l'administration fiscale i 💡 Conseil : Retrouvez cet…" at bounding box center [784, 409] width 397 height 104
click at [701, 415] on input "Le revenu annuel déclaré à l'administration fiscale i" at bounding box center [784, 408] width 397 height 48
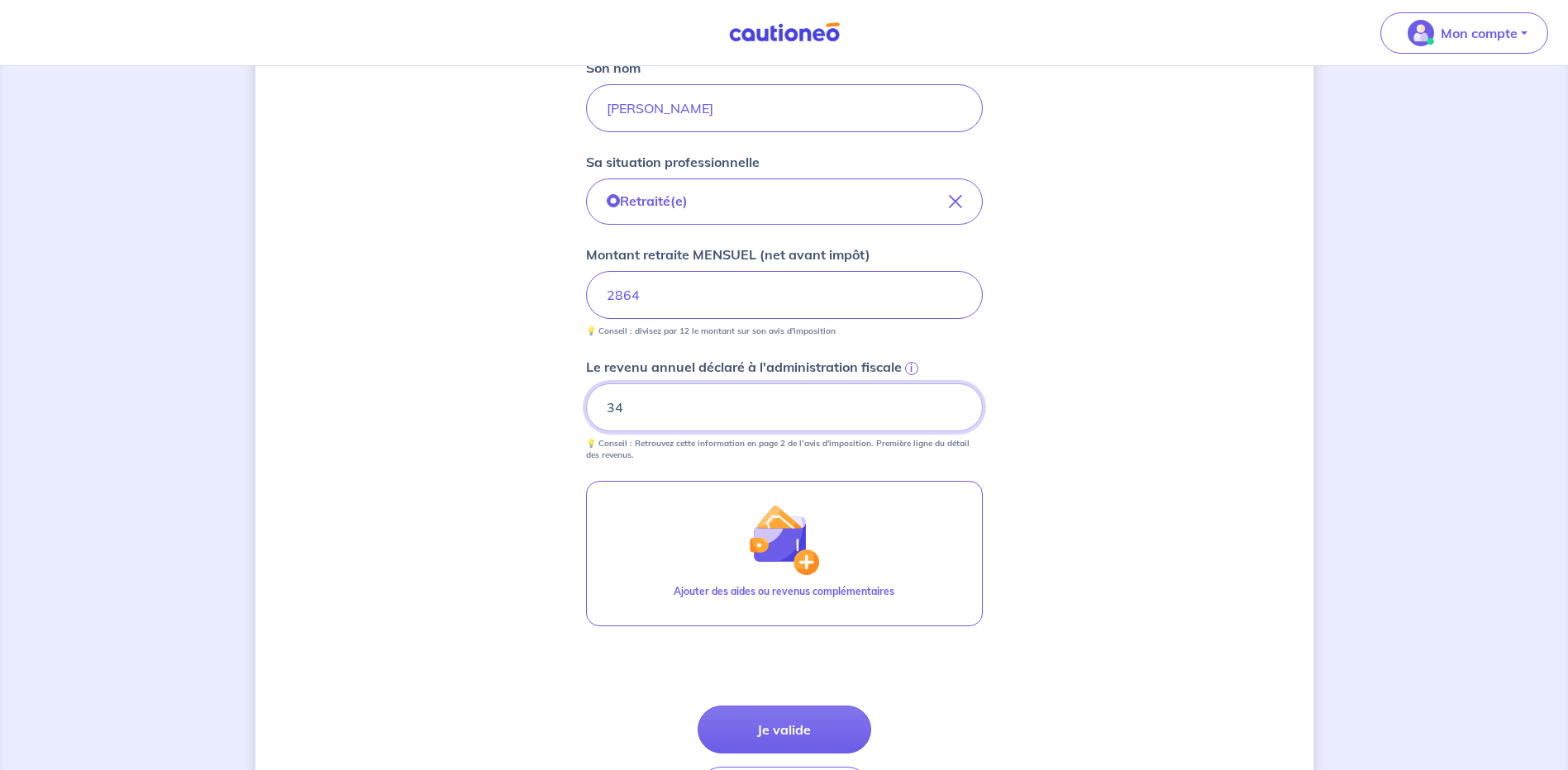
click at [714, 417] on input "34" at bounding box center [784, 408] width 397 height 48
type input "34375"
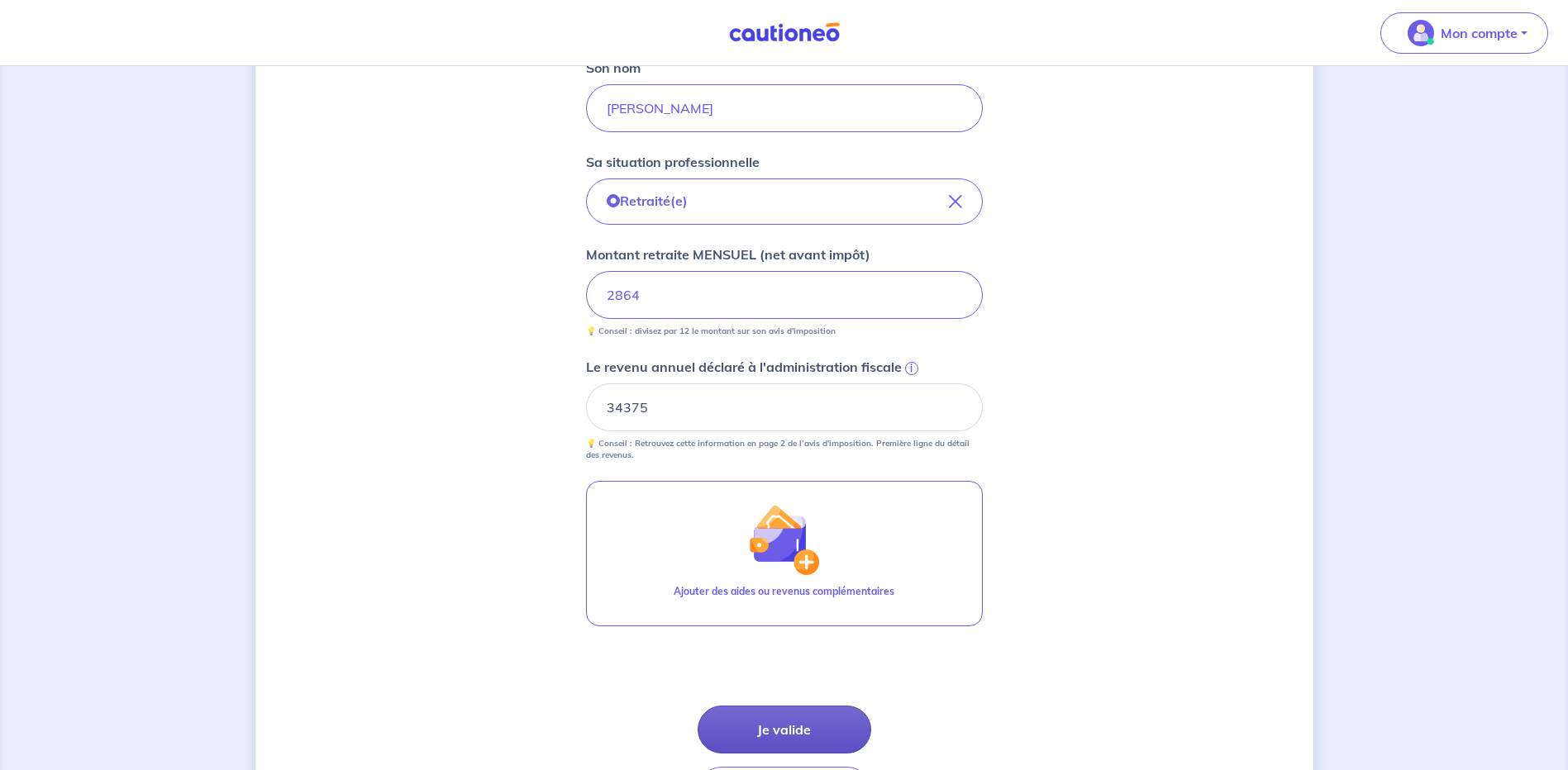
click at [833, 733] on button "Je valide" at bounding box center [784, 730] width 174 height 48
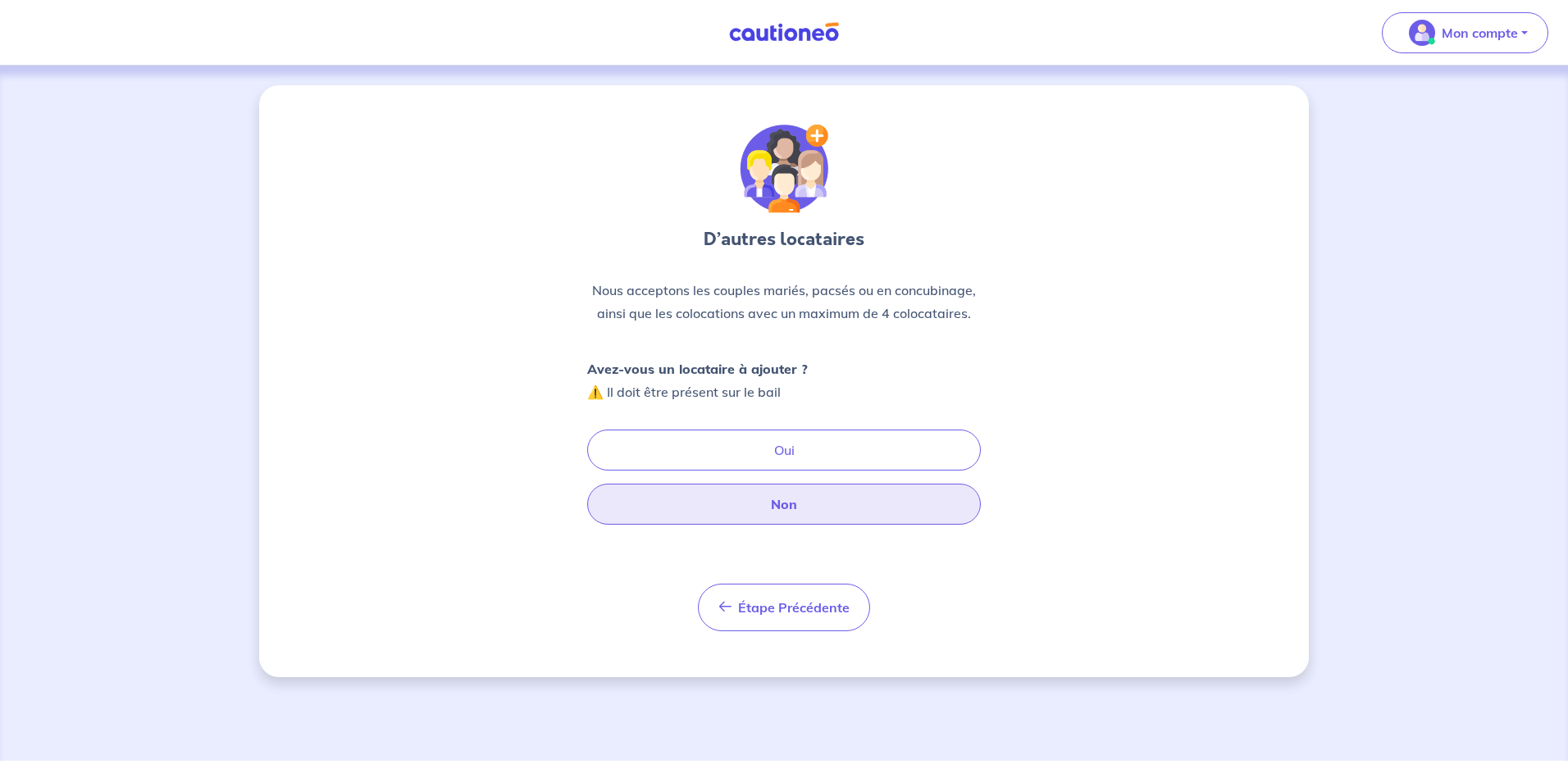
click at [798, 511] on button "Non" at bounding box center [784, 504] width 394 height 41
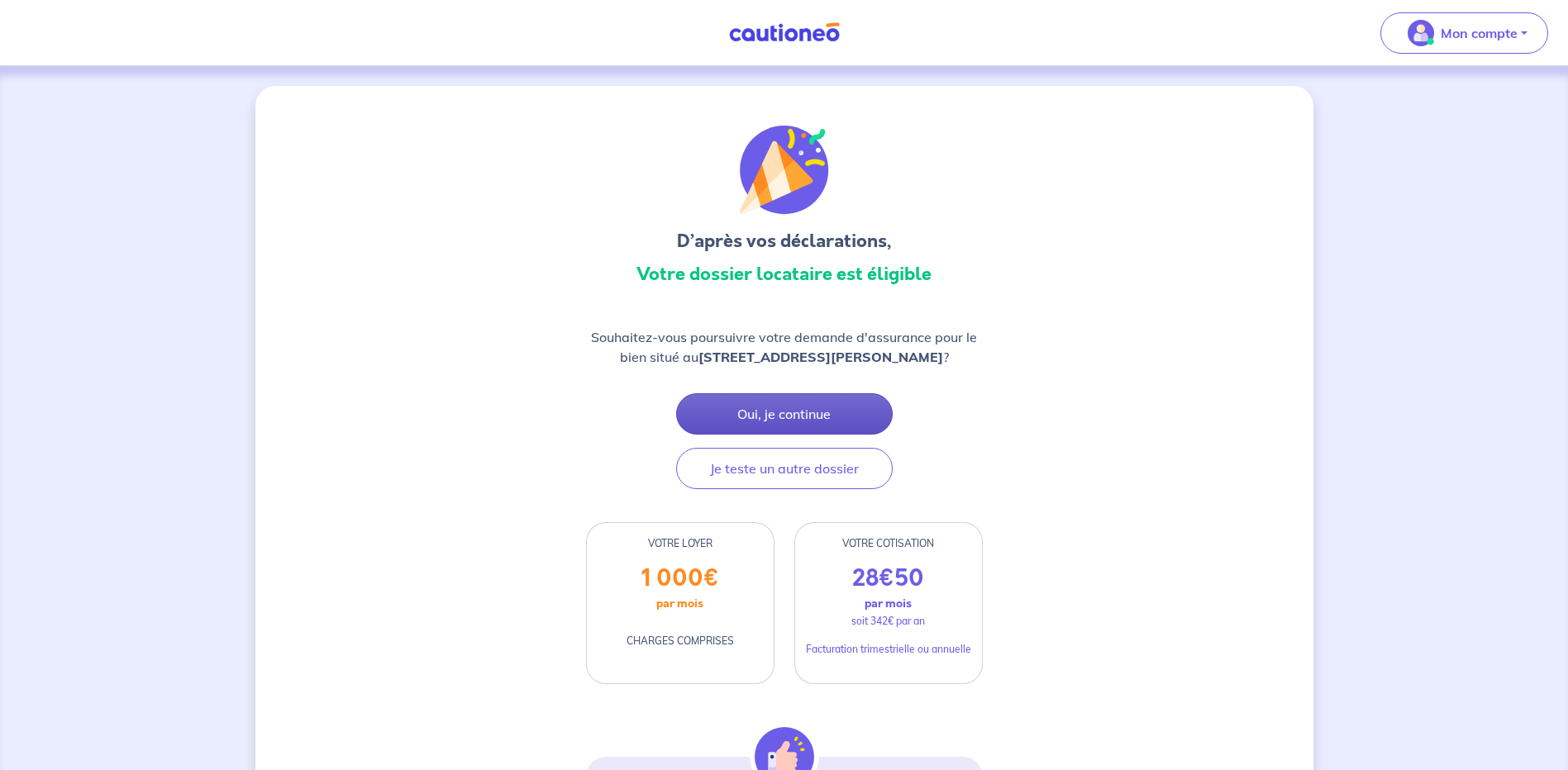
click at [838, 434] on button "Oui, je continue" at bounding box center [784, 414] width 216 height 41
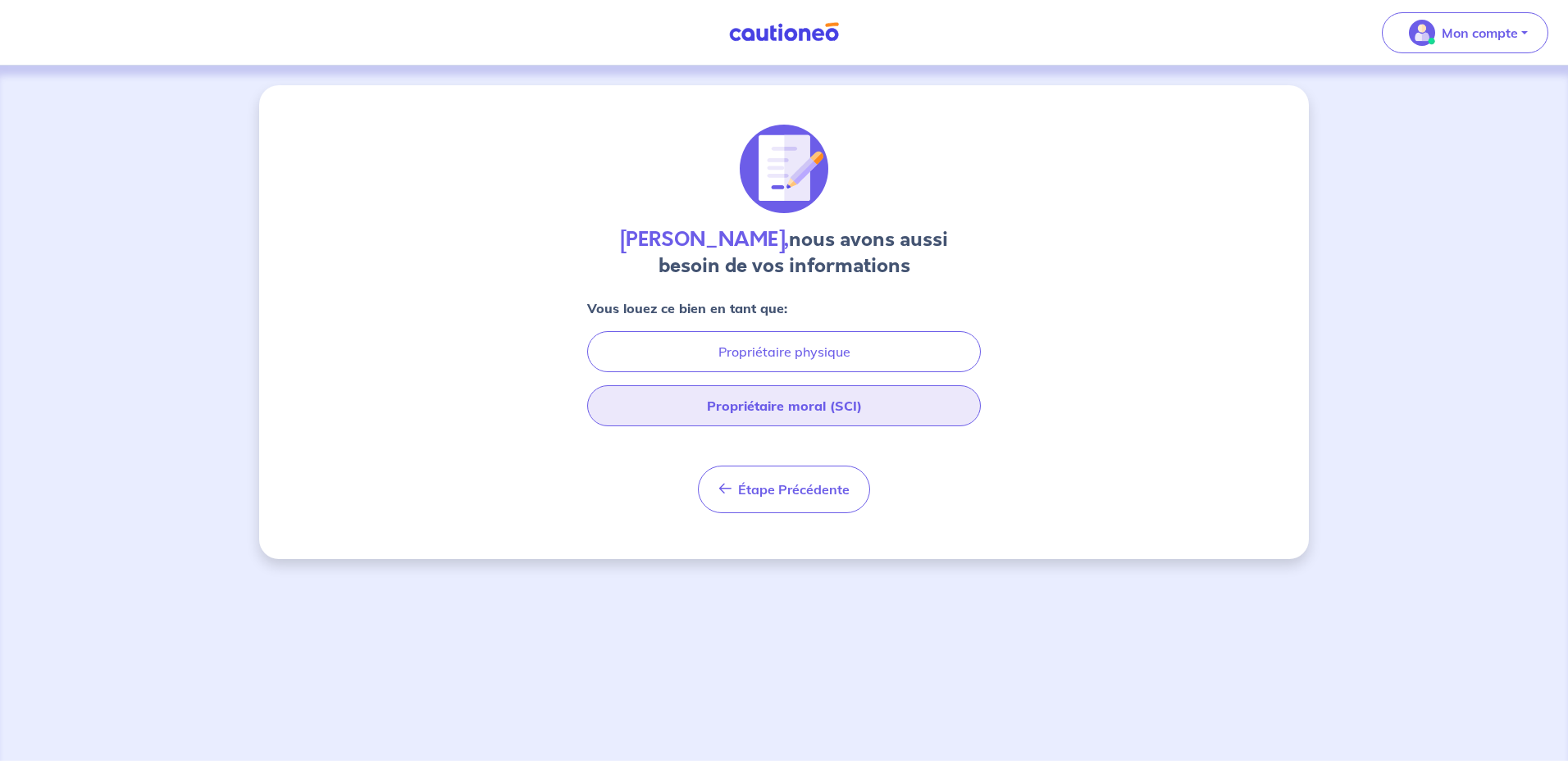
click at [824, 408] on button "Propriétaire moral (SCI)" at bounding box center [784, 405] width 394 height 41
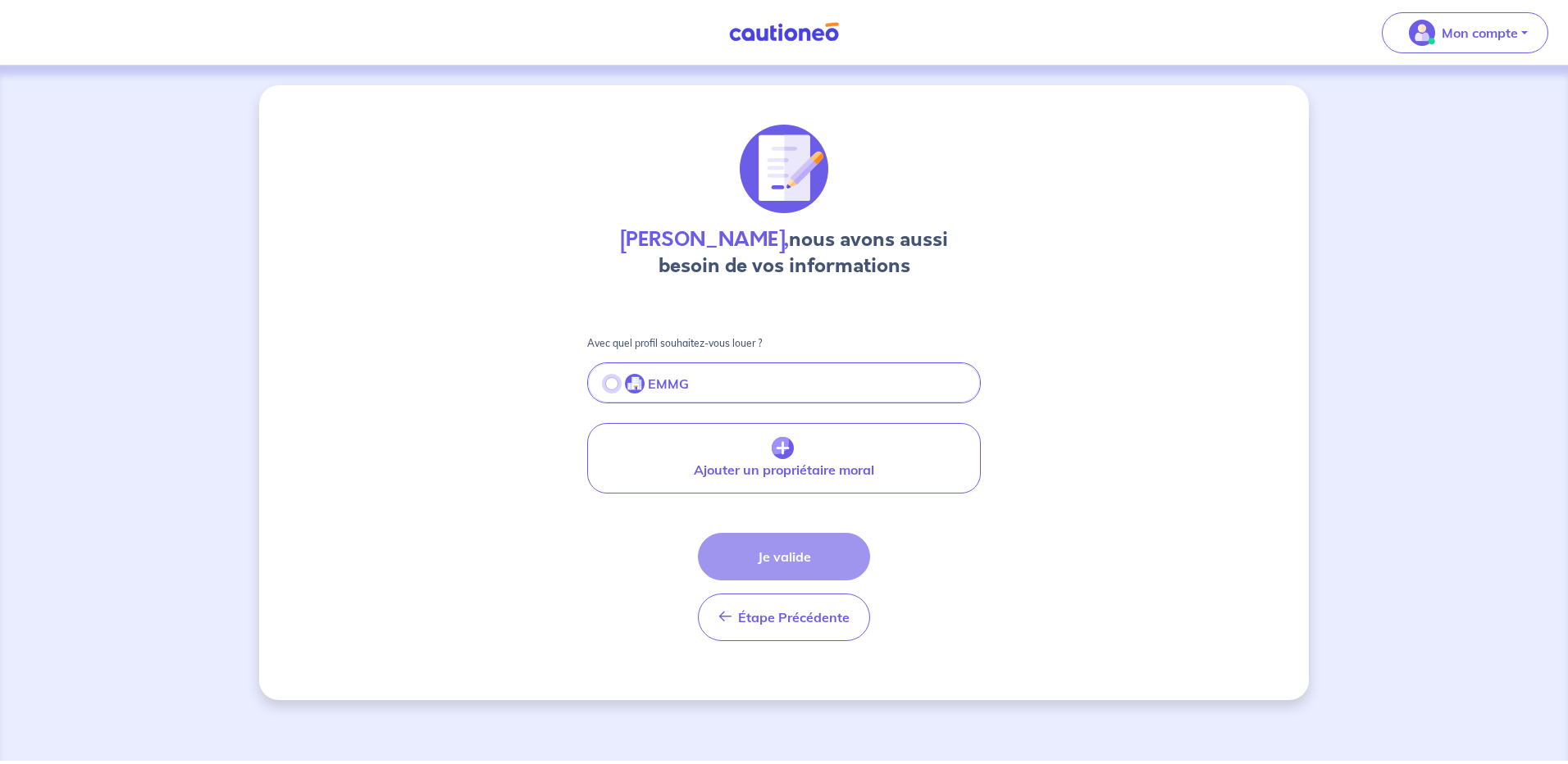
click at [612, 383] on input "radio" at bounding box center [611, 383] width 13 height 13
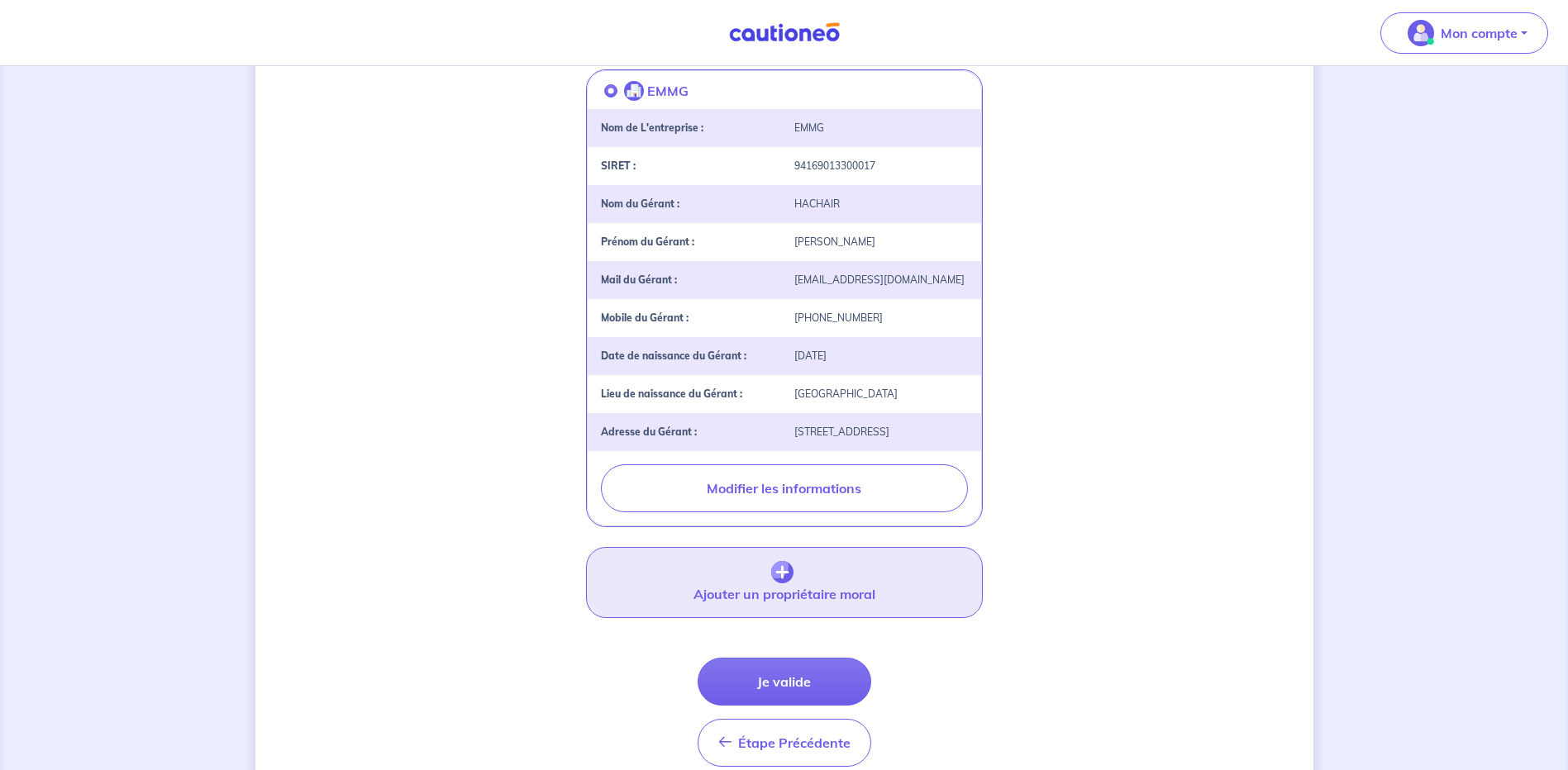
scroll to position [330, 0]
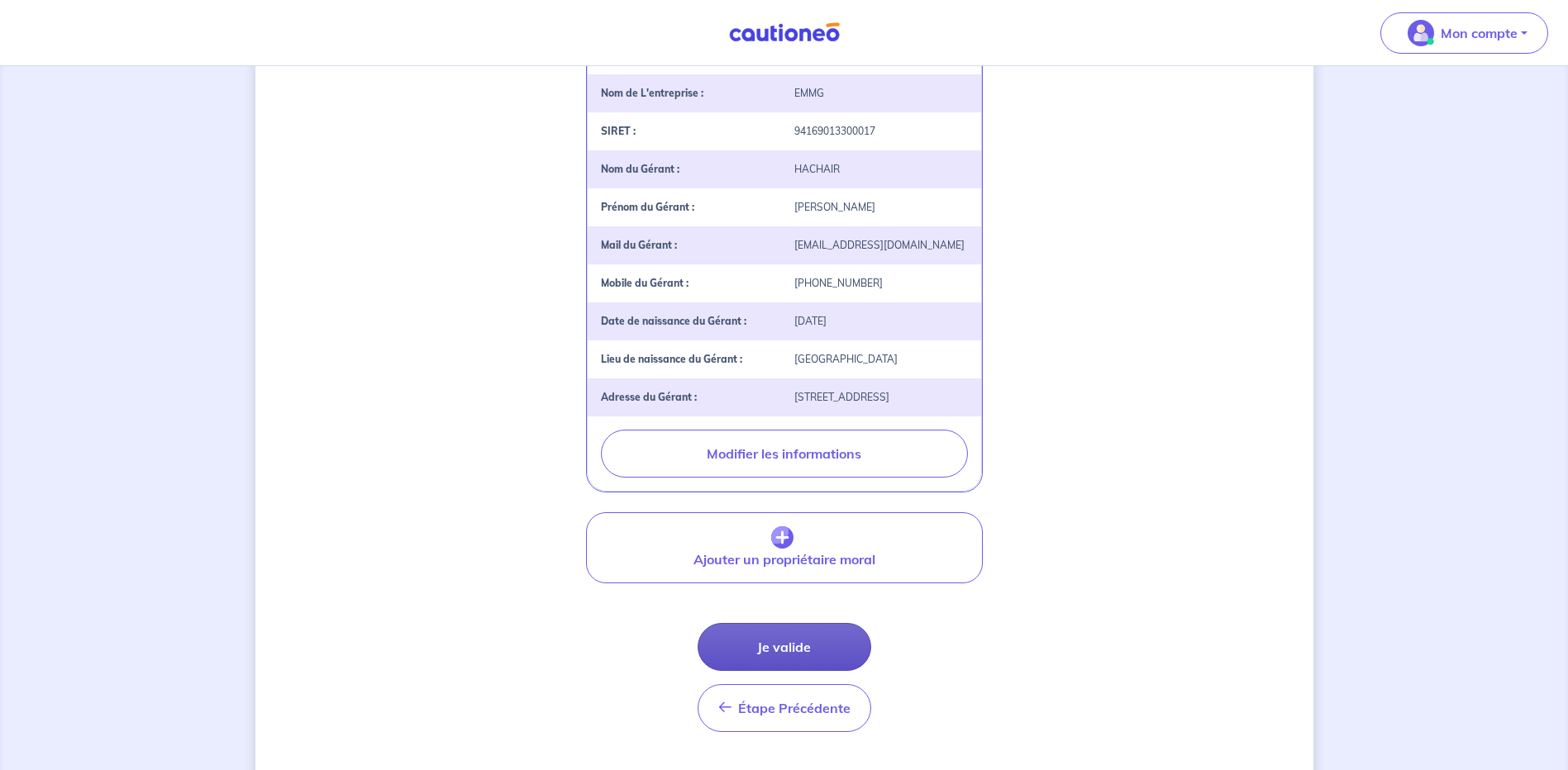
click at [808, 657] on button "Je valide" at bounding box center [784, 647] width 174 height 48
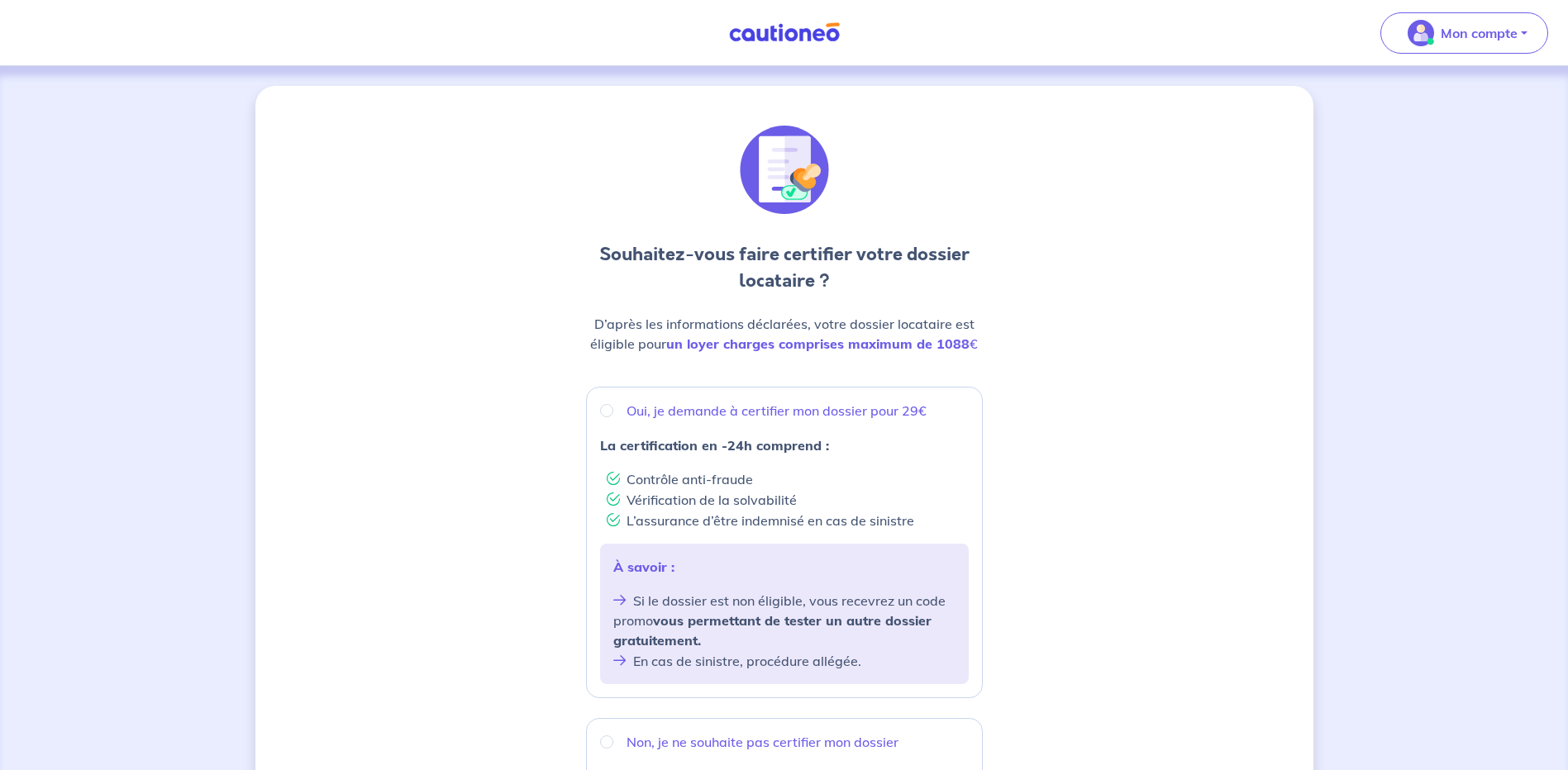
drag, startPoint x: 592, startPoint y: 403, endPoint x: 606, endPoint y: 409, distance: 15.2
click at [602, 406] on div "Oui, je demande à certifier mon dossier pour 29€ La certification en -24h compr…" at bounding box center [784, 543] width 397 height 312
radio input "true"
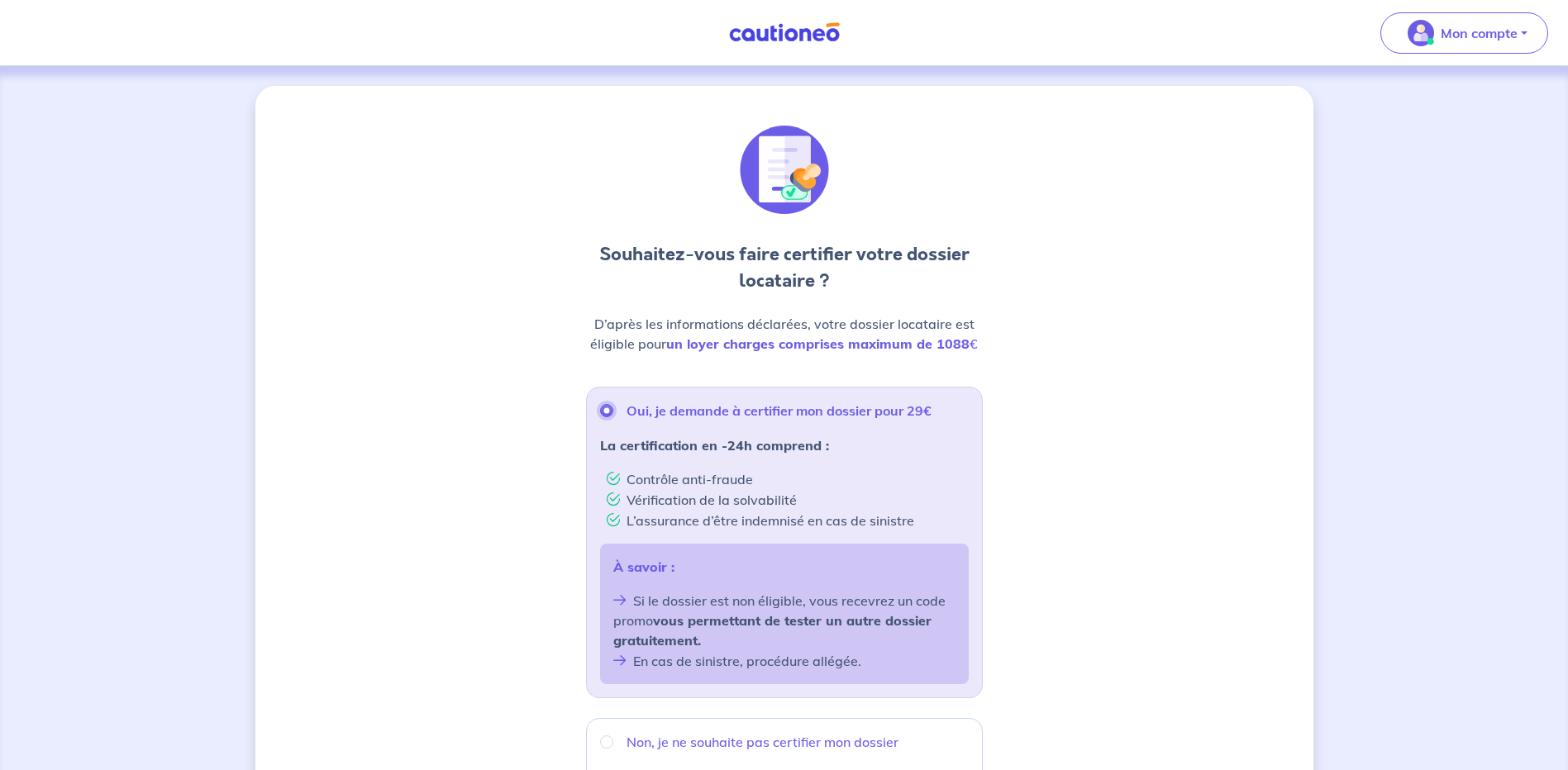
drag, startPoint x: 606, startPoint y: 409, endPoint x: 642, endPoint y: 426, distance: 39.8
click at [607, 409] on input "Oui, je demande à certifier mon dossier pour 29€" at bounding box center [606, 410] width 13 height 13
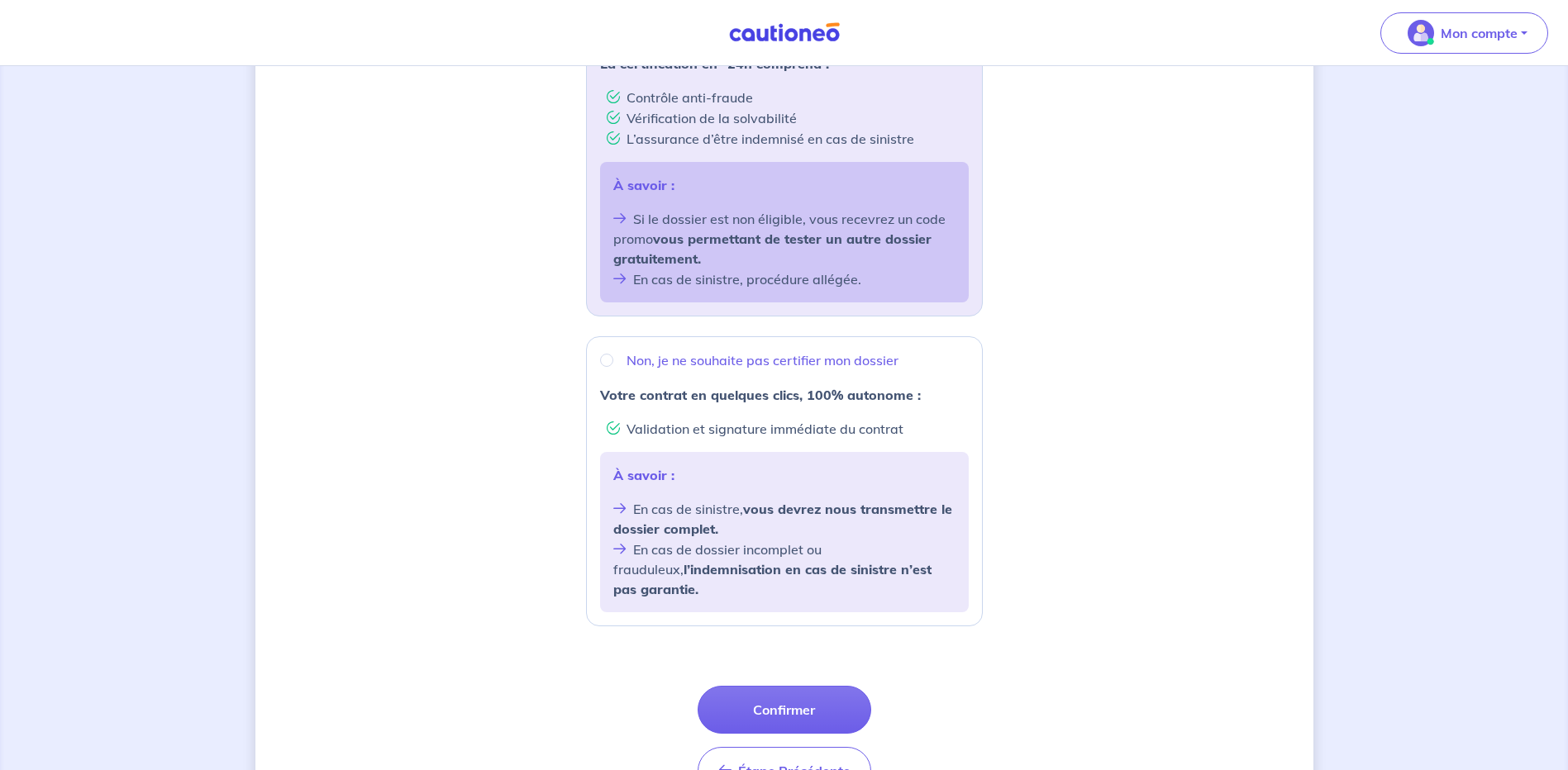
scroll to position [384, 0]
click at [797, 694] on button "Confirmer" at bounding box center [784, 709] width 174 height 48
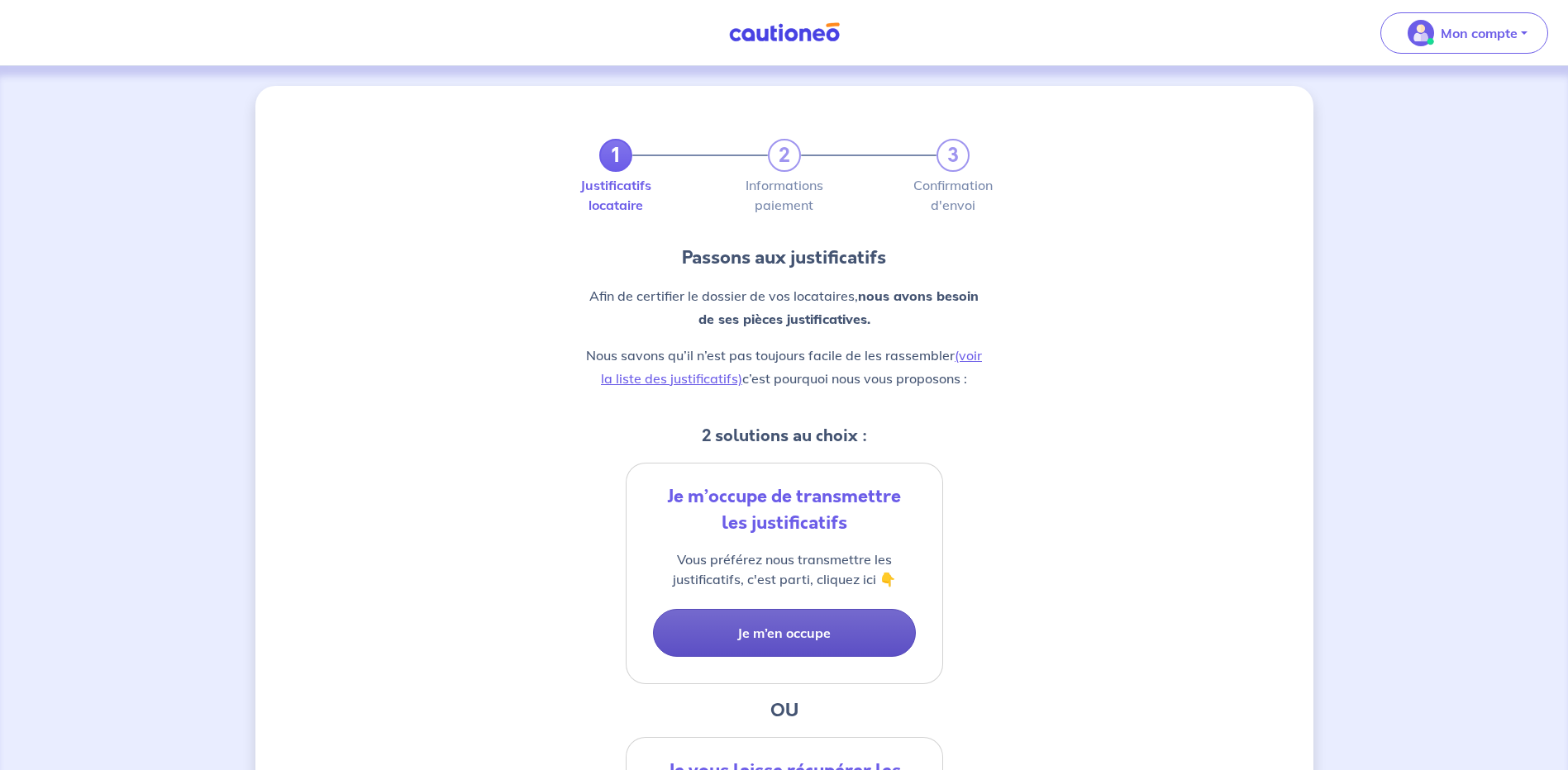
click at [794, 643] on button "Je m’en occupe" at bounding box center [784, 633] width 263 height 48
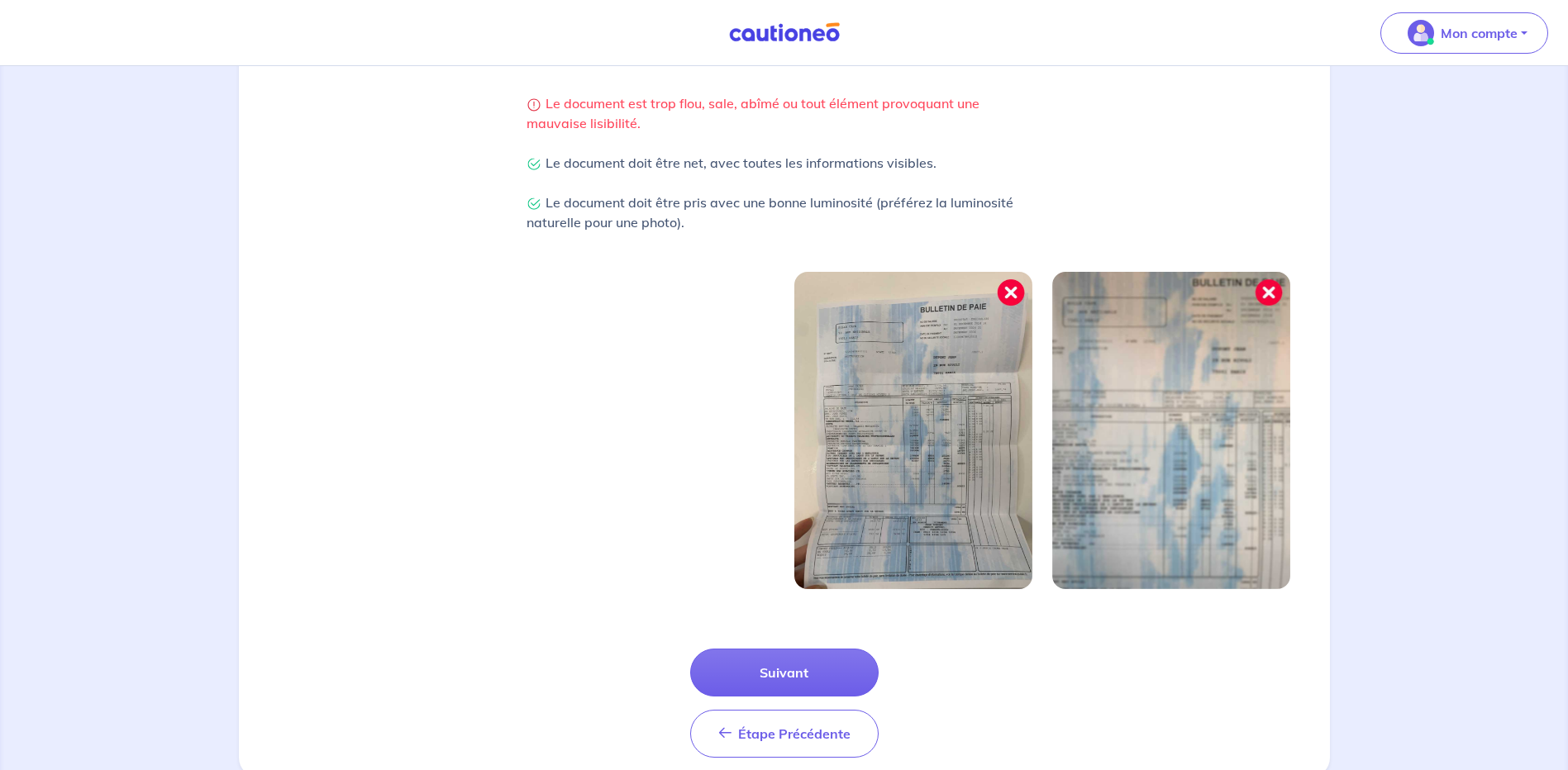
scroll to position [413, 0]
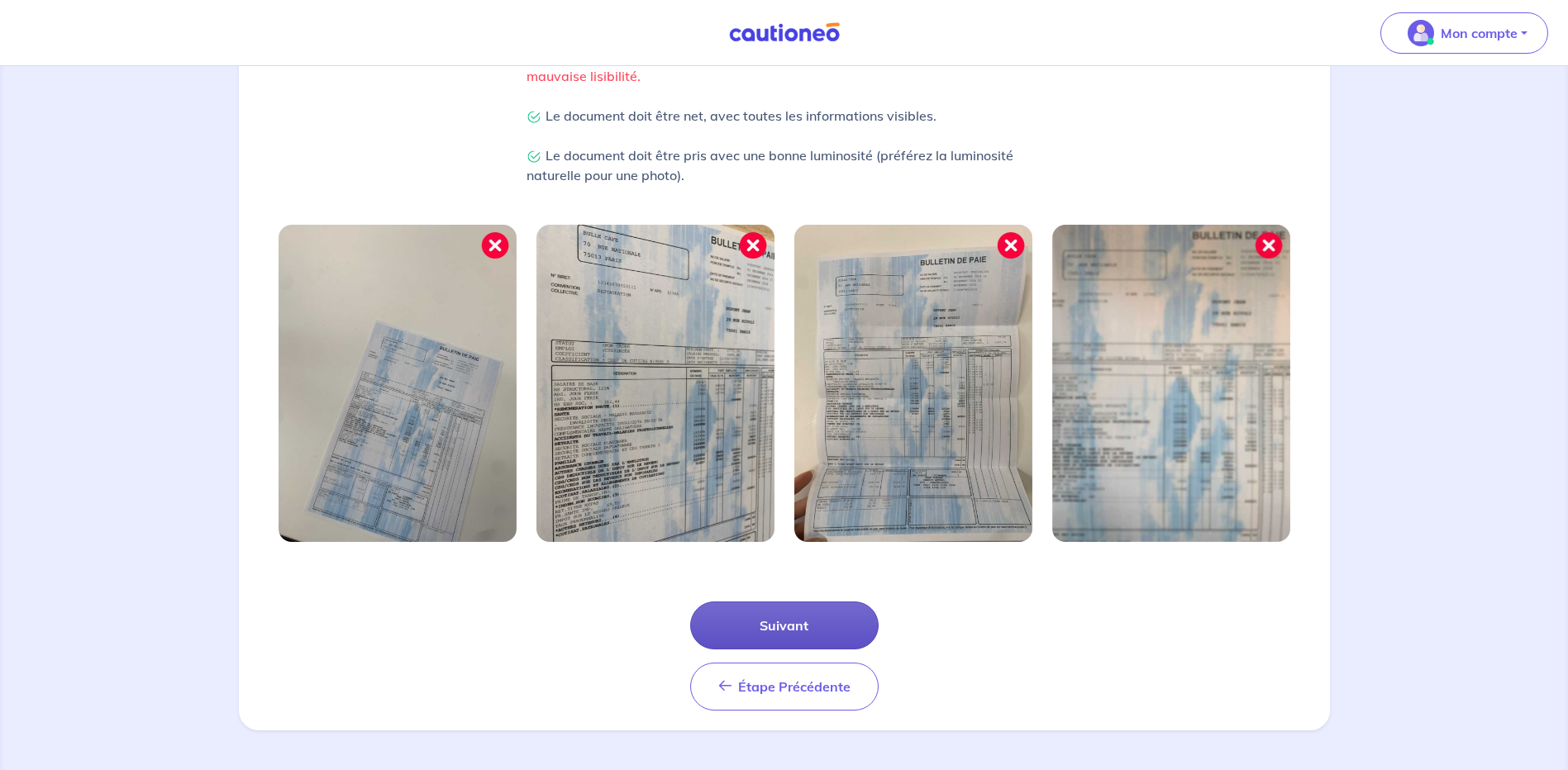
click at [826, 631] on button "Suivant" at bounding box center [784, 626] width 189 height 48
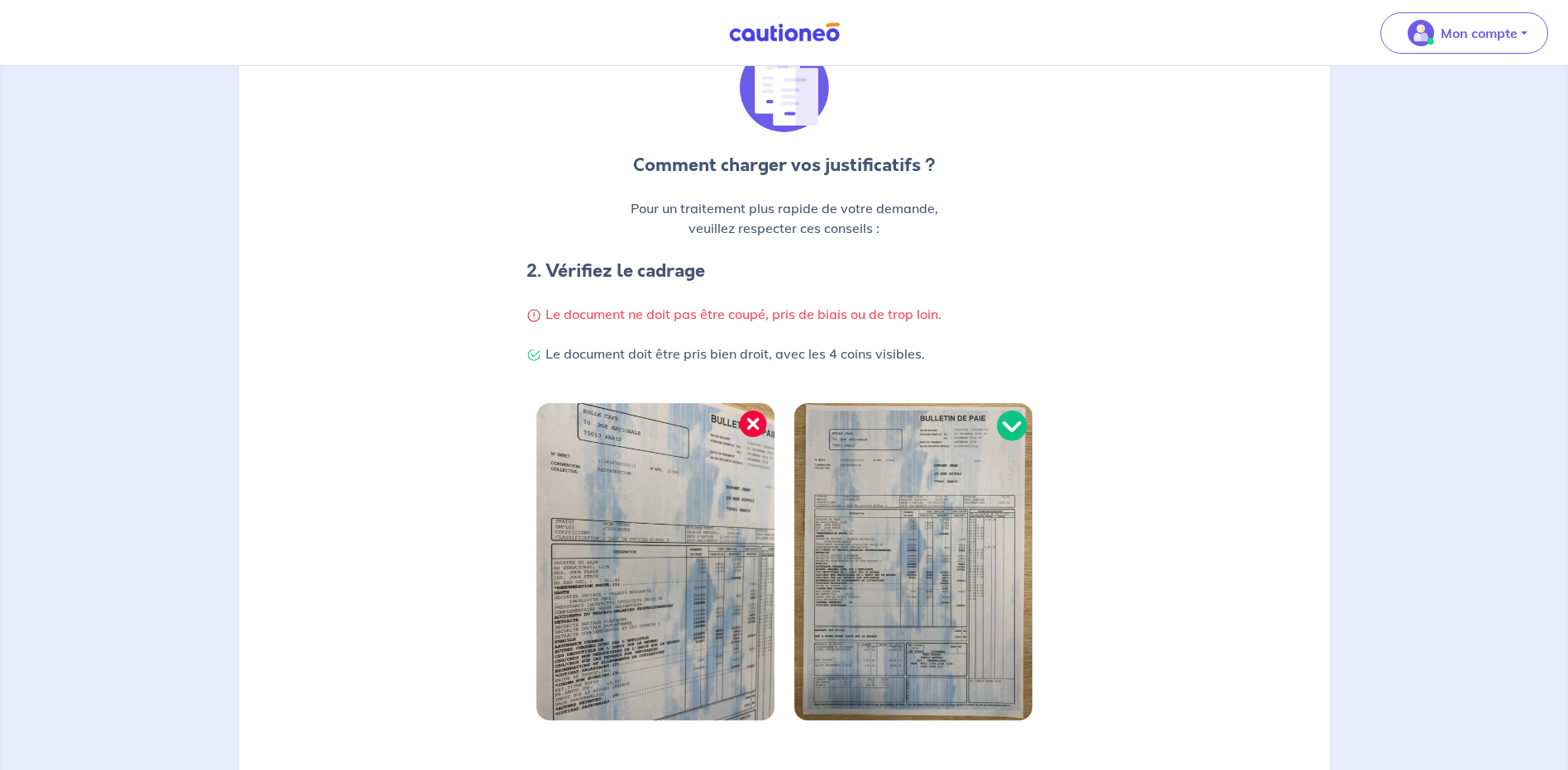
scroll to position [248, 0]
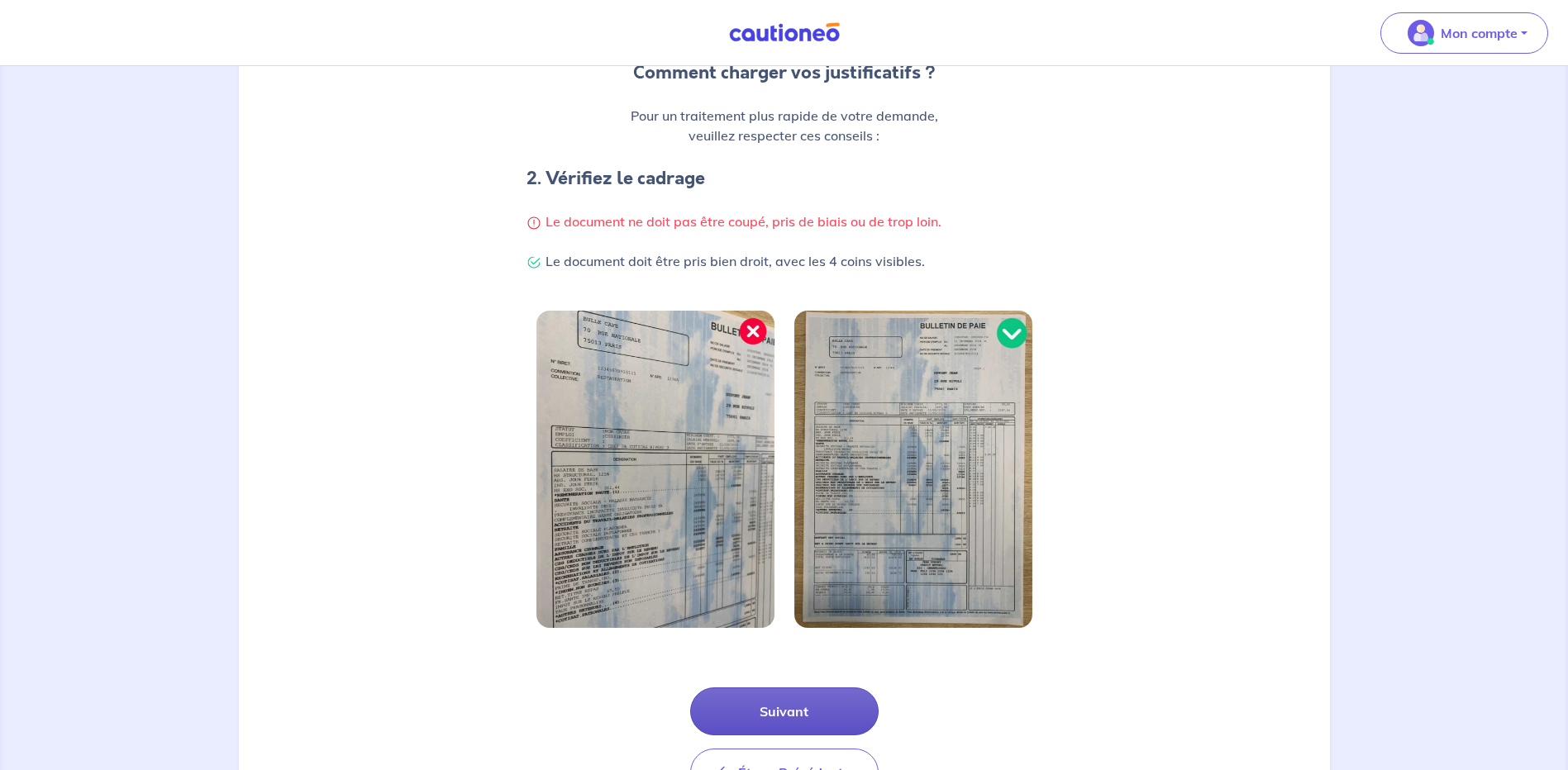
click at [808, 714] on button "Suivant" at bounding box center [784, 712] width 189 height 48
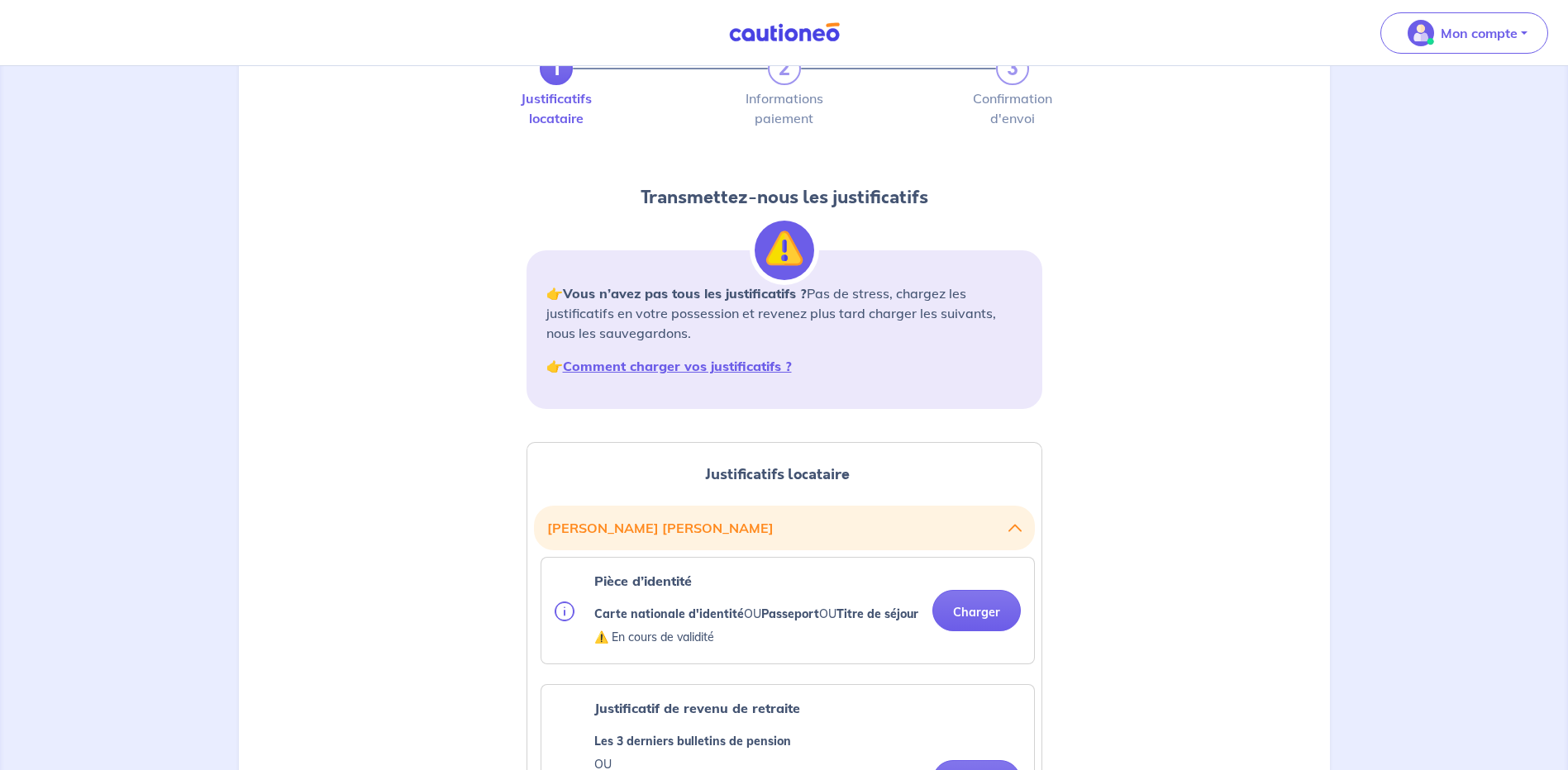
scroll to position [330, 0]
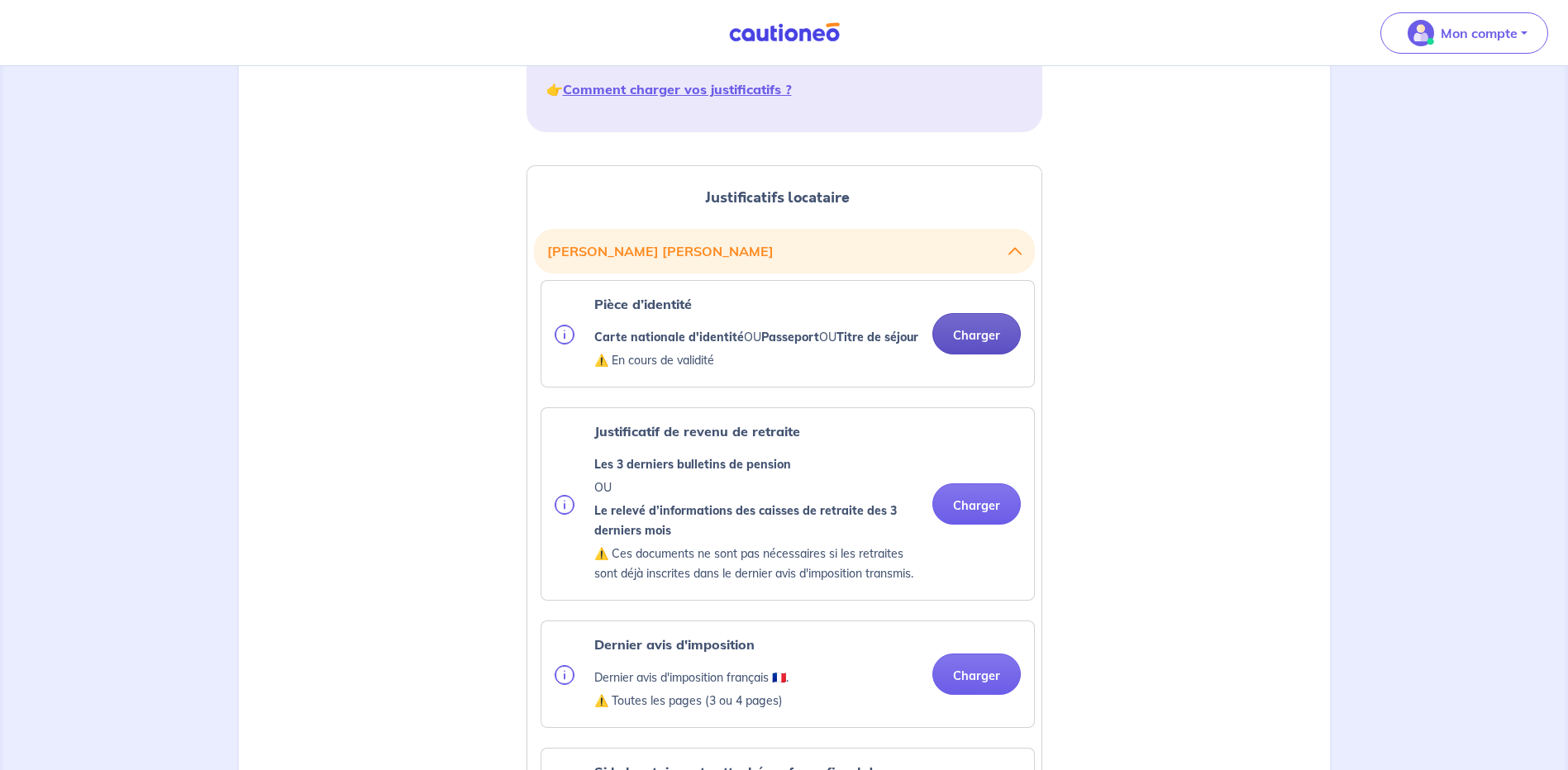
click at [1005, 338] on button "Charger" at bounding box center [976, 334] width 88 height 41
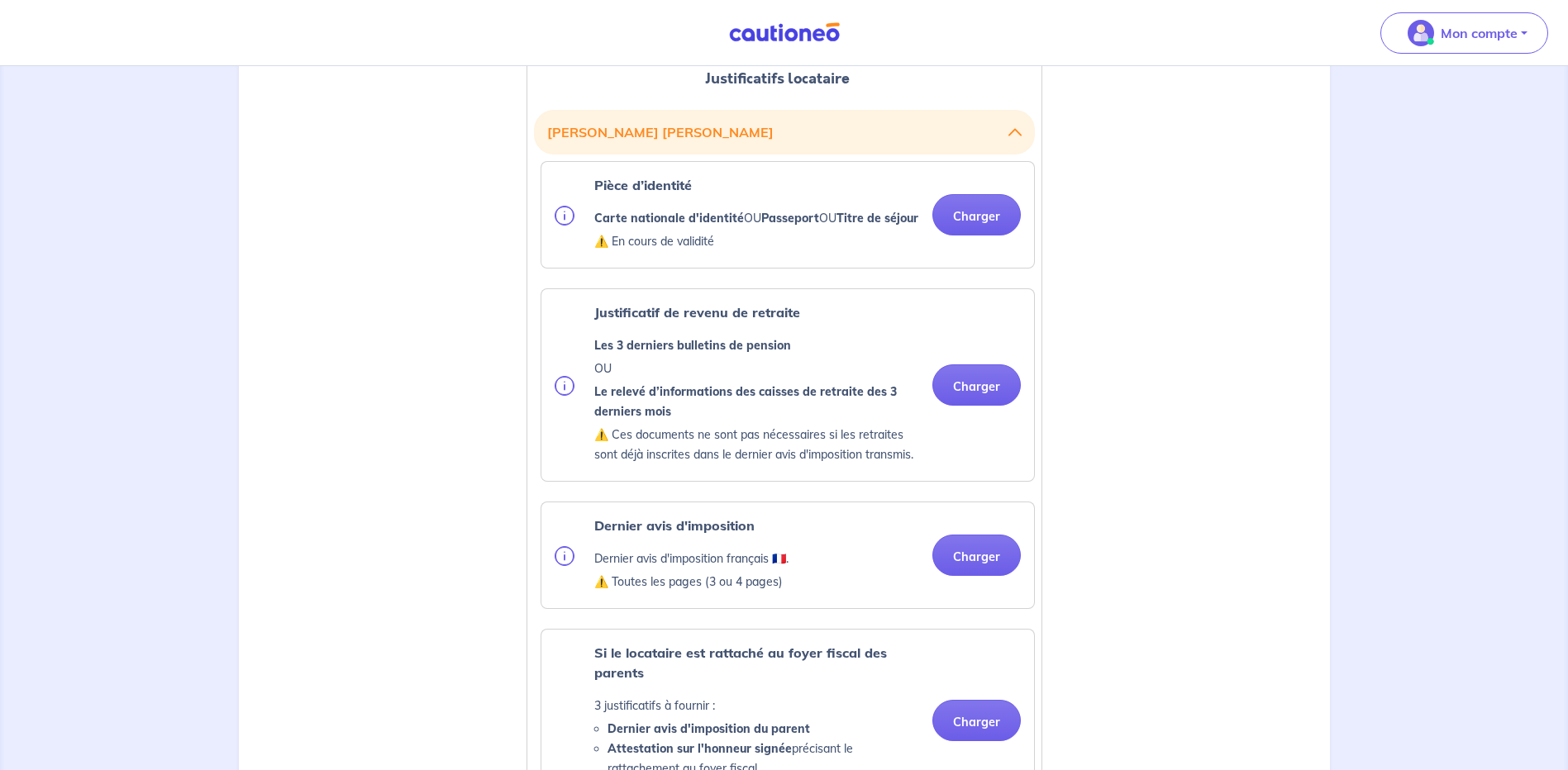
scroll to position [496, 0]
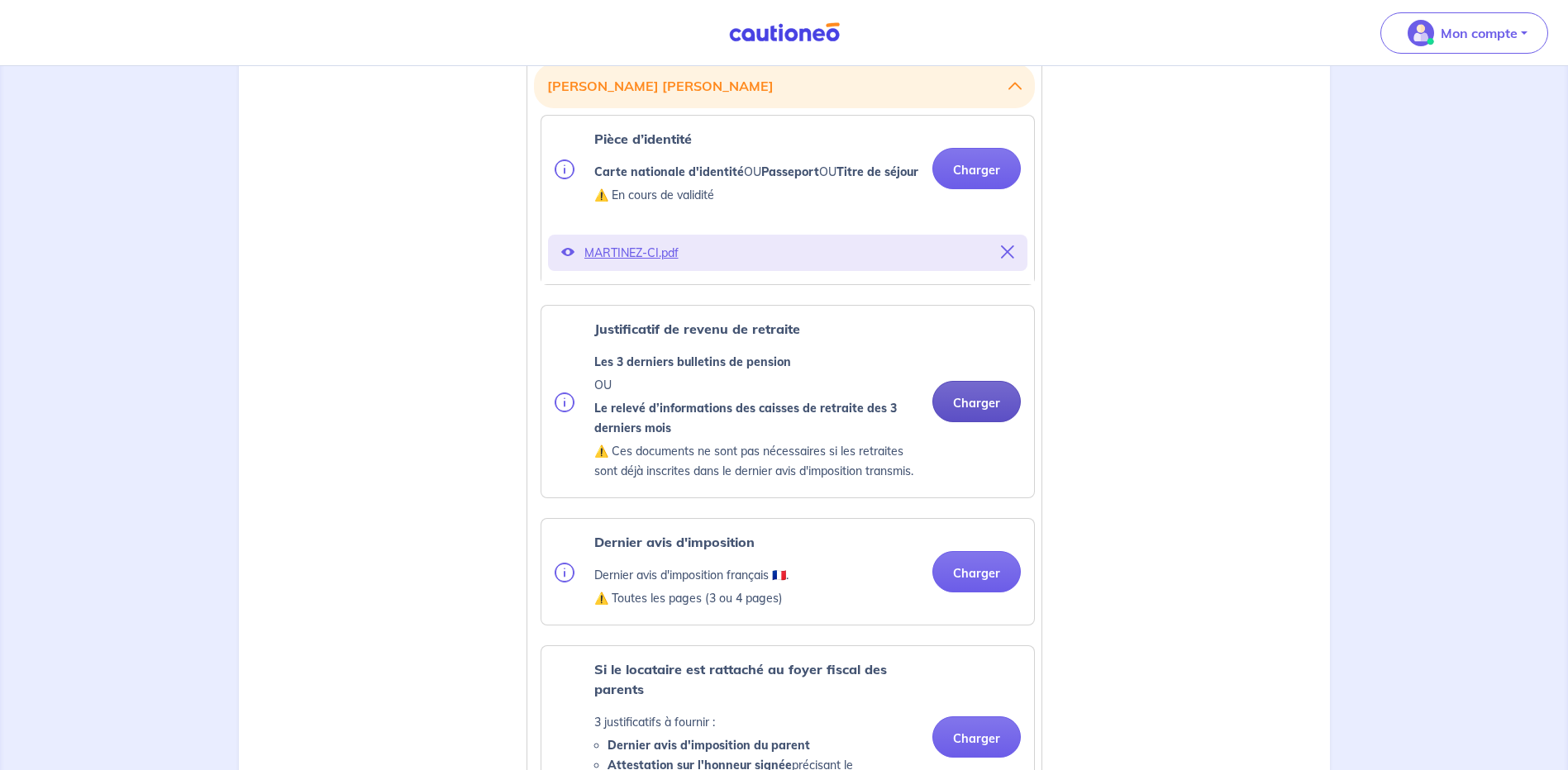
click at [984, 422] on button "Charger" at bounding box center [976, 401] width 88 height 41
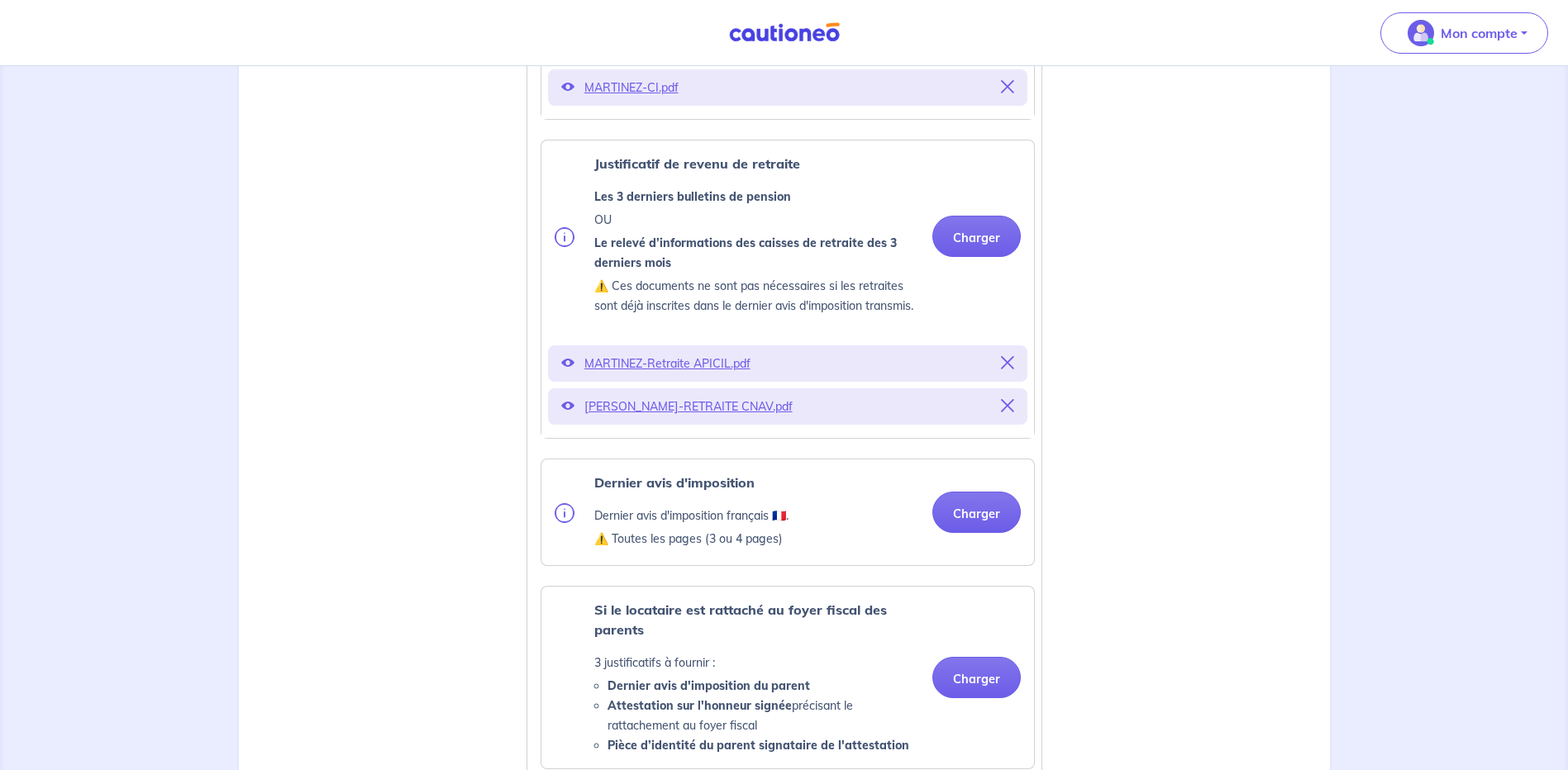
scroll to position [744, 0]
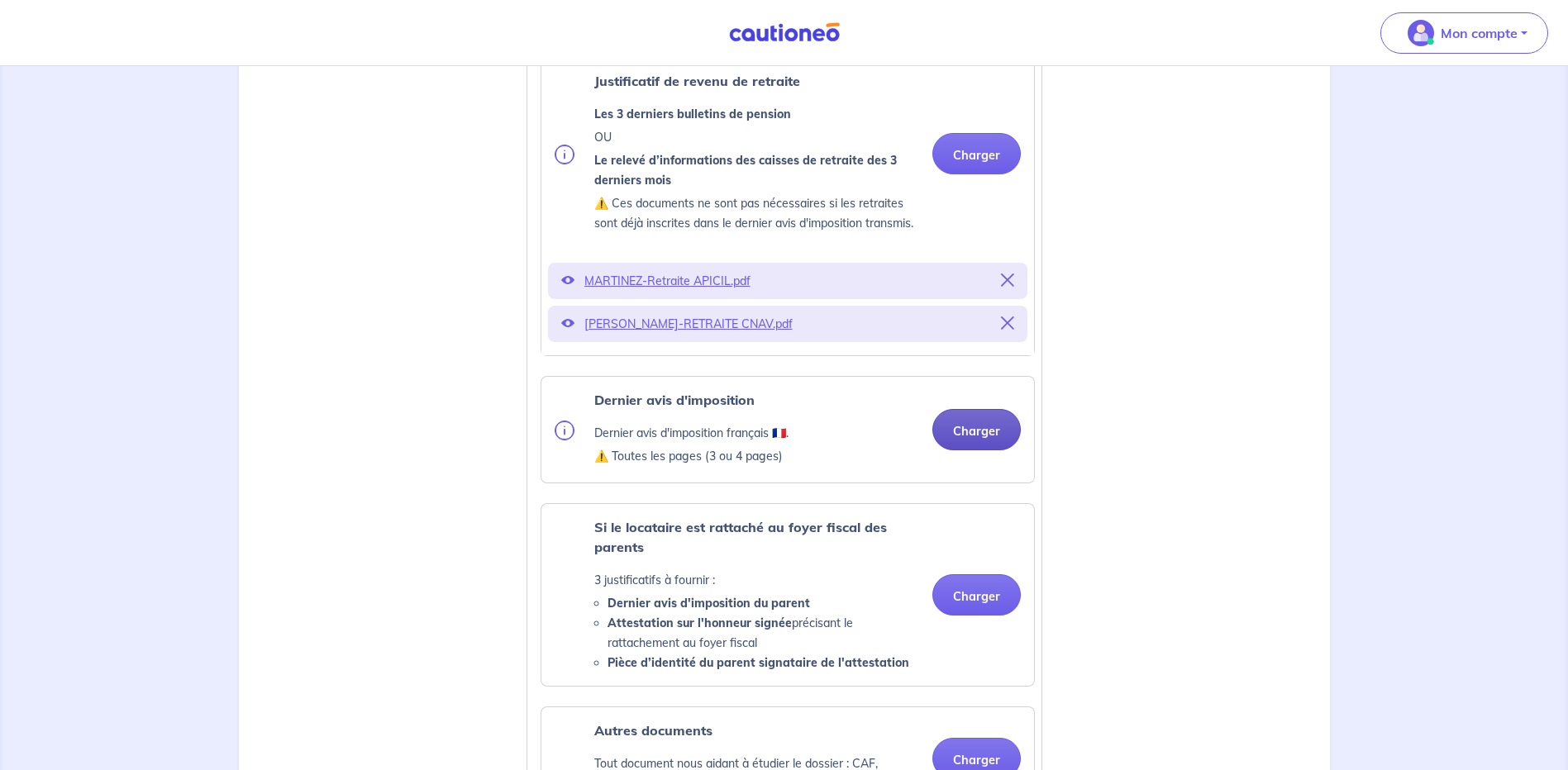
click at [957, 448] on button "Charger" at bounding box center [976, 430] width 88 height 41
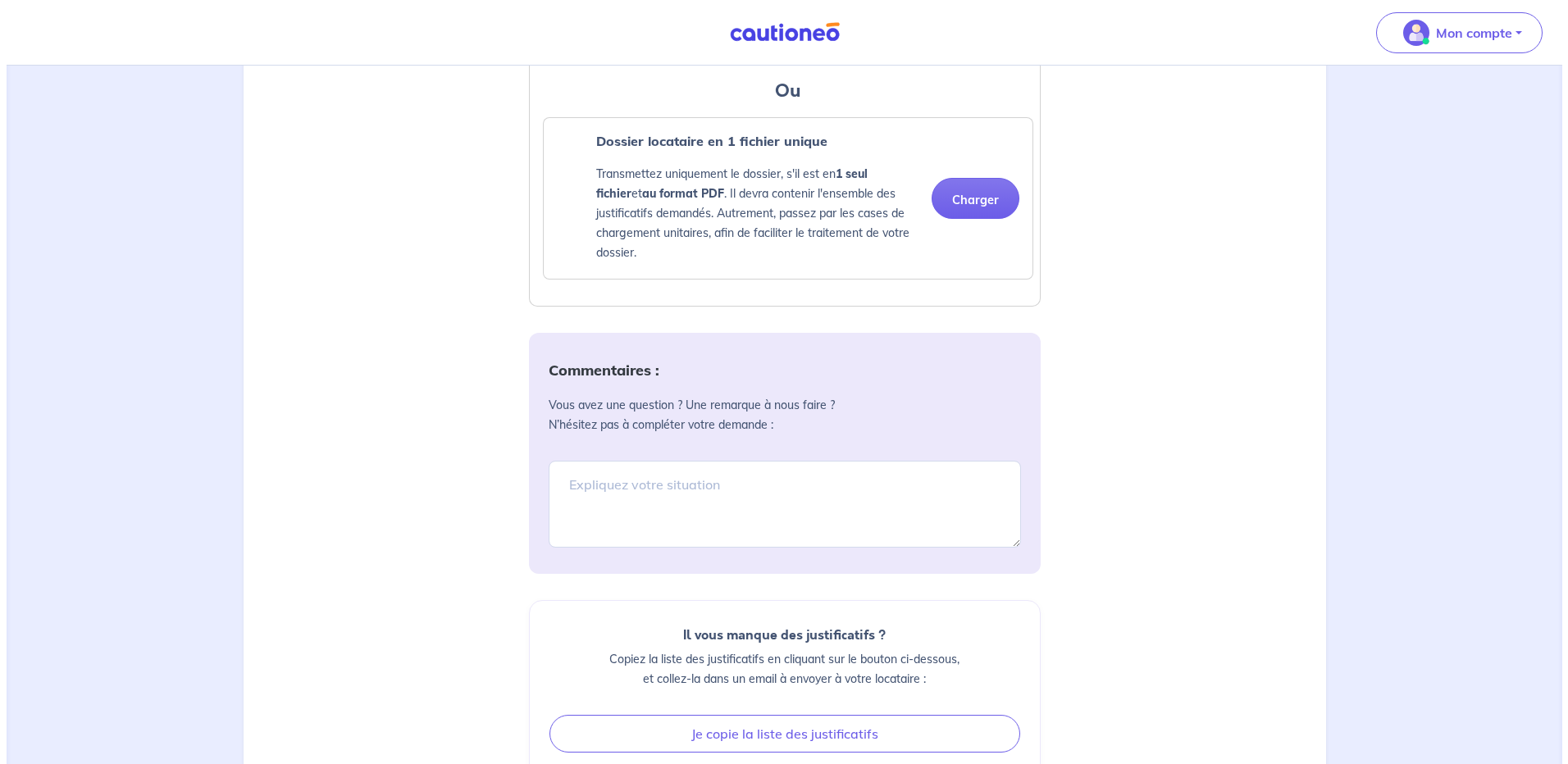
scroll to position [1769, 0]
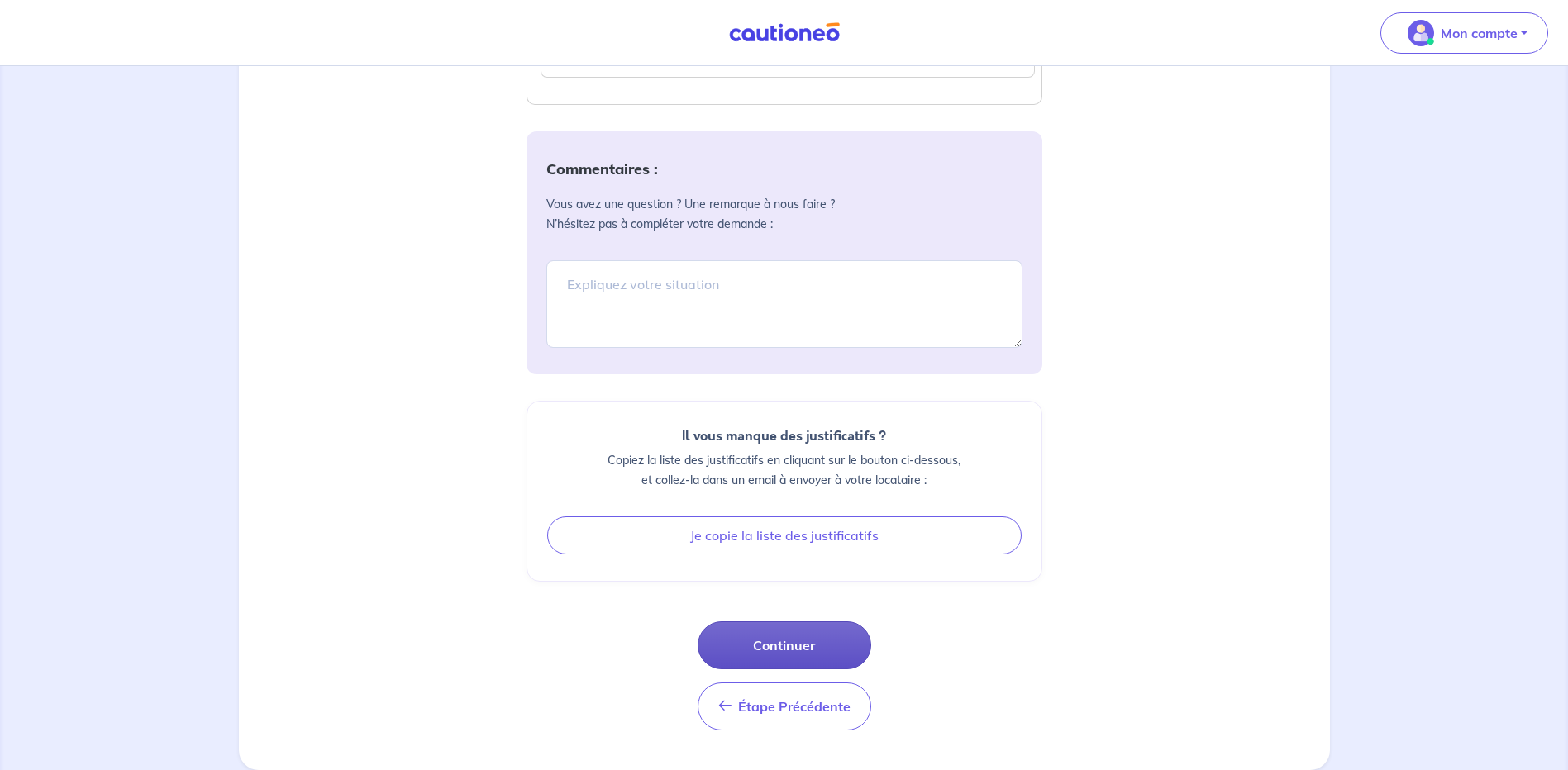
click at [796, 652] on button "Continuer" at bounding box center [784, 645] width 174 height 48
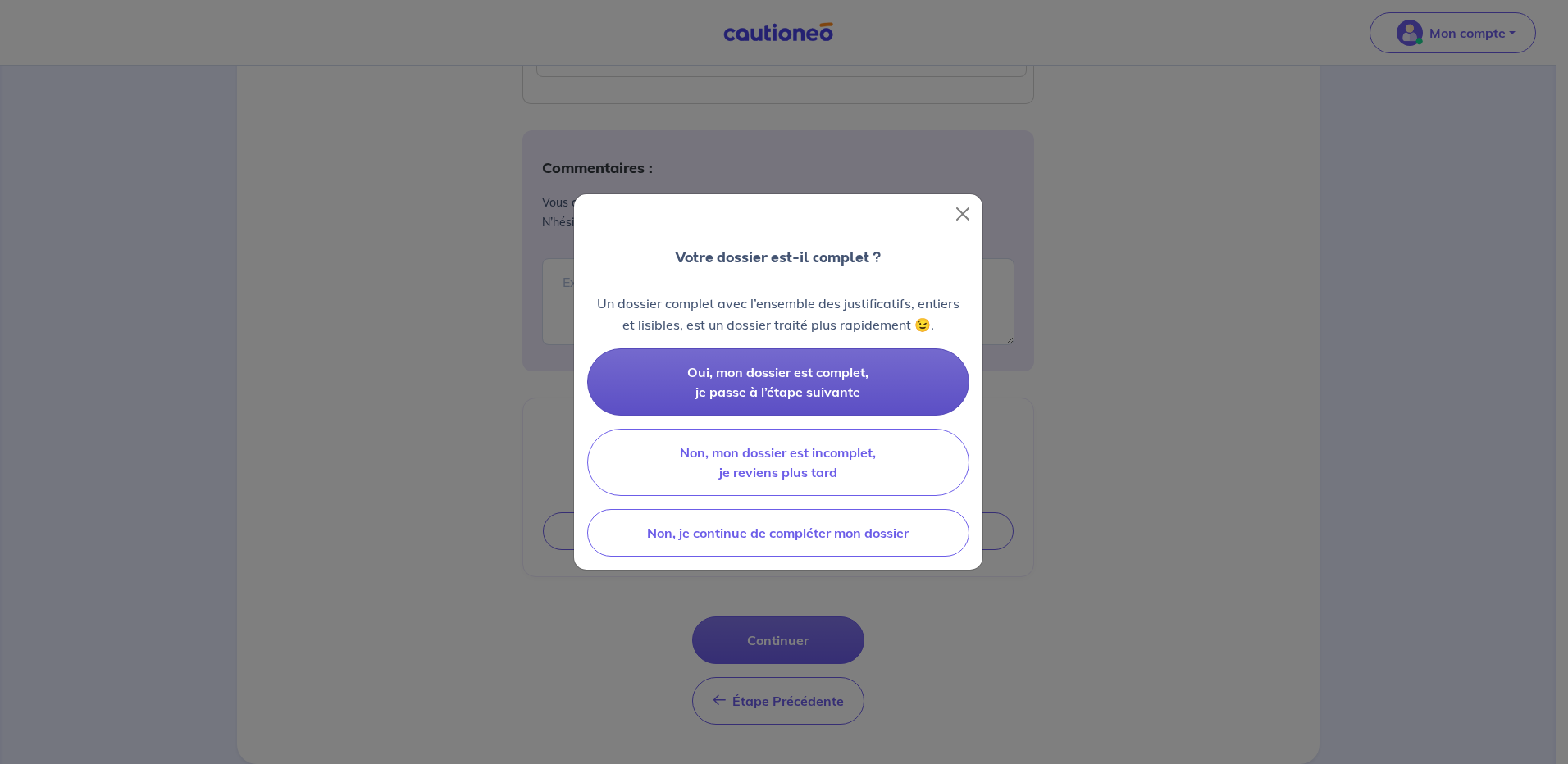
click at [827, 385] on span "Oui, mon dossier est complet, je passe à l’étape suivante" at bounding box center [777, 382] width 181 height 36
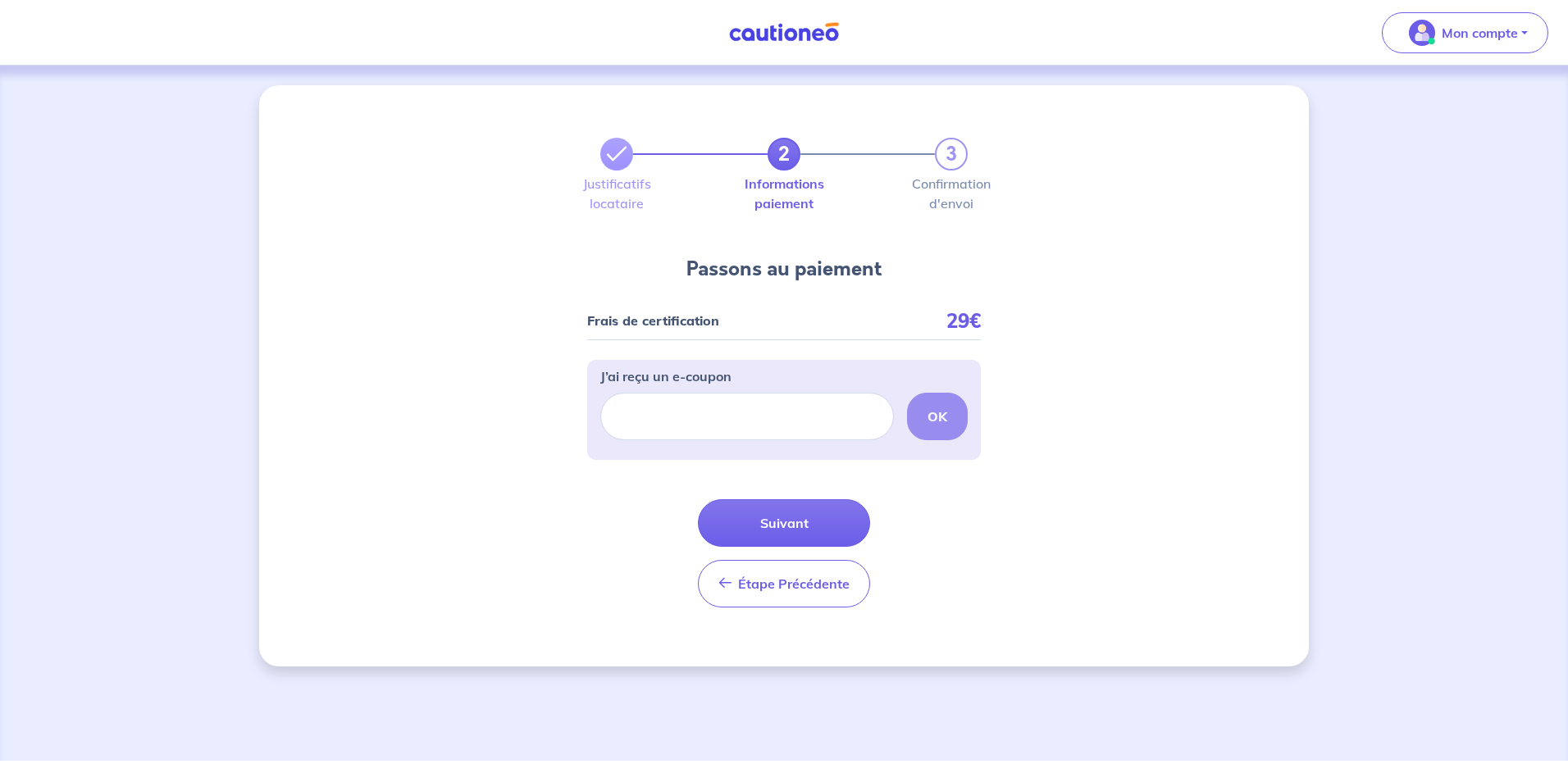
click at [780, 516] on button "Suivant" at bounding box center [784, 523] width 172 height 48
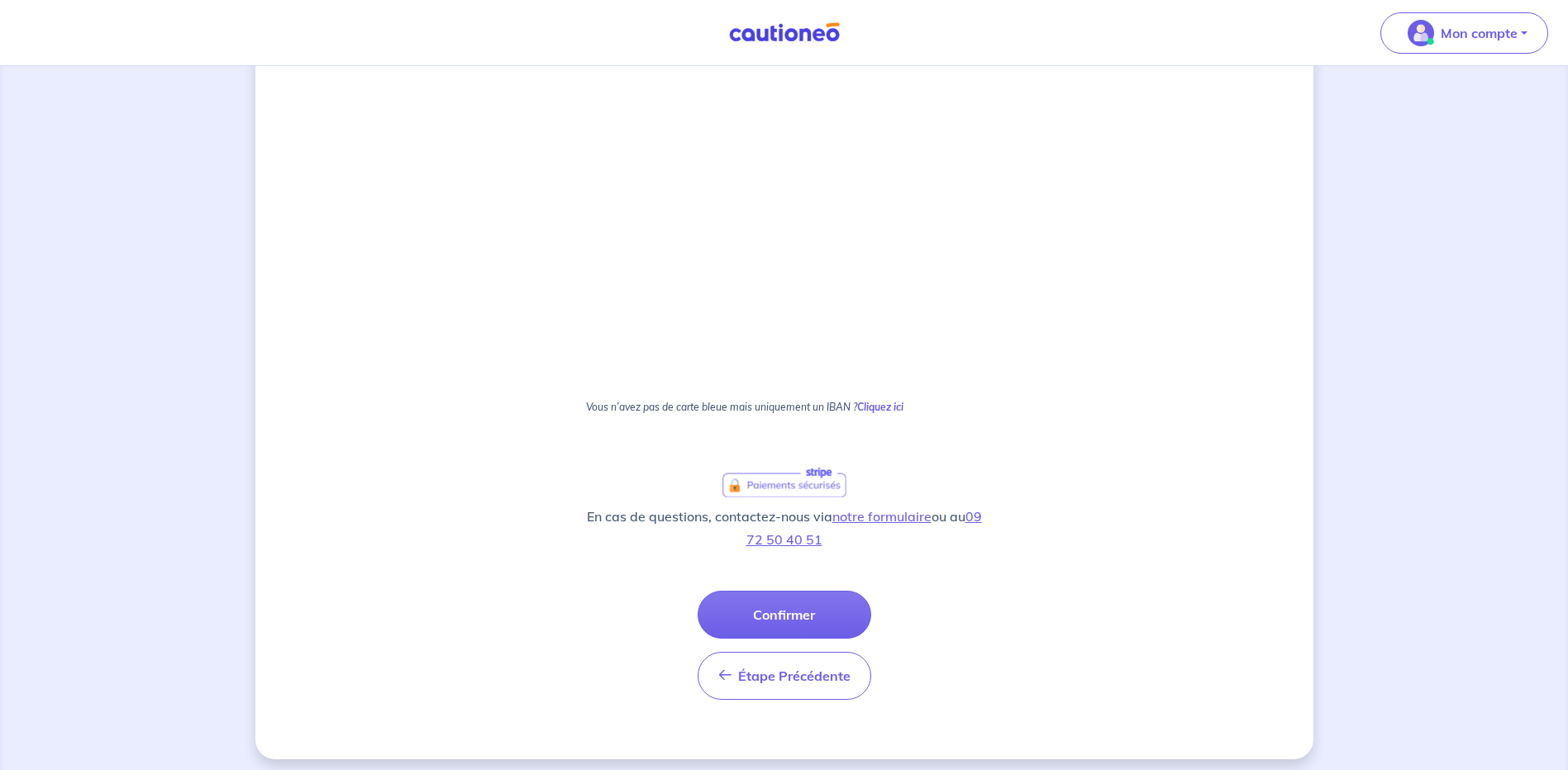
scroll to position [785, 0]
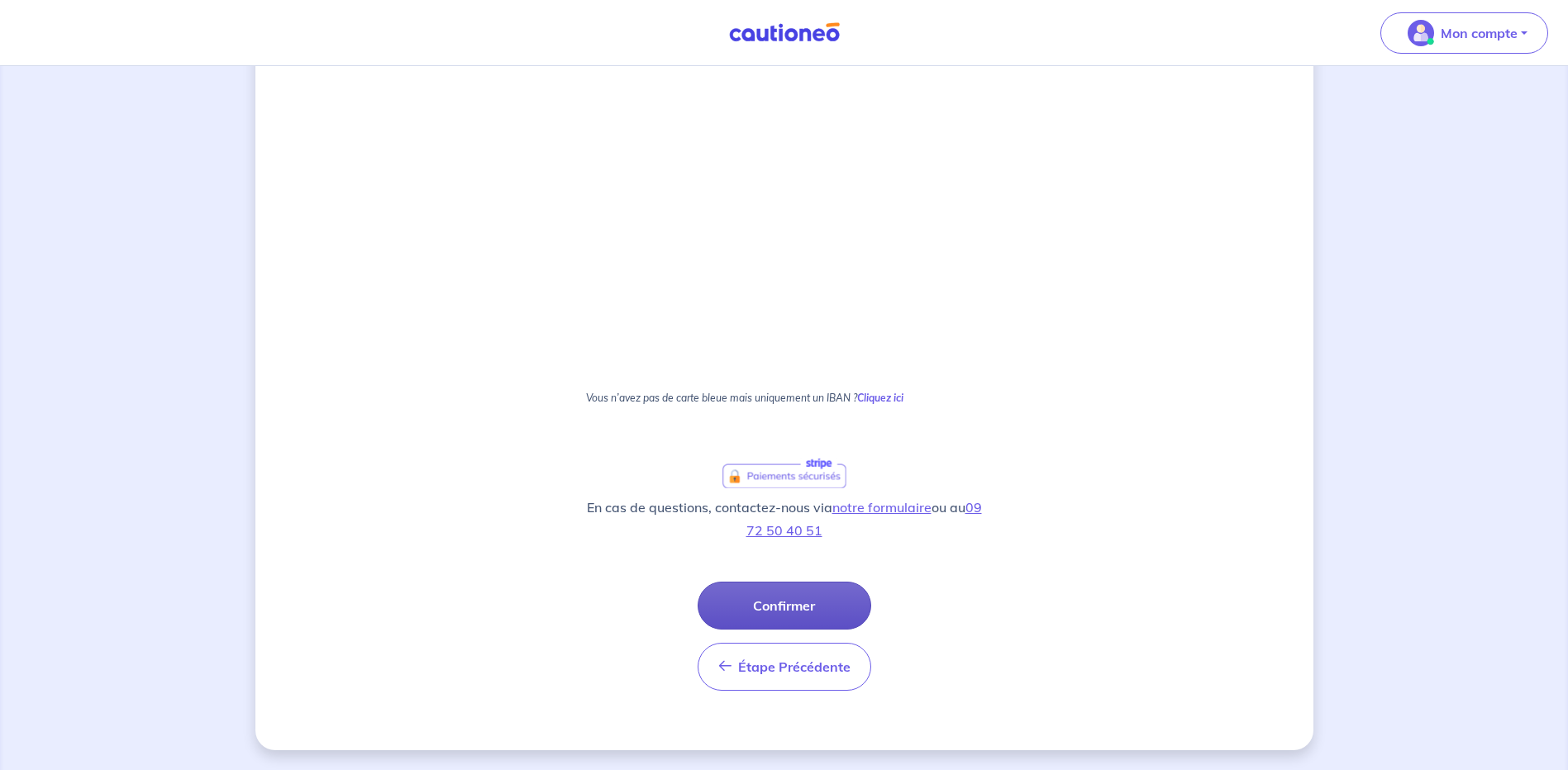
click at [812, 614] on button "Confirmer" at bounding box center [784, 606] width 174 height 48
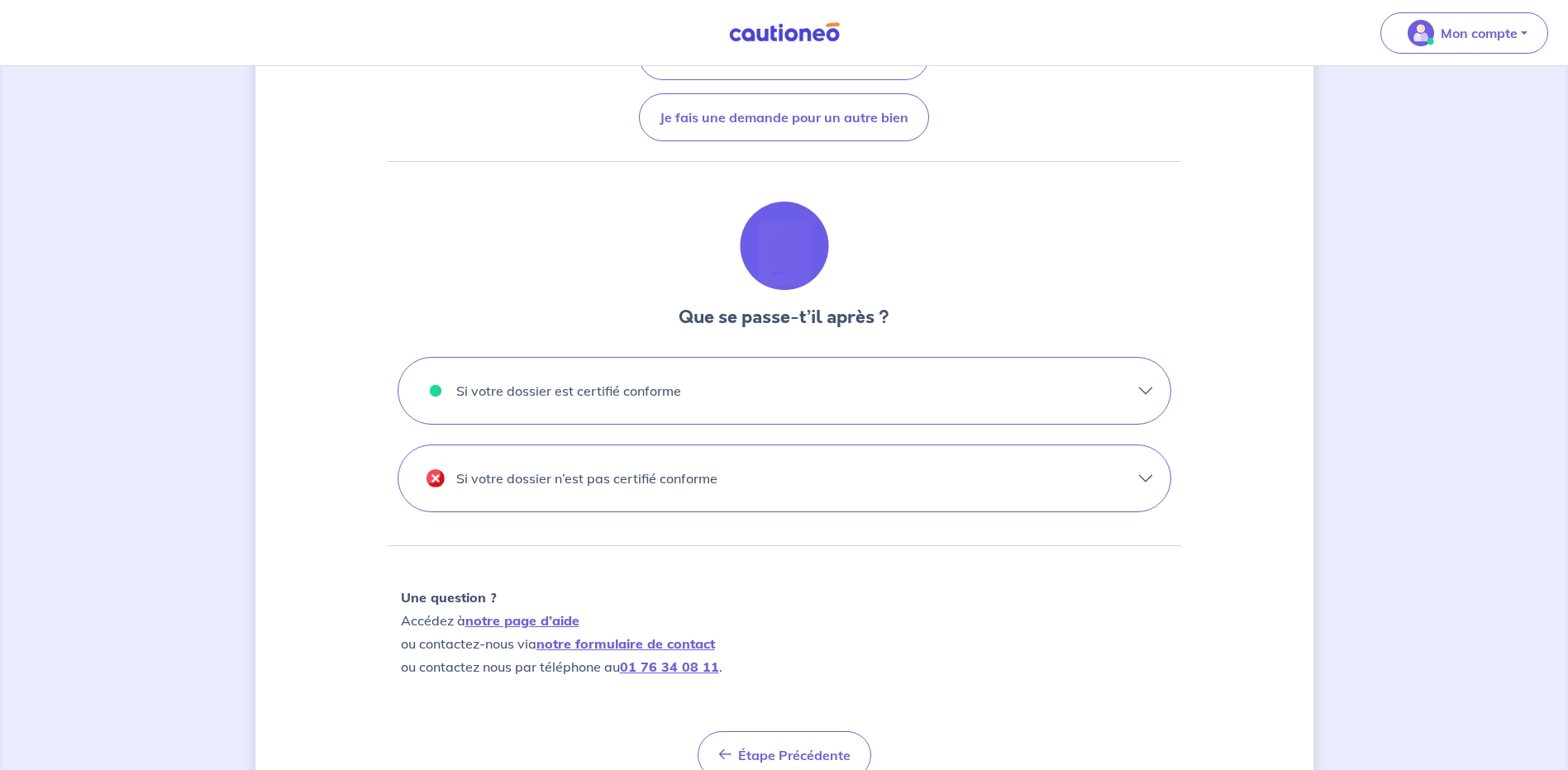
scroll to position [330, 0]
click at [954, 399] on button "Si votre dossier est certifié conforme" at bounding box center [784, 390] width 772 height 66
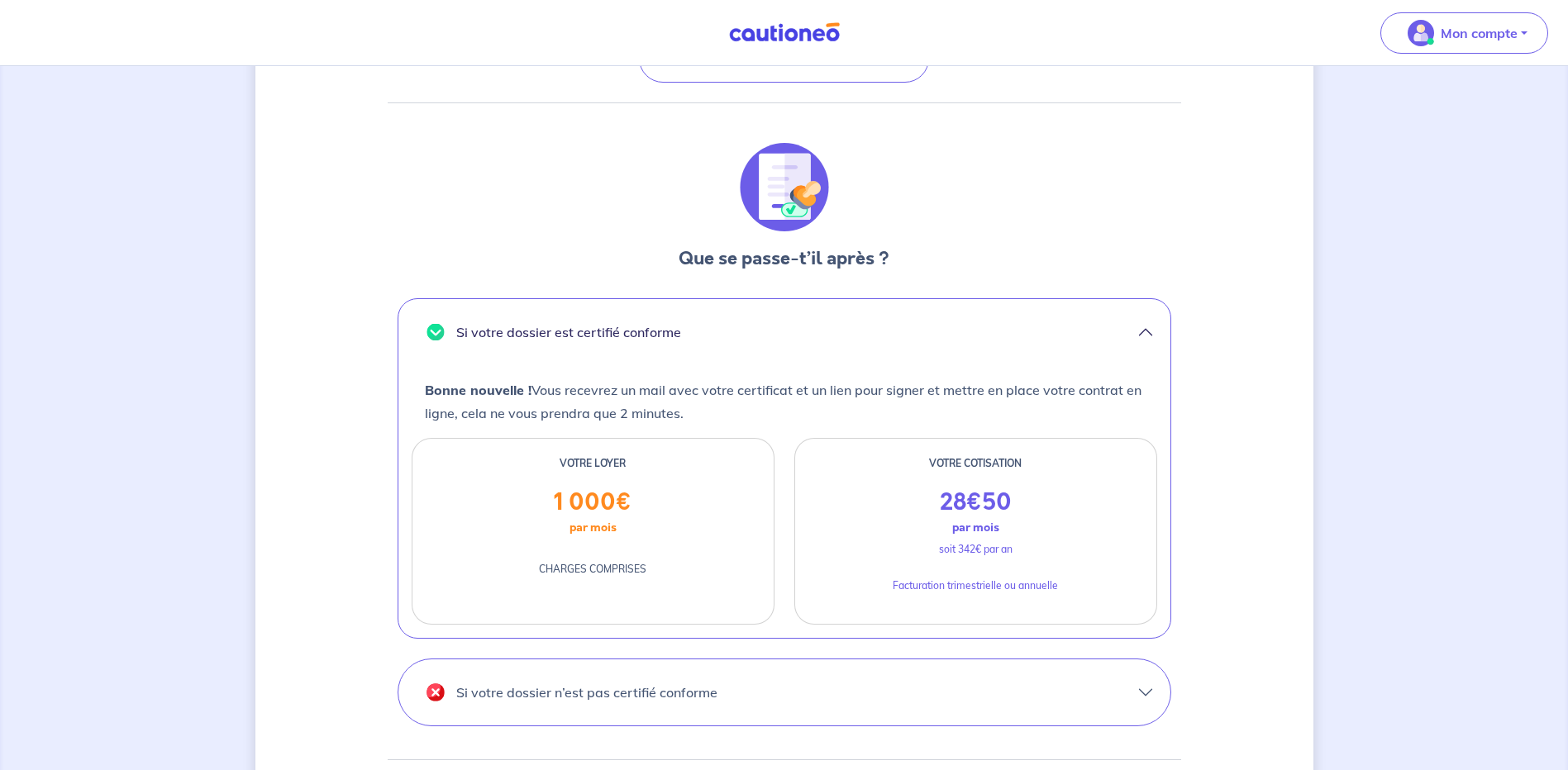
scroll to position [413, 0]
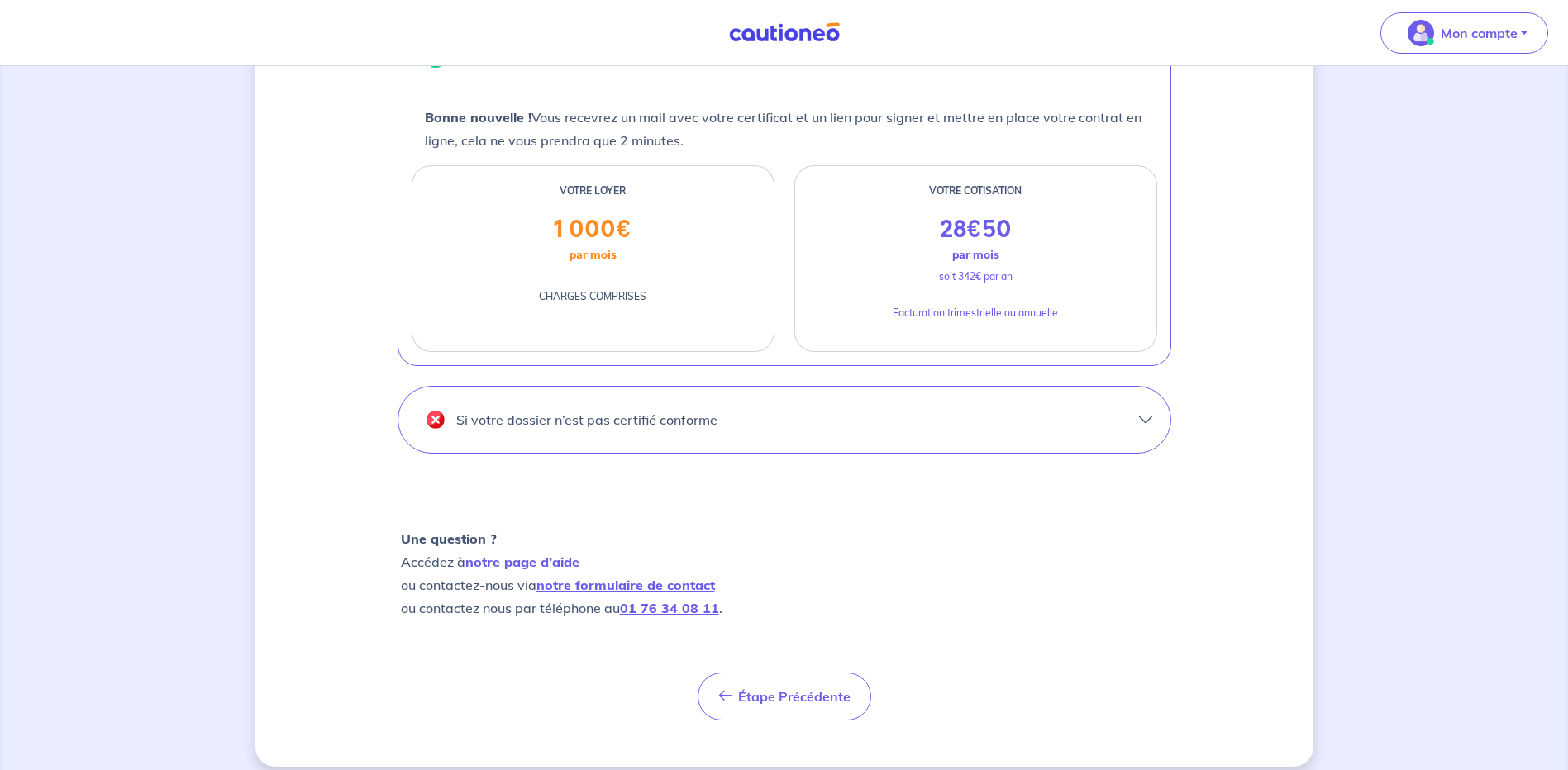
click at [872, 437] on button "Si votre dossier n’est pas certifié conforme" at bounding box center [784, 420] width 772 height 66
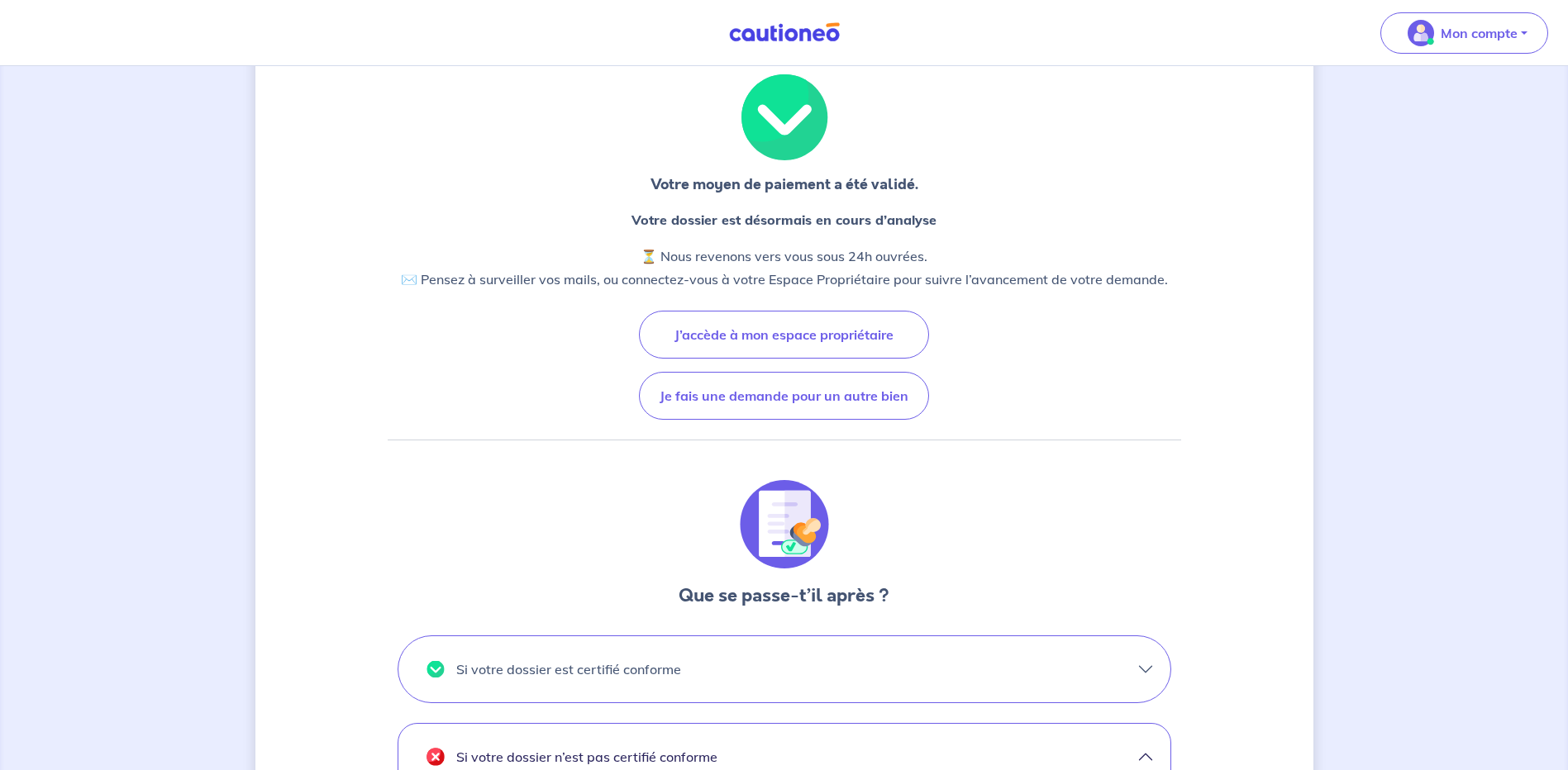
scroll to position [0, 0]
